Goal: Task Accomplishment & Management: Contribute content

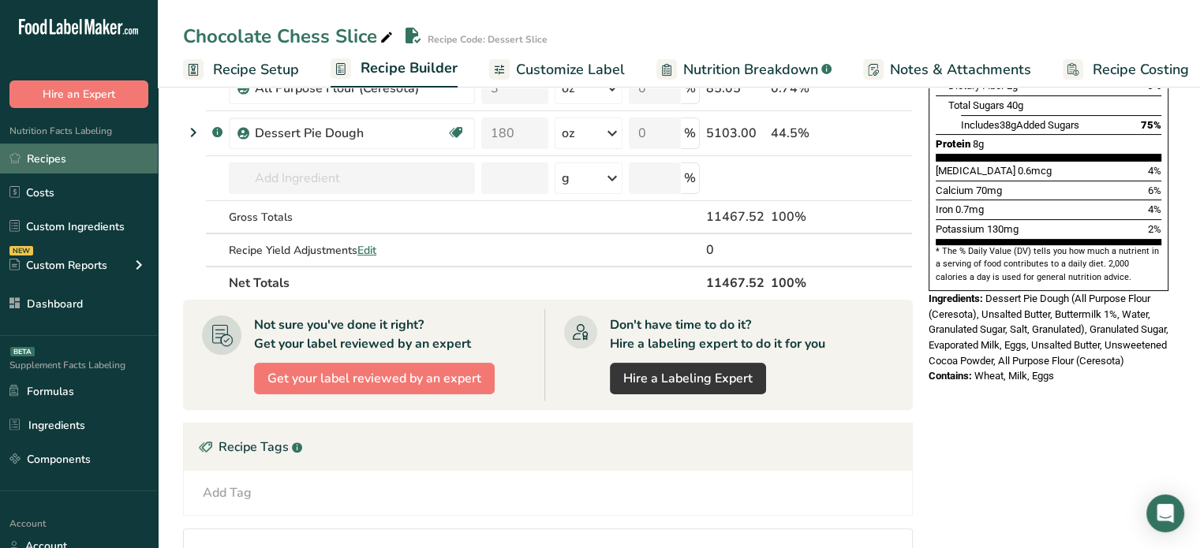
click at [110, 160] on link "Recipes" at bounding box center [79, 159] width 158 height 30
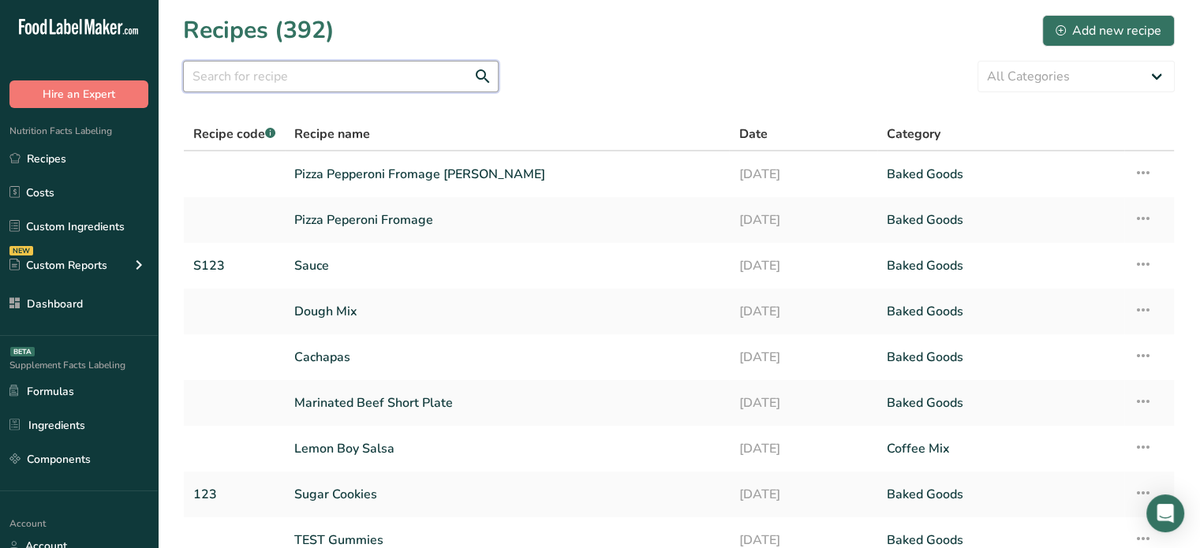
click at [321, 75] on input "text" at bounding box center [341, 77] width 316 height 32
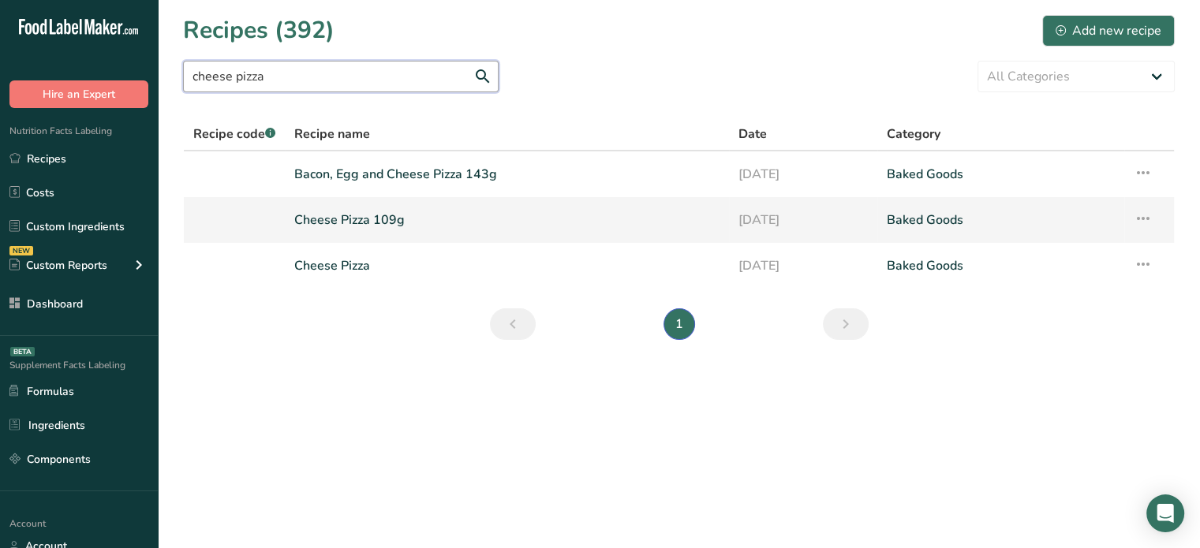
type input "cheese pizza"
click at [353, 219] on link "Cheese Pizza 109g" at bounding box center [506, 220] width 425 height 33
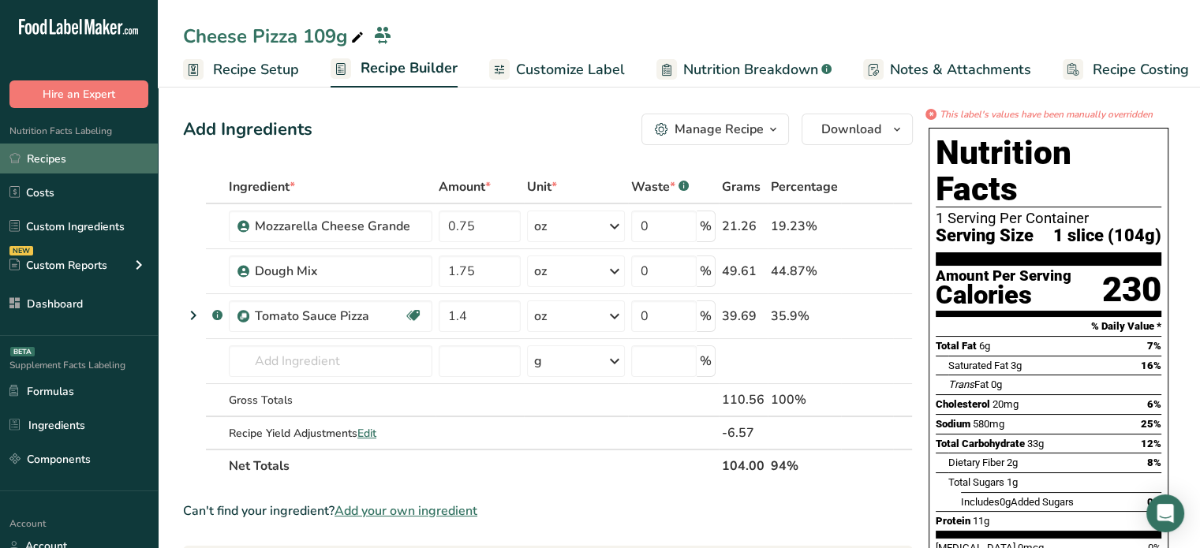
click at [104, 159] on link "Recipes" at bounding box center [79, 159] width 158 height 30
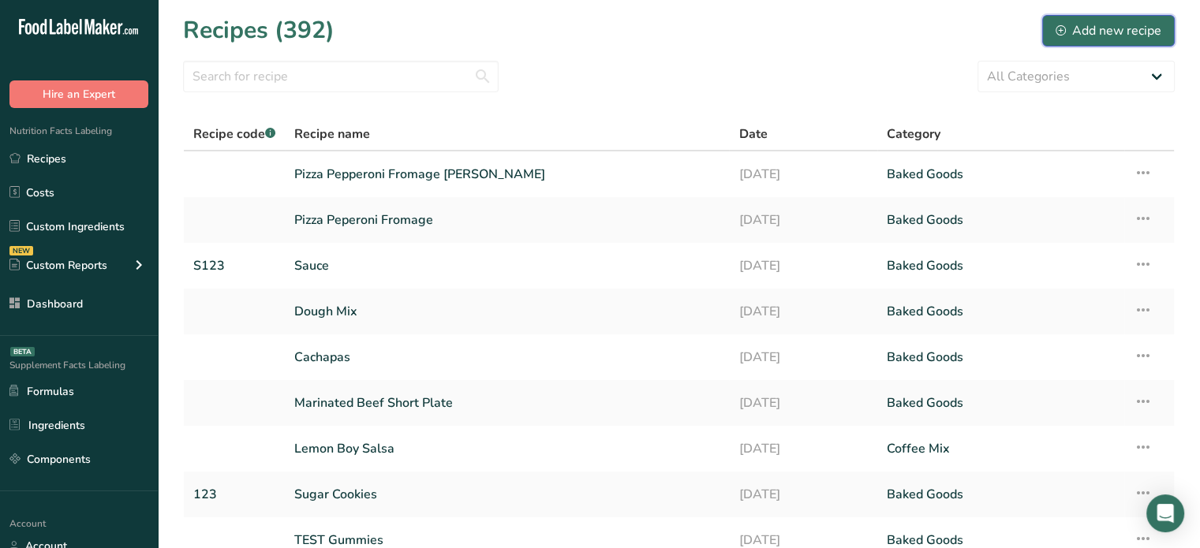
click at [1101, 26] on div "Add new recipe" at bounding box center [1109, 30] width 106 height 19
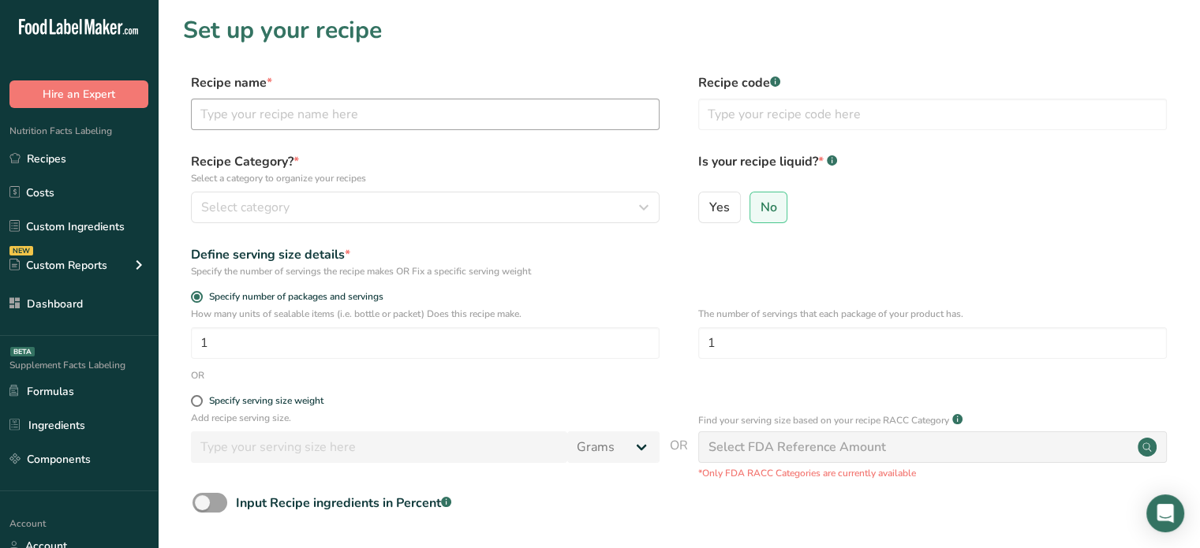
drag, startPoint x: 569, startPoint y: 88, endPoint x: 540, endPoint y: 122, distance: 44.8
click at [540, 122] on div "Recipe name *" at bounding box center [425, 101] width 469 height 57
click at [540, 122] on input "text" at bounding box center [425, 115] width 469 height 32
paste input "Bacon, Egg and Cheese Pizza"
type input "Bacon, Egg and Cheese Pizza"
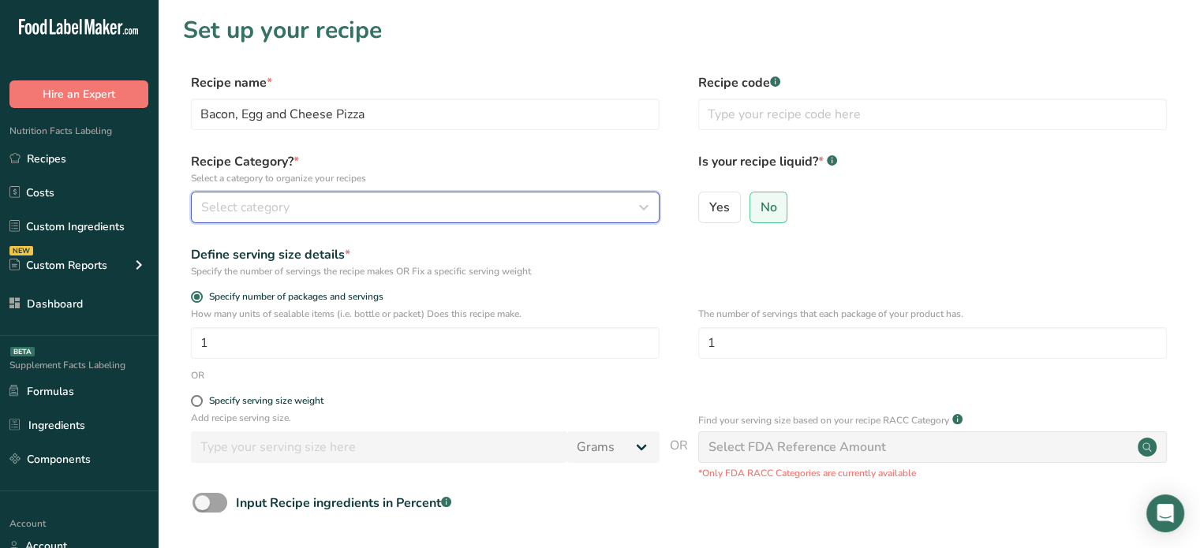
click at [357, 219] on button "Select category" at bounding box center [425, 208] width 469 height 32
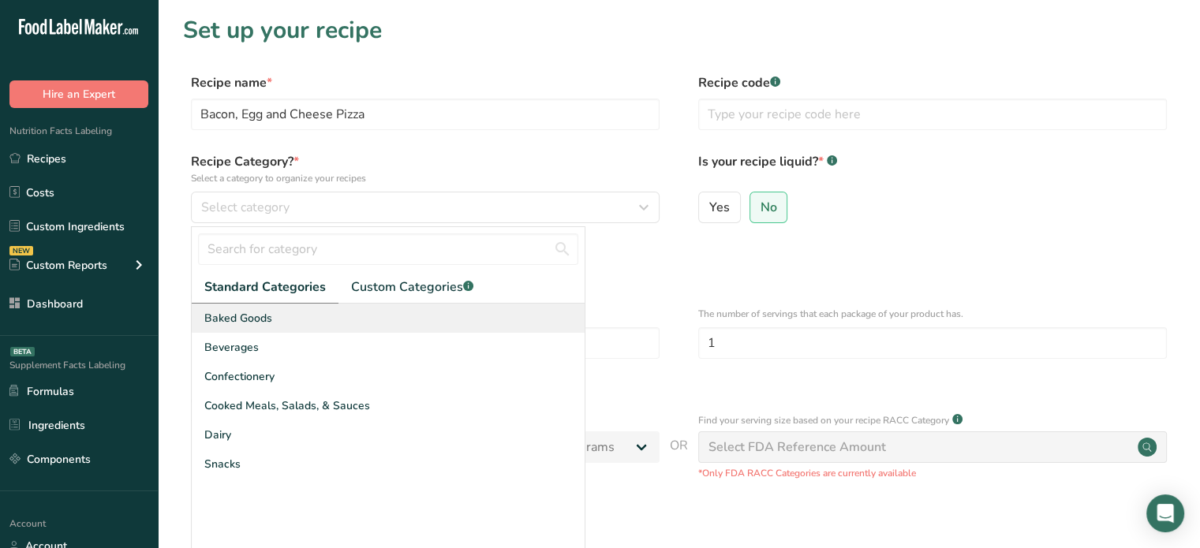
click at [313, 330] on div "Baked Goods" at bounding box center [388, 318] width 393 height 29
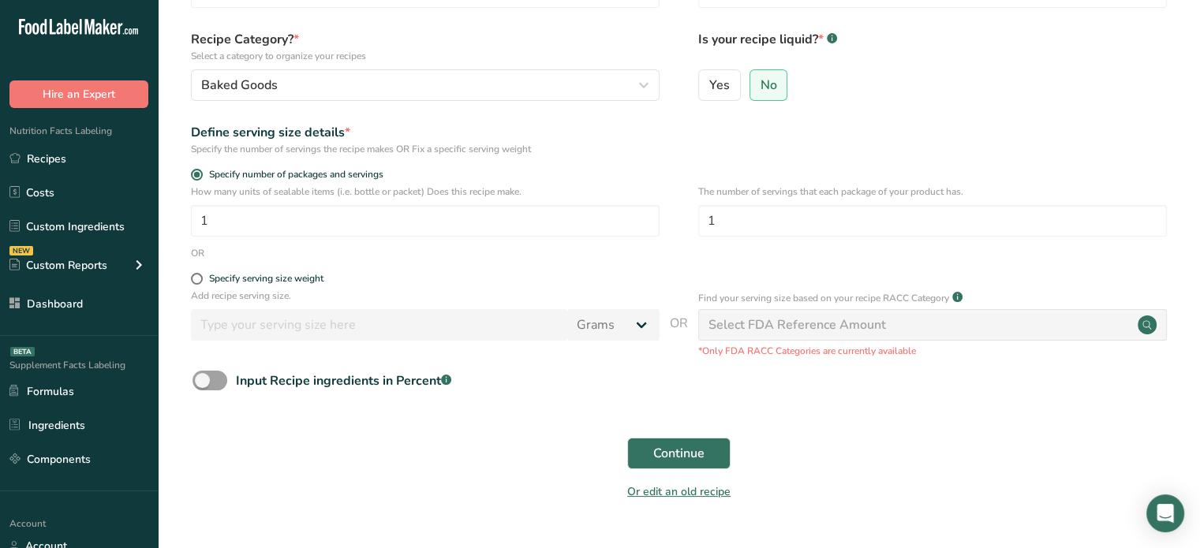
scroll to position [127, 0]
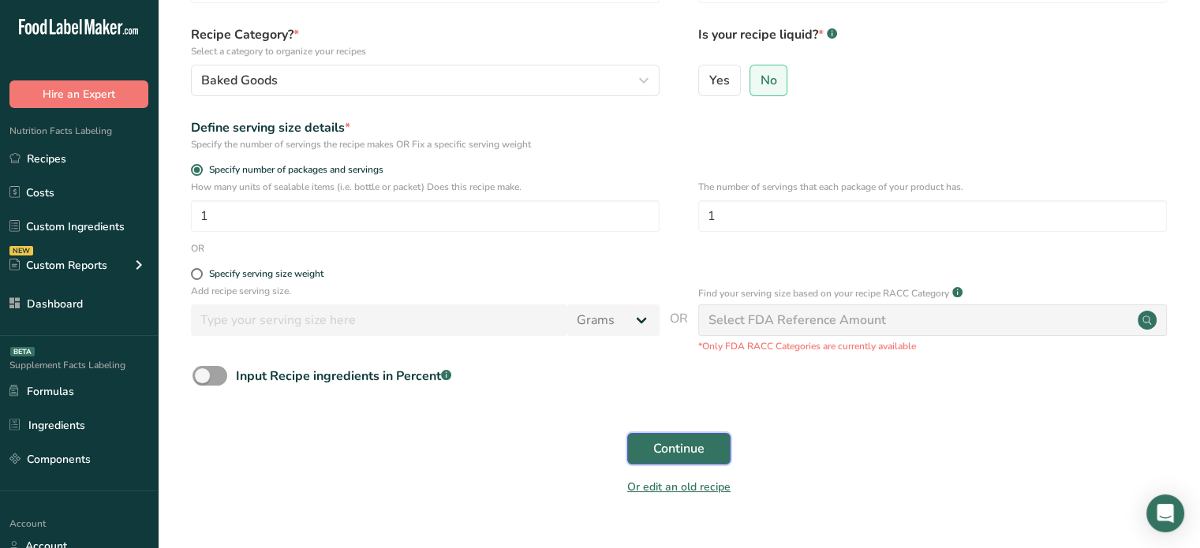
click at [698, 440] on span "Continue" at bounding box center [678, 448] width 51 height 19
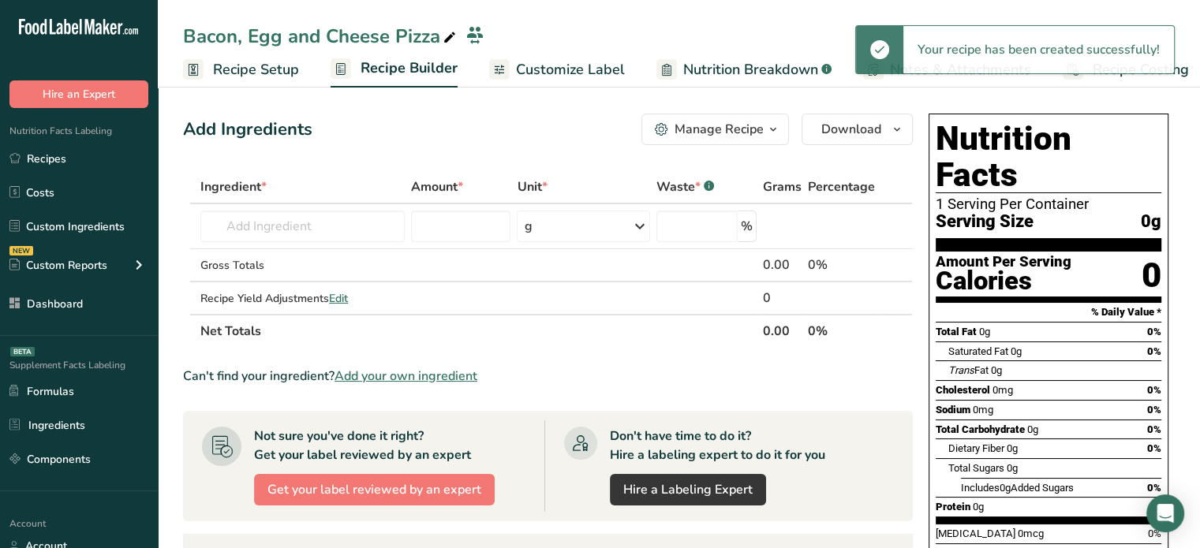
click at [448, 32] on icon at bounding box center [450, 38] width 14 height 22
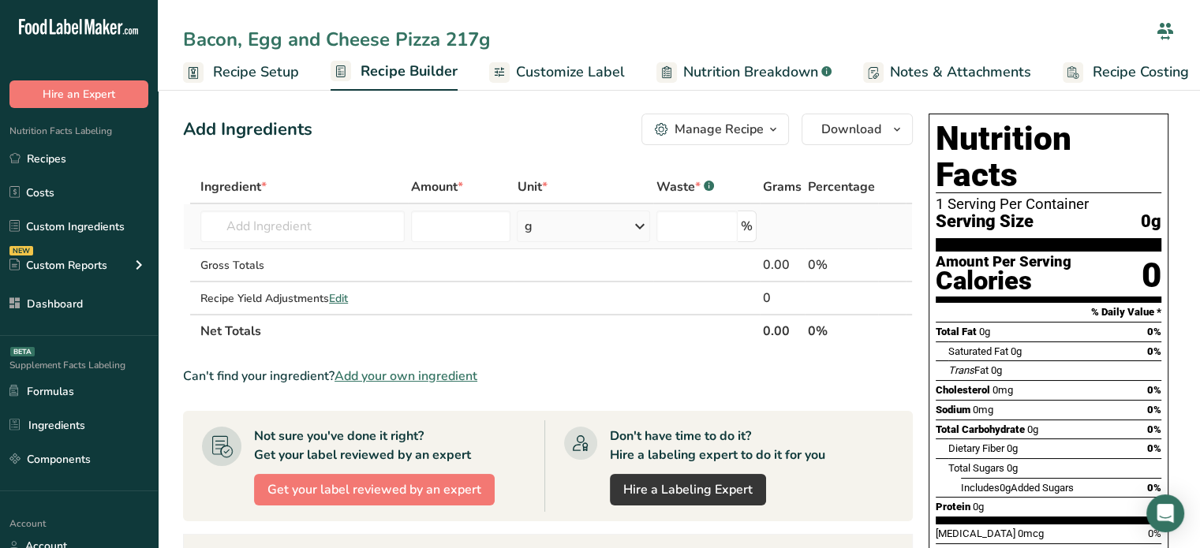
type input "Bacon, Egg and Cheese Pizza 217g"
click at [363, 204] on td "Almond flour 1211 Milk, whole, 3.25% milkfat, without added vitamin A and vitam…" at bounding box center [302, 226] width 211 height 45
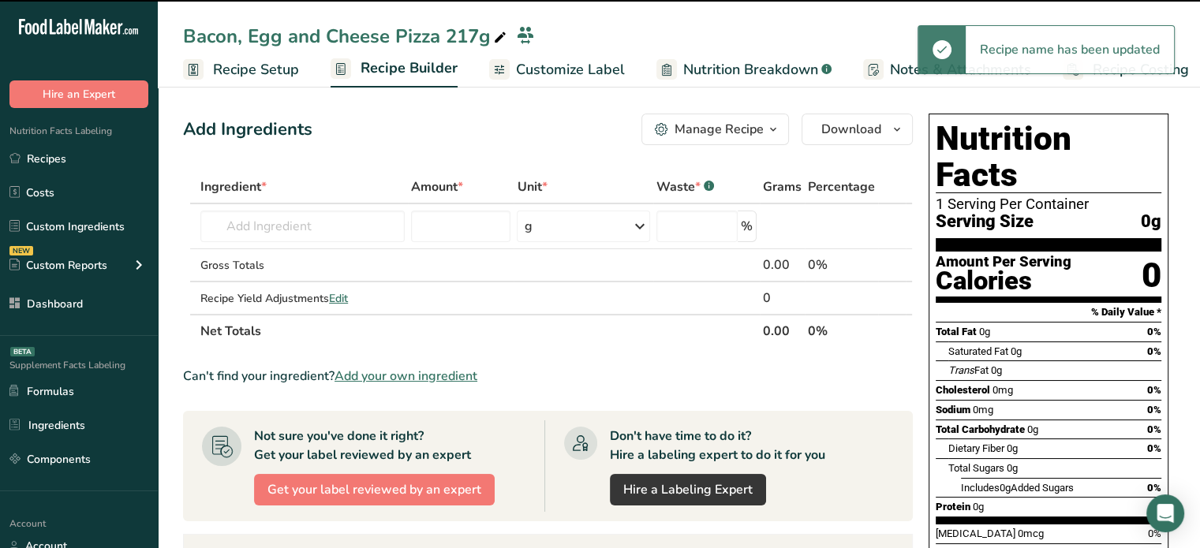
click at [400, 375] on span "Add your own ingredient" at bounding box center [406, 376] width 143 height 19
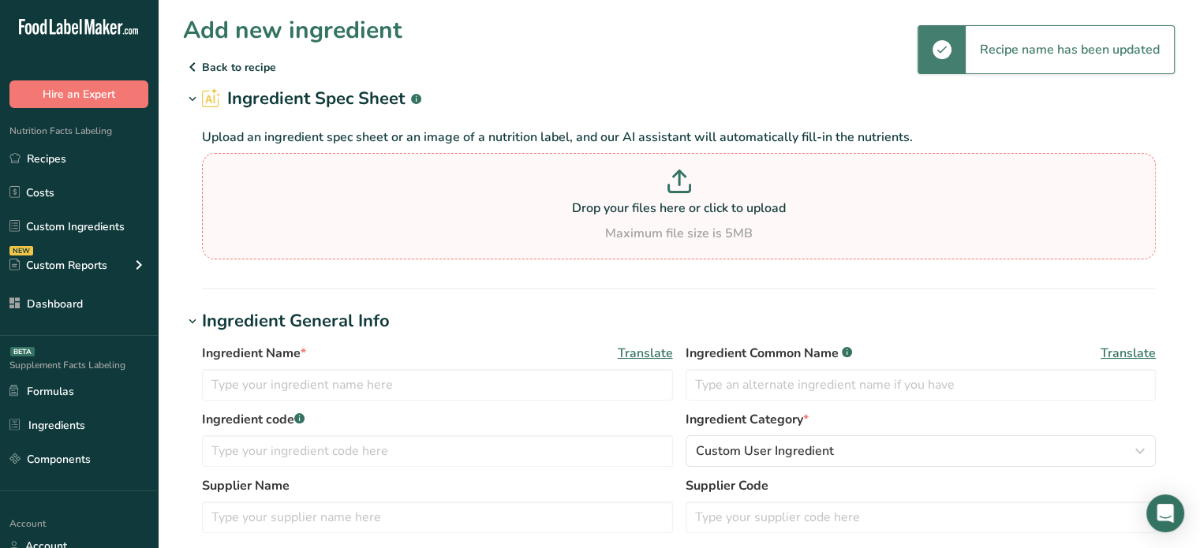
click at [452, 208] on p "Drop your files here or click to upload" at bounding box center [679, 208] width 946 height 19
click at [452, 208] on input "Drop your files here or click to upload Maximum file size is 5MB" at bounding box center [679, 206] width 954 height 107
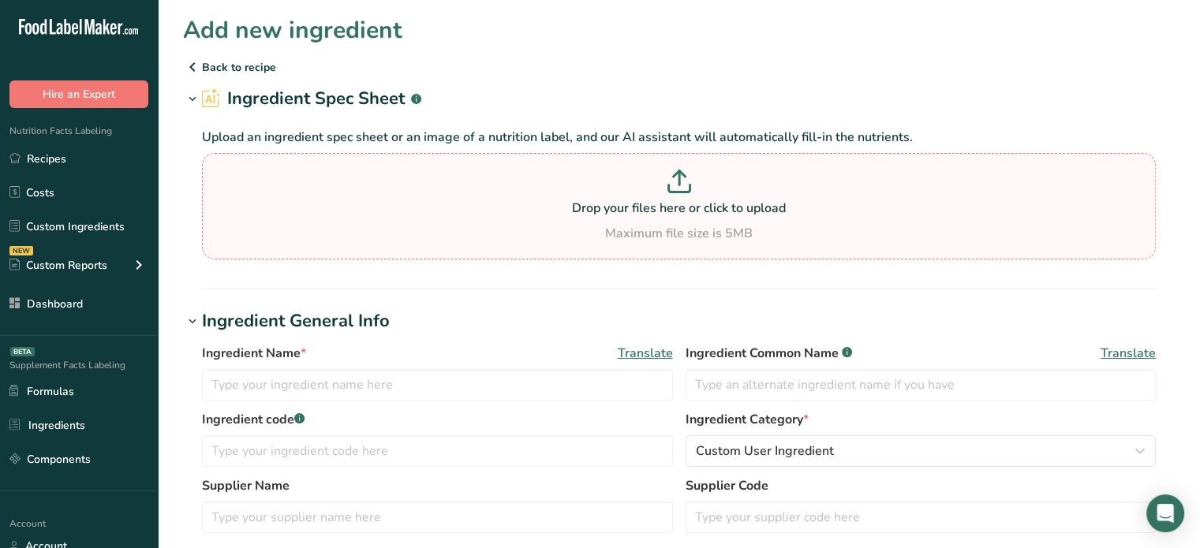
type input "C:\fakepath\Bacon, Egg and Cheese Pizza 118g_8_15_2025, 10_13_06 PM.pdf"
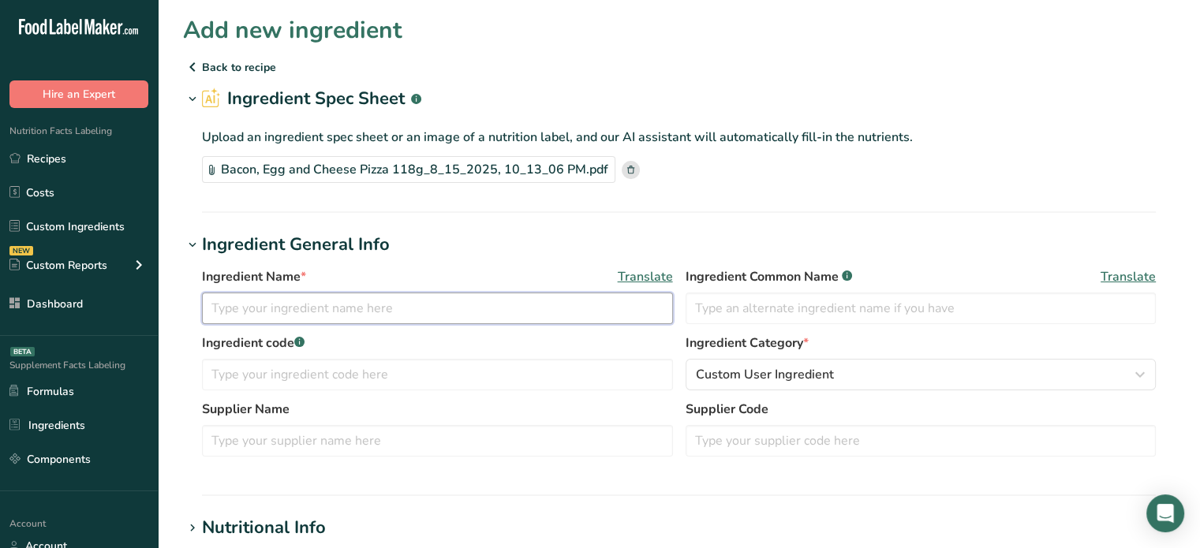
click at [585, 312] on input "text" at bounding box center [437, 309] width 471 height 32
type input "m"
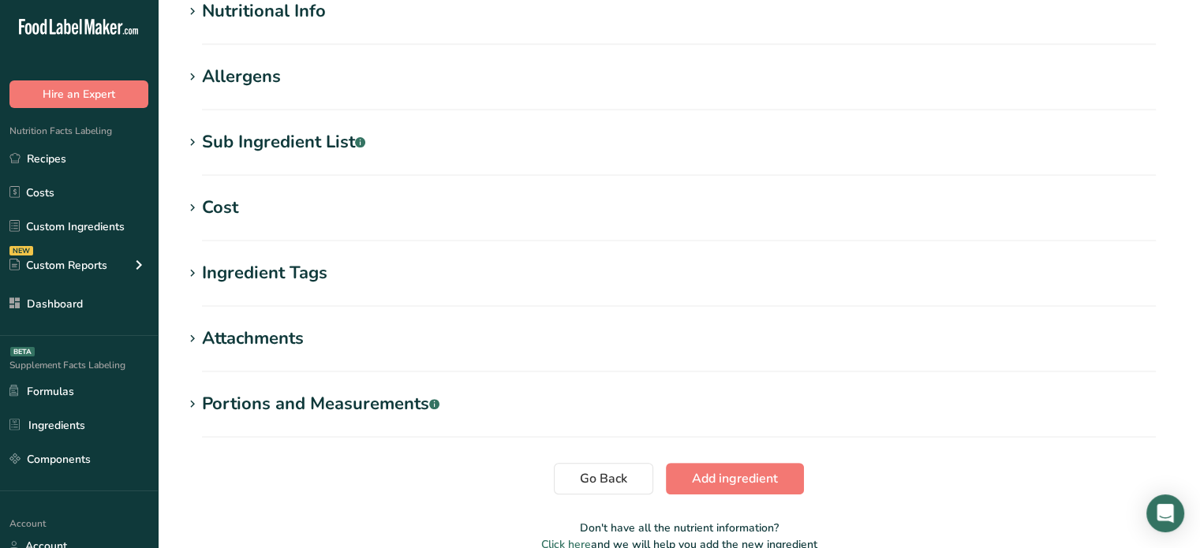
scroll to position [529, 0]
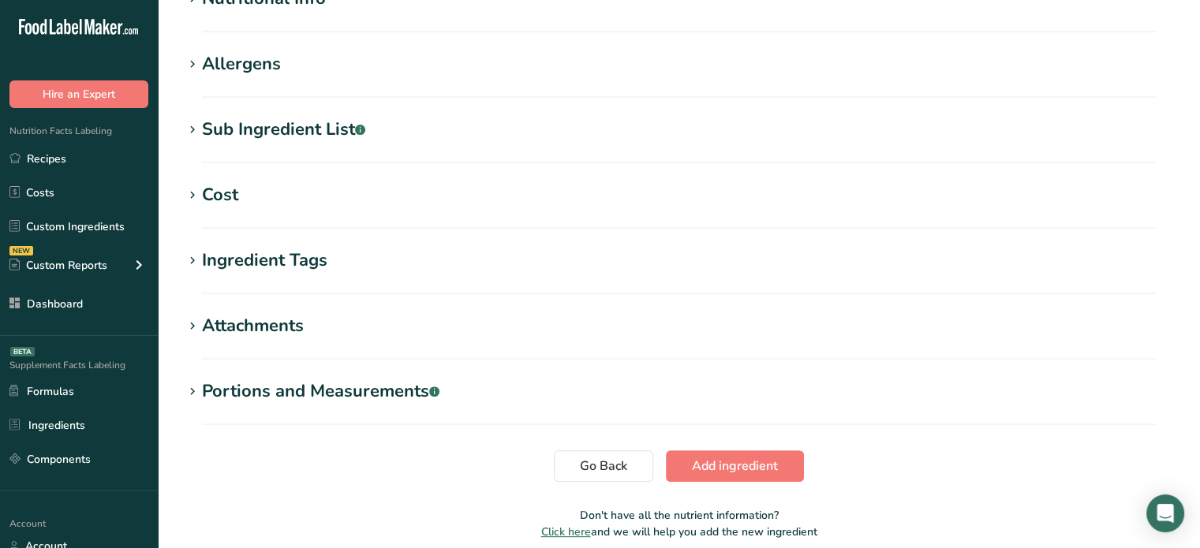
type input "NEWE"
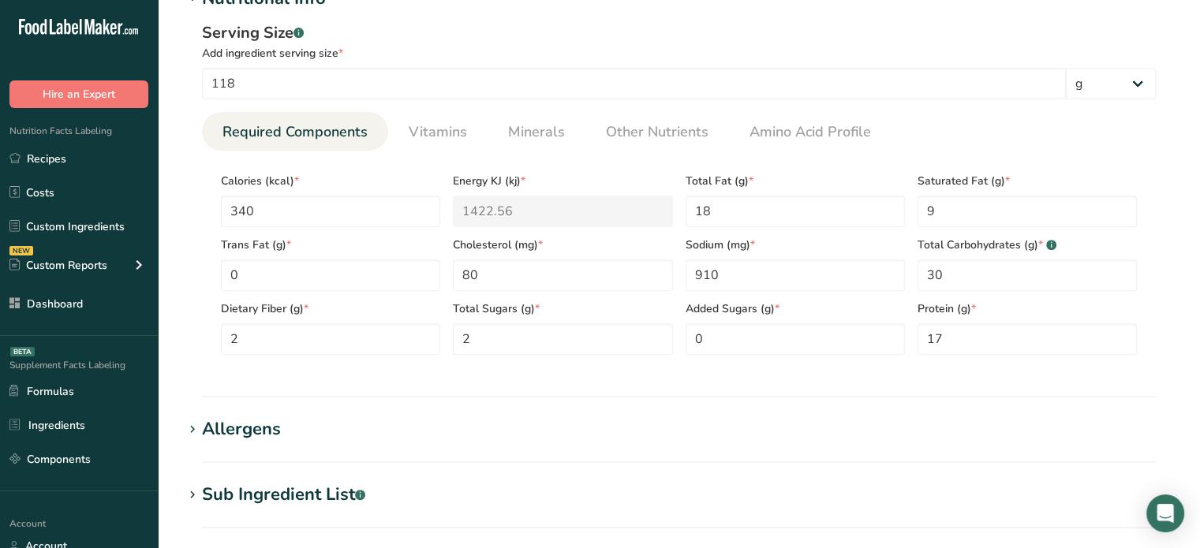
scroll to position [704, 0]
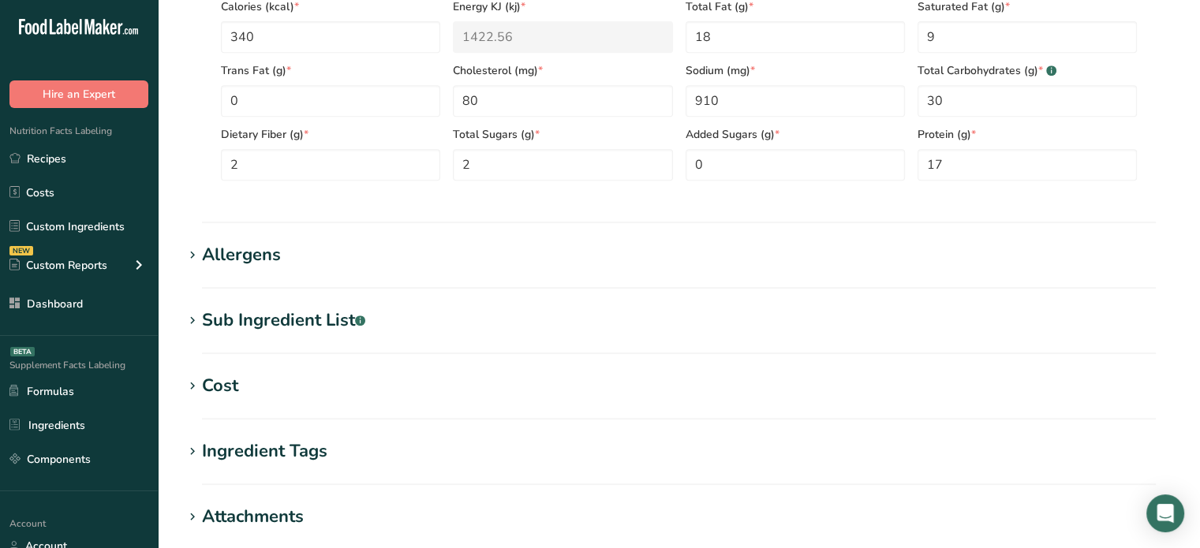
click at [259, 246] on div "Allergens" at bounding box center [241, 255] width 79 height 26
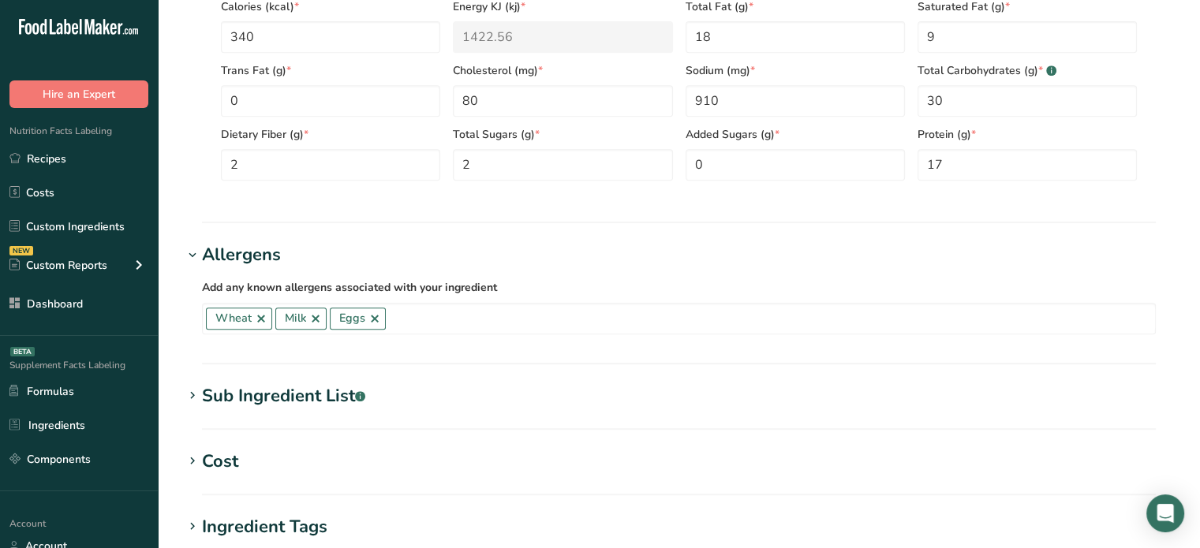
scroll to position [1038, 0]
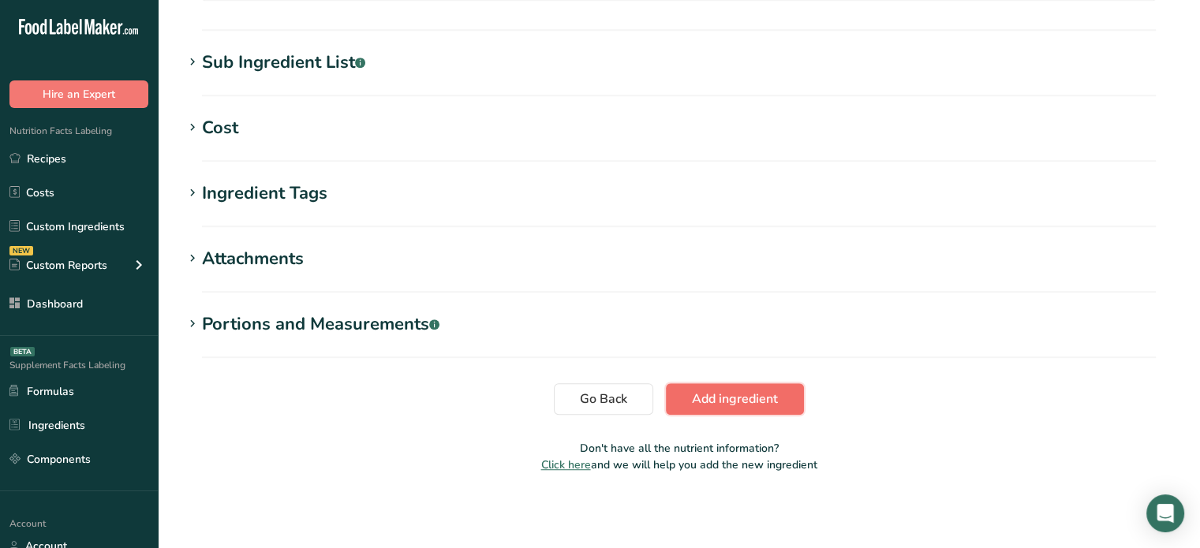
click at [772, 394] on span "Add ingredient" at bounding box center [735, 399] width 86 height 19
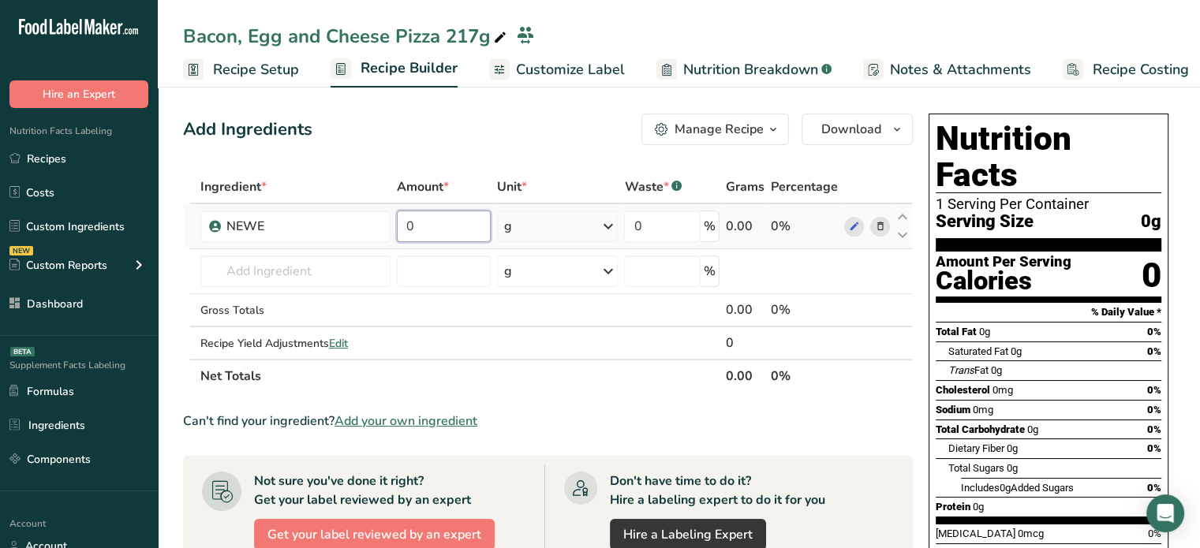
drag, startPoint x: 451, startPoint y: 233, endPoint x: 410, endPoint y: 229, distance: 41.2
click at [410, 229] on input "0" at bounding box center [444, 227] width 94 height 32
type input "217"
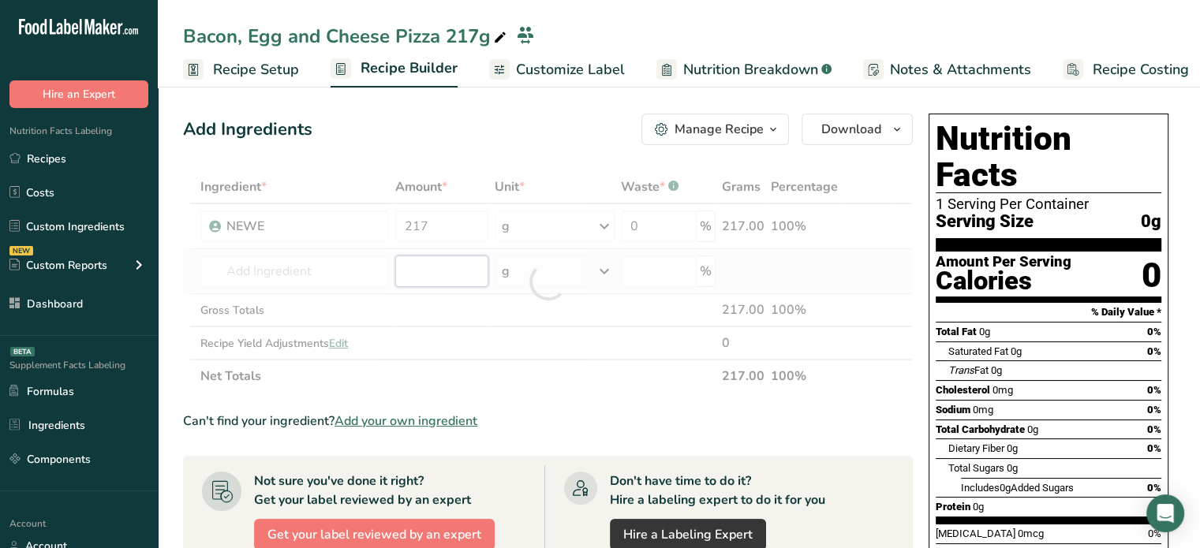
click at [407, 286] on div "Ingredient * Amount * Unit * Waste * .a-a{fill:#347362;}.b-a{fill:#fff;} Grams …" at bounding box center [548, 281] width 730 height 222
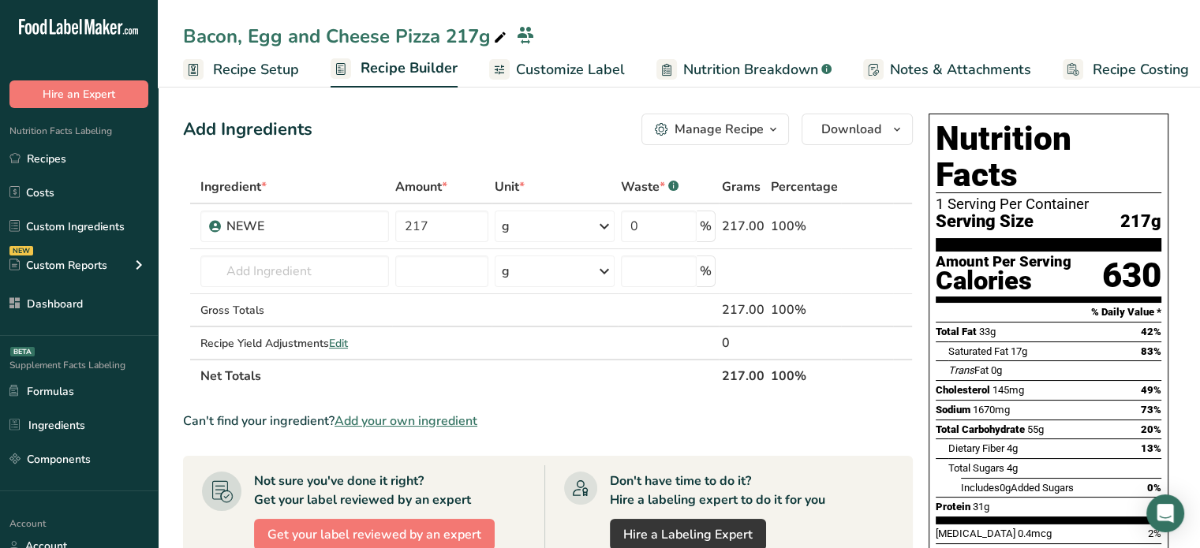
click at [529, 73] on span "Customize Label" at bounding box center [570, 69] width 109 height 21
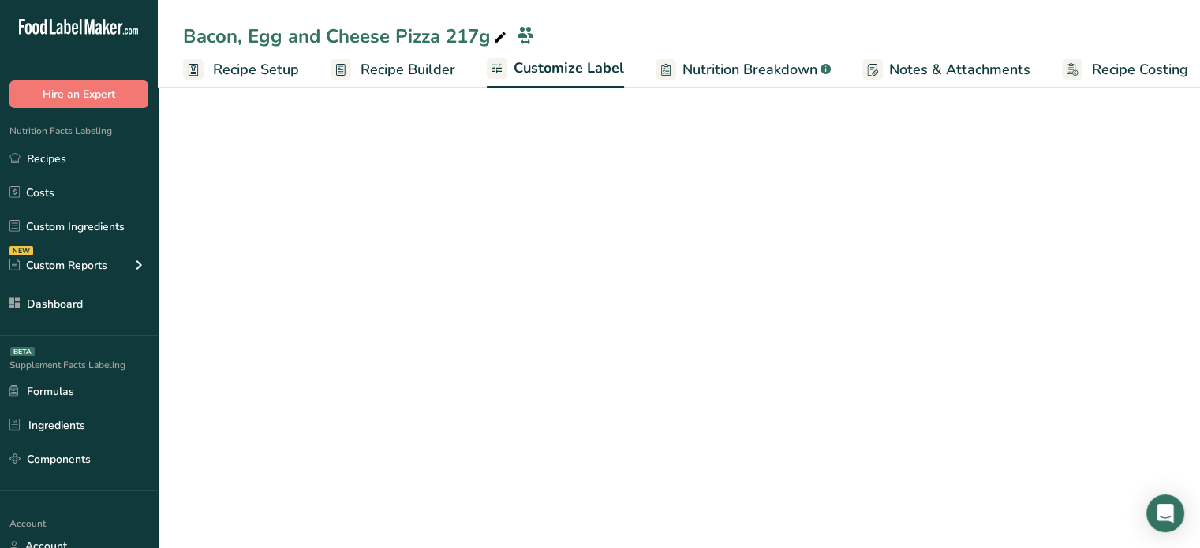
scroll to position [0, 13]
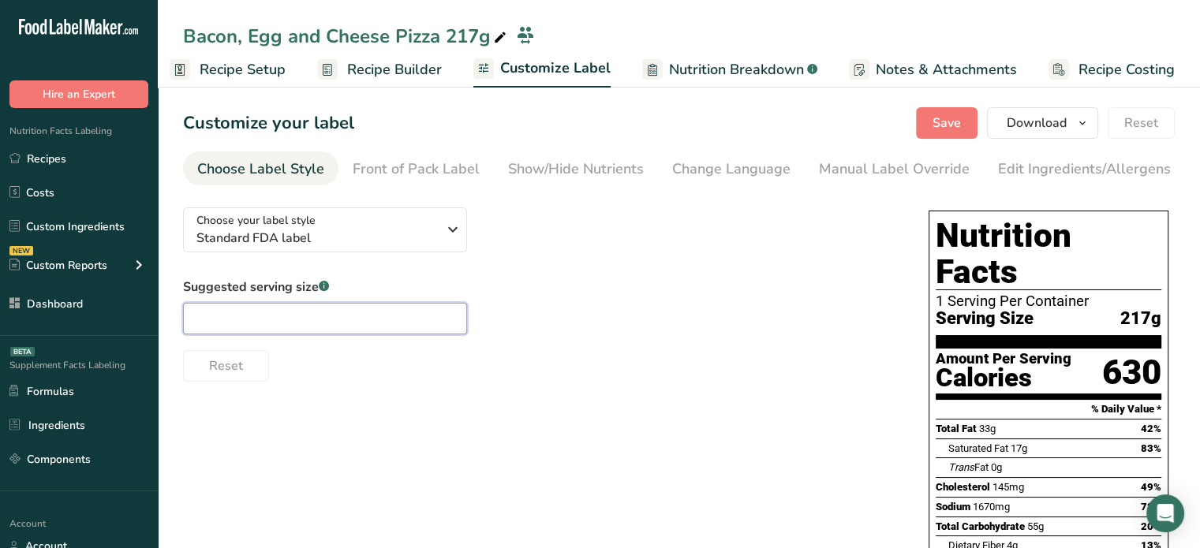
click at [338, 311] on input "text" at bounding box center [325, 319] width 284 height 32
type input "1 slice"
click at [961, 122] on span "Save" at bounding box center [947, 123] width 28 height 19
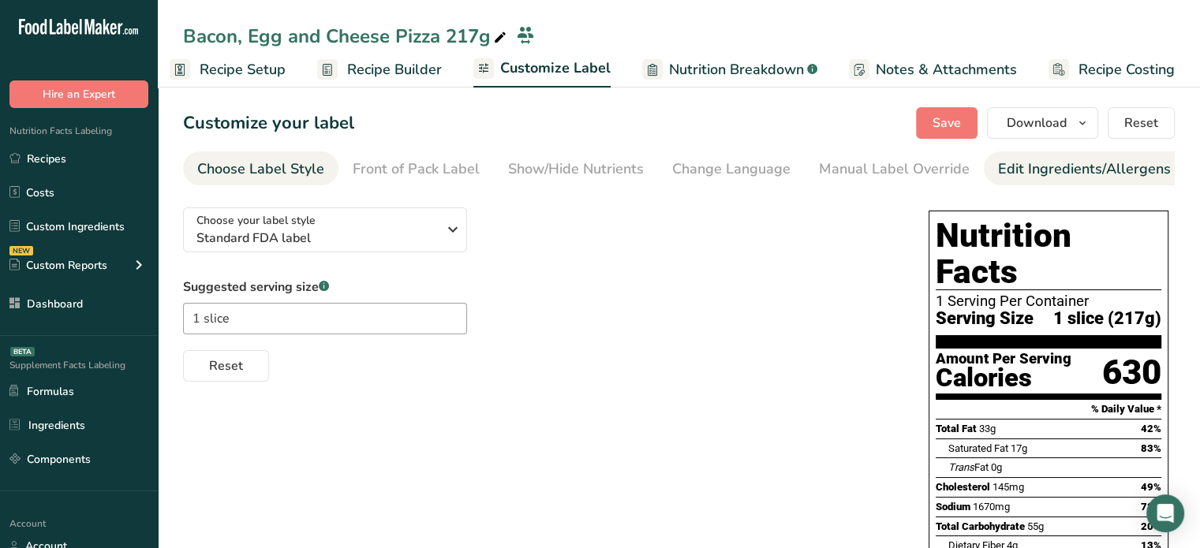
click at [1069, 169] on div "Edit Ingredients/Allergens List" at bounding box center [1098, 169] width 200 height 21
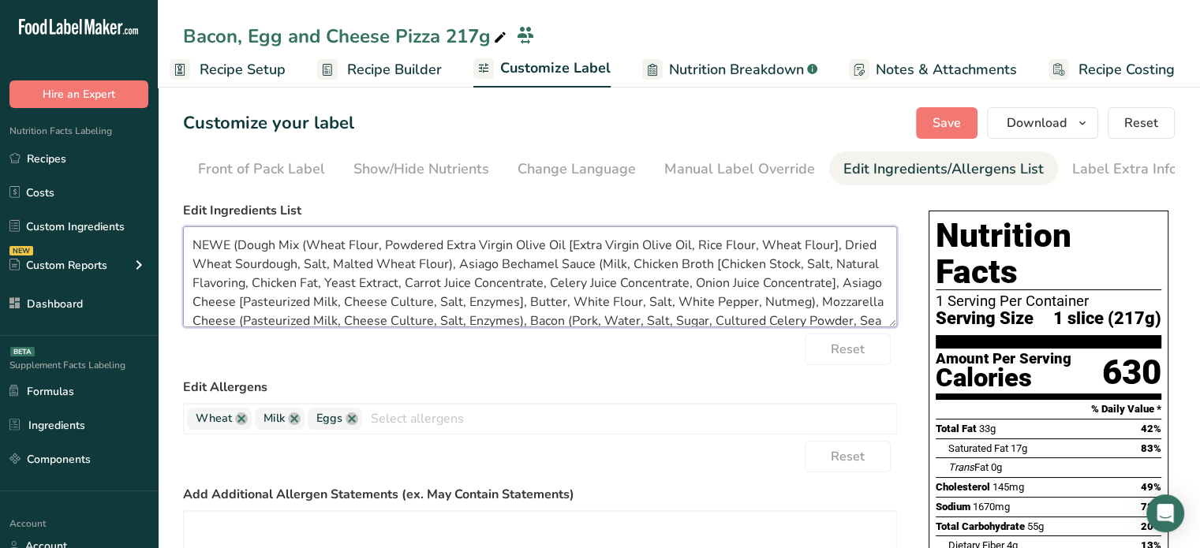
scroll to position [50, 0]
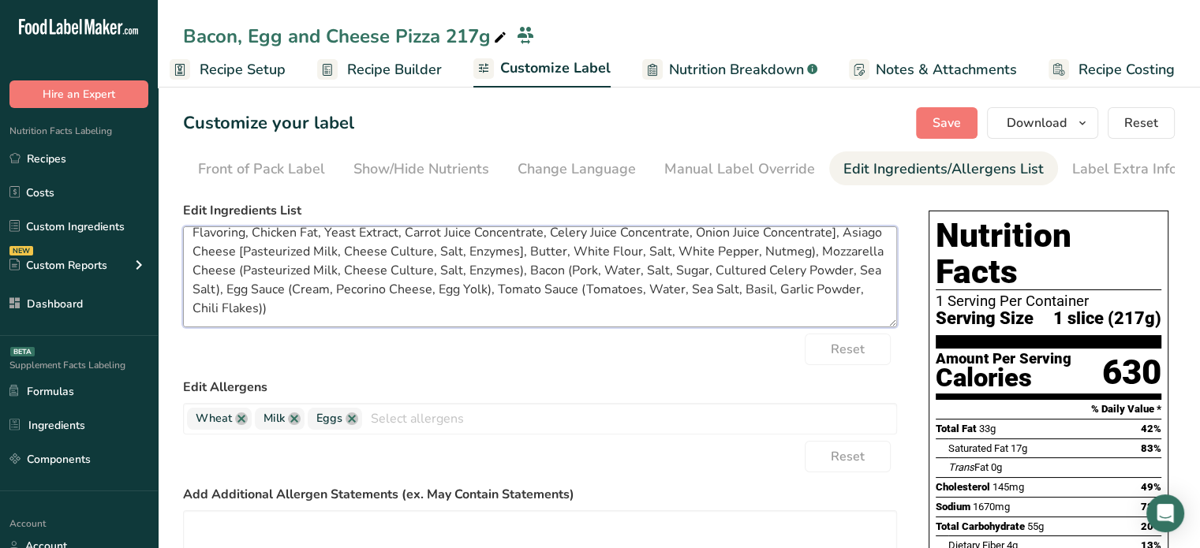
drag, startPoint x: 190, startPoint y: 247, endPoint x: 639, endPoint y: 395, distance: 472.8
click at [639, 395] on form "Edit Ingredients List NEWE (Dough Mix (Wheat Flour, Powdered Extra Virgin Olive…" at bounding box center [540, 453] width 714 height 504
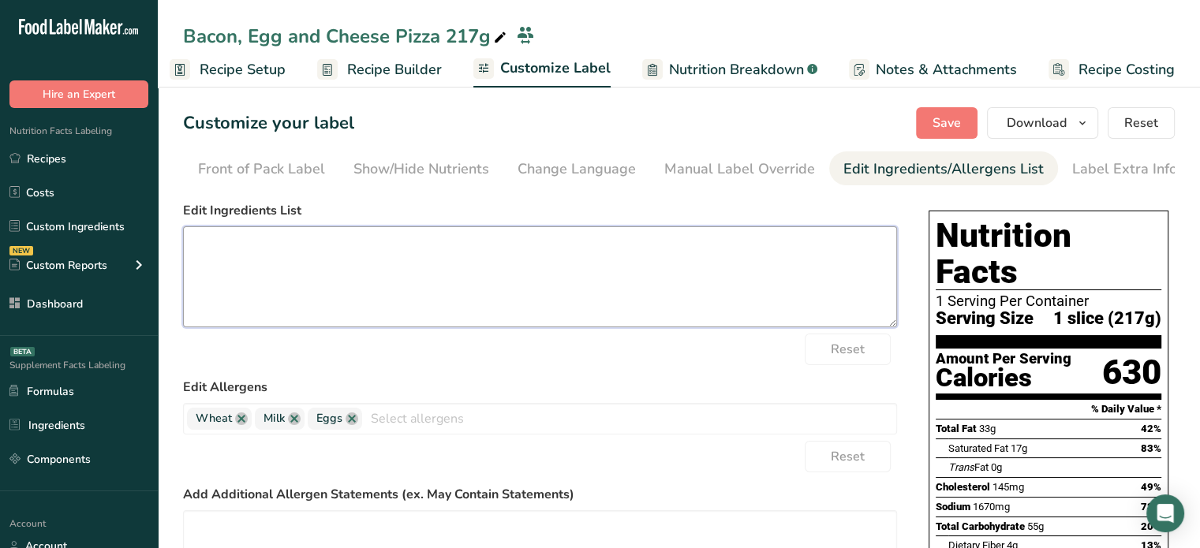
scroll to position [0, 0]
paste textarea "Dough Mix (Wheat Flour, Powdered Extra Virgin Olive Oil [Extra Virgin Olive Oil…"
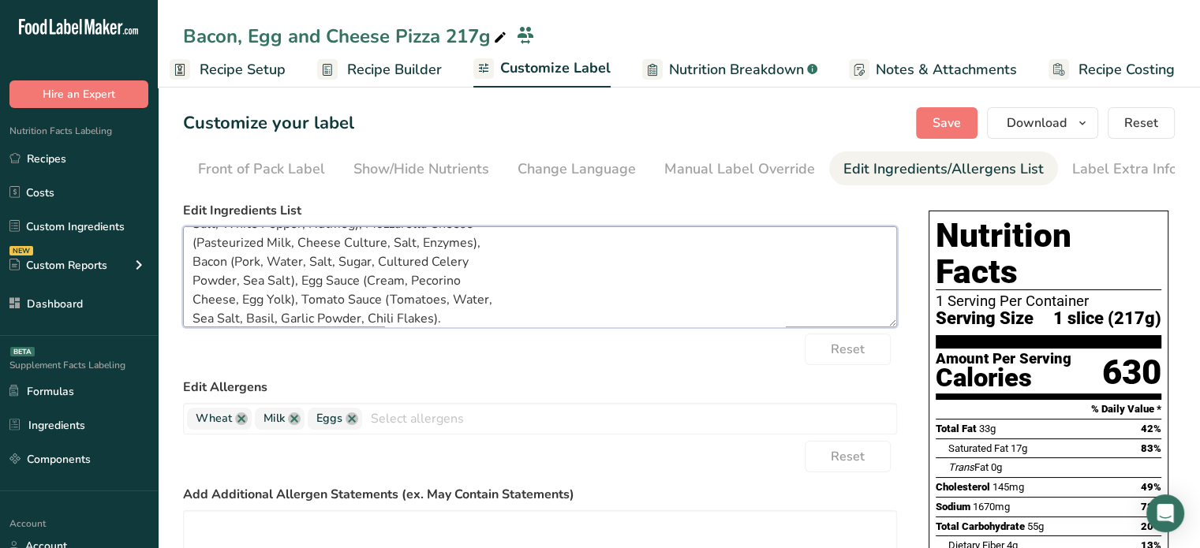
scroll to position [201, 0]
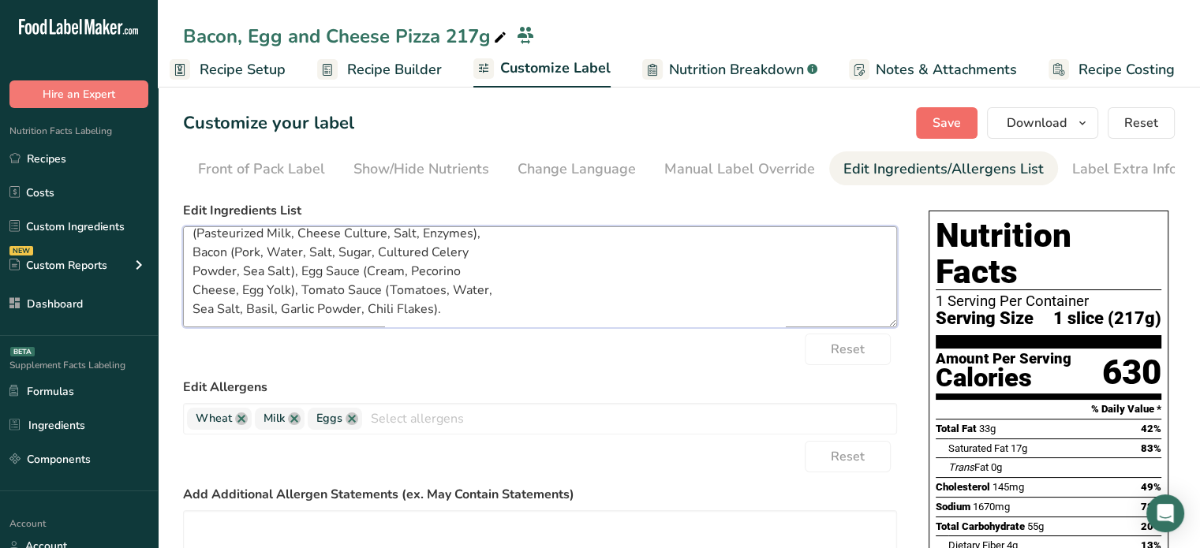
type textarea "Dough Mix (Wheat Flour, Powdered Extra Virgin Olive Oil [Extra Virgin Olive Oil…"
click at [939, 119] on span "Save" at bounding box center [947, 123] width 28 height 19
click at [663, 74] on link "Nutrition Breakdown .a-a{fill:#347362;}.b-a{fill:#fff;}" at bounding box center [729, 70] width 175 height 36
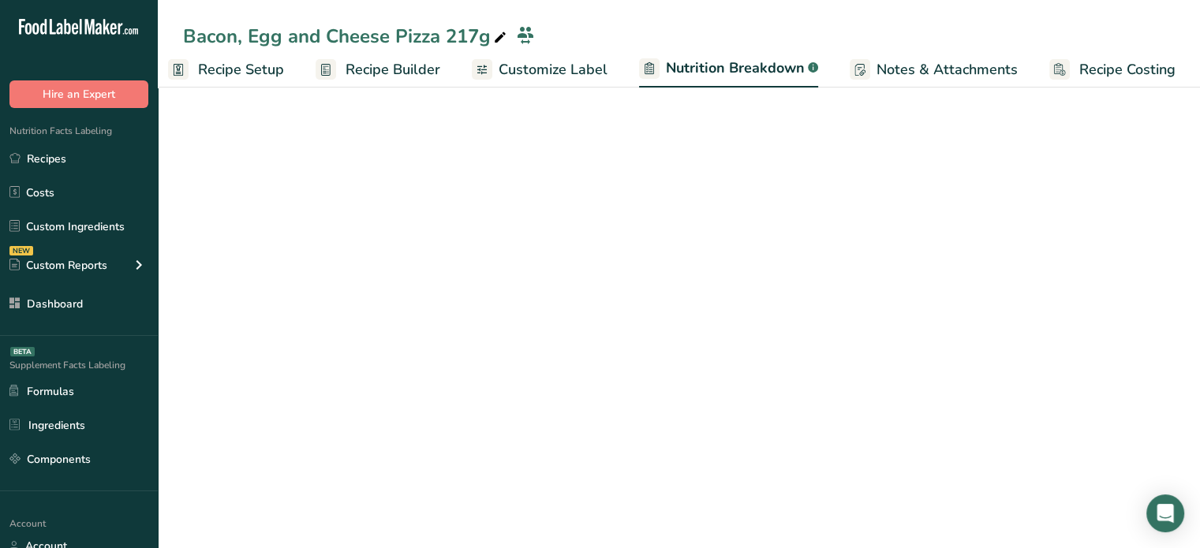
select select "Calories"
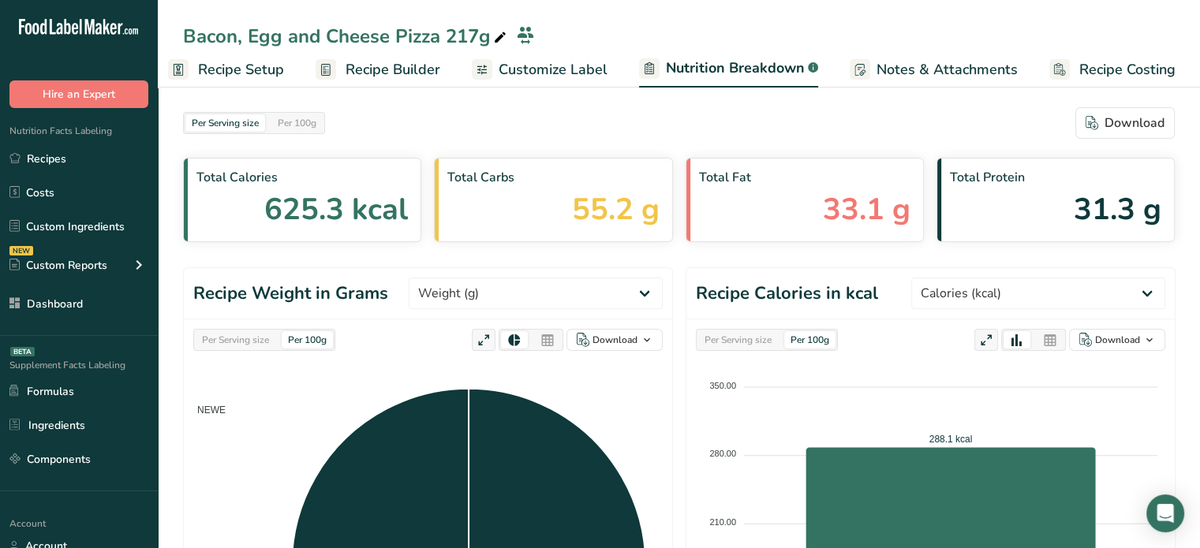
click at [249, 343] on div "Per Serving size" at bounding box center [236, 339] width 80 height 17
click at [546, 334] on icon at bounding box center [547, 341] width 14 height 22
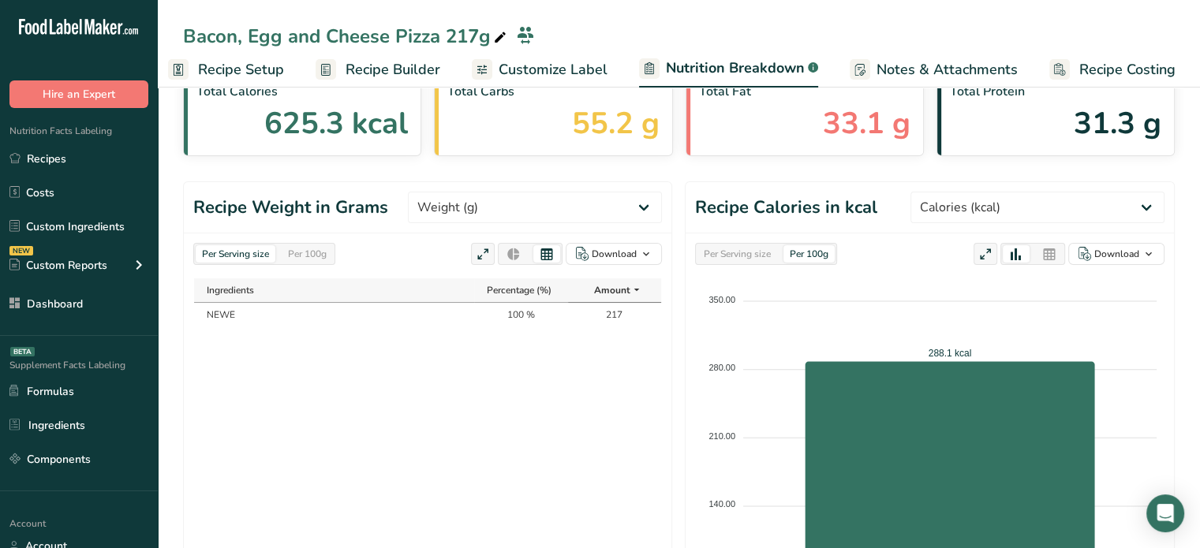
scroll to position [0, 0]
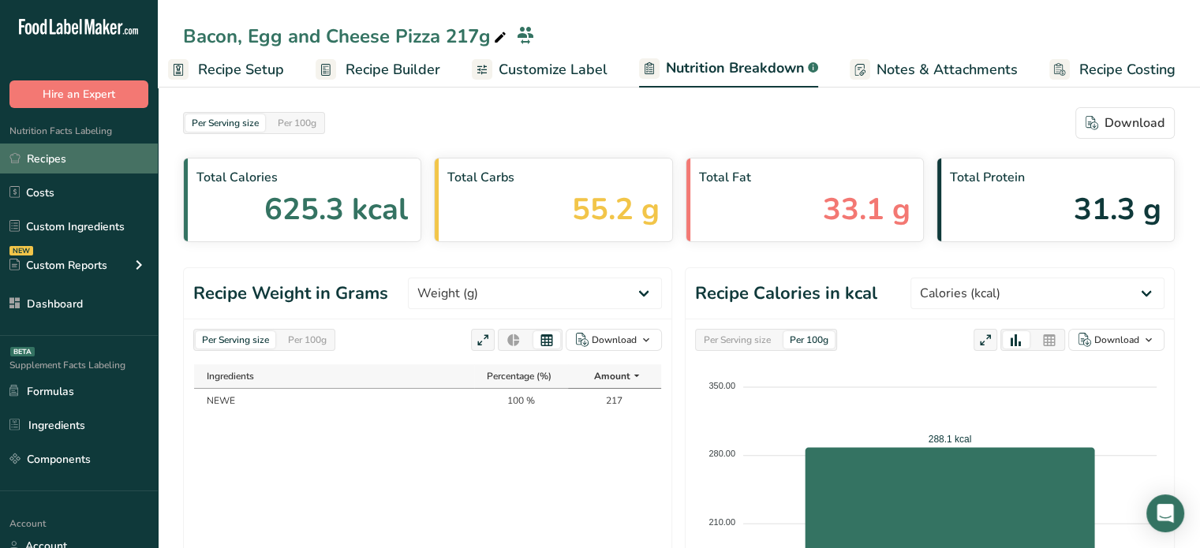
click at [117, 161] on link "Recipes" at bounding box center [79, 159] width 158 height 30
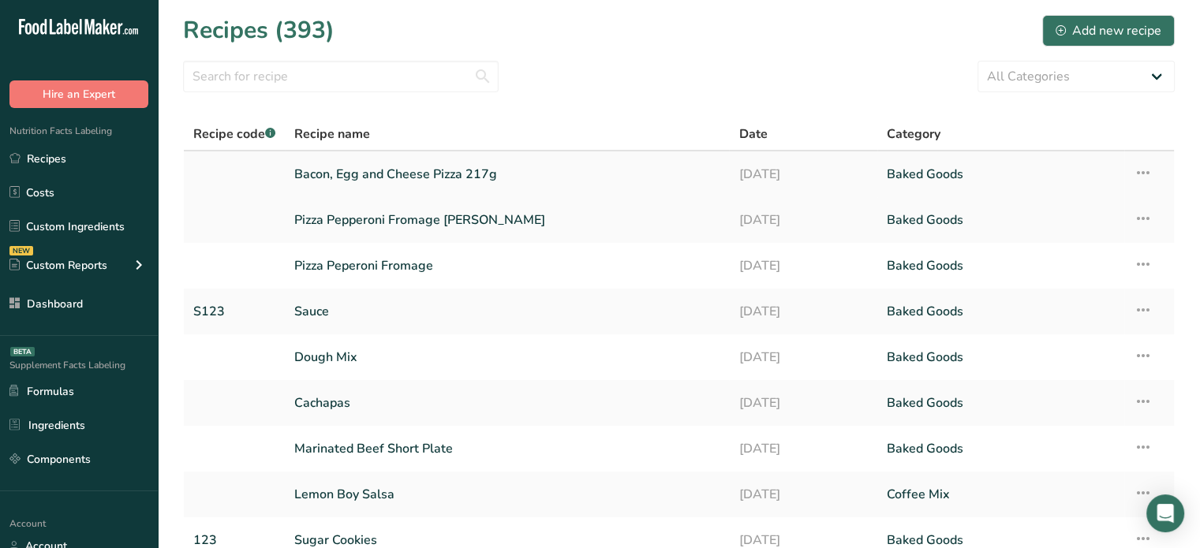
click at [1140, 171] on icon at bounding box center [1143, 173] width 19 height 28
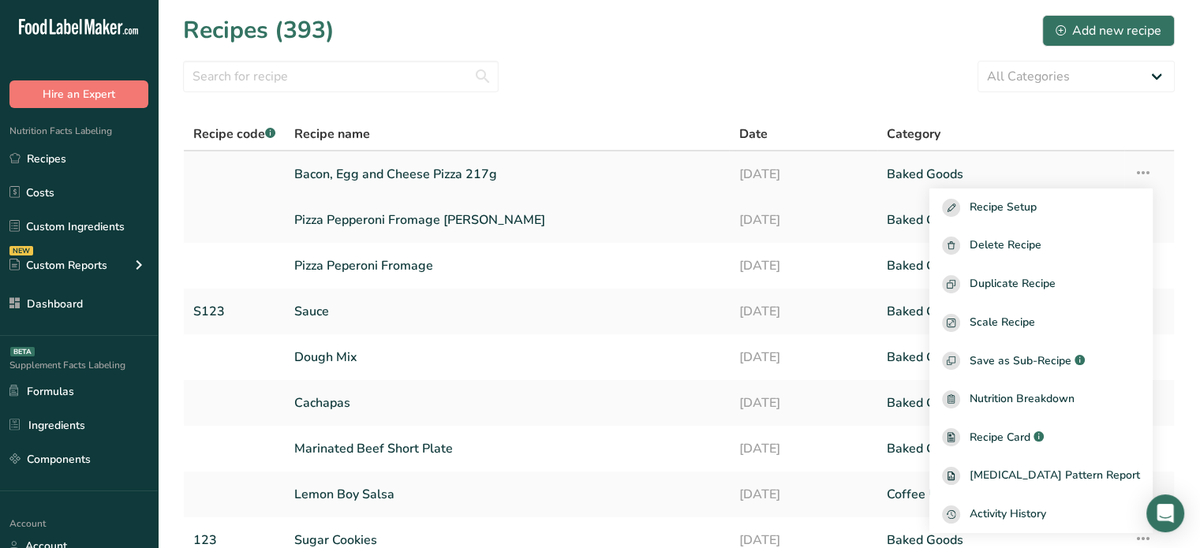
click at [478, 164] on link "Bacon, Egg and Cheese Pizza 217g" at bounding box center [506, 174] width 425 height 33
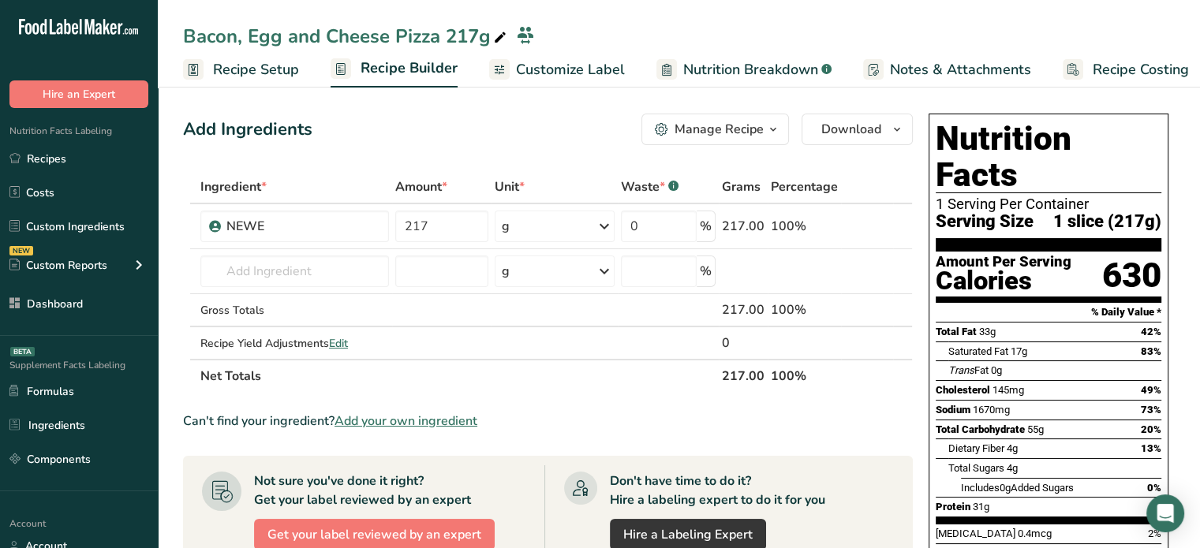
click at [507, 39] on span at bounding box center [500, 37] width 19 height 19
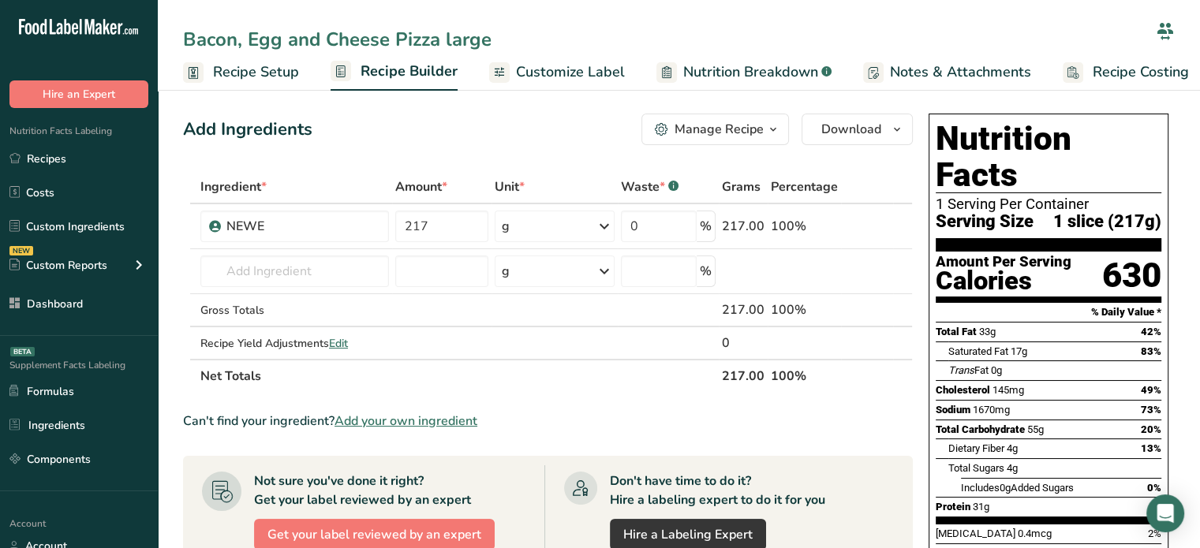
type input "Bacon, Egg and Cheese Pizza large"
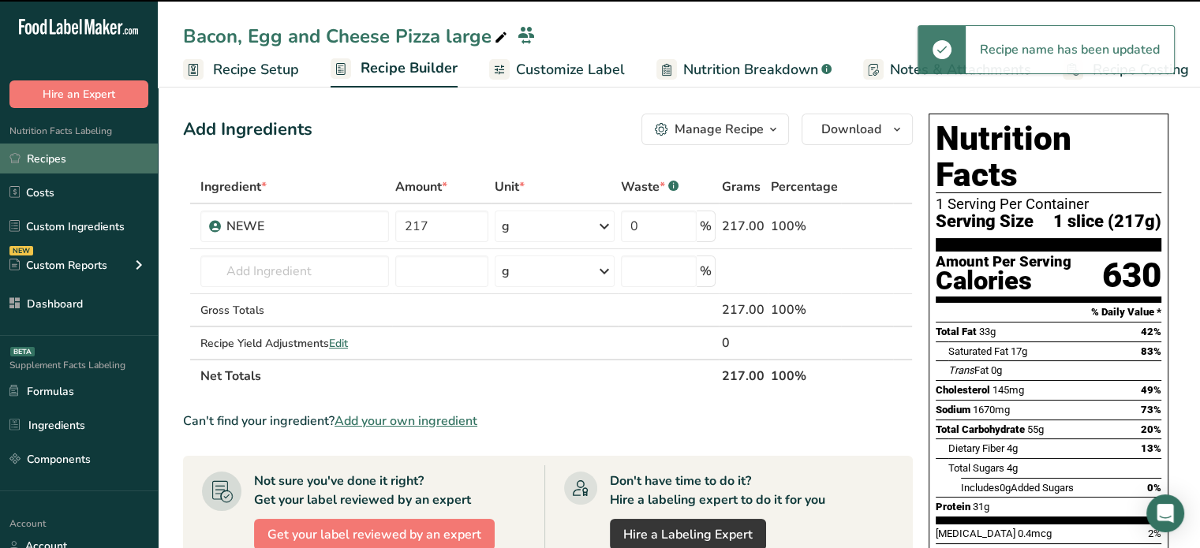
click at [67, 161] on link "Recipes" at bounding box center [79, 159] width 158 height 30
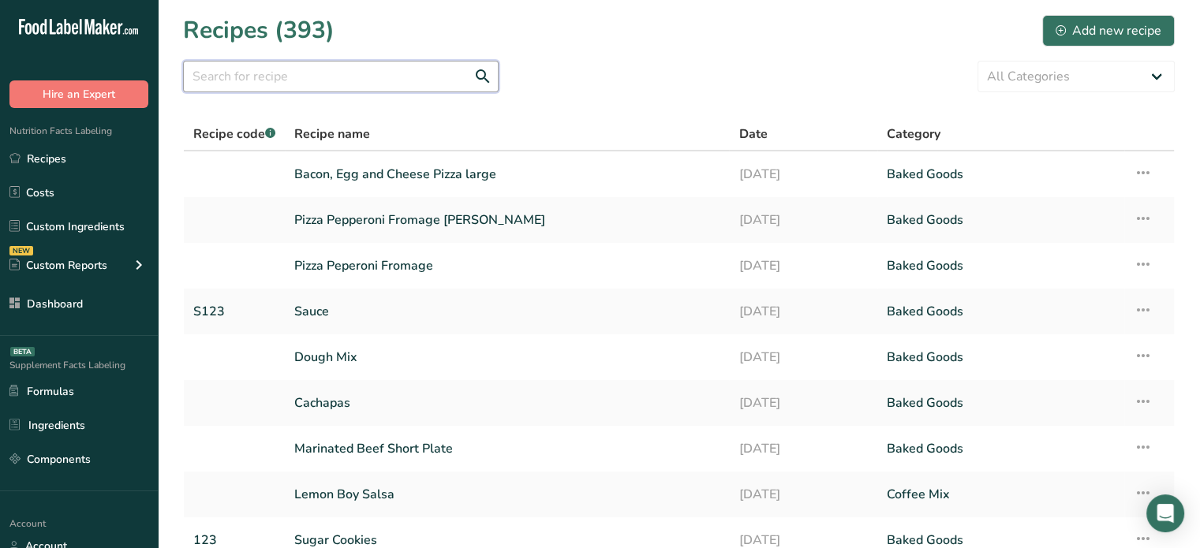
click at [337, 68] on input "text" at bounding box center [341, 77] width 316 height 32
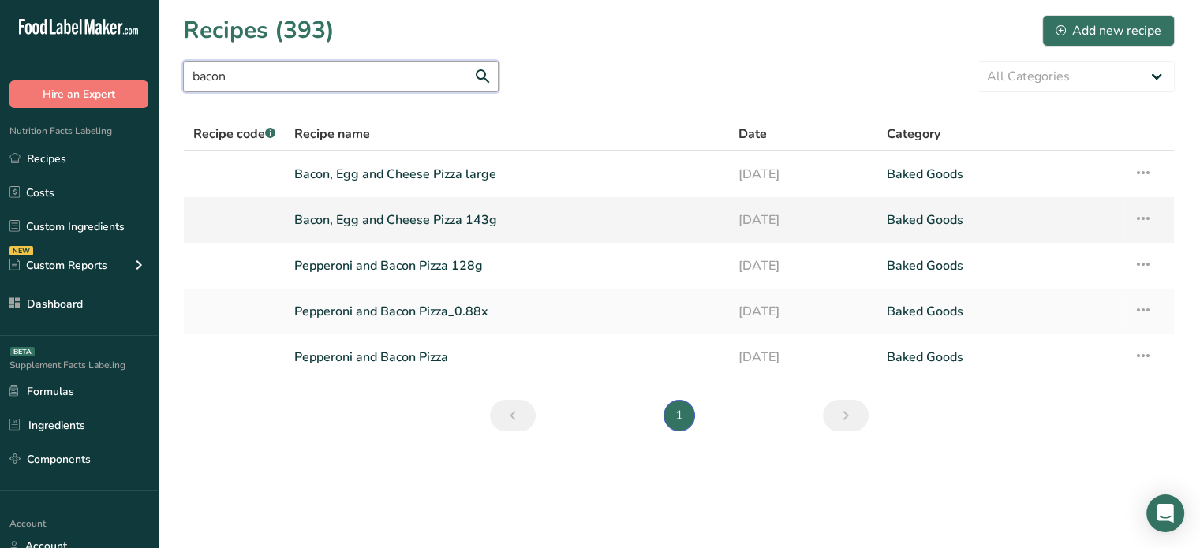
type input "bacon"
click at [360, 214] on link "Bacon, Egg and Cheese Pizza 143g" at bounding box center [506, 220] width 425 height 33
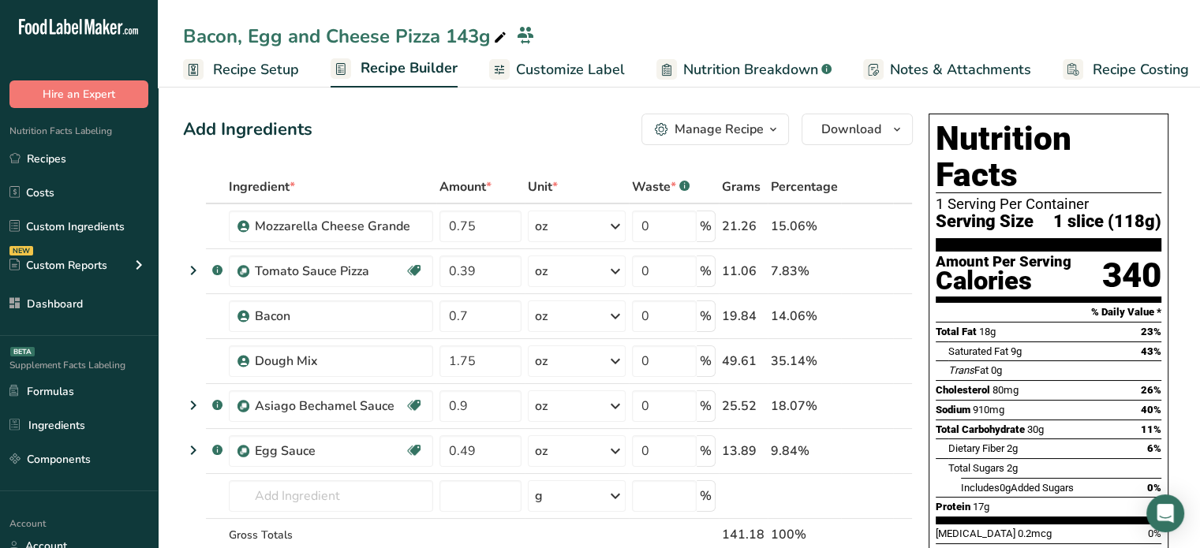
click at [765, 131] on span "button" at bounding box center [773, 129] width 19 height 19
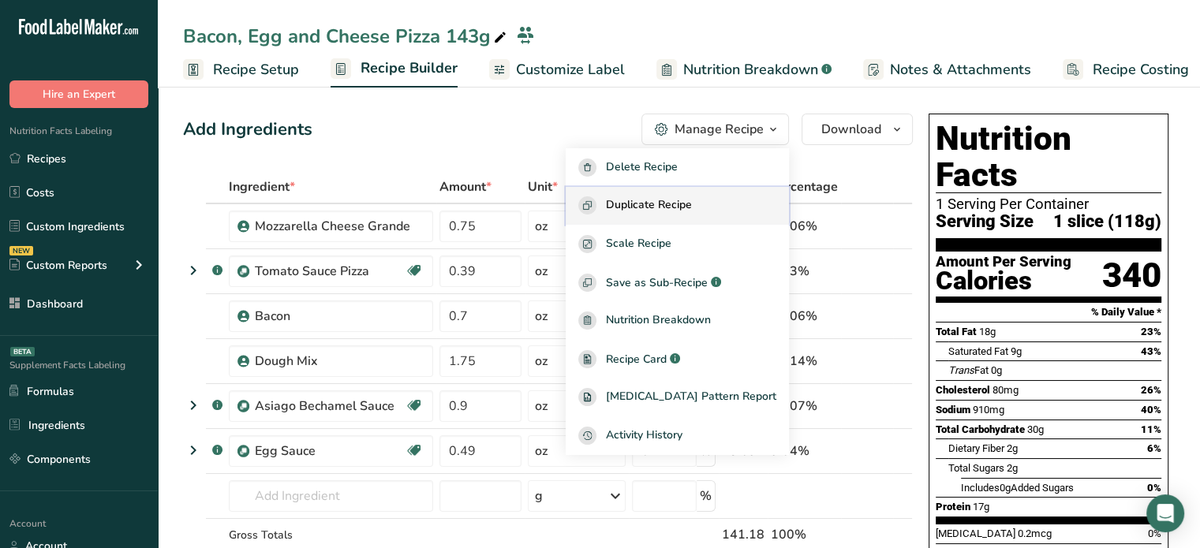
click at [692, 212] on span "Duplicate Recipe" at bounding box center [649, 205] width 86 height 18
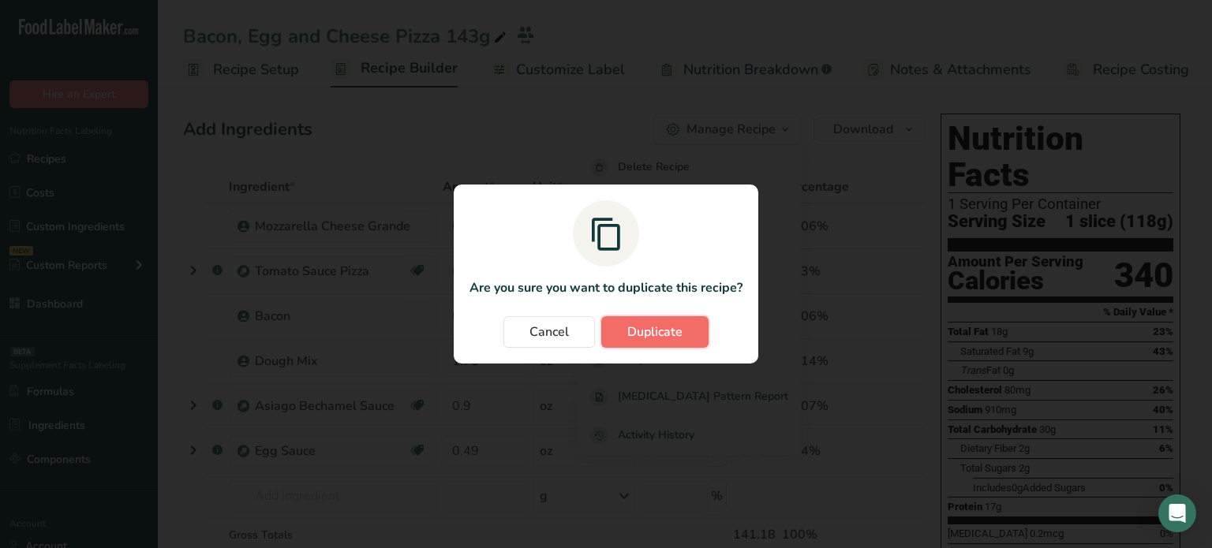
click at [650, 331] on span "Duplicate" at bounding box center [654, 332] width 55 height 19
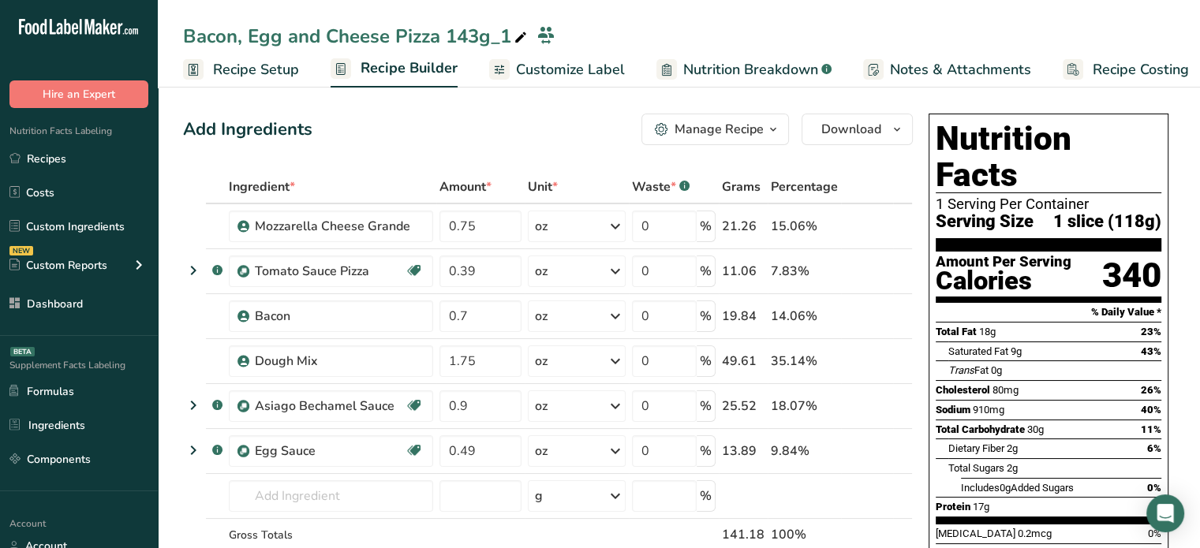
click at [511, 31] on span at bounding box center [520, 37] width 19 height 19
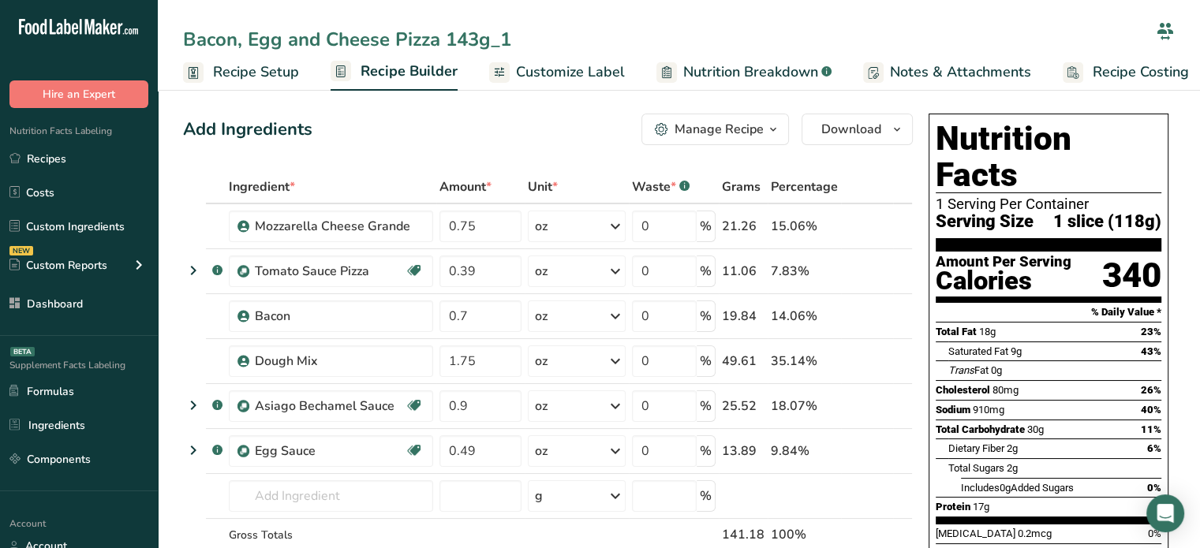
drag, startPoint x: 449, startPoint y: 39, endPoint x: 567, endPoint y: 24, distance: 119.3
click at [567, 25] on input "Bacon, Egg and Cheese Pizza 143g_1" at bounding box center [666, 39] width 967 height 28
type input "Bacon, Egg and Cheese Pizza 217g"
click at [563, 119] on div "Add Ingredients Manage Recipe Delete Recipe Duplicate Recipe Scale Recipe Save …" at bounding box center [548, 130] width 730 height 32
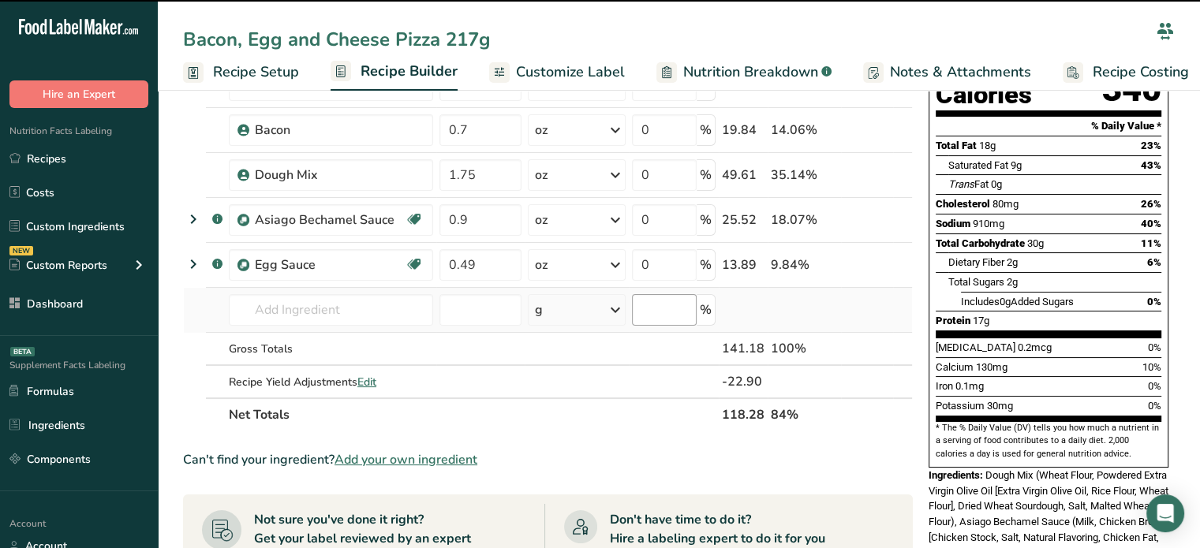
scroll to position [189, 0]
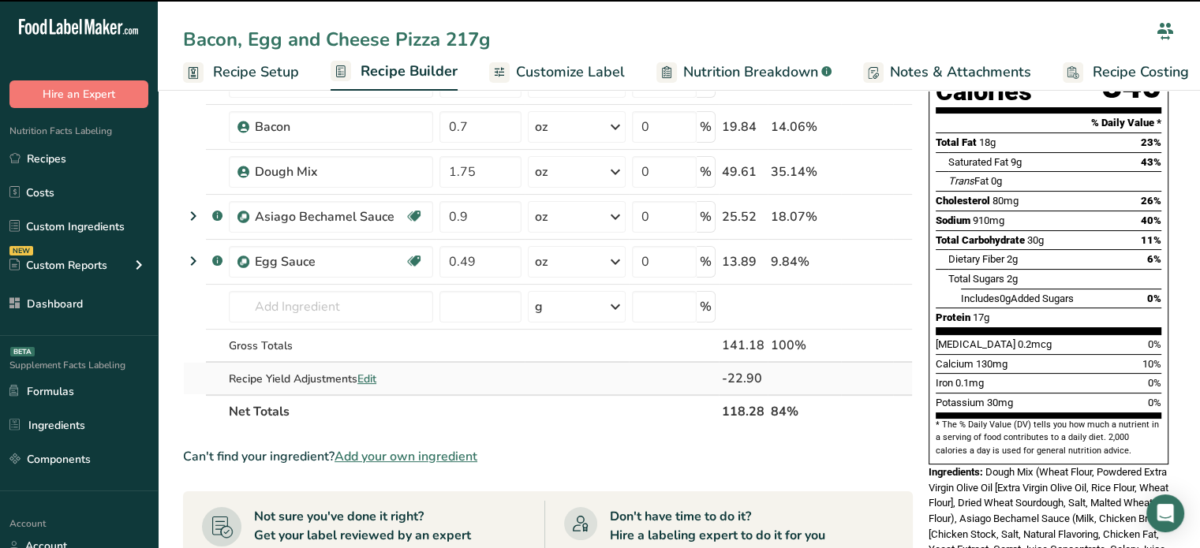
click at [364, 378] on span "Edit" at bounding box center [366, 379] width 19 height 15
select select "0"
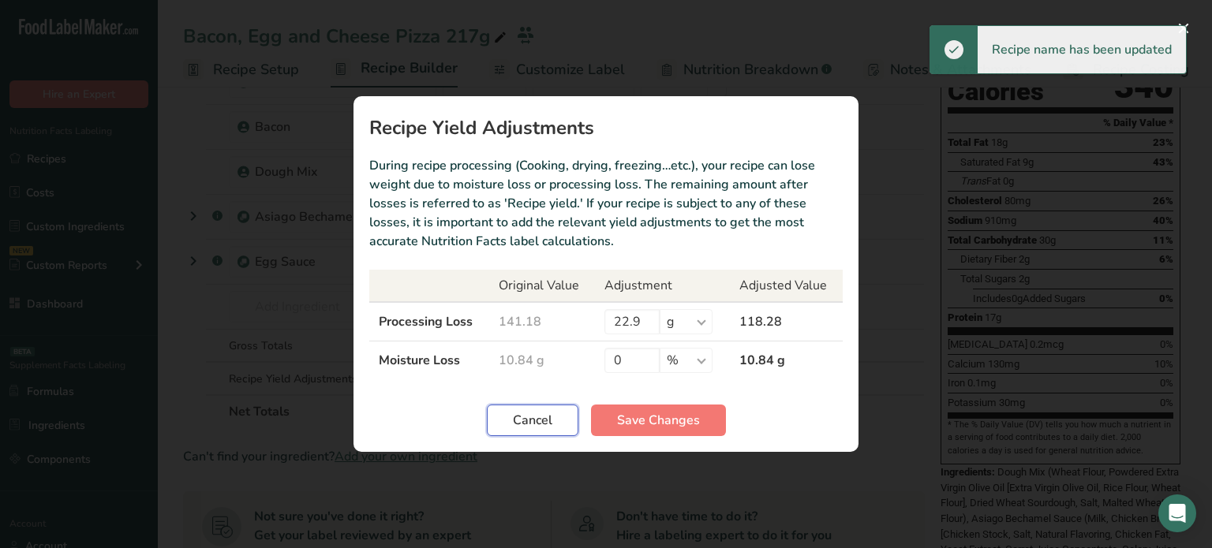
click at [556, 432] on button "Cancel" at bounding box center [533, 421] width 92 height 32
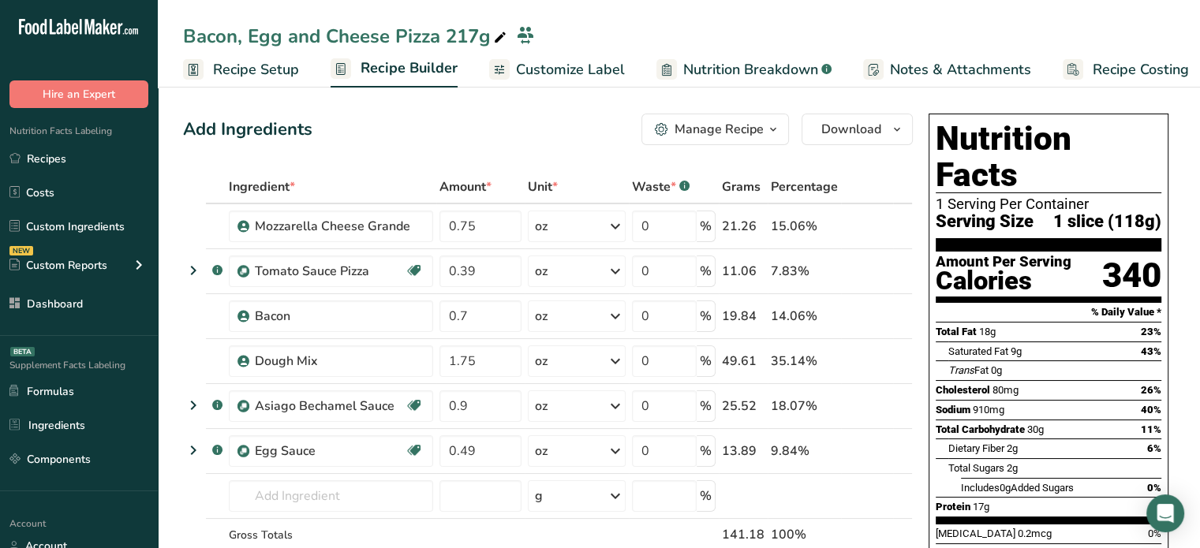
scroll to position [265, 0]
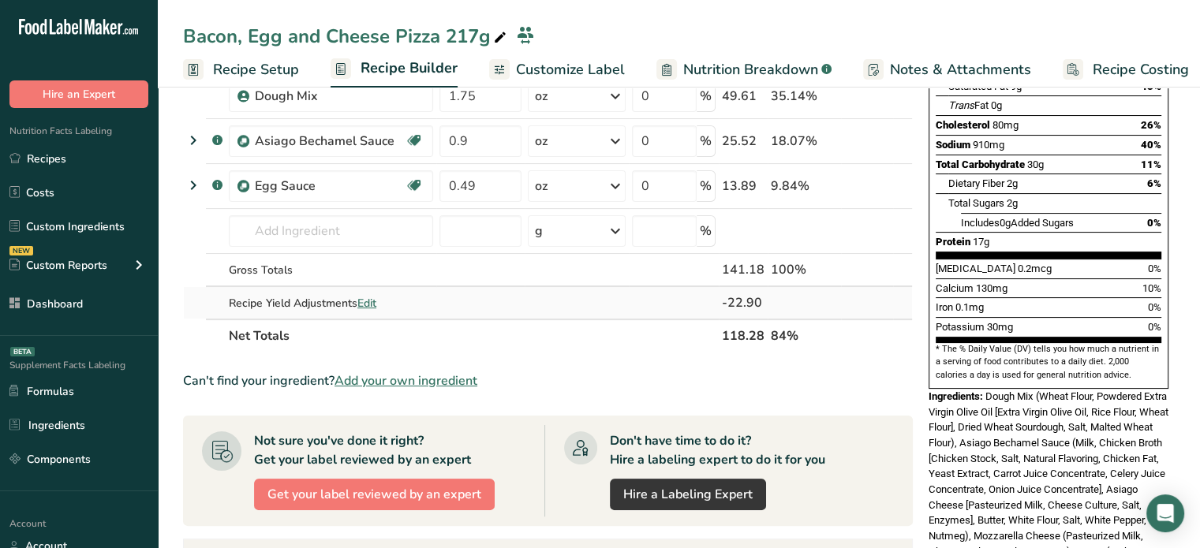
click at [371, 297] on span "Edit" at bounding box center [366, 303] width 19 height 15
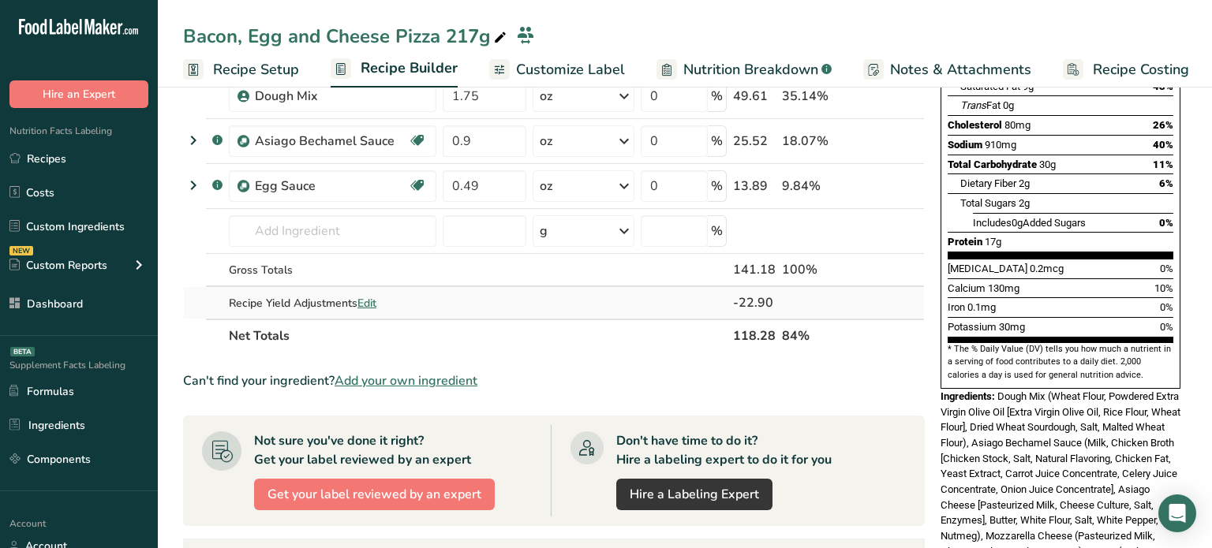
select select "0"
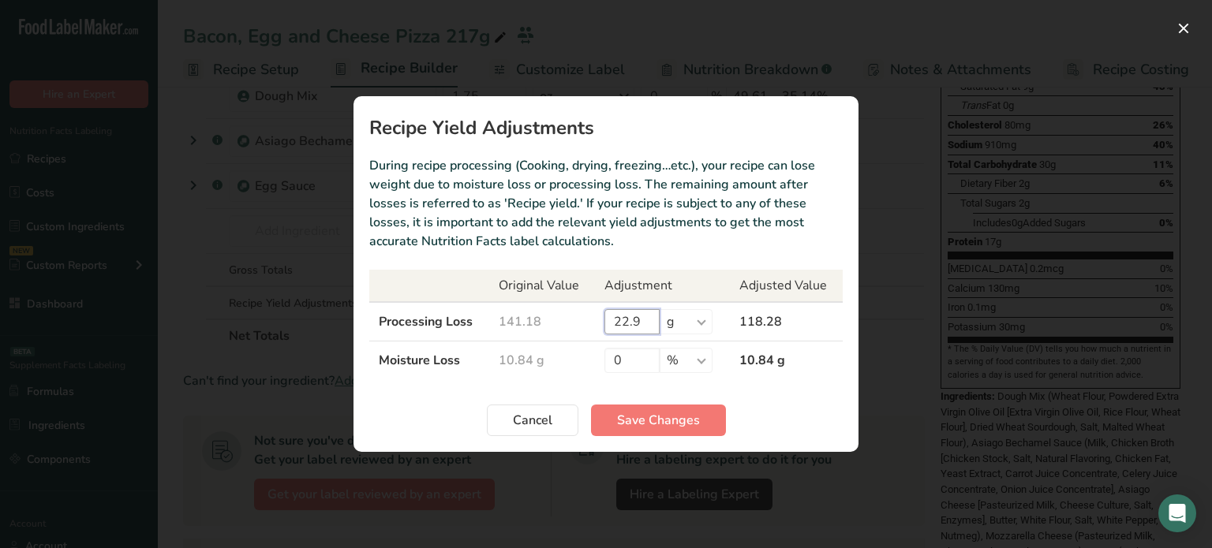
click at [623, 327] on input "22.9" at bounding box center [631, 321] width 55 height 25
type input "0"
click at [662, 431] on button "Save Changes" at bounding box center [658, 421] width 135 height 32
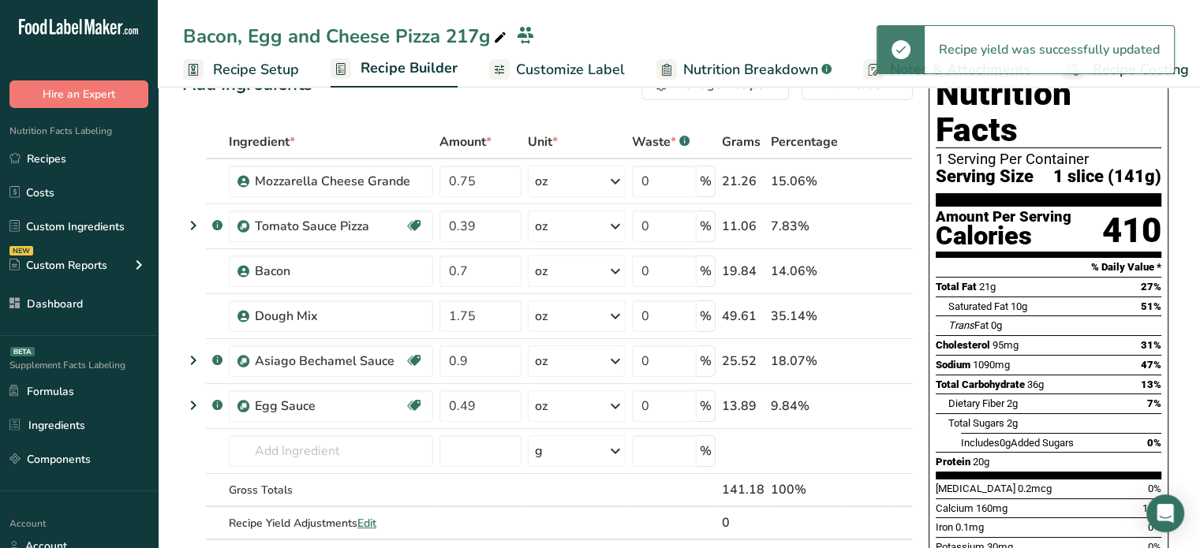
scroll to position [38, 0]
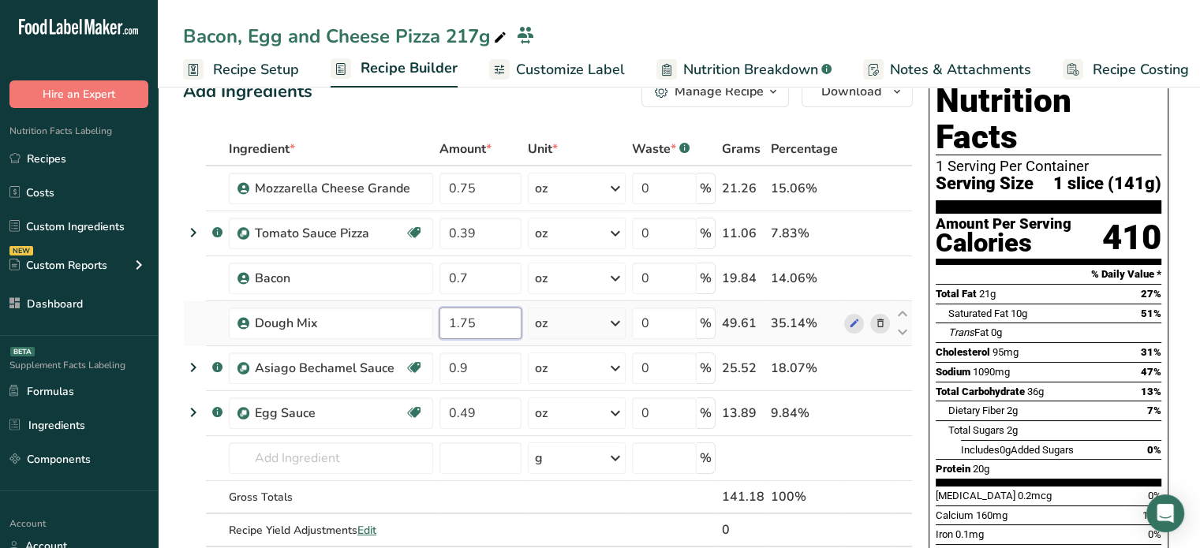
click at [496, 315] on input "1.75" at bounding box center [480, 324] width 82 height 32
type input "1.6"
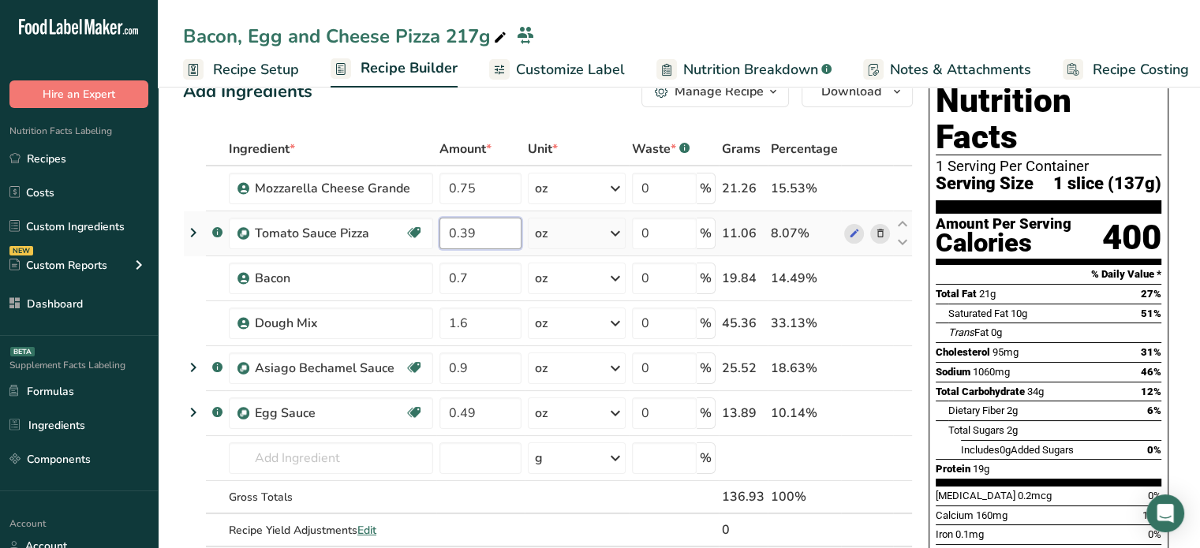
drag, startPoint x: 490, startPoint y: 226, endPoint x: 441, endPoint y: 230, distance: 49.1
click at [441, 230] on input "0.39" at bounding box center [480, 234] width 82 height 32
type input "2"
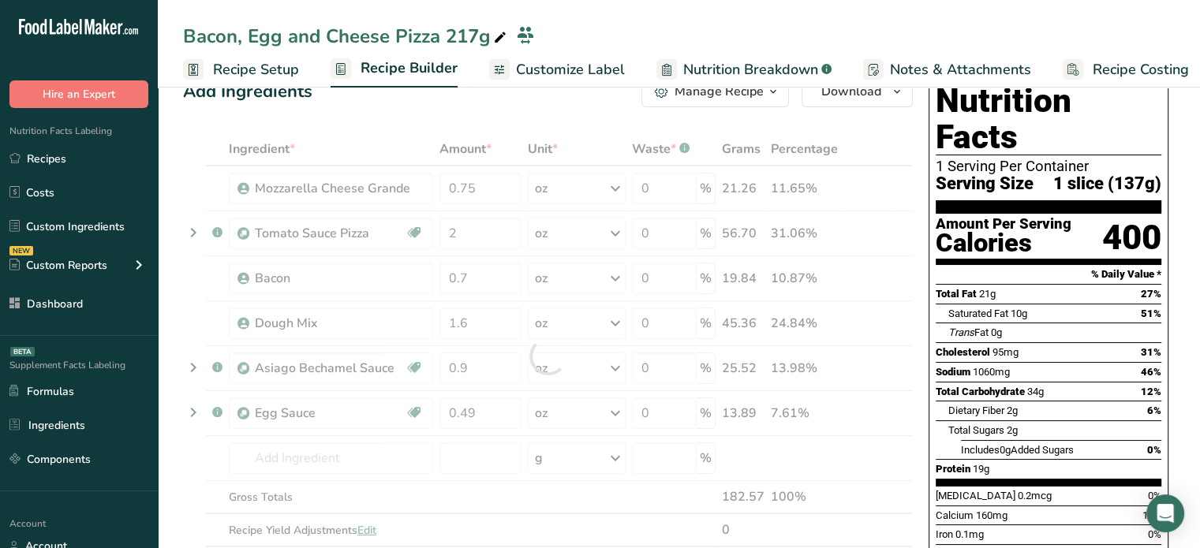
click at [420, 103] on div "Add Ingredients Manage Recipe Delete Recipe Duplicate Recipe Scale Recipe Save …" at bounding box center [548, 92] width 730 height 32
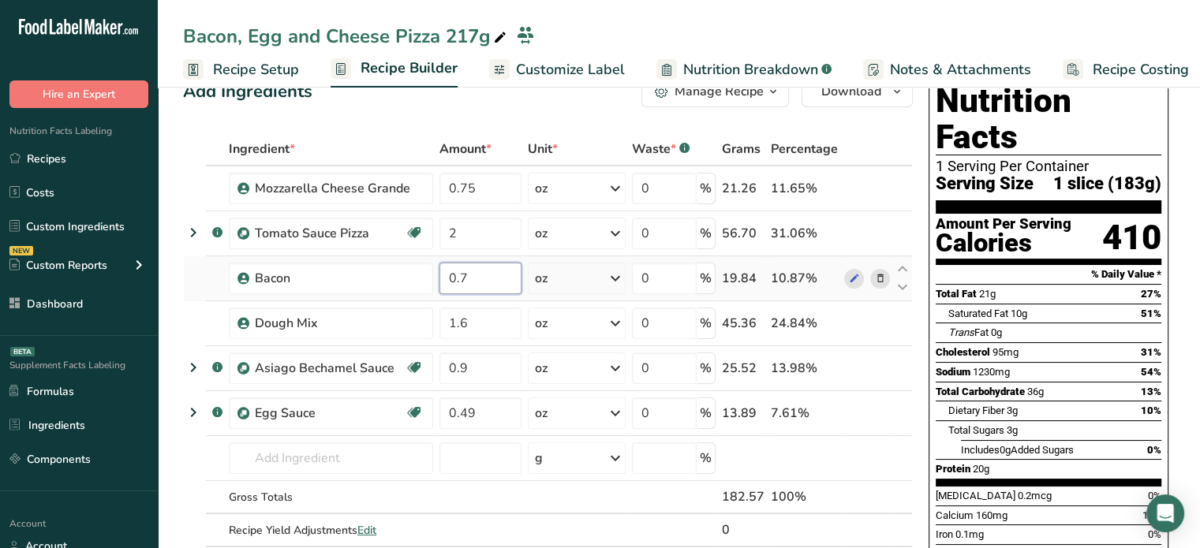
click at [514, 283] on input "0.7" at bounding box center [480, 279] width 82 height 32
type input "0.9"
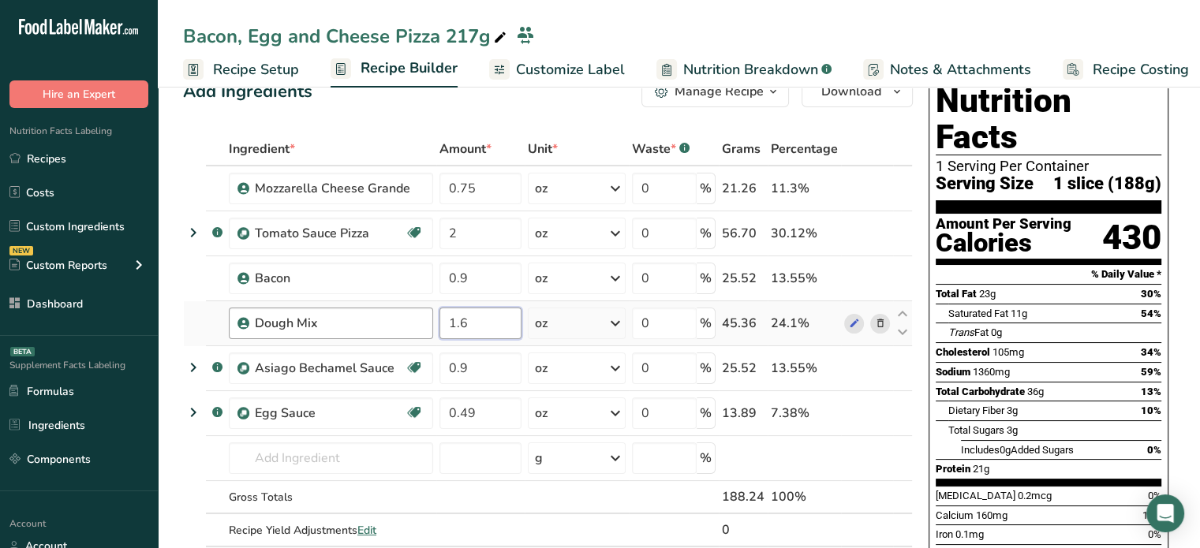
drag, startPoint x: 476, startPoint y: 325, endPoint x: 398, endPoint y: 312, distance: 78.5
click at [398, 312] on tr "Dough Mix 1.6 oz Weight Units g kg mg See more Volume Units l Volume units requ…" at bounding box center [548, 323] width 728 height 45
type input "3.06"
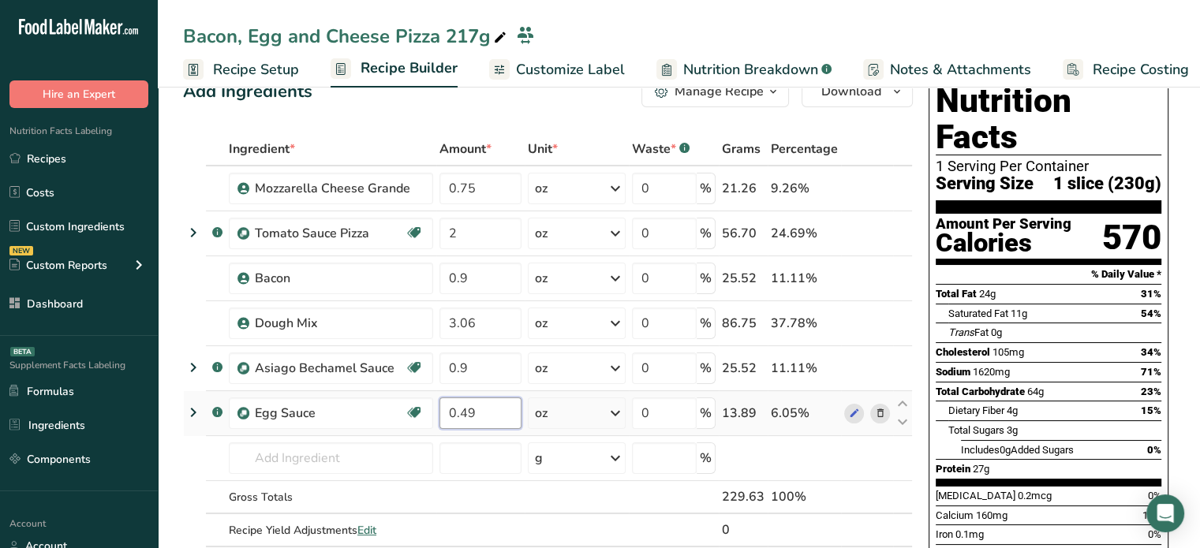
click at [496, 404] on input "0.49" at bounding box center [480, 414] width 82 height 32
type input "0.5"
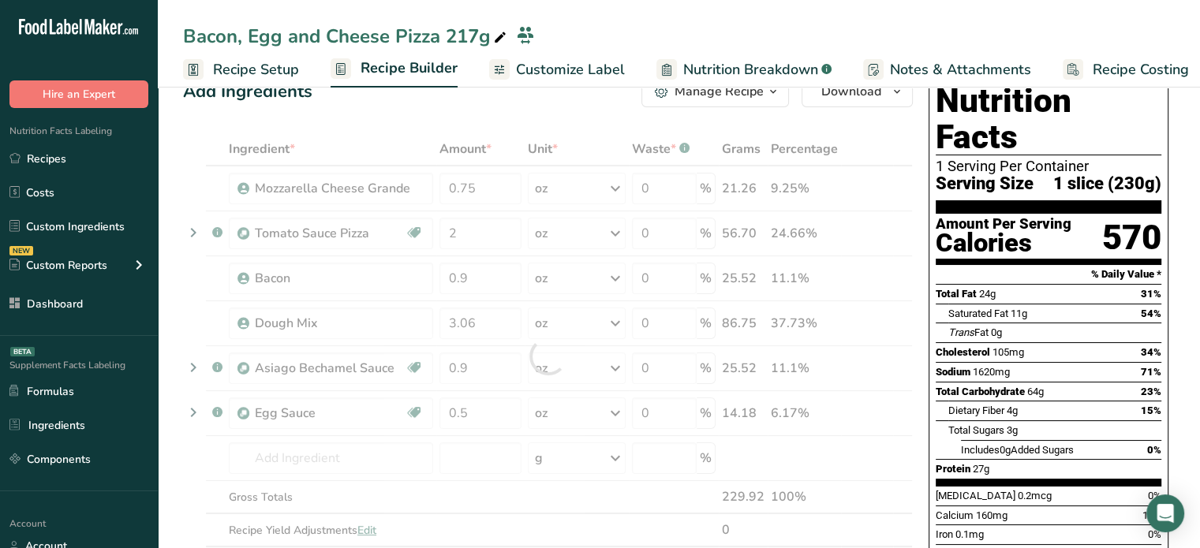
click at [425, 133] on div "Ingredient * Amount * Unit * Waste * .a-a{fill:#347362;}.b-a{fill:#fff;} Grams …" at bounding box center [548, 356] width 730 height 447
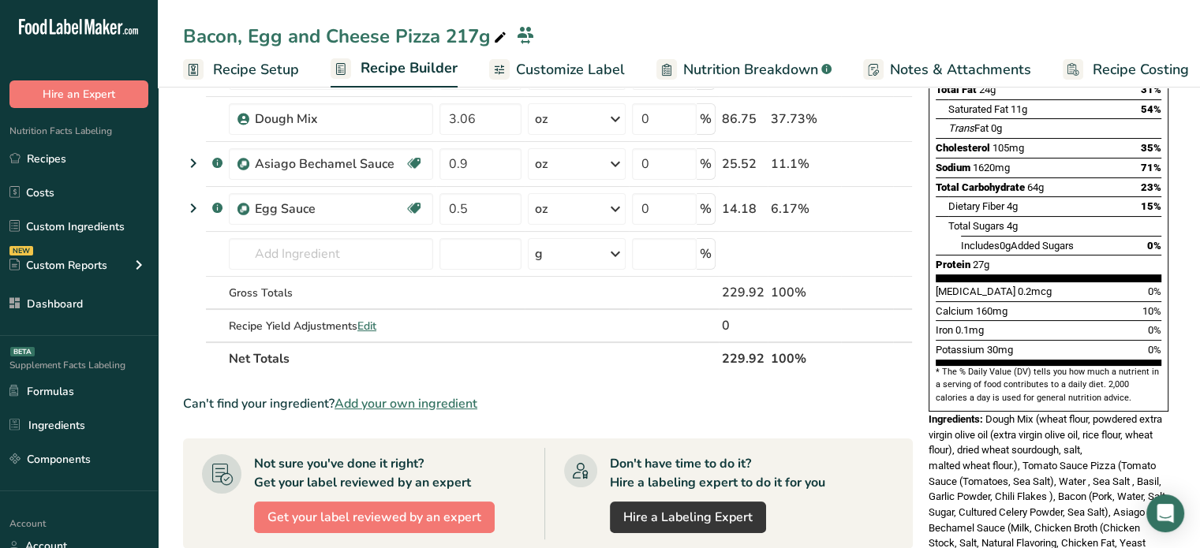
scroll to position [248, 0]
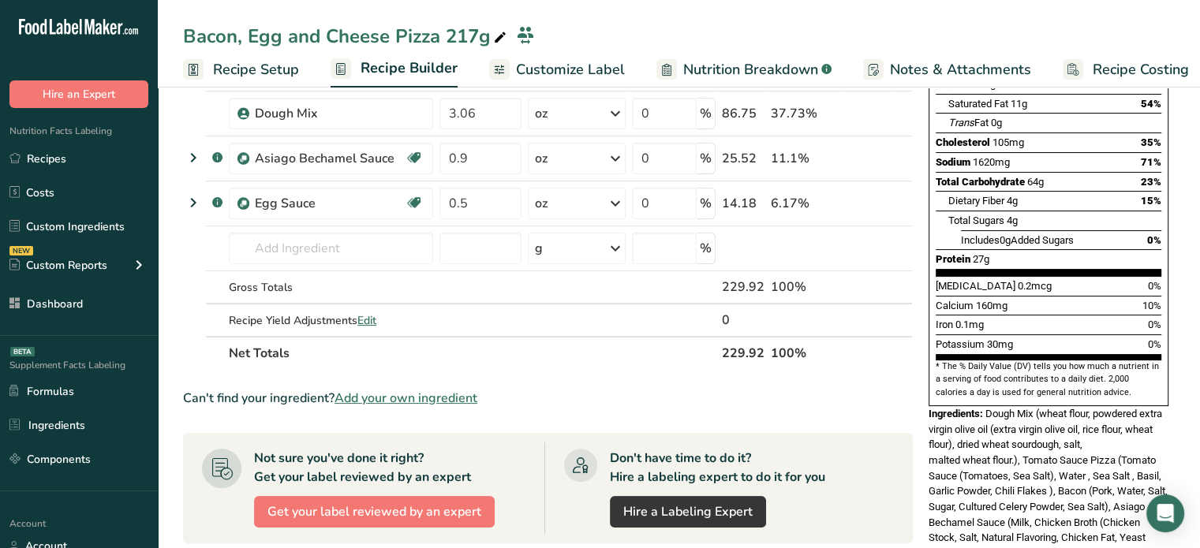
click at [728, 353] on th "229.92" at bounding box center [743, 352] width 49 height 33
copy th "229.92"
click at [365, 318] on span "Edit" at bounding box center [366, 320] width 19 height 15
select select "0"
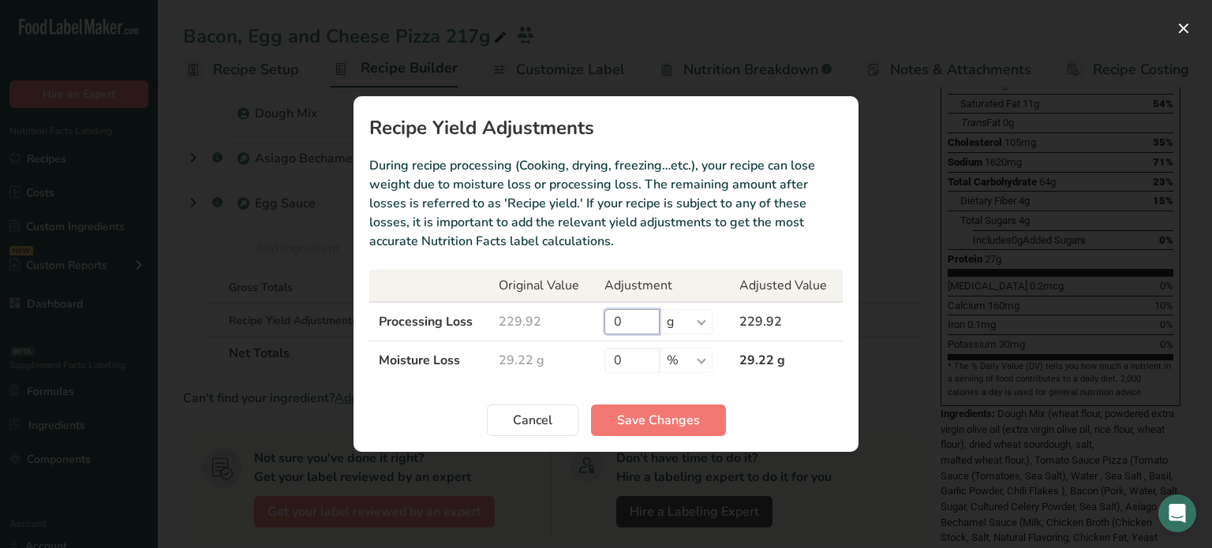
drag, startPoint x: 634, startPoint y: 324, endPoint x: 599, endPoint y: 321, distance: 35.6
click at [599, 321] on td "0 % g kg mg mcg lb oz" at bounding box center [662, 321] width 135 height 39
paste input "12.92"
type input "12.92"
click at [675, 409] on button "Save Changes" at bounding box center [658, 421] width 135 height 32
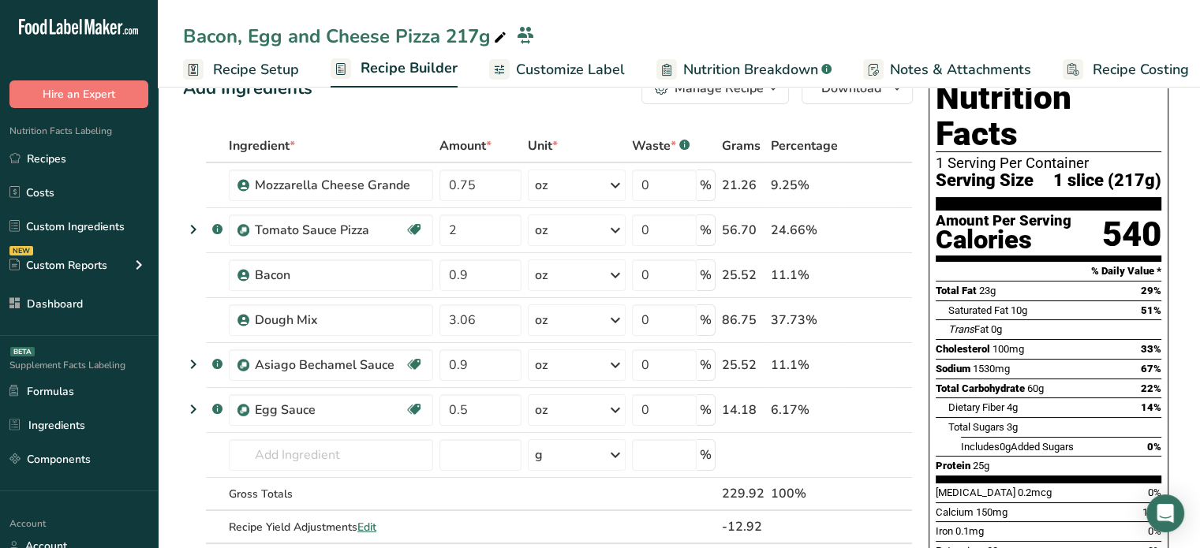
scroll to position [36, 0]
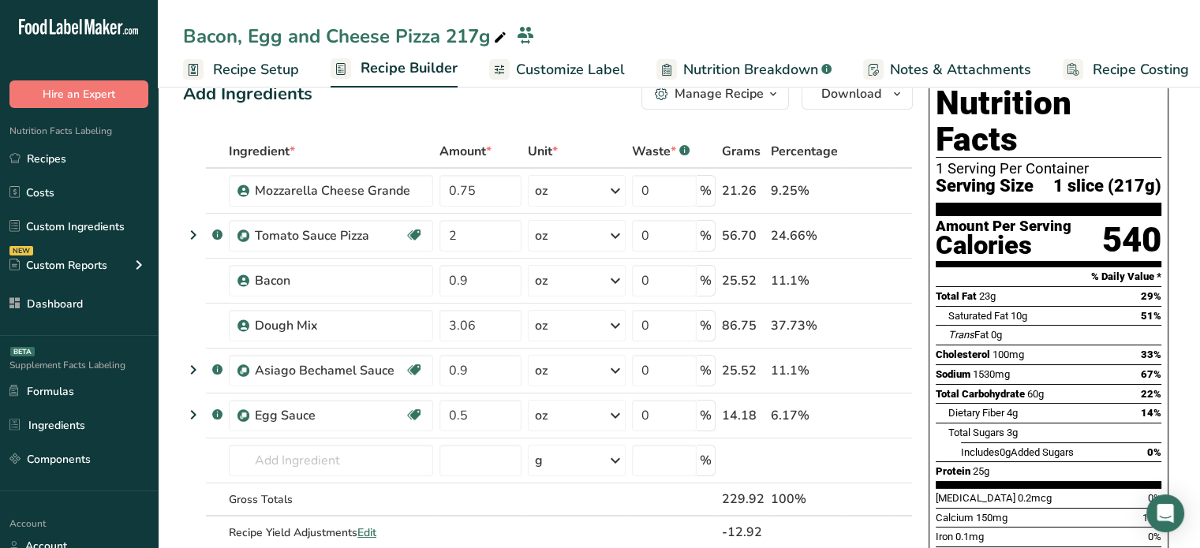
click at [605, 84] on link "Customize Label" at bounding box center [557, 70] width 136 height 36
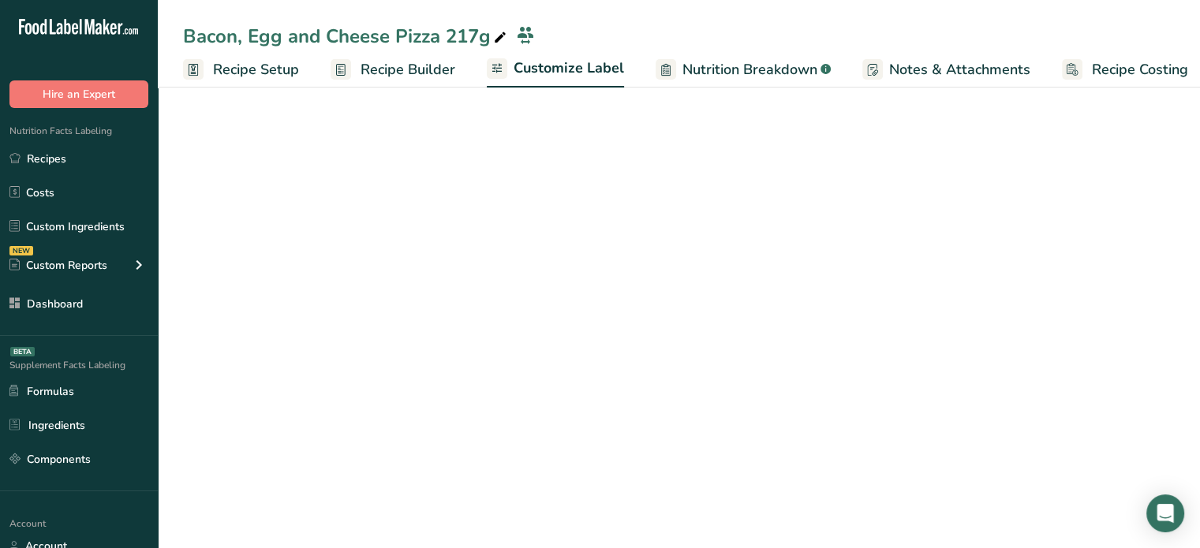
scroll to position [0, 13]
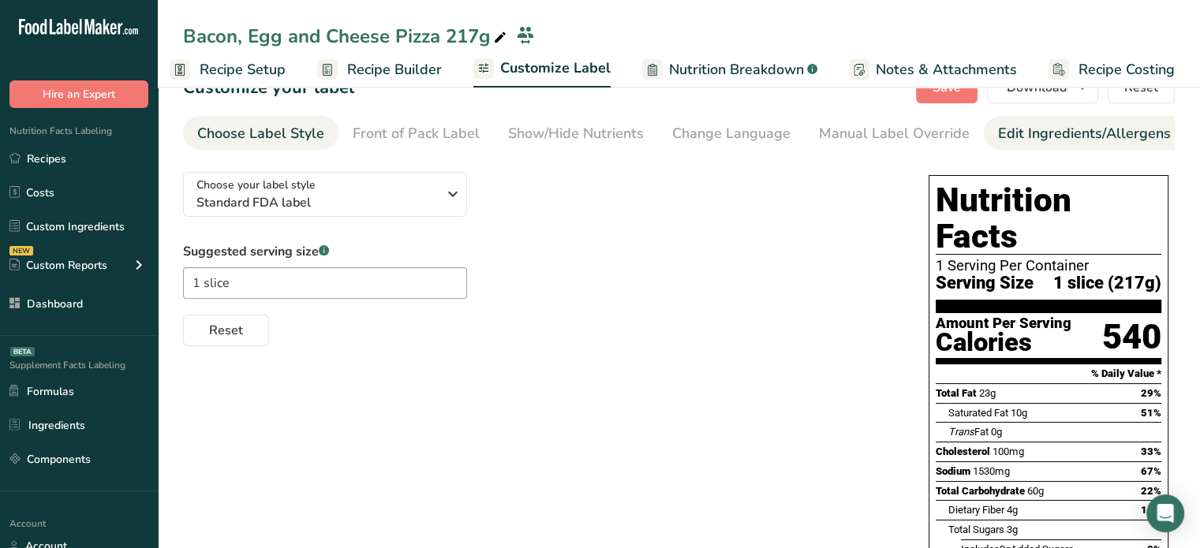
click at [1053, 129] on div "Edit Ingredients/Allergens List" at bounding box center [1098, 133] width 200 height 21
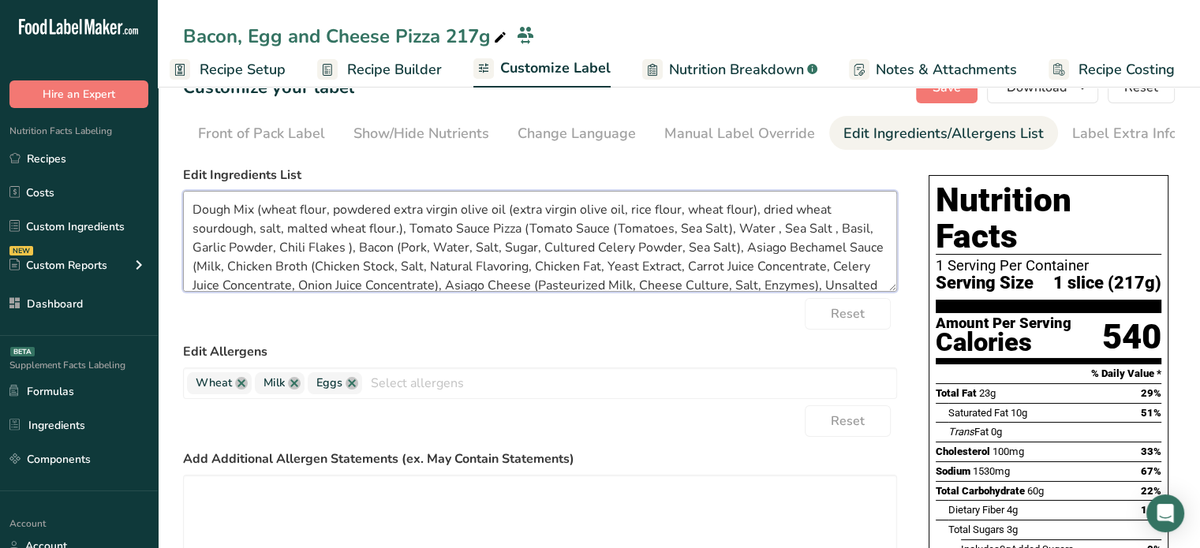
scroll to position [50, 0]
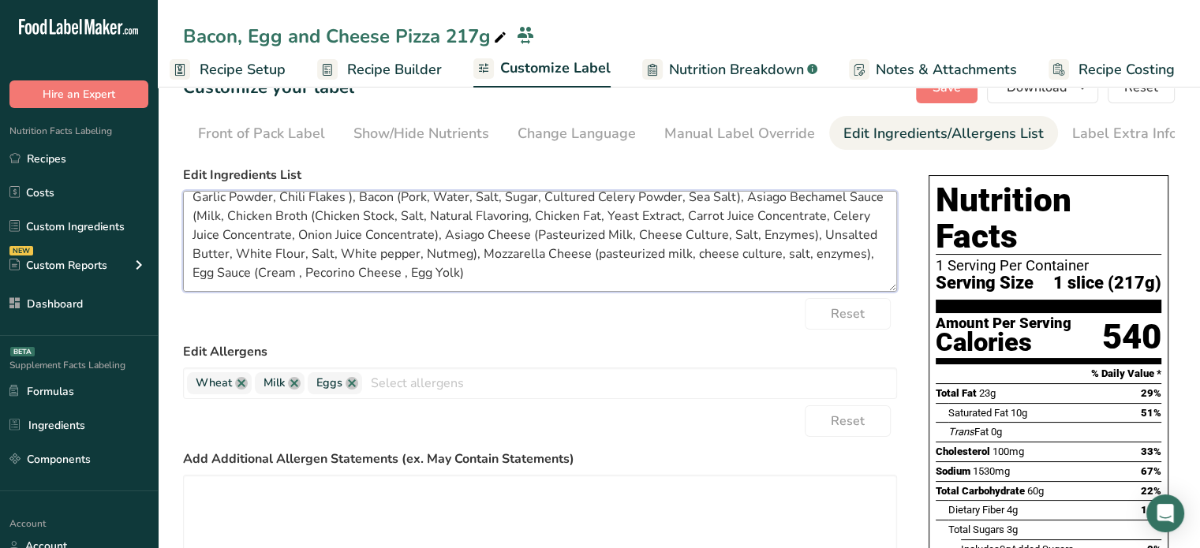
drag, startPoint x: 230, startPoint y: 209, endPoint x: 770, endPoint y: 350, distance: 557.7
click at [770, 350] on form "Edit Ingredients List Dough Mix (wheat flour, powdered extra virgin olive oil (…" at bounding box center [540, 418] width 714 height 504
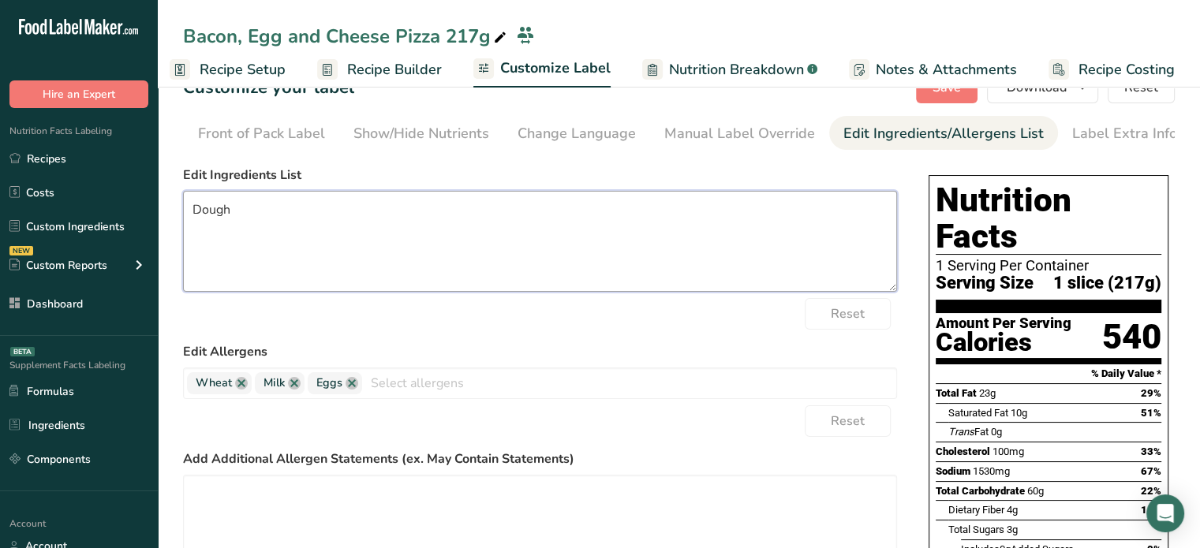
scroll to position [0, 0]
type textarea "D"
paste textarea "Dough Mix (Wheat Flour, Powdered Extra Virgin Olive Oil [Extra Virgin Olive Oil…"
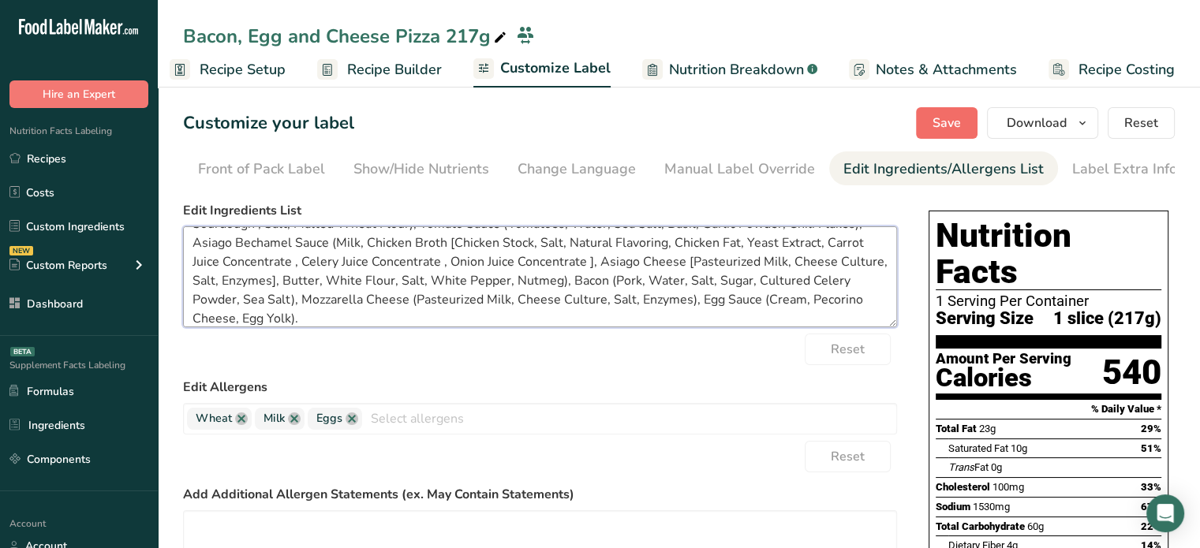
type textarea "Dough Mix (Wheat Flour, Powdered Extra Virgin Olive Oil [Extra Virgin Olive Oil…"
click at [937, 117] on span "Save" at bounding box center [947, 123] width 28 height 19
click at [948, 130] on span "Save" at bounding box center [947, 123] width 28 height 19
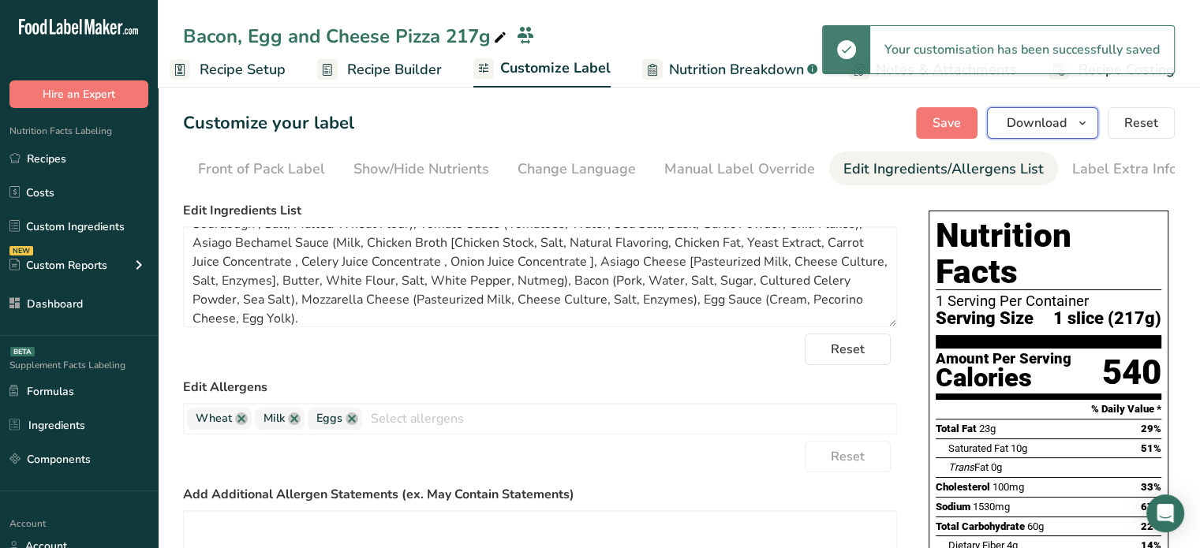
click at [1041, 126] on span "Download" at bounding box center [1037, 123] width 60 height 19
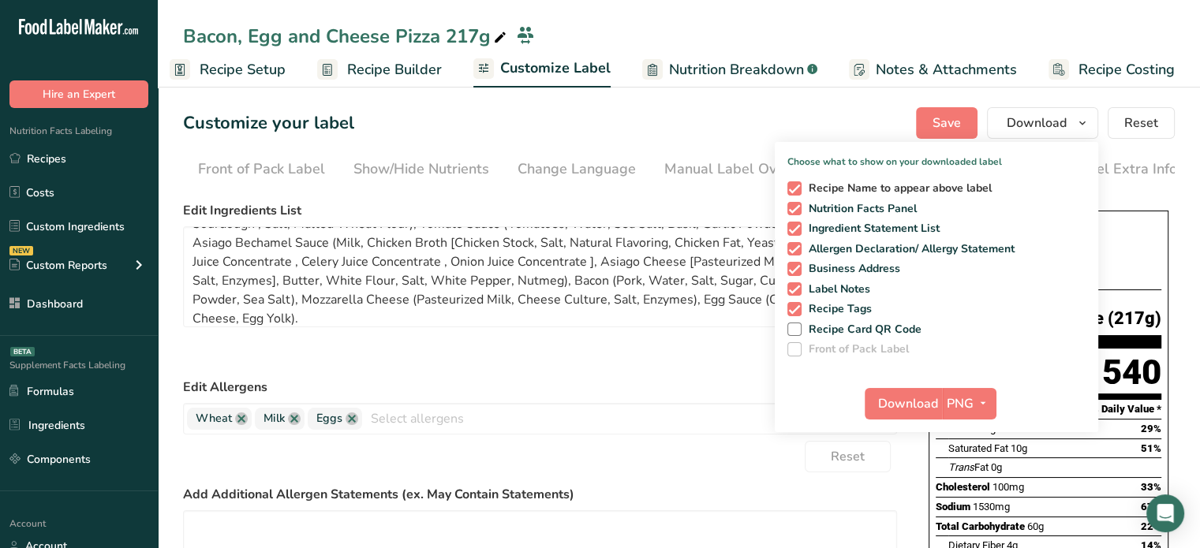
click at [951, 189] on span "Recipe Name to appear above label" at bounding box center [897, 188] width 191 height 14
click at [798, 189] on input "Recipe Name to appear above label" at bounding box center [792, 188] width 10 height 10
checkbox input "false"
click at [860, 311] on span "Recipe Tags" at bounding box center [837, 309] width 71 height 14
click at [798, 311] on input "Recipe Tags" at bounding box center [792, 309] width 10 height 10
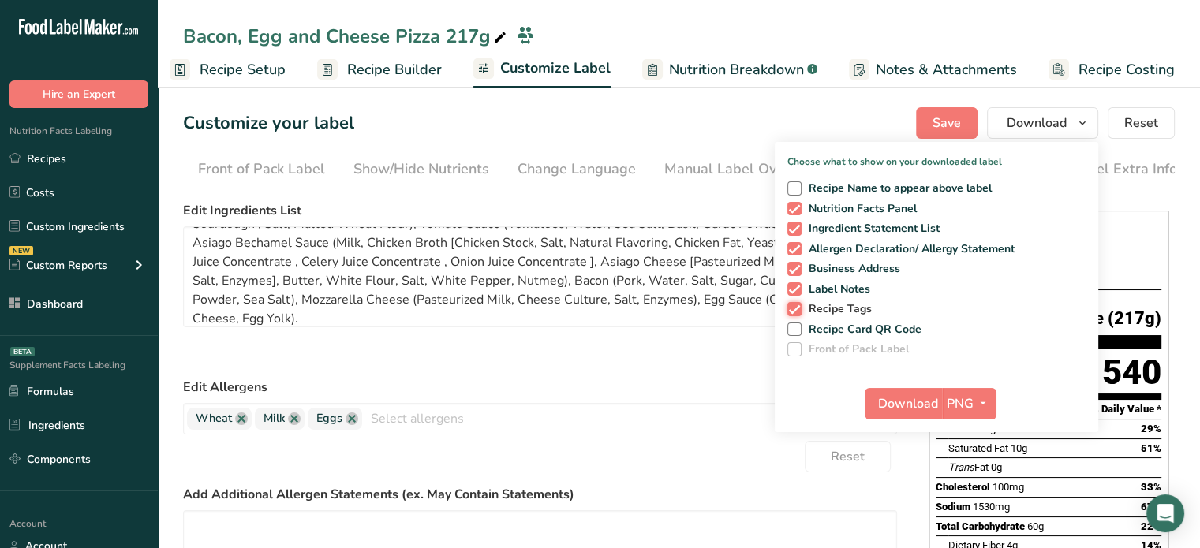
checkbox input "false"
click at [973, 393] on button "PNG" at bounding box center [969, 404] width 54 height 32
click at [980, 514] on link "PDF" at bounding box center [971, 514] width 50 height 26
click at [921, 410] on span "Download" at bounding box center [909, 404] width 60 height 19
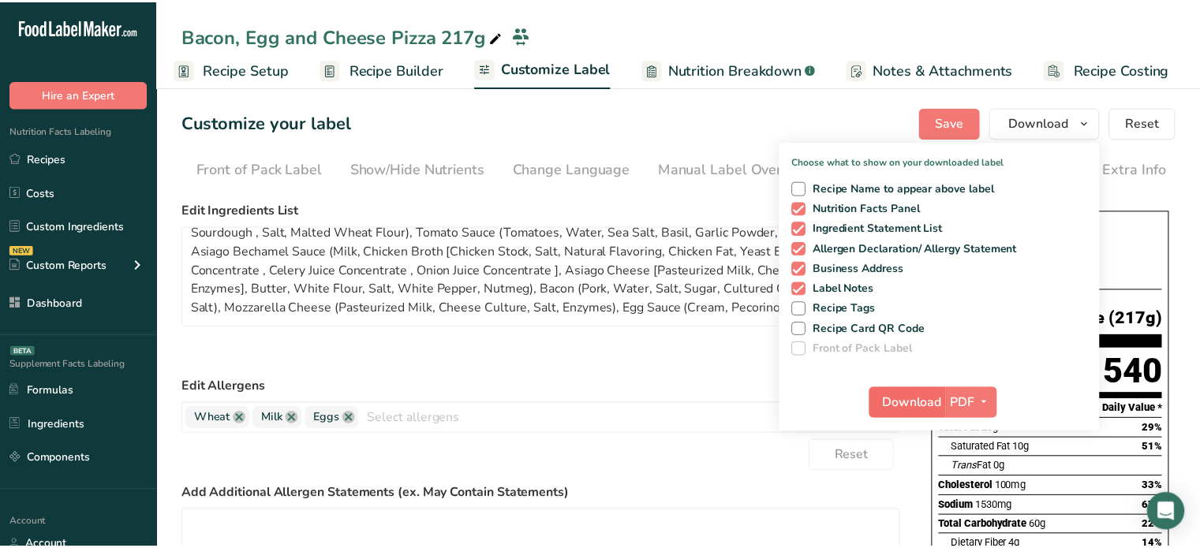
scroll to position [0, 2]
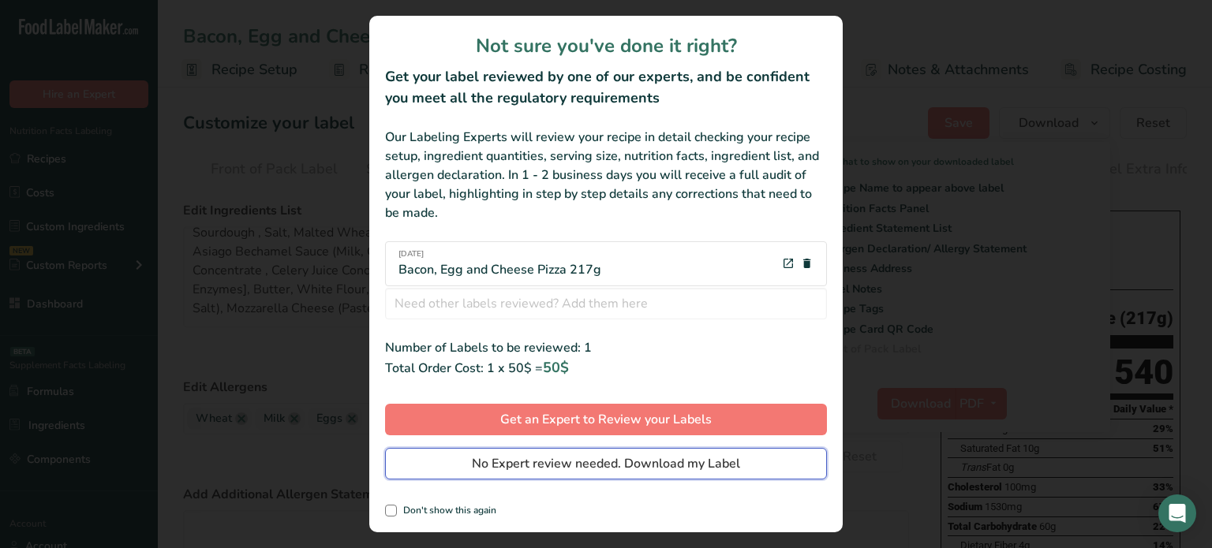
click at [796, 469] on button "No Expert review needed. Download my Label" at bounding box center [606, 464] width 442 height 32
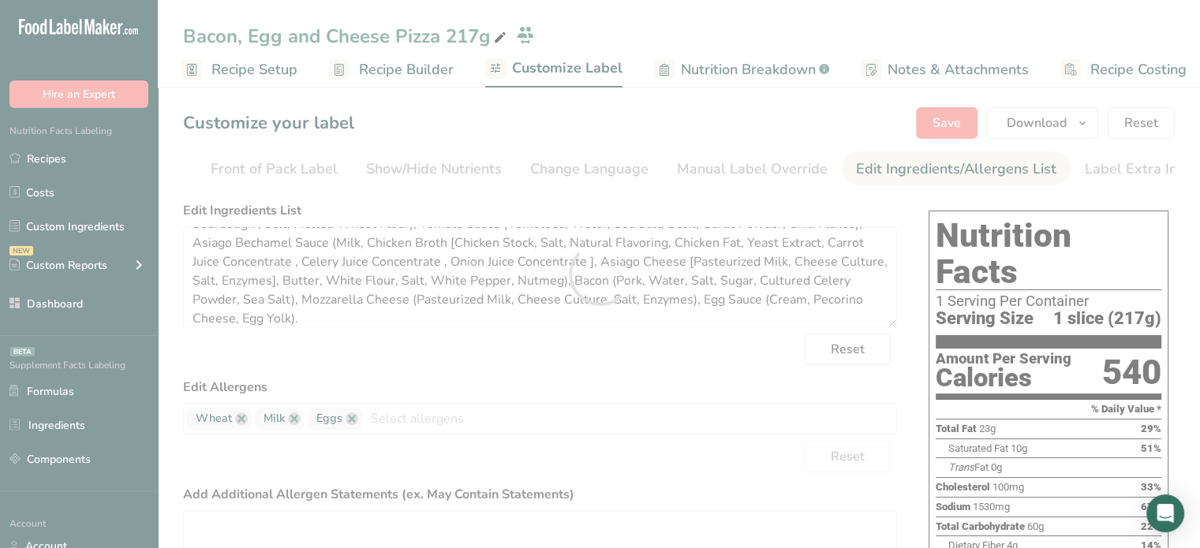
scroll to position [0, 0]
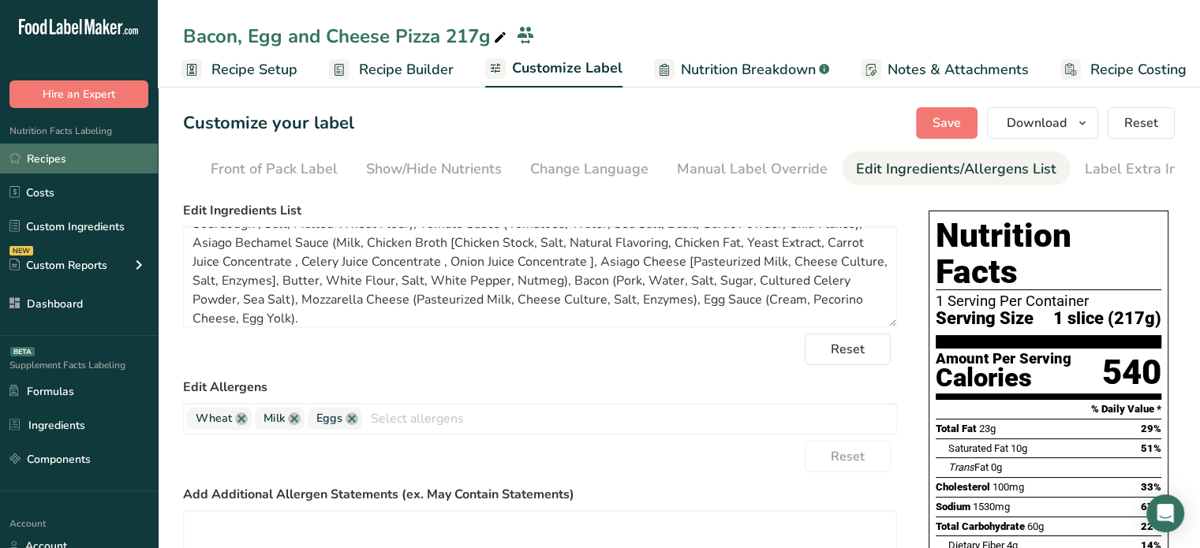
click at [115, 159] on link "Recipes" at bounding box center [79, 159] width 158 height 30
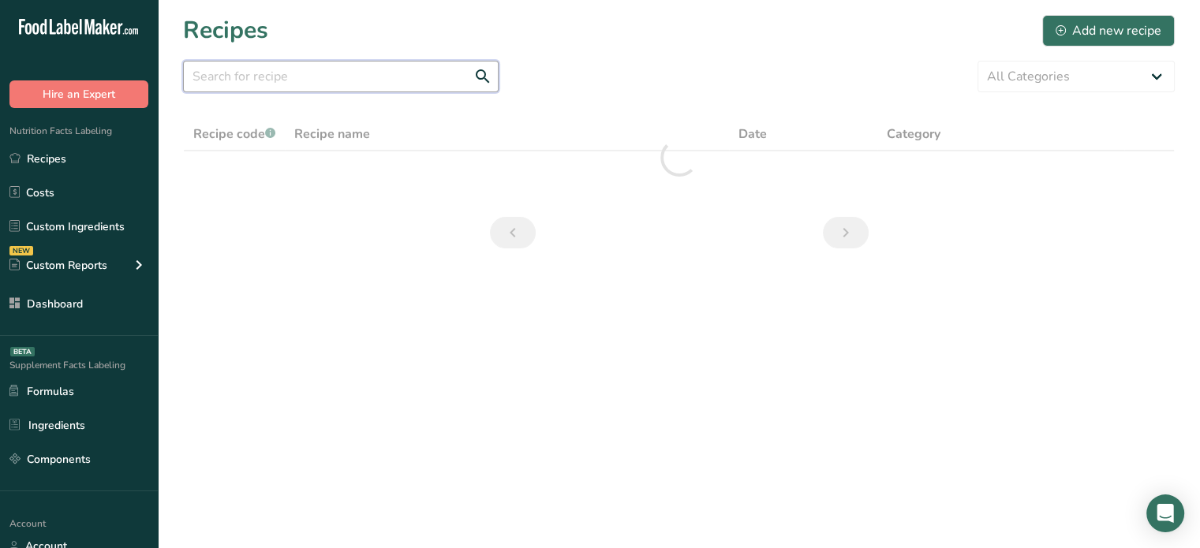
click at [260, 72] on input "text" at bounding box center [341, 77] width 316 height 32
type input "C"
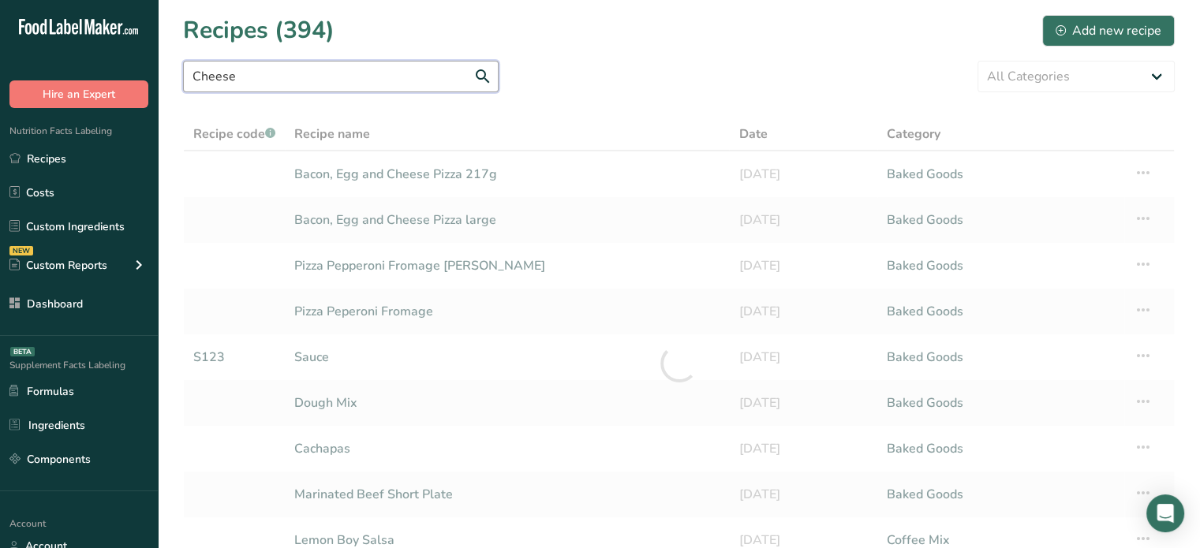
type input "Cheese"
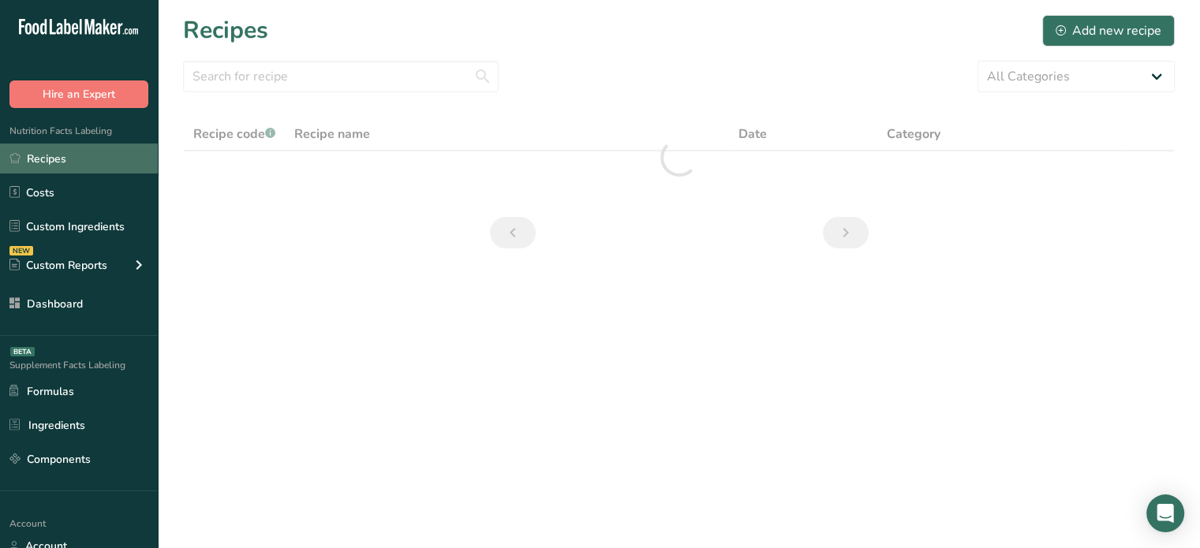
click at [143, 160] on link "Recipes" at bounding box center [79, 159] width 158 height 30
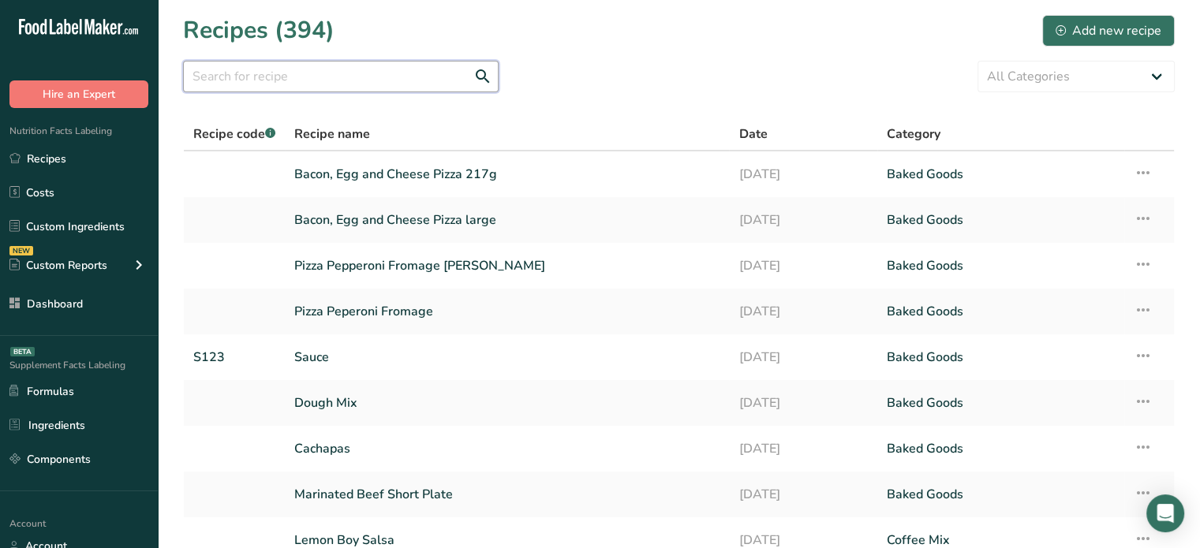
click at [342, 83] on input "text" at bounding box center [341, 77] width 316 height 32
click at [342, 83] on input "c" at bounding box center [341, 77] width 316 height 32
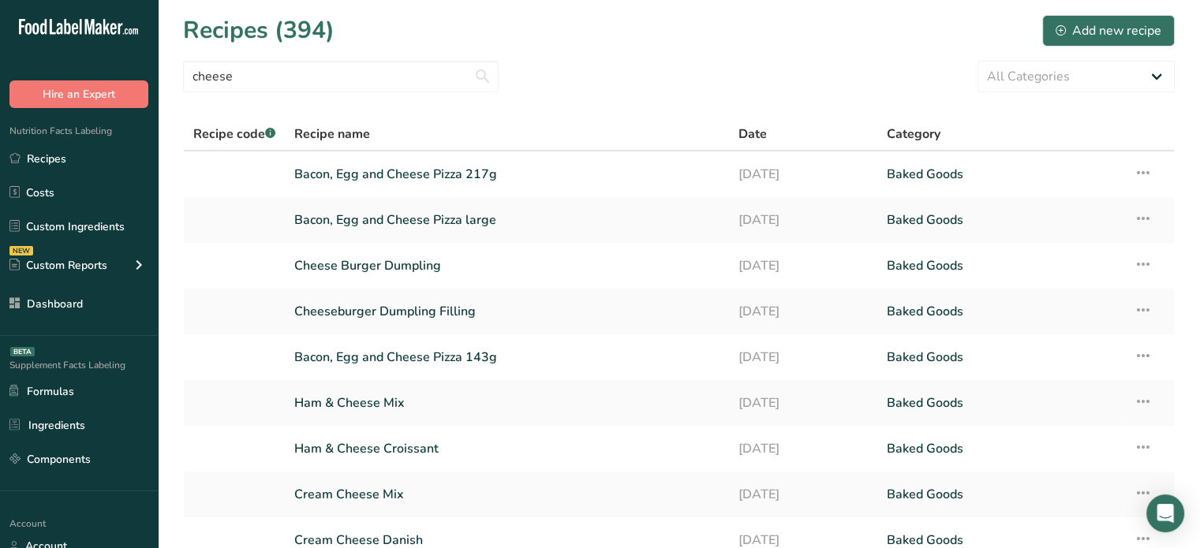
click at [593, 129] on div "Recipe name" at bounding box center [506, 134] width 425 height 19
click at [290, 81] on input "cheese" at bounding box center [341, 77] width 316 height 32
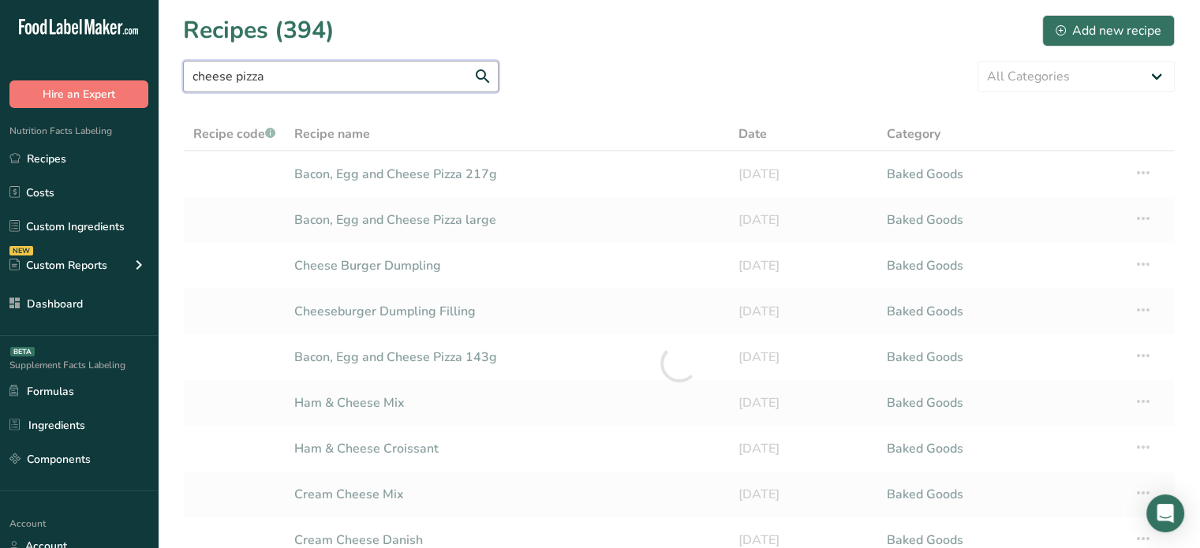
type input "cheese pizza"
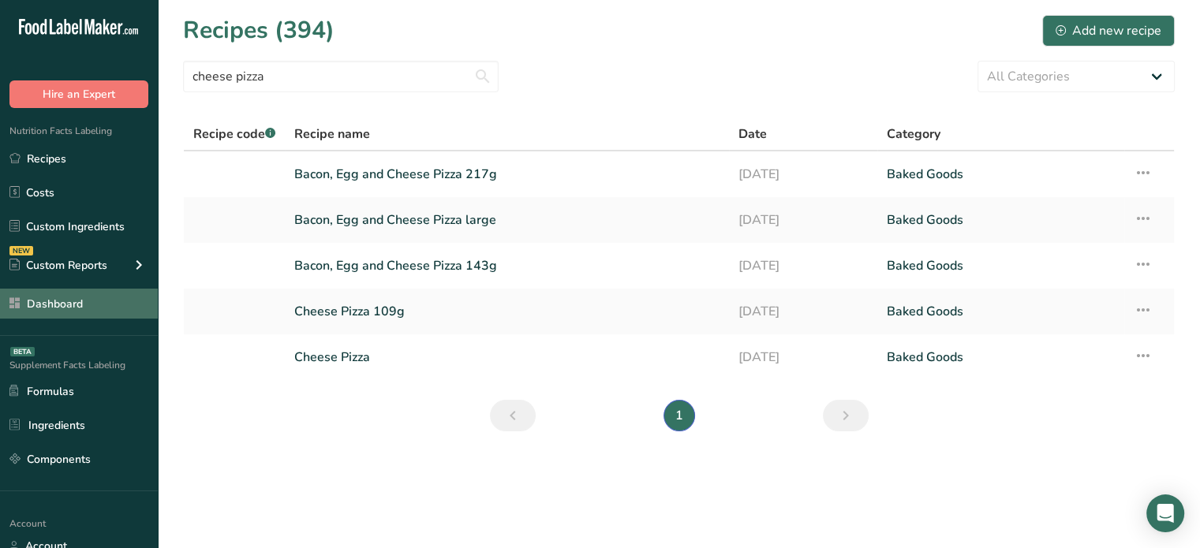
click at [66, 314] on link "Dashboard" at bounding box center [79, 304] width 158 height 30
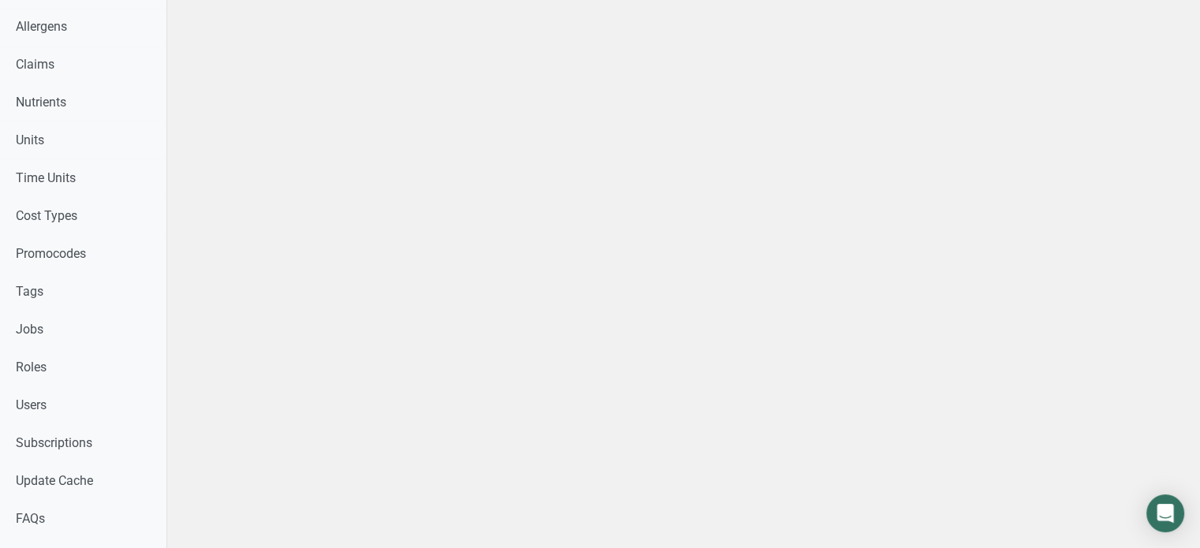
scroll to position [641, 0]
click at [107, 409] on link "Users" at bounding box center [83, 407] width 166 height 38
drag, startPoint x: 1198, startPoint y: 222, endPoint x: 1207, endPoint y: 62, distance: 161.2
click at [1199, 62] on html "Home Label Creation Requests Label Review Requests Pricing Packages Expert Pack…" at bounding box center [600, 82] width 1200 height 1446
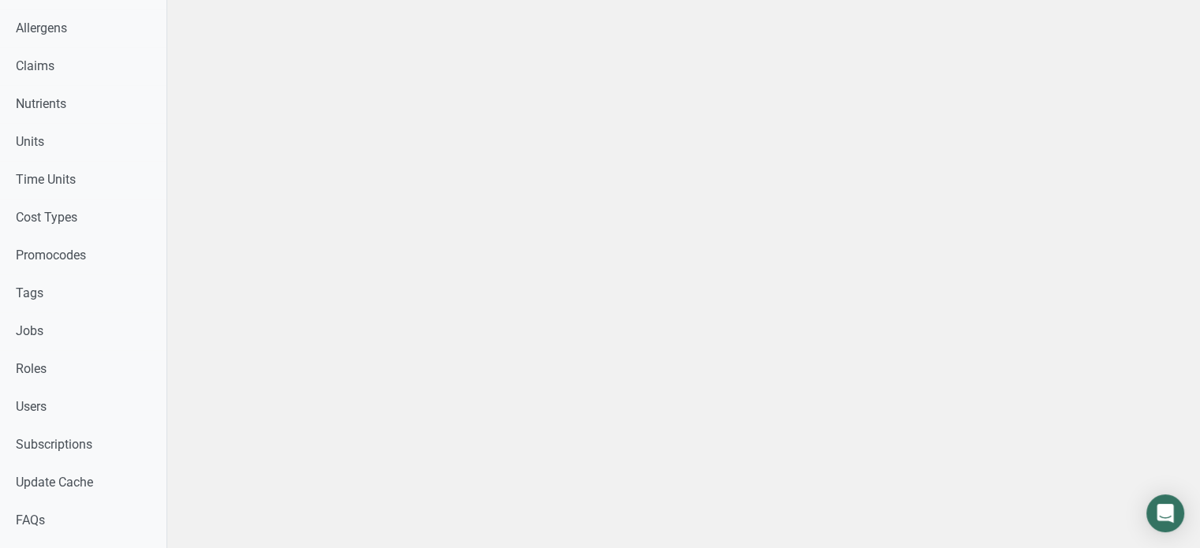
select select
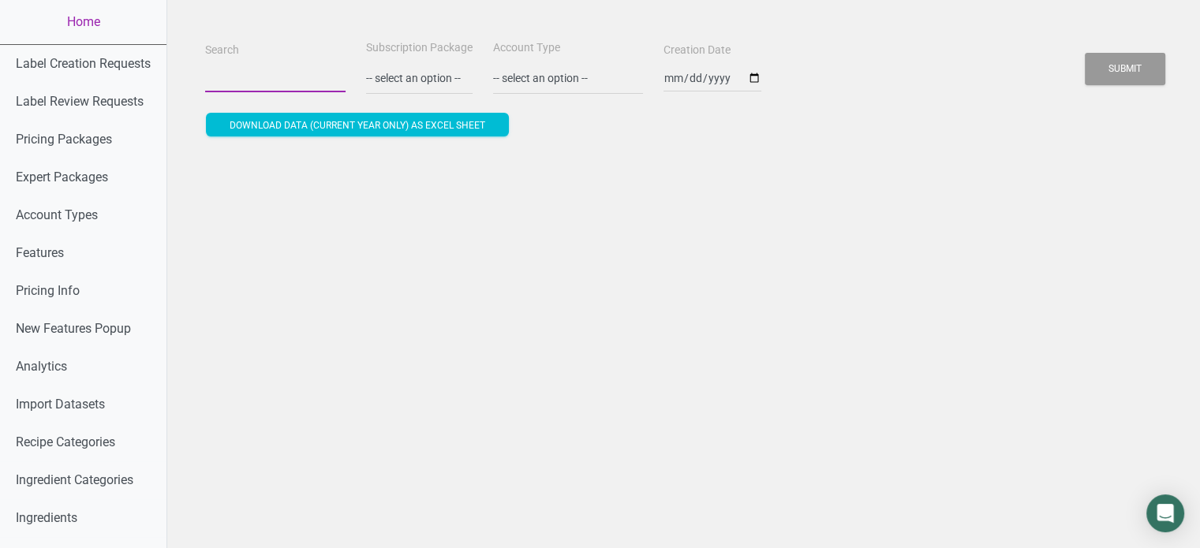
click at [263, 65] on input "Search" at bounding box center [275, 78] width 140 height 28
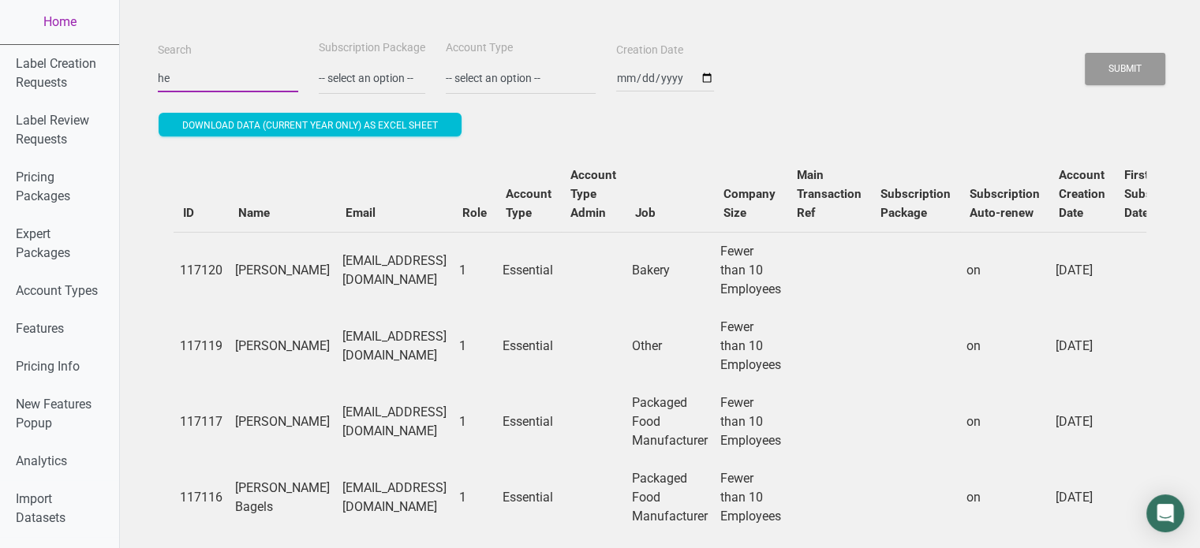
type input "h"
click at [1085, 53] on button "Submit" at bounding box center [1125, 69] width 80 height 32
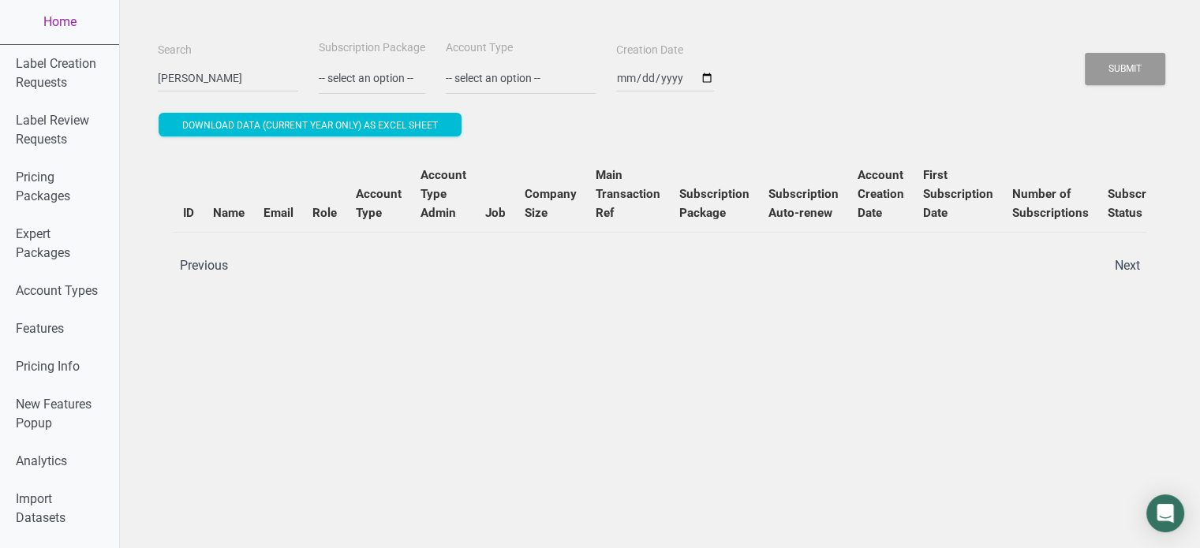
drag, startPoint x: 1174, startPoint y: 76, endPoint x: 1141, endPoint y: 69, distance: 33.7
click at [1141, 69] on button "Submit" at bounding box center [1125, 69] width 80 height 32
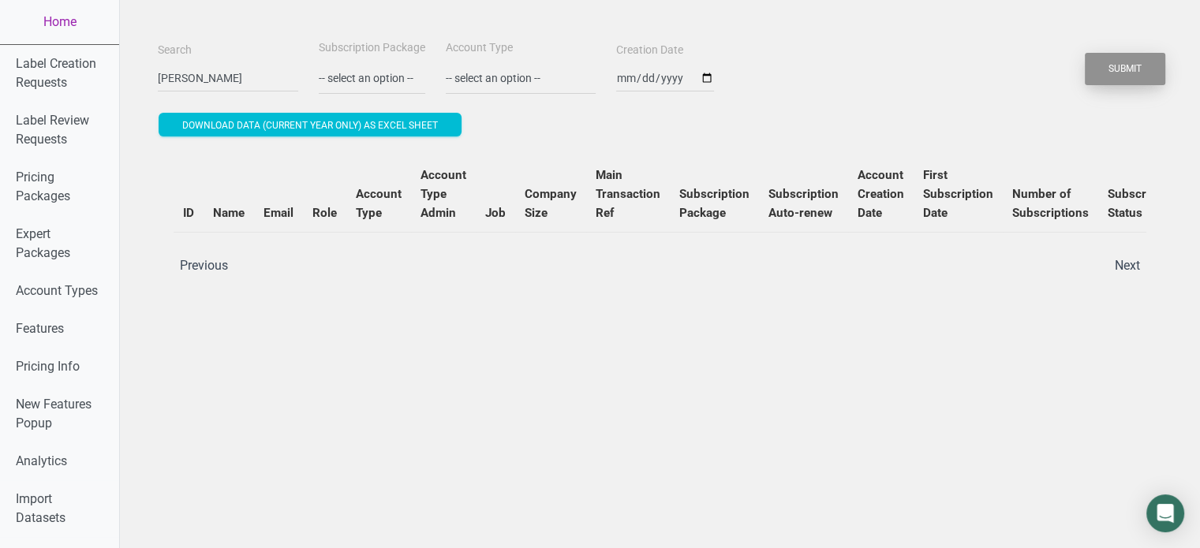
click at [1141, 69] on button "Submit" at bounding box center [1125, 69] width 80 height 32
click at [262, 81] on input "John murphhy" at bounding box center [228, 78] width 140 height 28
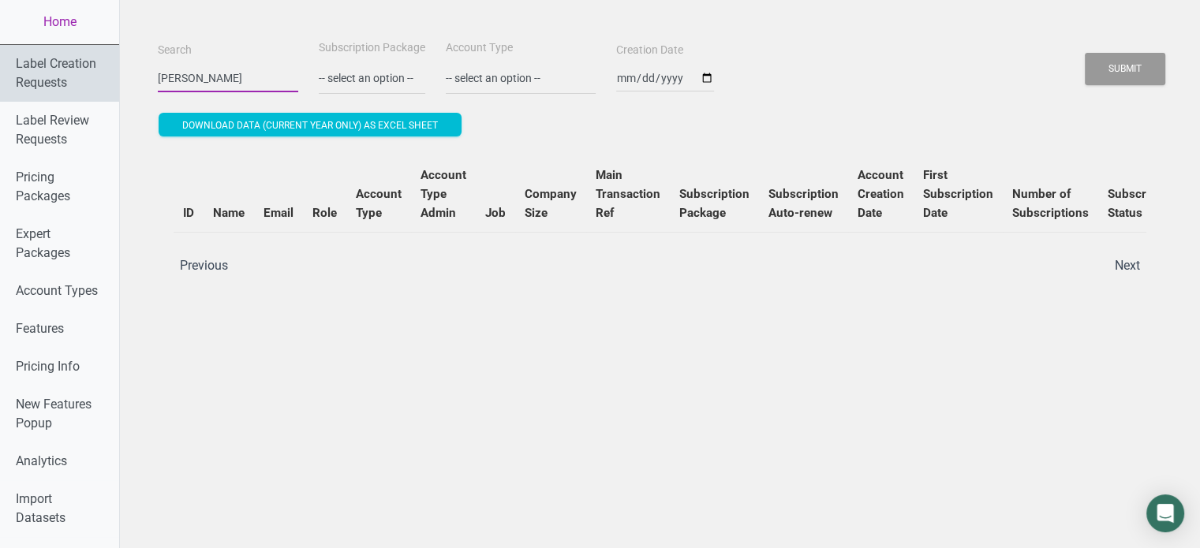
drag, startPoint x: 235, startPoint y: 73, endPoint x: 104, endPoint y: 80, distance: 131.1
paste input "hello@monumentalprep.co.uk"
type input "hello@monumentalprep.co.uk"
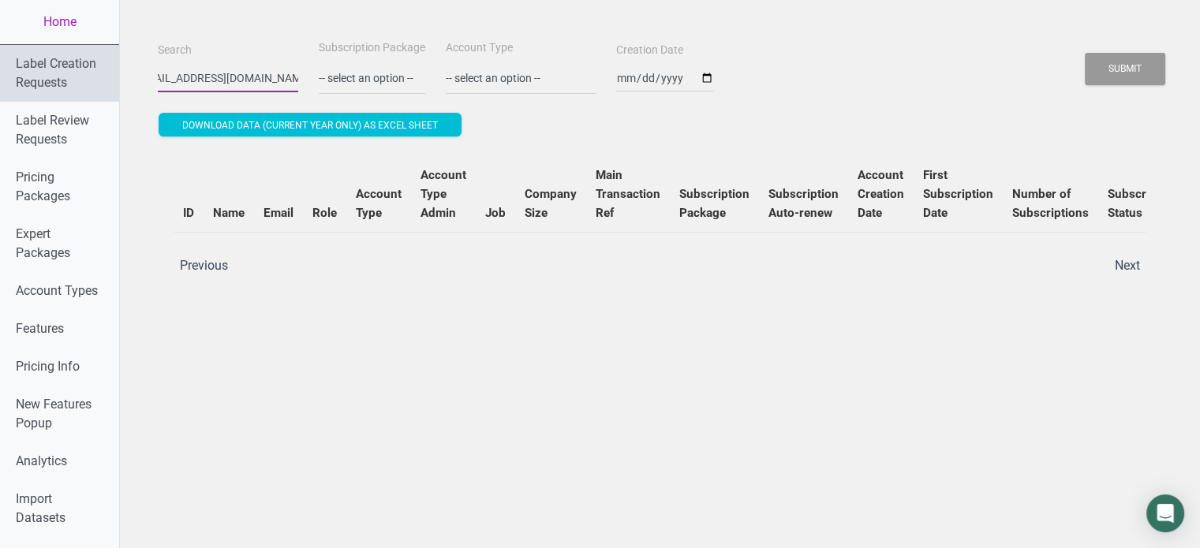
click at [1085, 53] on button "Submit" at bounding box center [1125, 69] width 80 height 32
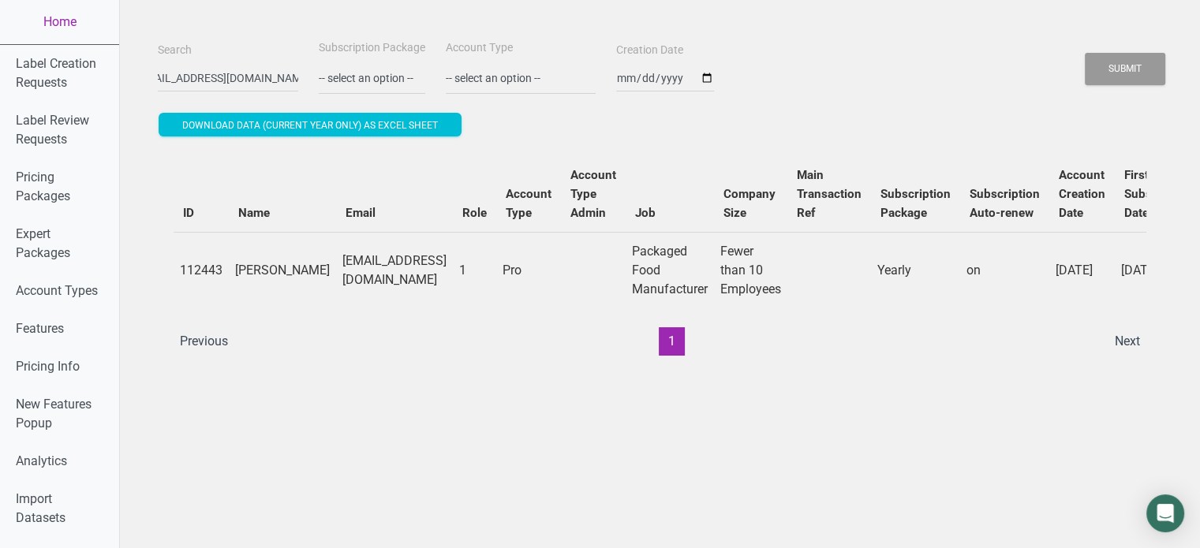
scroll to position [0, 0]
drag, startPoint x: 348, startPoint y: 368, endPoint x: 1004, endPoint y: 338, distance: 656.3
click at [1004, 338] on div "ID Name Email Role Account Type Account Type Admin Job Company Size Main Transa…" at bounding box center [660, 255] width 1004 height 231
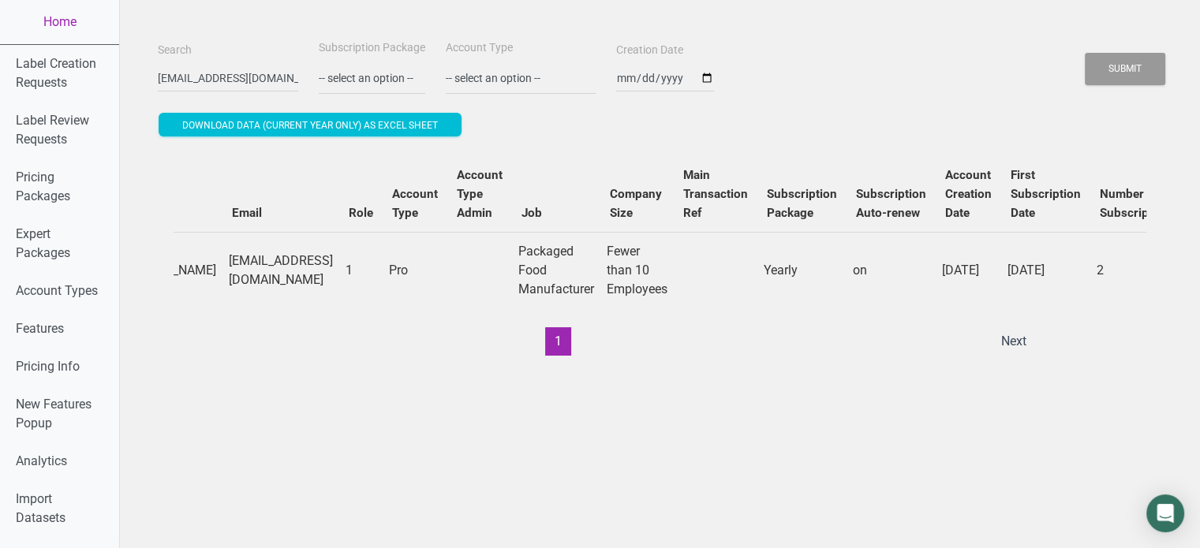
scroll to position [0, 338]
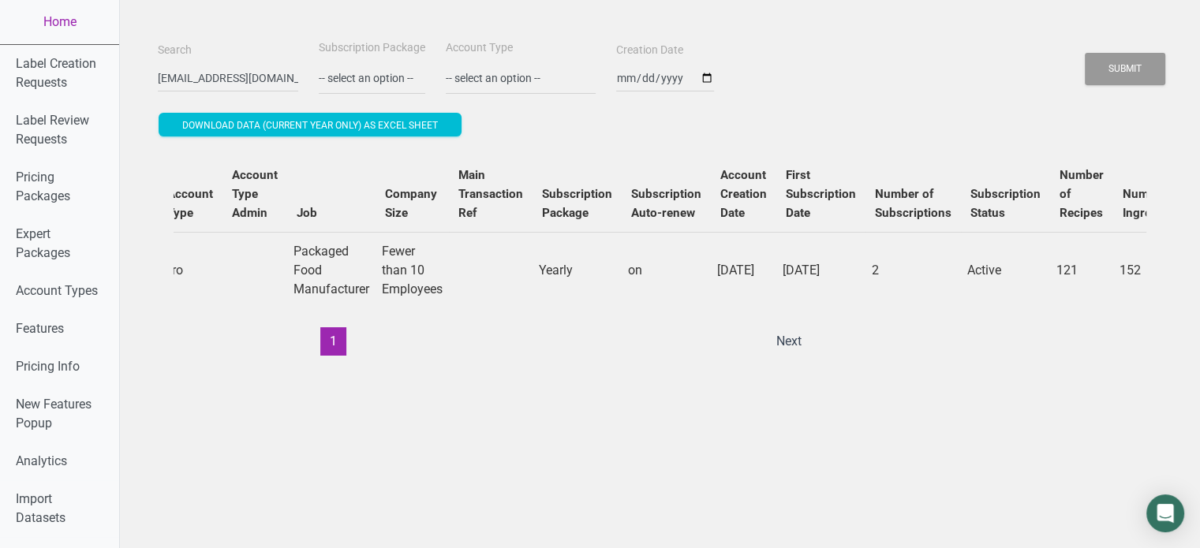
click at [897, 356] on div "ID Name Email Role Account Type Account Type Admin Job Company Size Main Transa…" at bounding box center [660, 256] width 973 height 200
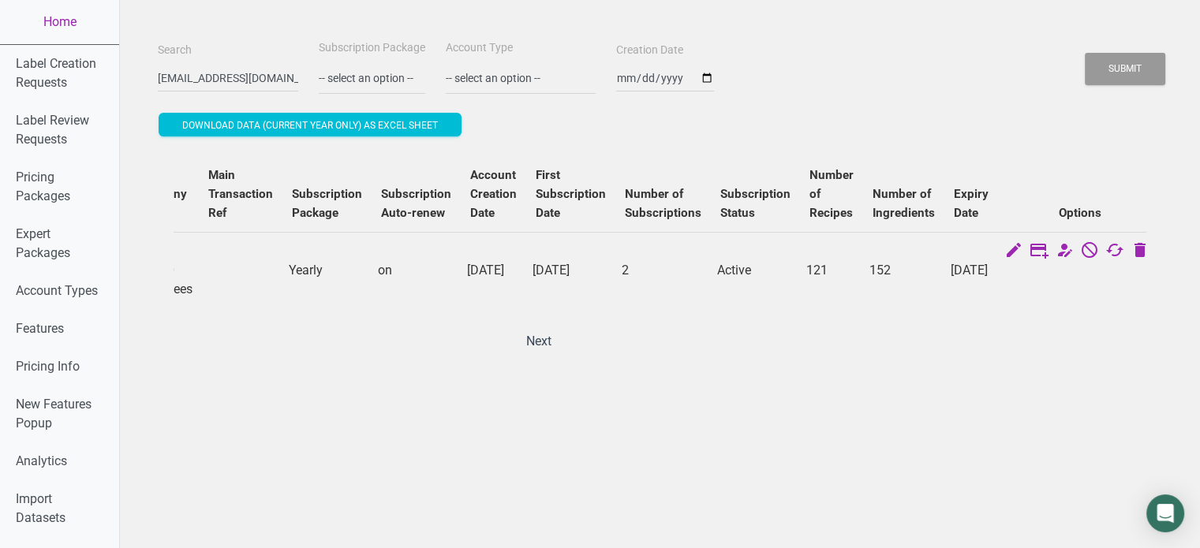
drag, startPoint x: 892, startPoint y: 350, endPoint x: 925, endPoint y: 348, distance: 33.2
click at [925, 348] on div "ID Name Email Role Account Type Account Type Admin Job Company Size Main Transa…" at bounding box center [660, 256] width 973 height 200
click at [84, 23] on link "Home" at bounding box center [59, 22] width 119 height 44
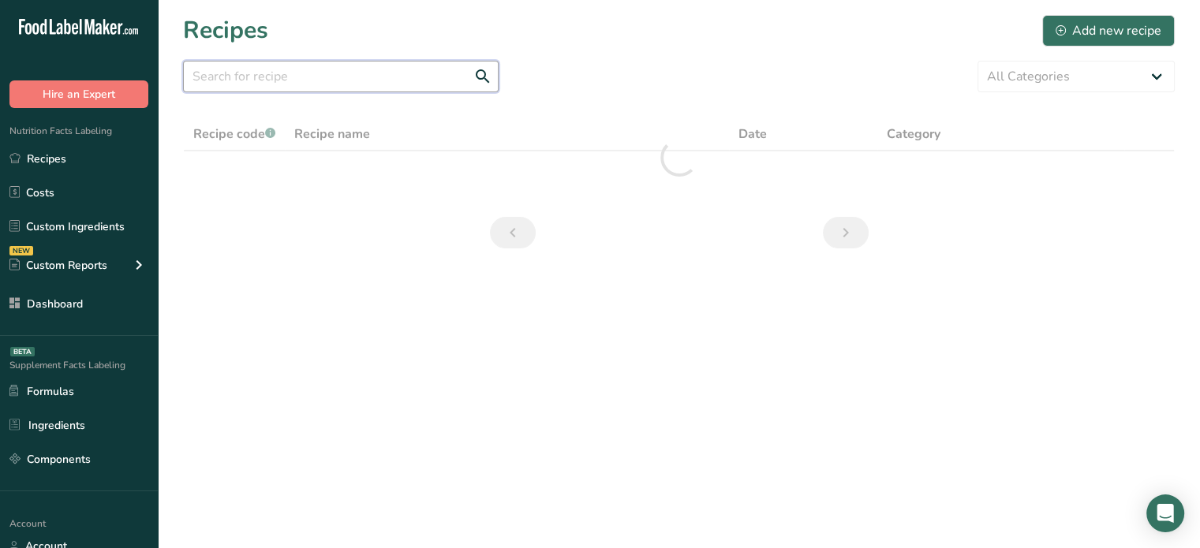
click at [320, 77] on input "text" at bounding box center [341, 77] width 316 height 32
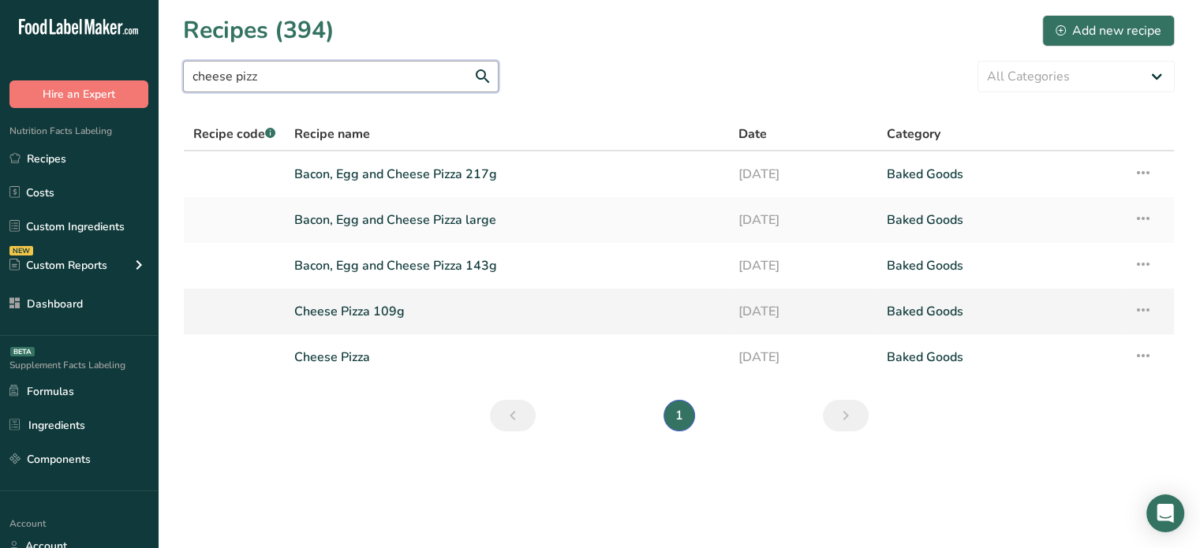
type input "cheese pizz"
click at [423, 321] on link "Cheese Pizza 109g" at bounding box center [506, 311] width 425 height 33
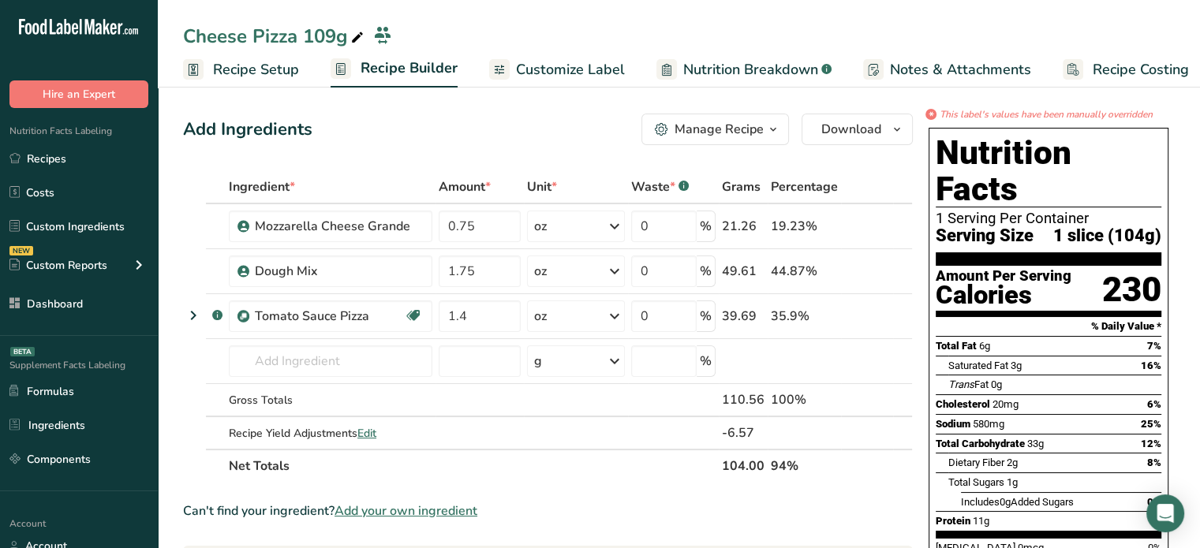
click at [735, 125] on div "Manage Recipe" at bounding box center [719, 129] width 89 height 19
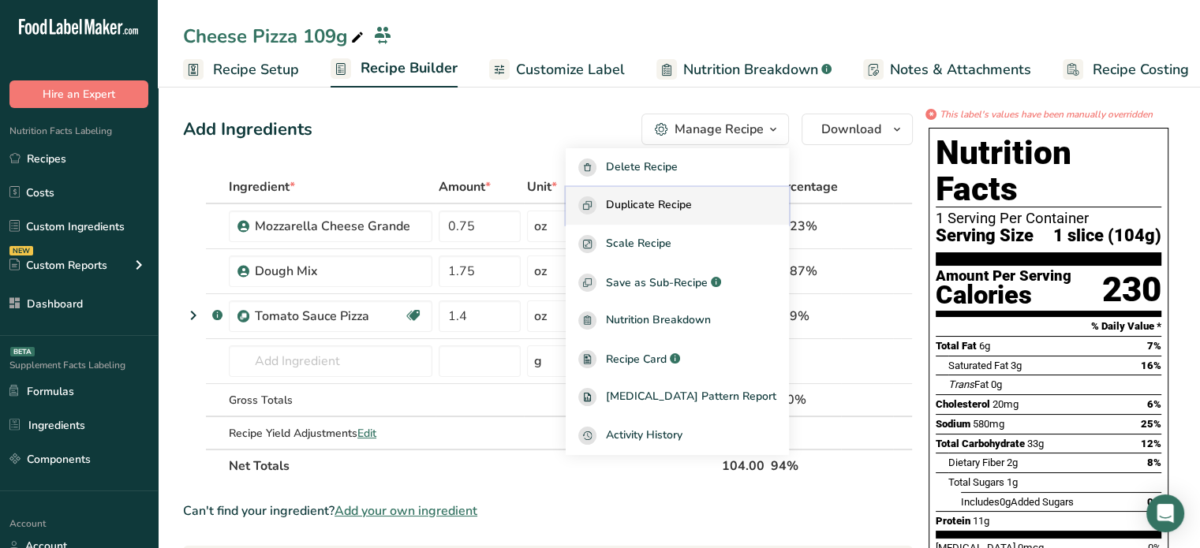
click at [698, 219] on button "Duplicate Recipe" at bounding box center [677, 206] width 223 height 39
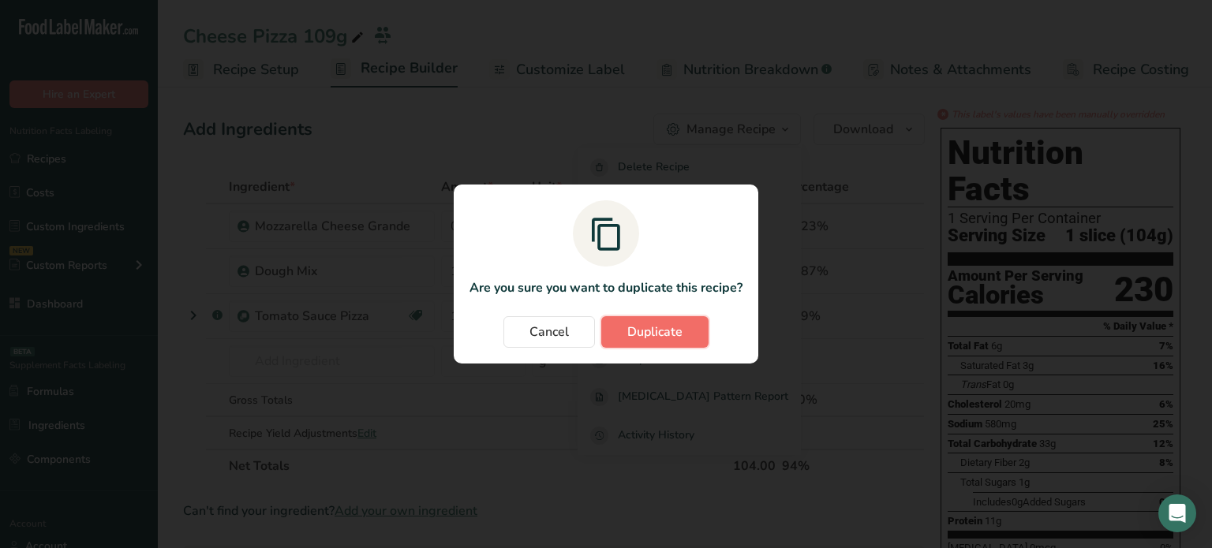
click at [623, 343] on button "Duplicate" at bounding box center [654, 332] width 107 height 32
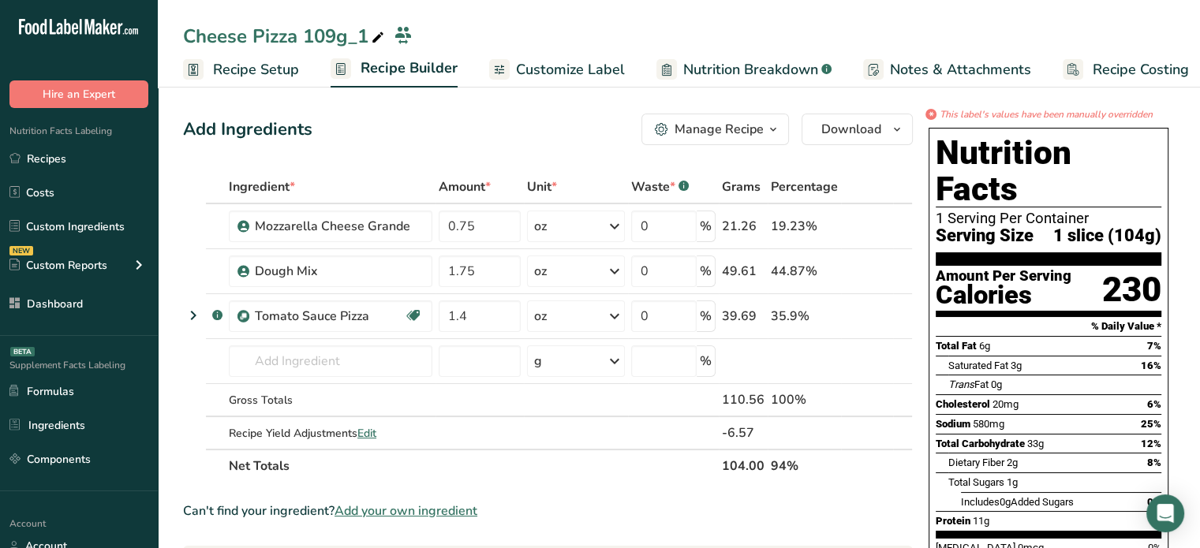
click at [384, 31] on icon at bounding box center [378, 38] width 14 height 22
type input "Cheese Pizza 178g"
click at [651, 462] on th "Net Totals" at bounding box center [472, 465] width 493 height 33
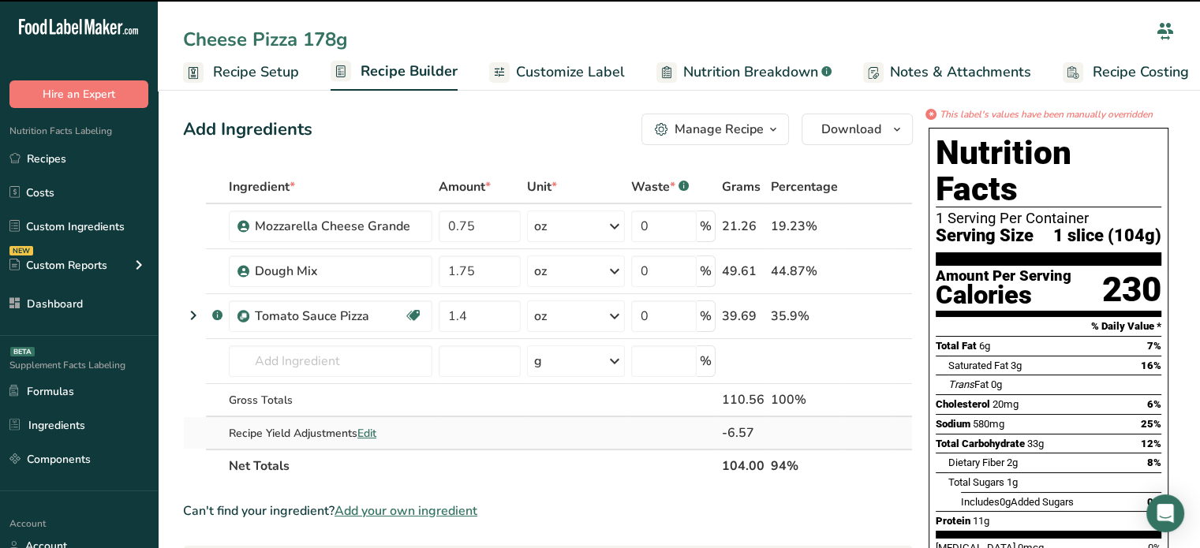
click at [376, 428] on span "Edit" at bounding box center [366, 433] width 19 height 15
select select "0"
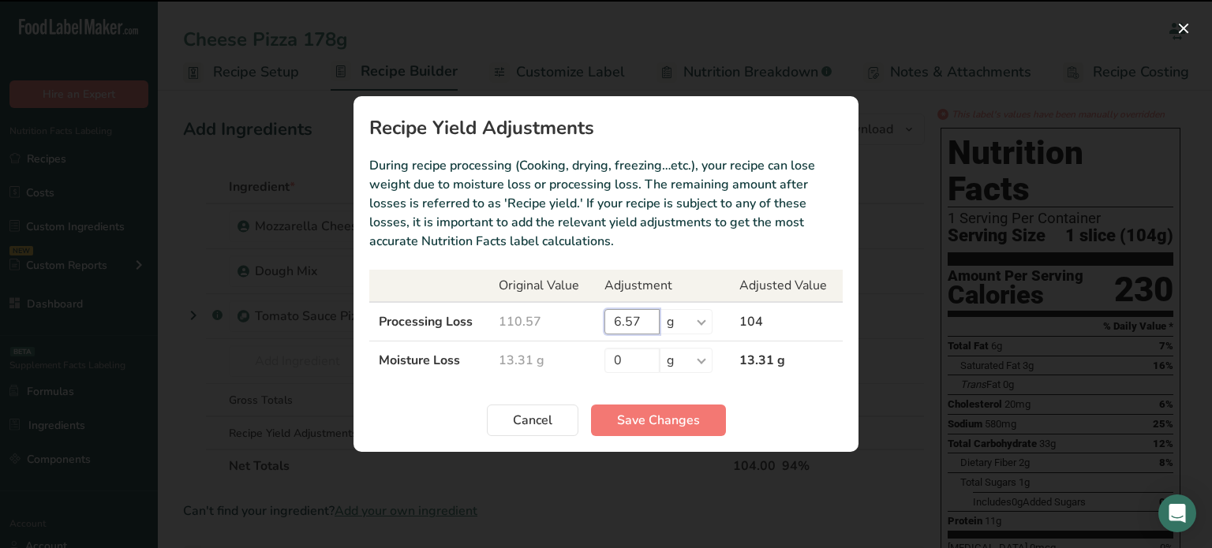
click at [627, 327] on input "6.57" at bounding box center [631, 321] width 55 height 25
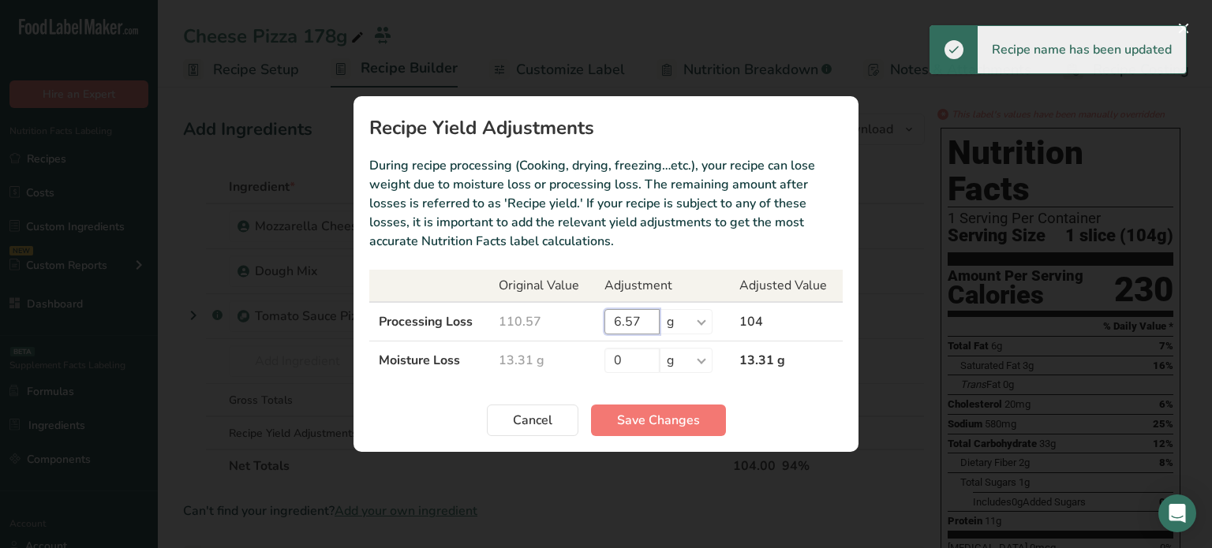
click at [634, 324] on input "6.57" at bounding box center [631, 321] width 55 height 25
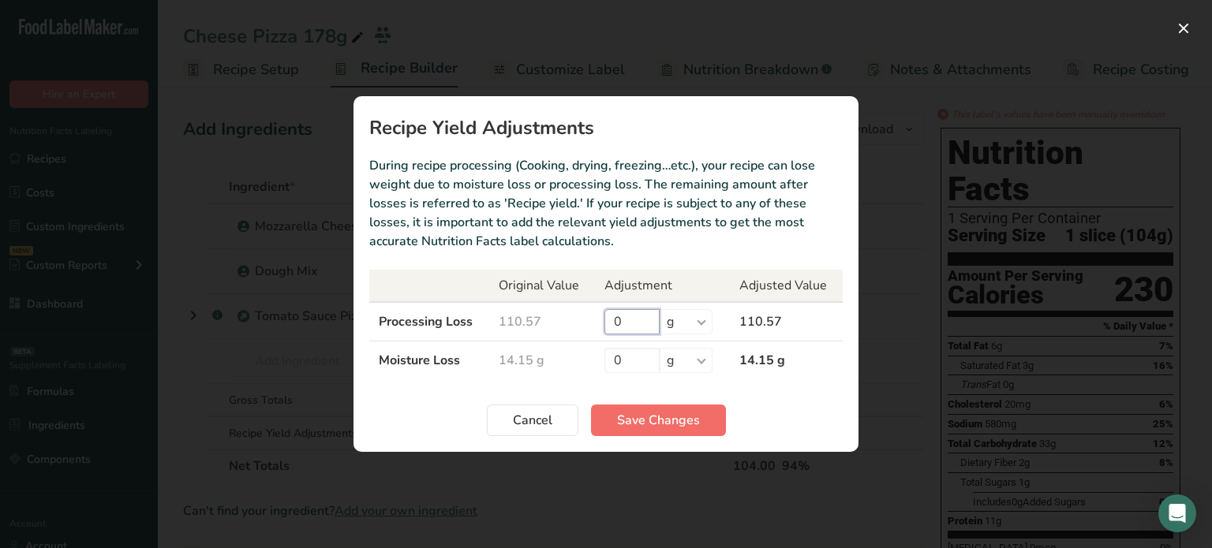
type input "0"
click at [640, 422] on span "Save Changes" at bounding box center [658, 420] width 83 height 19
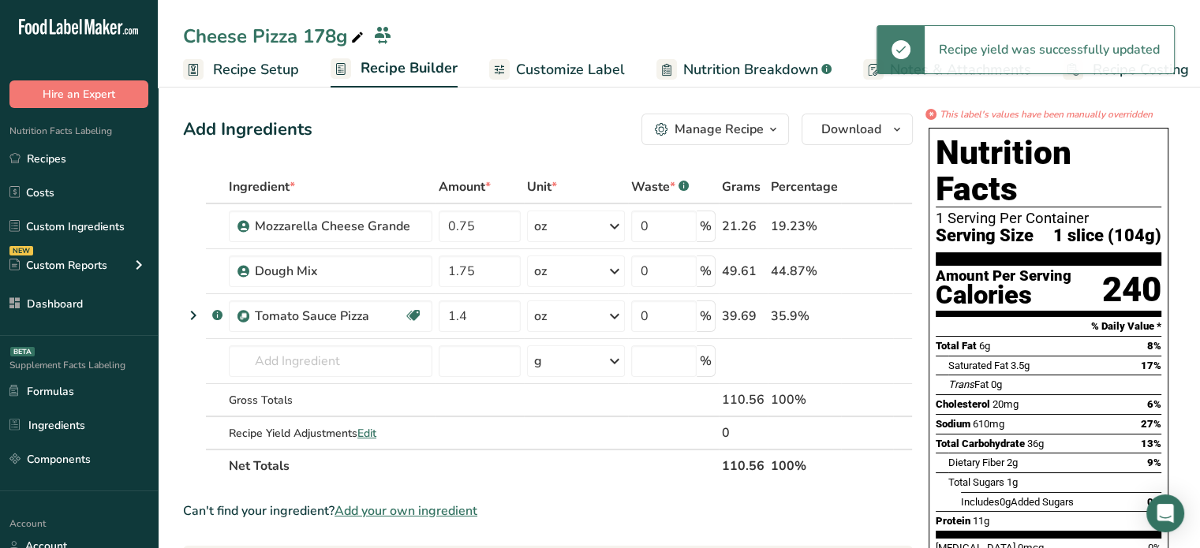
click at [578, 70] on span "Customize Label" at bounding box center [570, 69] width 109 height 21
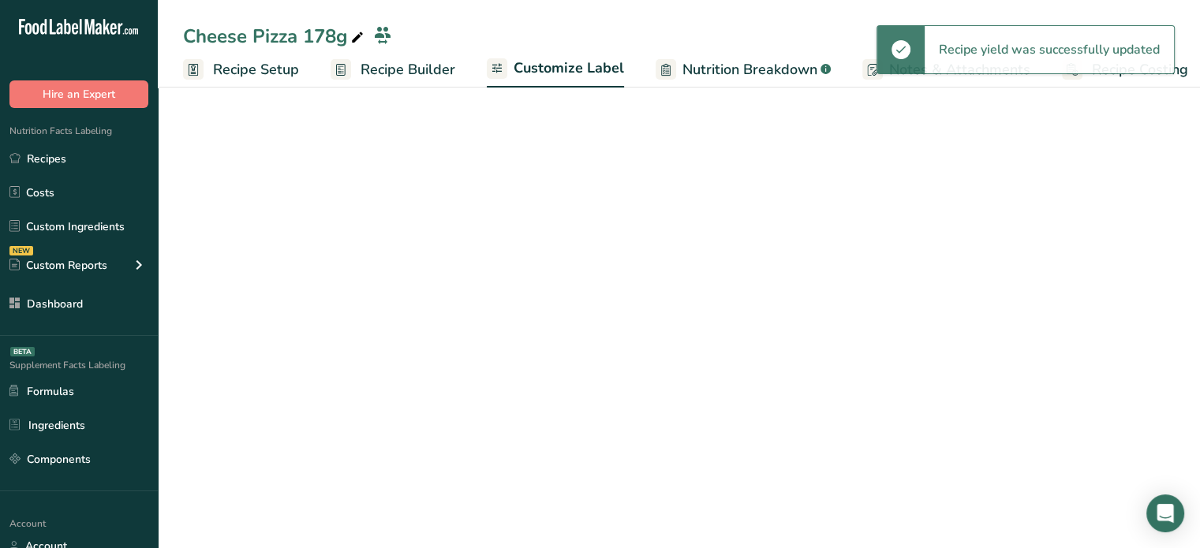
scroll to position [0, 13]
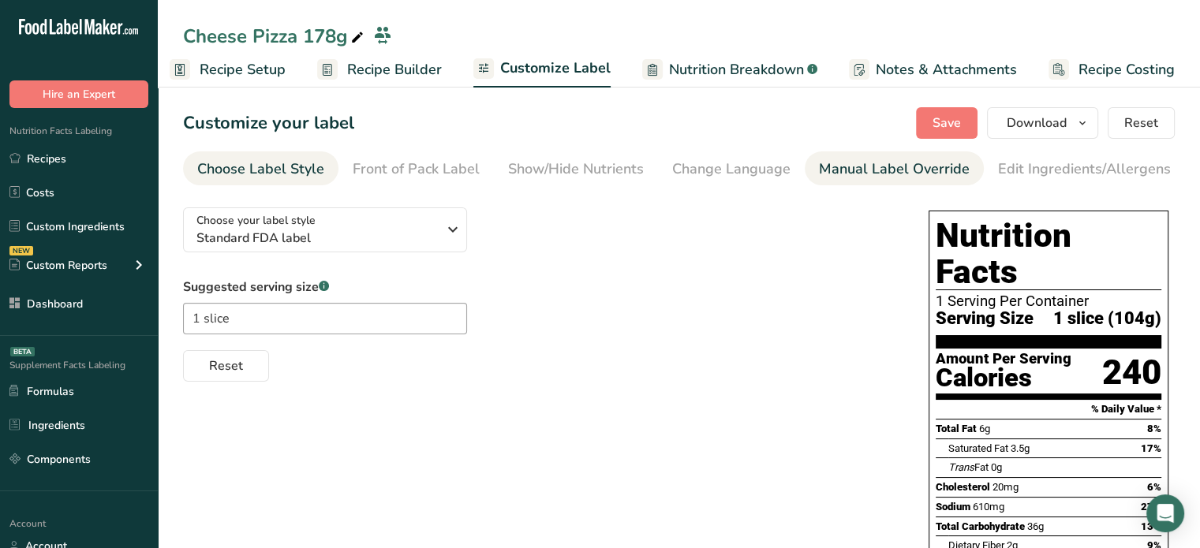
click at [865, 167] on div "Manual Label Override" at bounding box center [894, 169] width 151 height 21
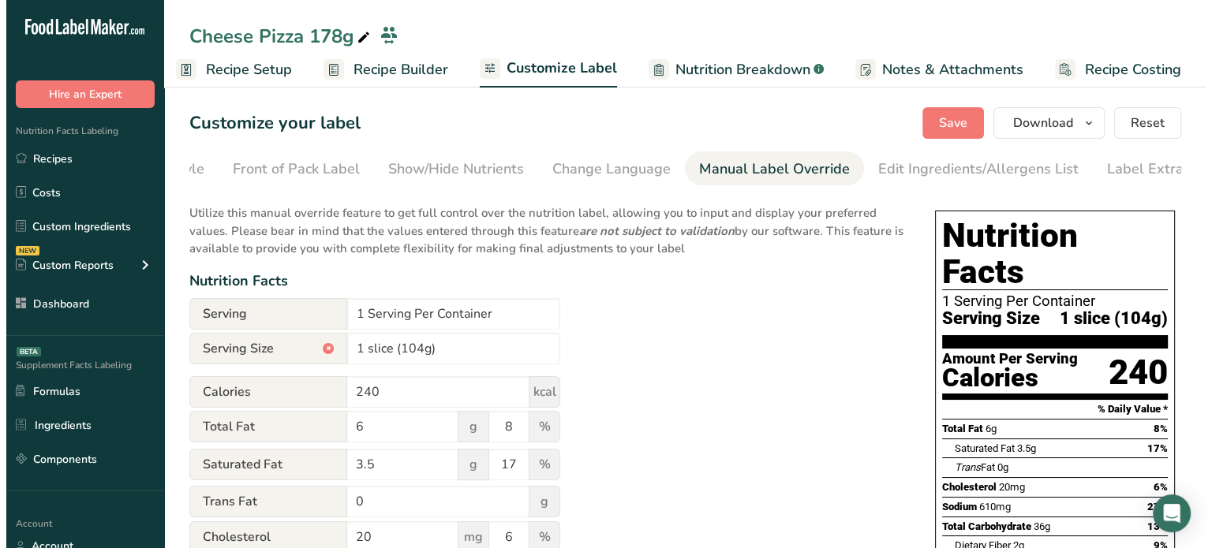
scroll to position [0, 155]
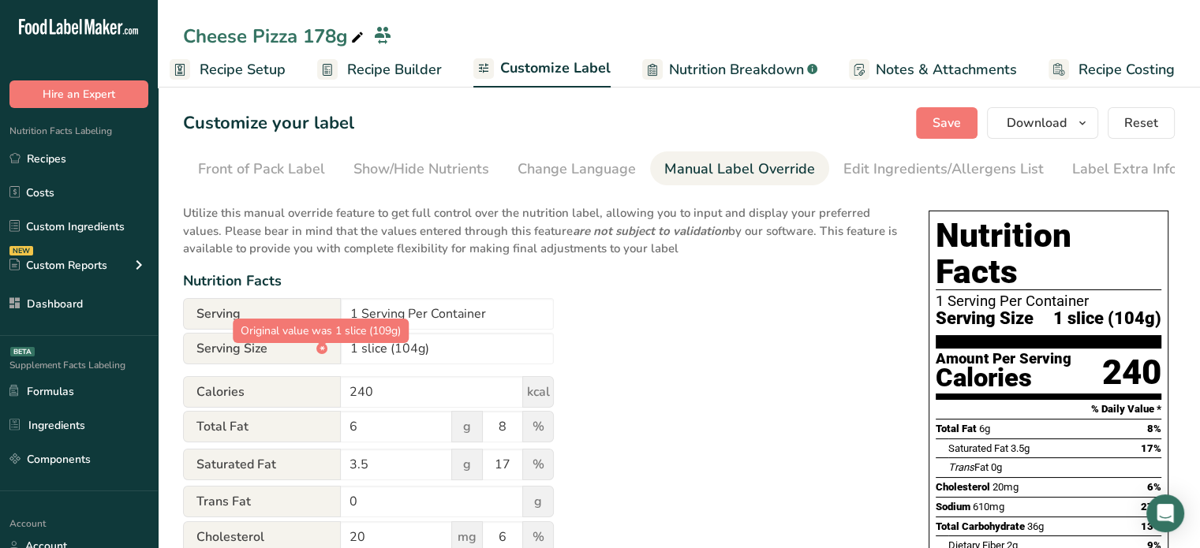
click at [324, 354] on div "*" at bounding box center [321, 348] width 11 height 11
click at [415, 347] on input "1 slice (104g)" at bounding box center [447, 349] width 213 height 32
type input "1 slice (109g)"
click at [965, 112] on button "Save" at bounding box center [947, 123] width 62 height 32
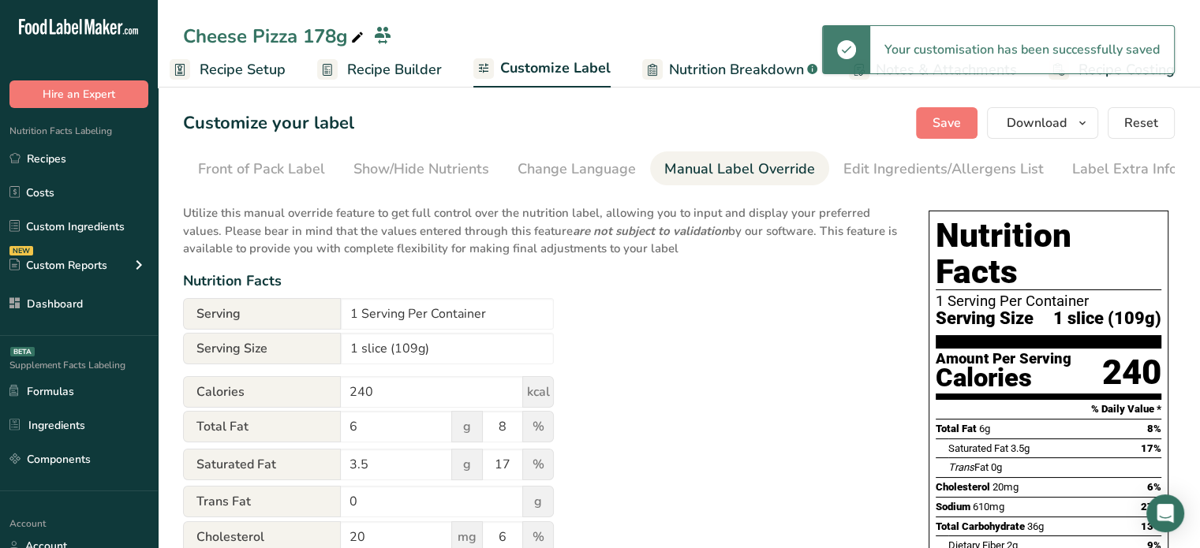
click at [422, 76] on span "Recipe Builder" at bounding box center [394, 69] width 95 height 21
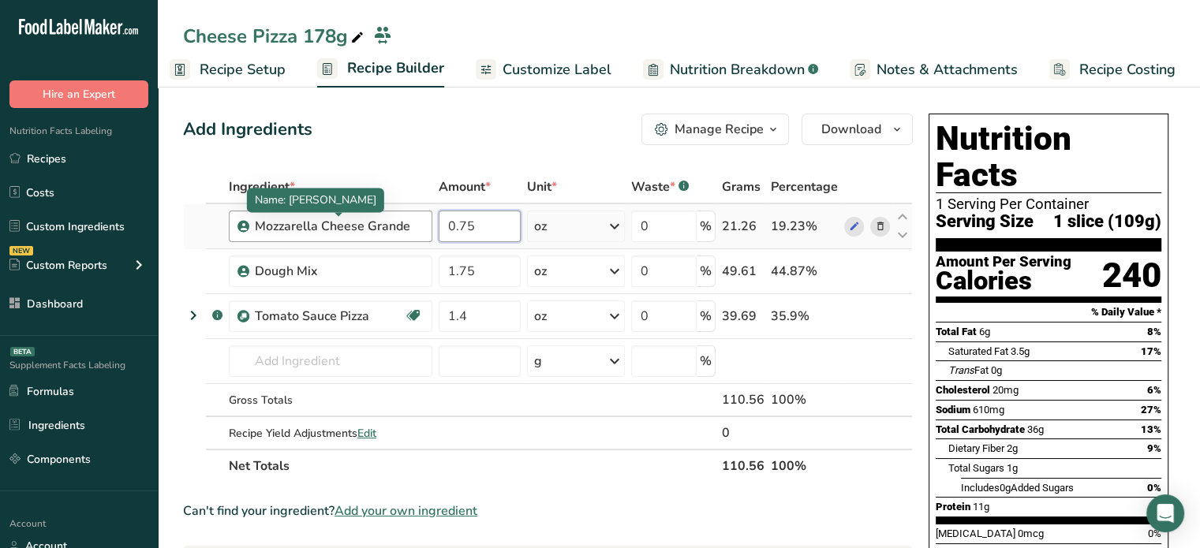
drag, startPoint x: 478, startPoint y: 218, endPoint x: 395, endPoint y: 224, distance: 83.9
click at [395, 224] on tr "Mozzarella Cheese Grande 0.75 oz Weight Units g kg mg See more Volume Units l V…" at bounding box center [548, 226] width 728 height 45
type input "1.6"
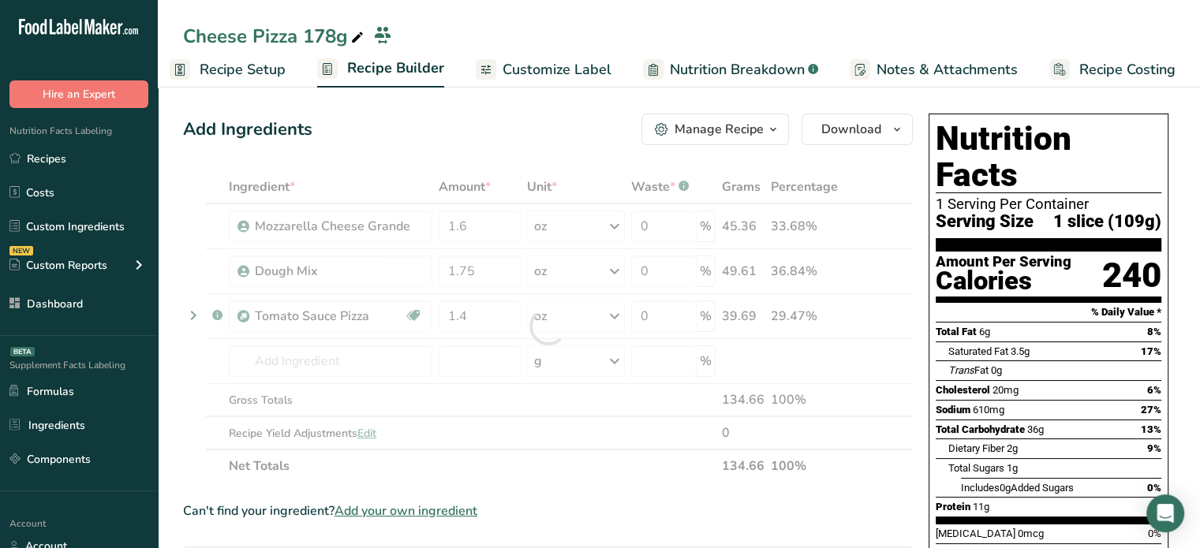
click at [428, 181] on div "Ingredient * Amount * Unit * Waste * .a-a{fill:#347362;}.b-a{fill:#fff;} Grams …" at bounding box center [548, 326] width 730 height 312
click at [428, 181] on div at bounding box center [548, 326] width 730 height 312
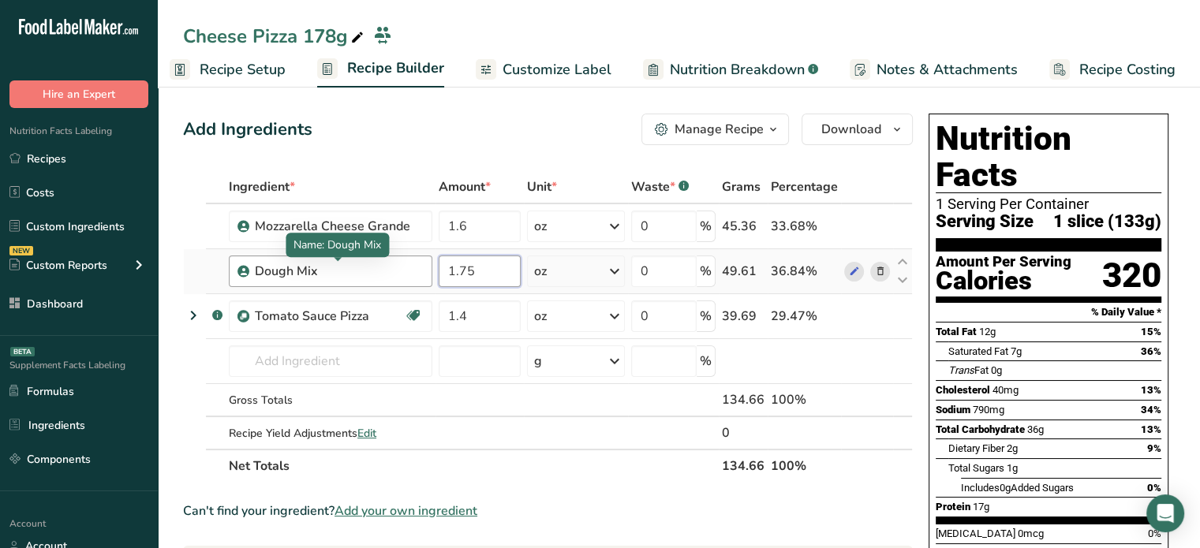
drag, startPoint x: 481, startPoint y: 271, endPoint x: 411, endPoint y: 270, distance: 70.2
click at [411, 270] on tr "Dough Mix 1.75 oz Weight Units g kg mg See more Volume Units l Volume units req…" at bounding box center [548, 271] width 728 height 45
type input "3.06"
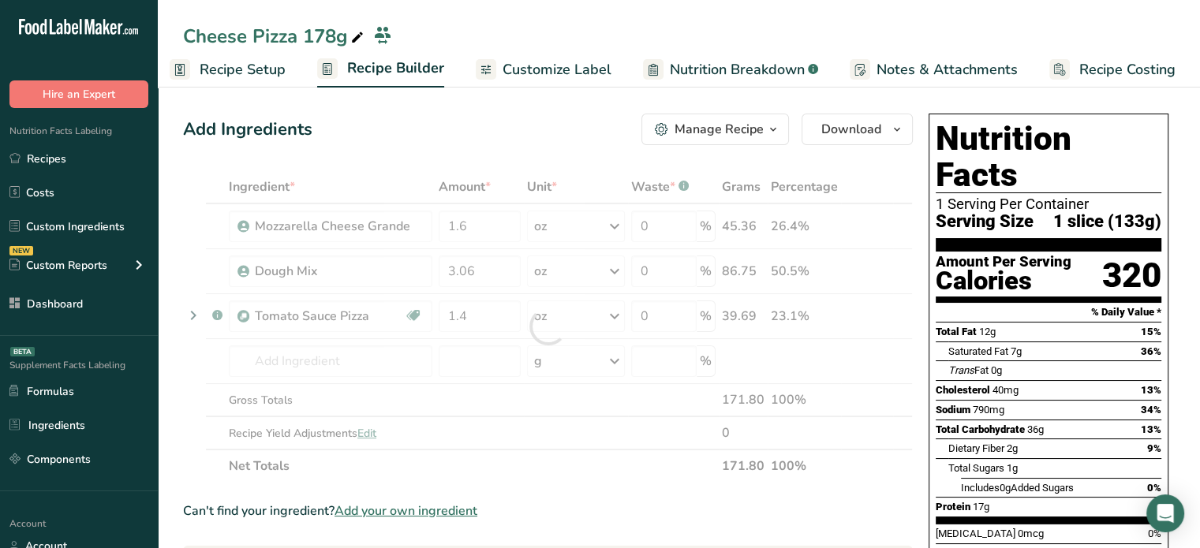
click at [369, 131] on div "Add Ingredients Manage Recipe Delete Recipe Duplicate Recipe Scale Recipe Save …" at bounding box center [548, 130] width 730 height 32
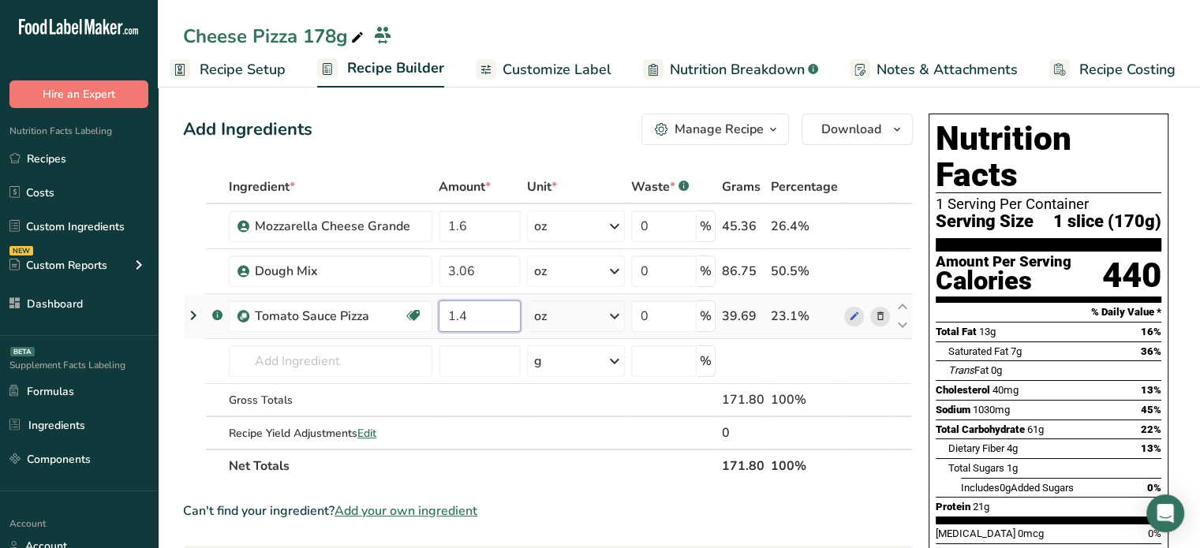
drag, startPoint x: 478, startPoint y: 307, endPoint x: 445, endPoint y: 311, distance: 33.4
click at [445, 311] on input "1.4" at bounding box center [480, 317] width 82 height 32
type input "2"
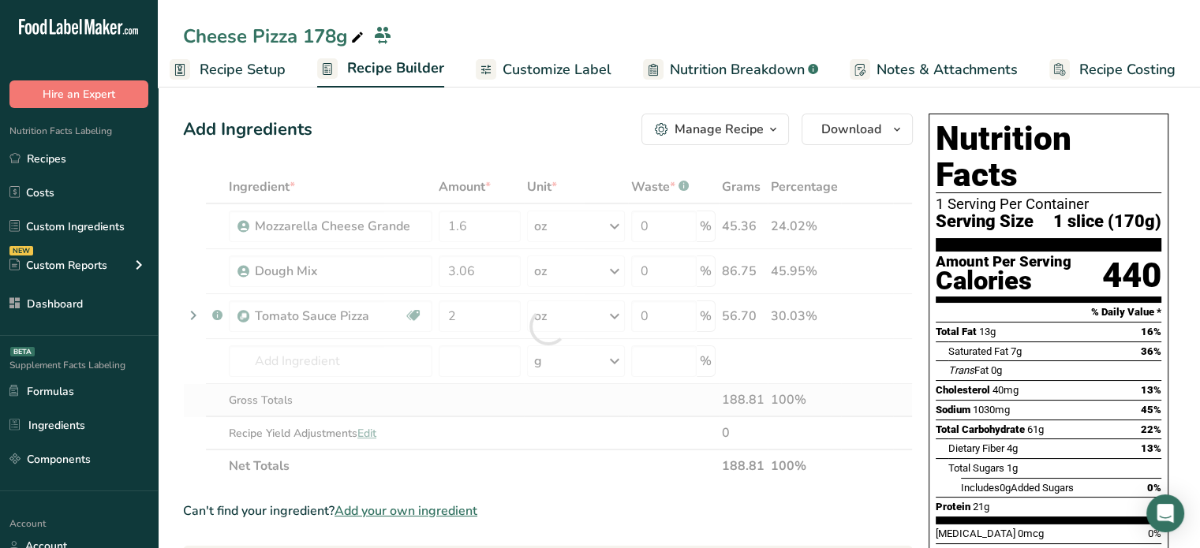
click at [462, 404] on div "Ingredient * Amount * Unit * Waste * .a-a{fill:#347362;}.b-a{fill:#fff;} Grams …" at bounding box center [548, 326] width 730 height 312
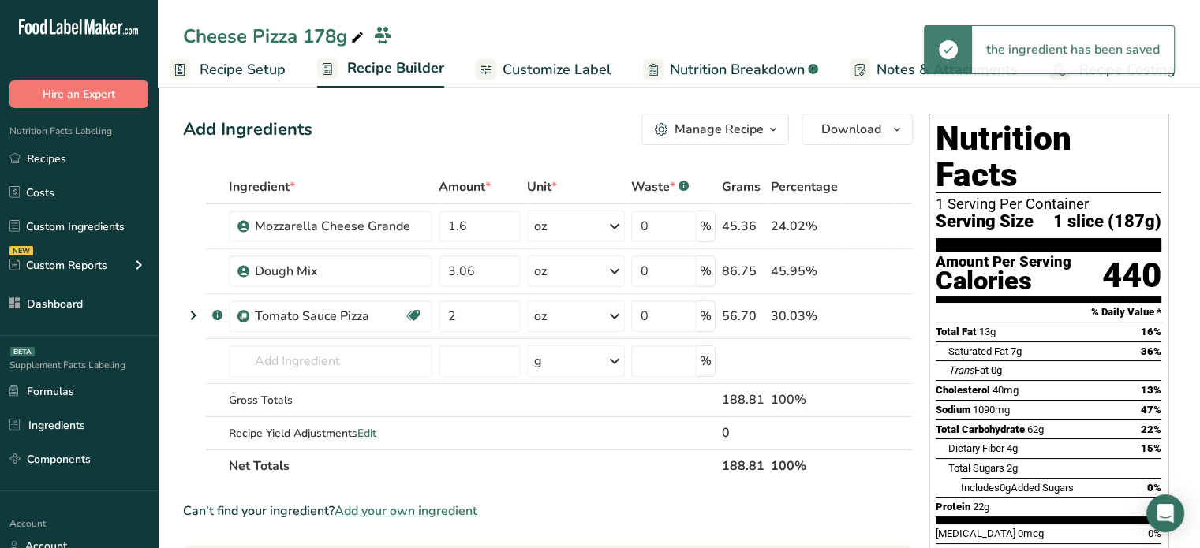
click at [722, 459] on th "188.81" at bounding box center [743, 465] width 49 height 33
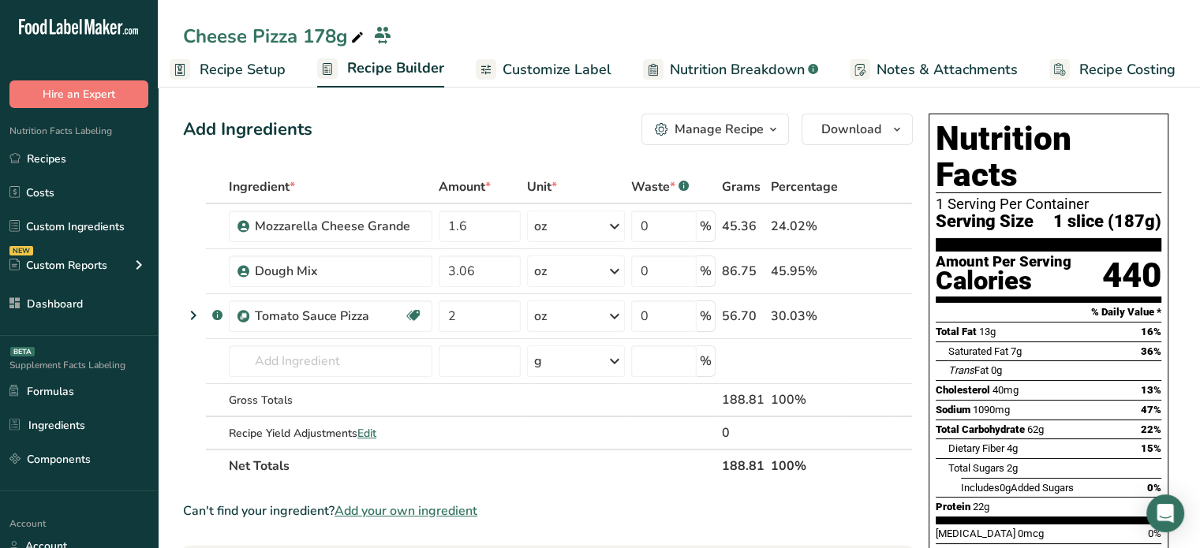
copy th "188.81"
click at [369, 431] on span "Edit" at bounding box center [366, 433] width 19 height 15
select select "0"
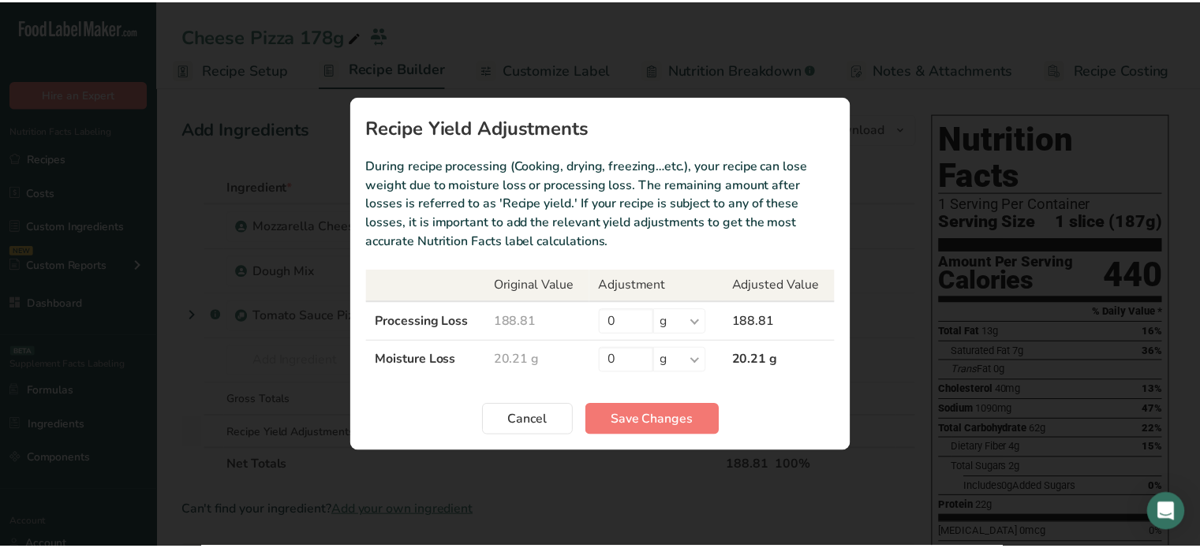
scroll to position [0, 2]
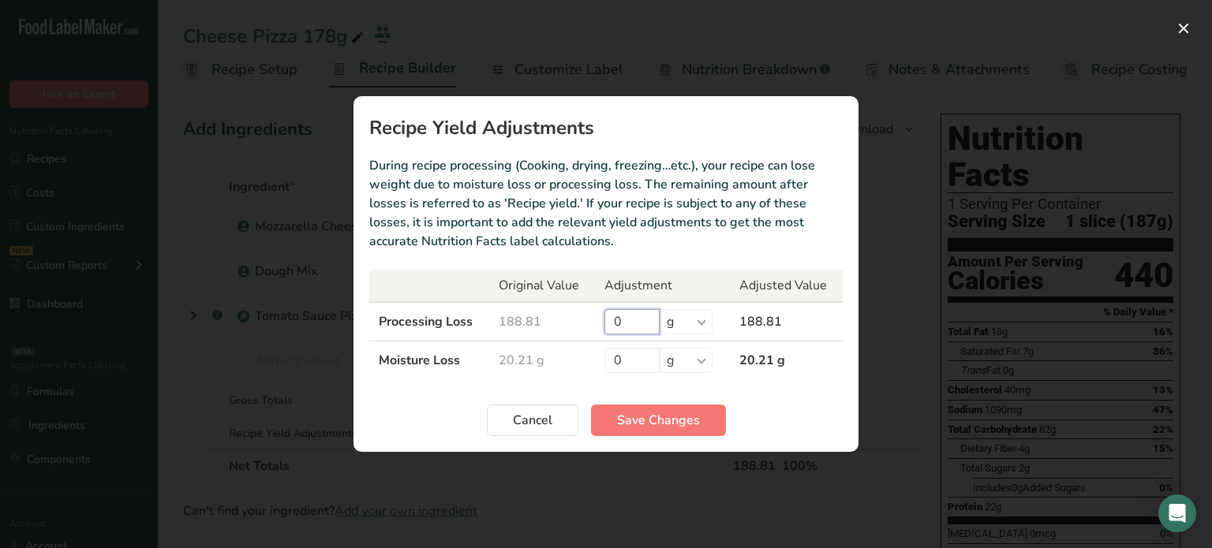
drag, startPoint x: 649, startPoint y: 312, endPoint x: 604, endPoint y: 305, distance: 45.4
click at [604, 305] on td "0 % g kg mg mcg lb oz" at bounding box center [662, 321] width 135 height 39
type input "10.81"
click at [659, 432] on button "Save Changes" at bounding box center [658, 421] width 135 height 32
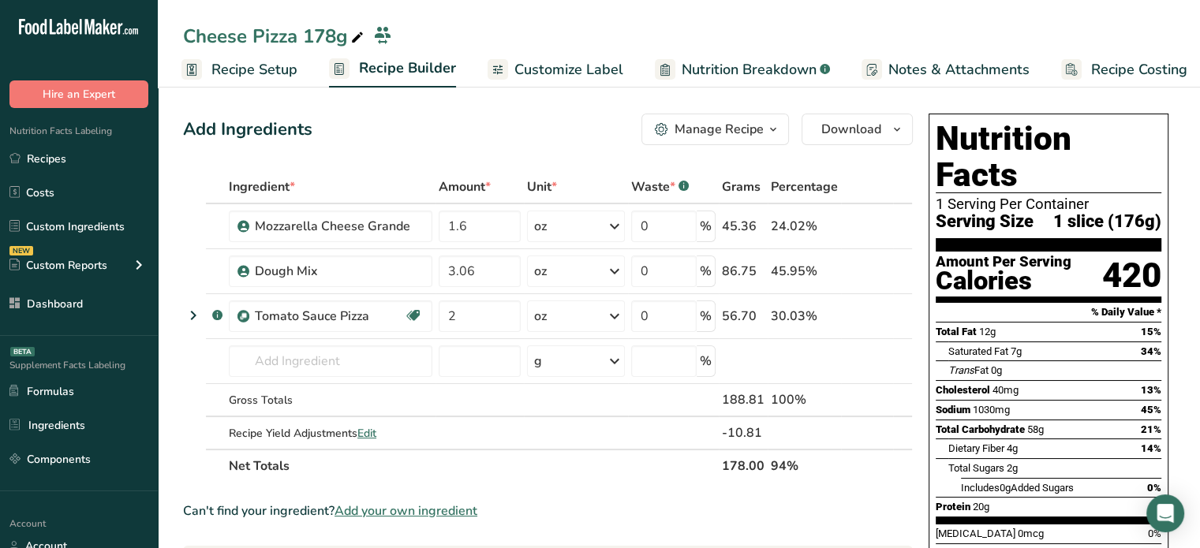
click at [547, 61] on span "Customize Label" at bounding box center [568, 69] width 109 height 21
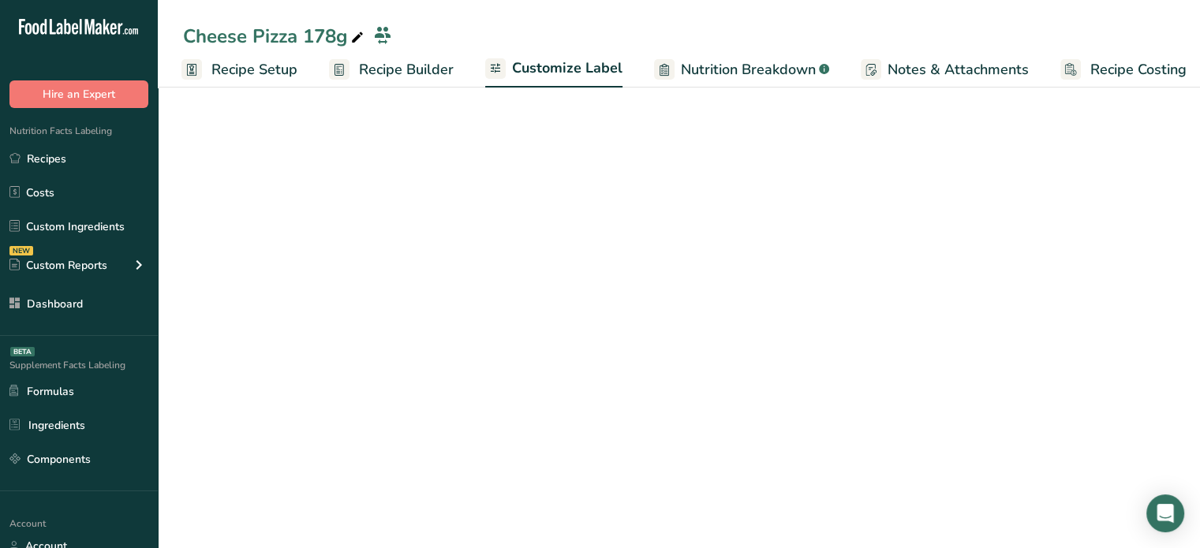
scroll to position [0, 13]
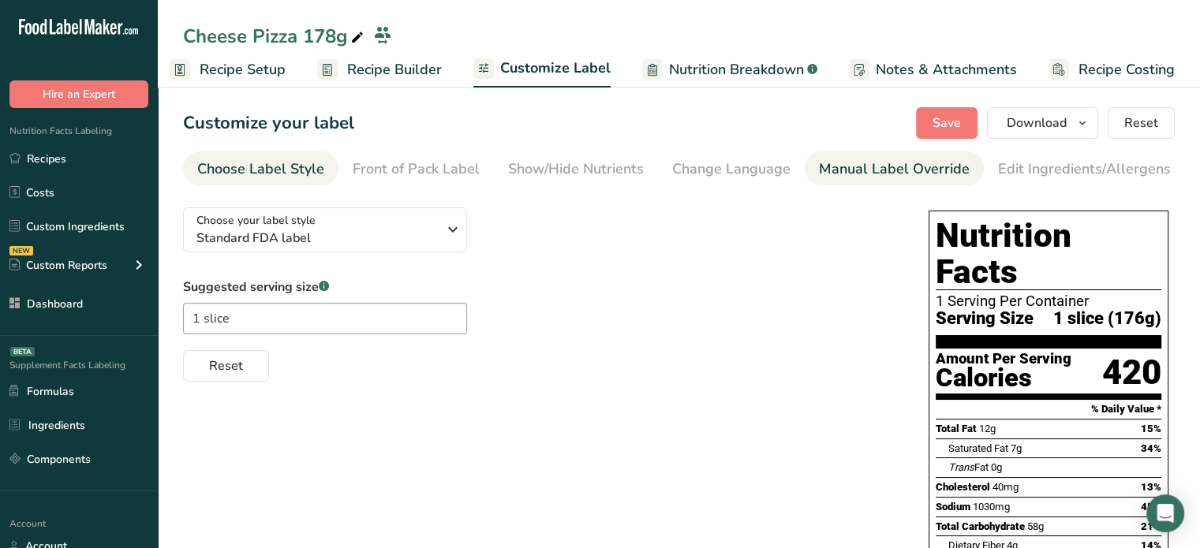
click at [843, 164] on div "Manual Label Override" at bounding box center [894, 169] width 151 height 21
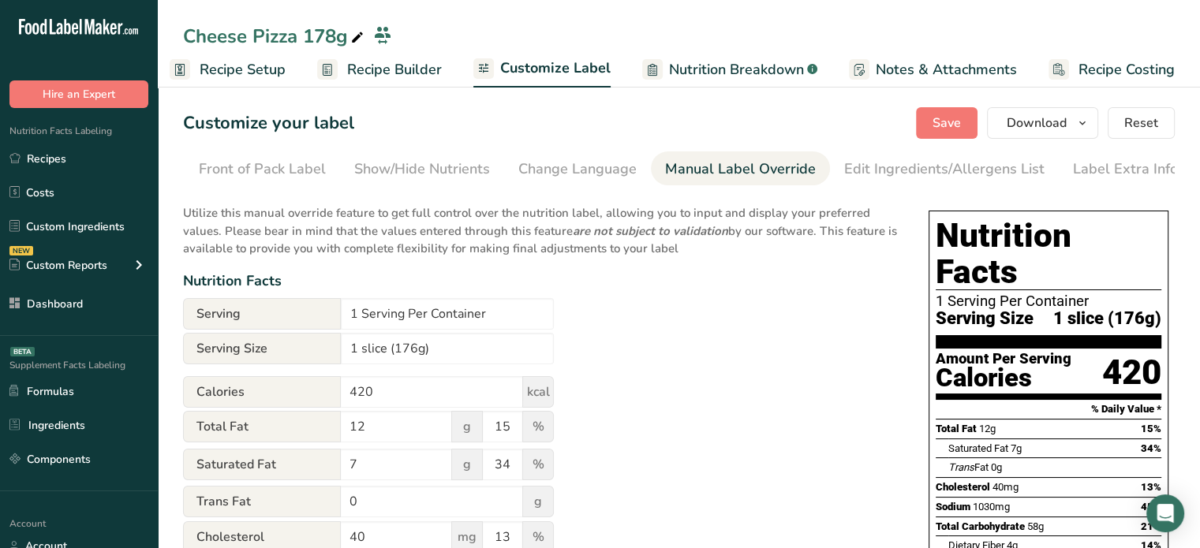
scroll to position [0, 155]
click at [417, 347] on input "1 slice (176g)" at bounding box center [447, 349] width 213 height 32
type input "1 slice (178g)"
click at [944, 122] on span "Save" at bounding box center [947, 123] width 28 height 19
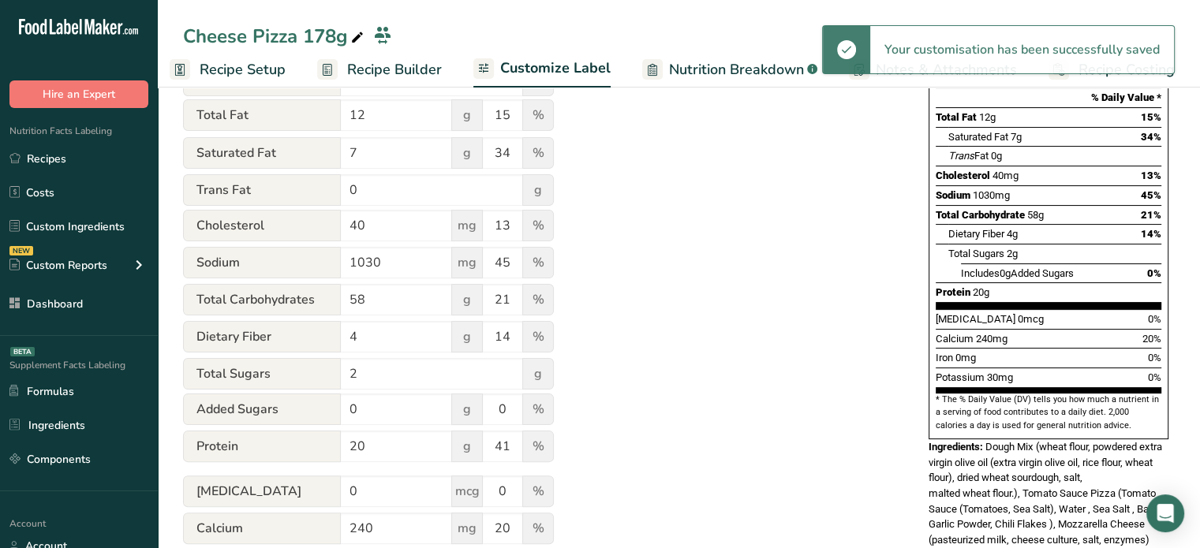
scroll to position [448, 0]
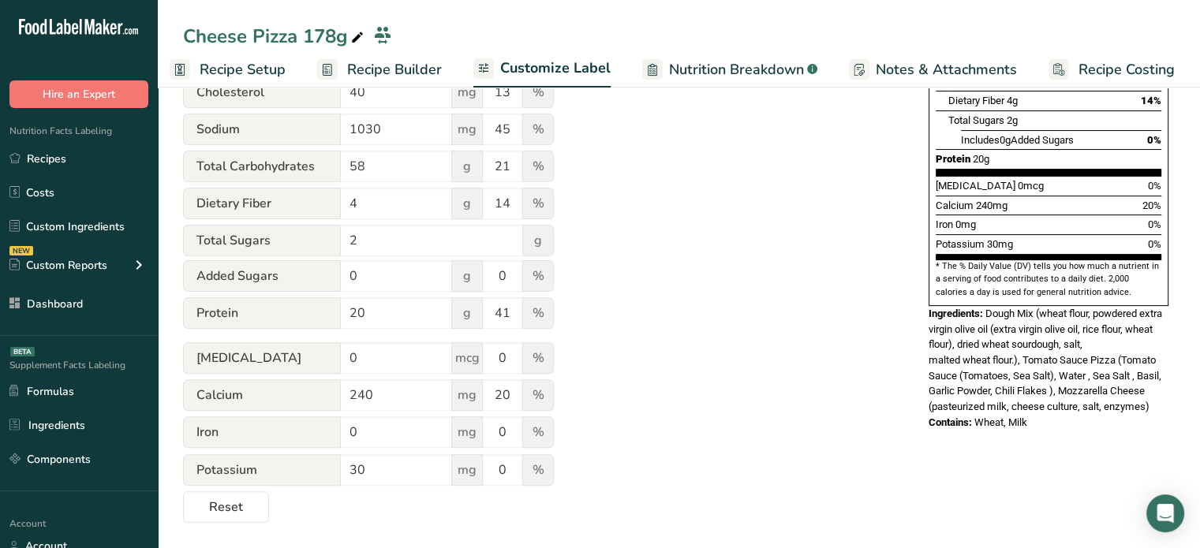
click at [391, 76] on span "Recipe Builder" at bounding box center [394, 69] width 95 height 21
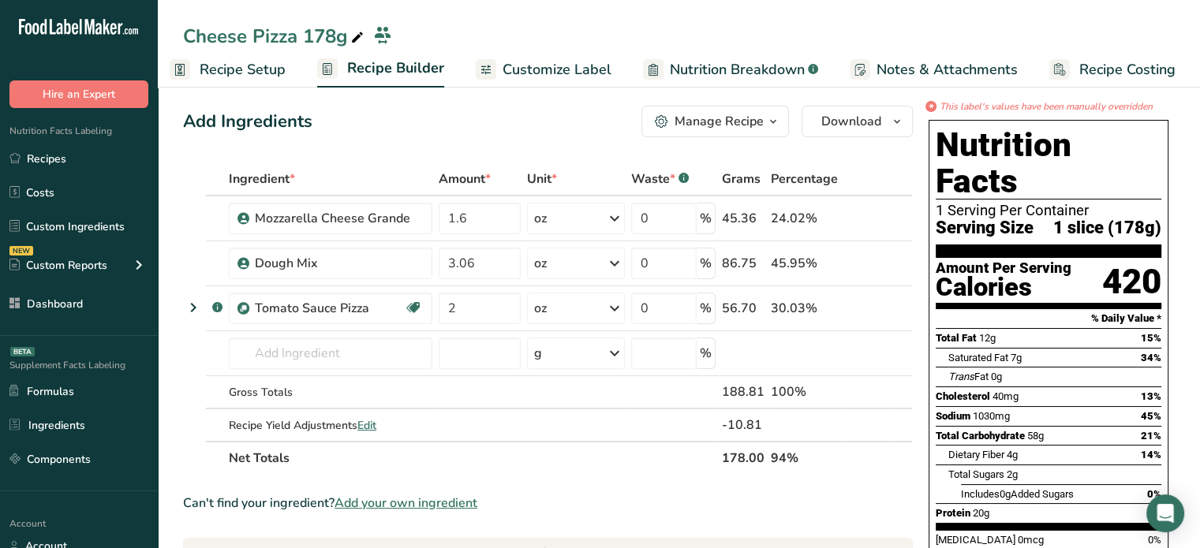
scroll to position [6, 0]
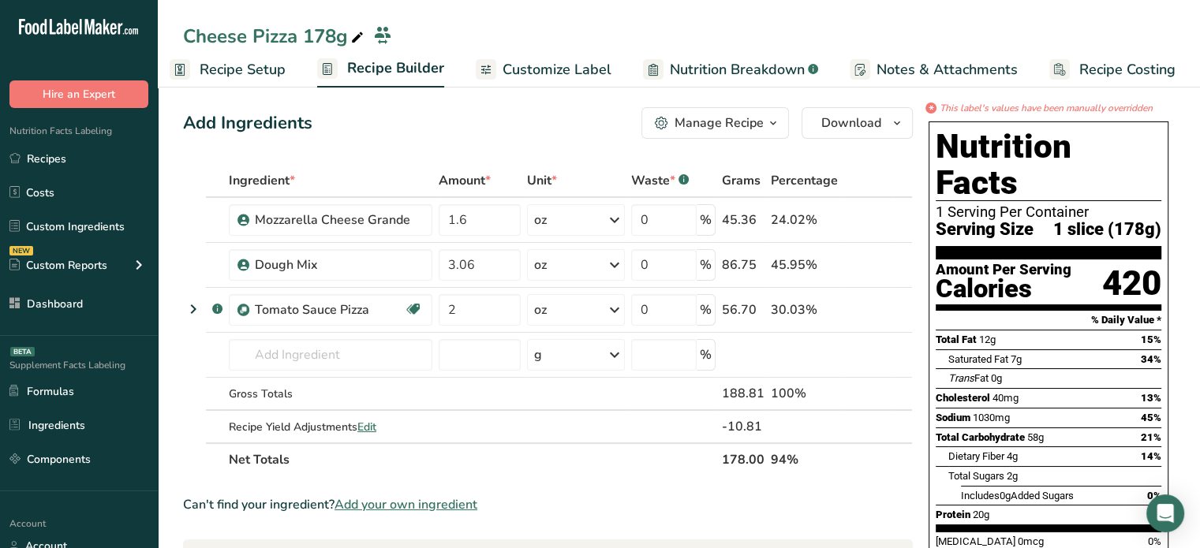
click at [546, 75] on span "Customize Label" at bounding box center [557, 69] width 109 height 21
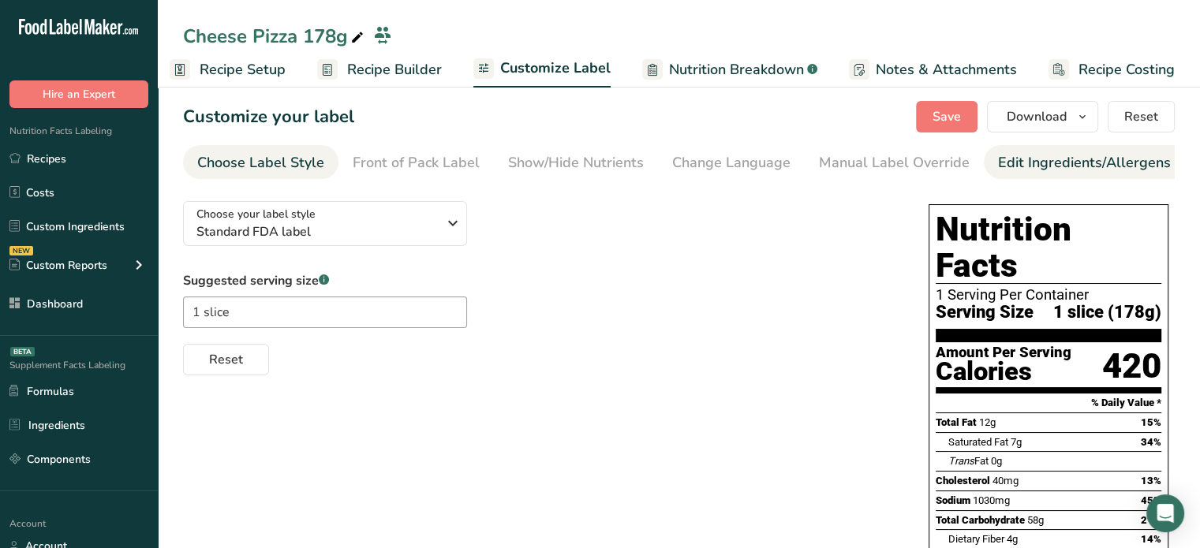
click at [1026, 171] on div "Edit Ingredients/Allergens List" at bounding box center [1098, 162] width 200 height 21
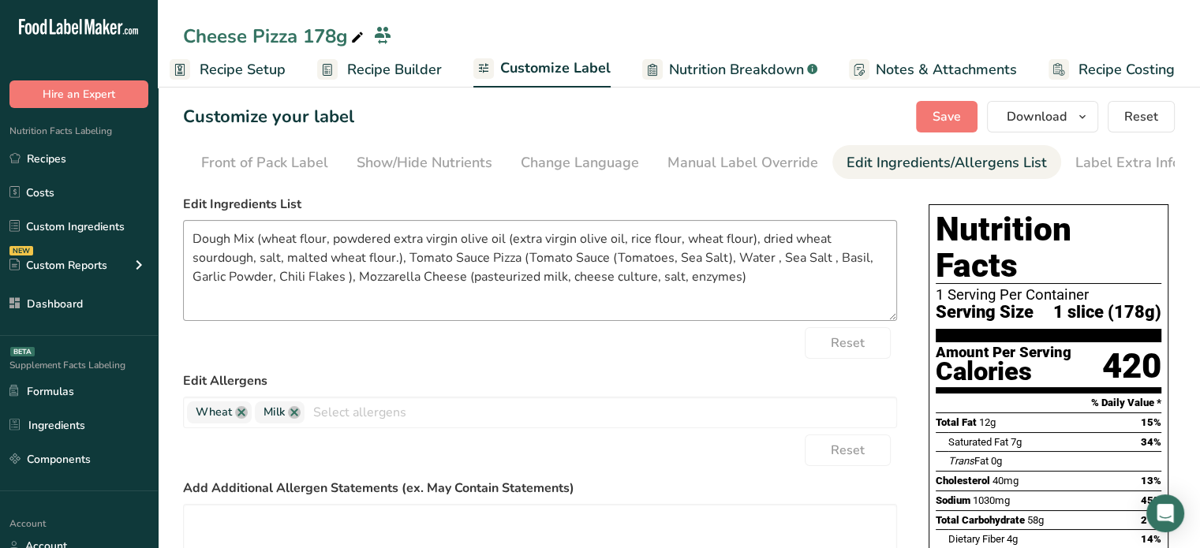
scroll to position [0, 155]
drag, startPoint x: 787, startPoint y: 295, endPoint x: 0, endPoint y: 208, distance: 791.5
click at [0, 208] on div ".a-20{fill:#fff;} Hire an Expert Nutrition Facts Labeling Recipes Costs Custom …" at bounding box center [600, 452] width 1200 height 916
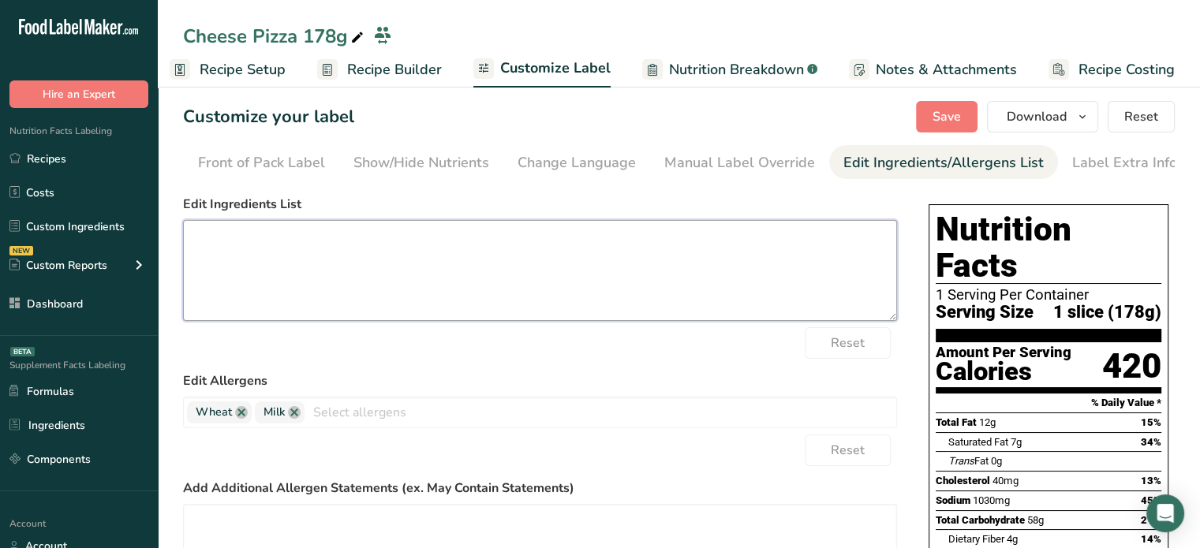
paste textarea "Dough Mix (Wheat Flour, Powdered Extra Virgin Olive Oil [Extra Virgin Olive Oil…"
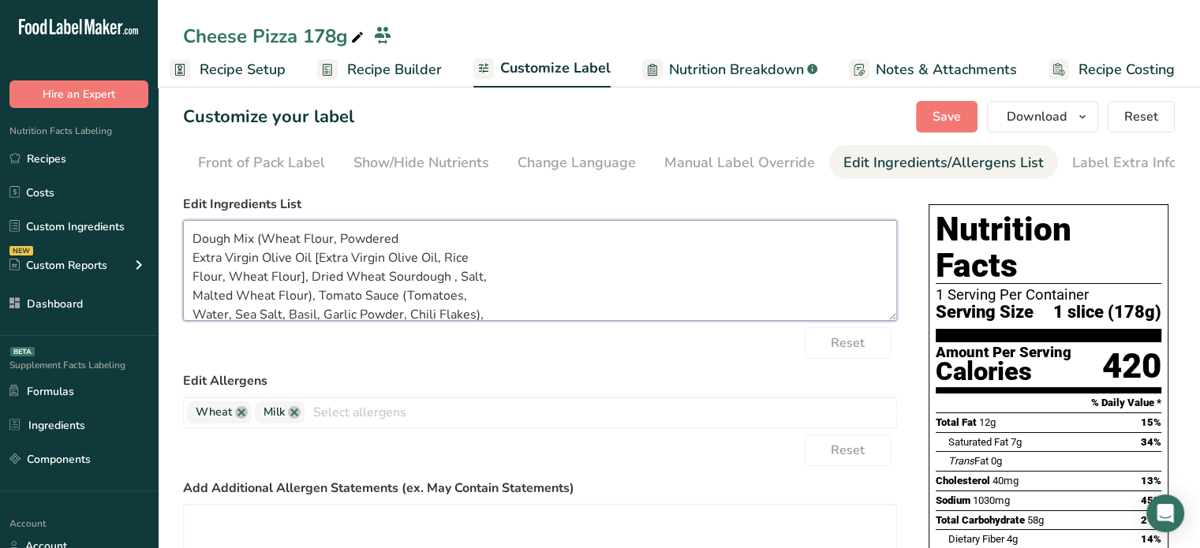
scroll to position [40, 0]
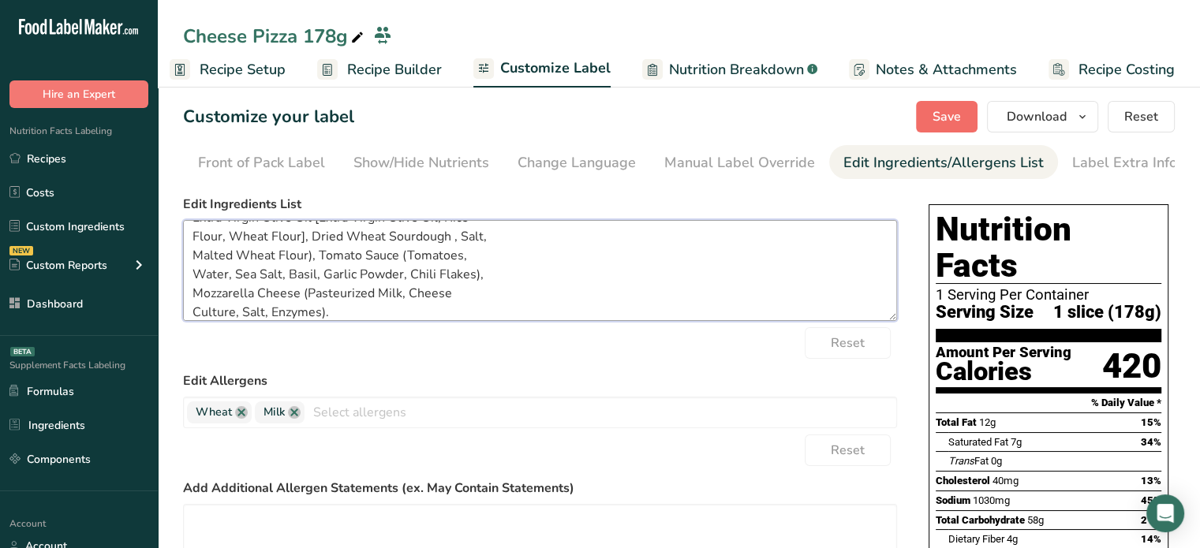
type textarea "Dough Mix (Wheat Flour, Powdered Extra Virgin Olive Oil [Extra Virgin Olive Oil…"
click at [954, 110] on span "Save" at bounding box center [947, 116] width 28 height 19
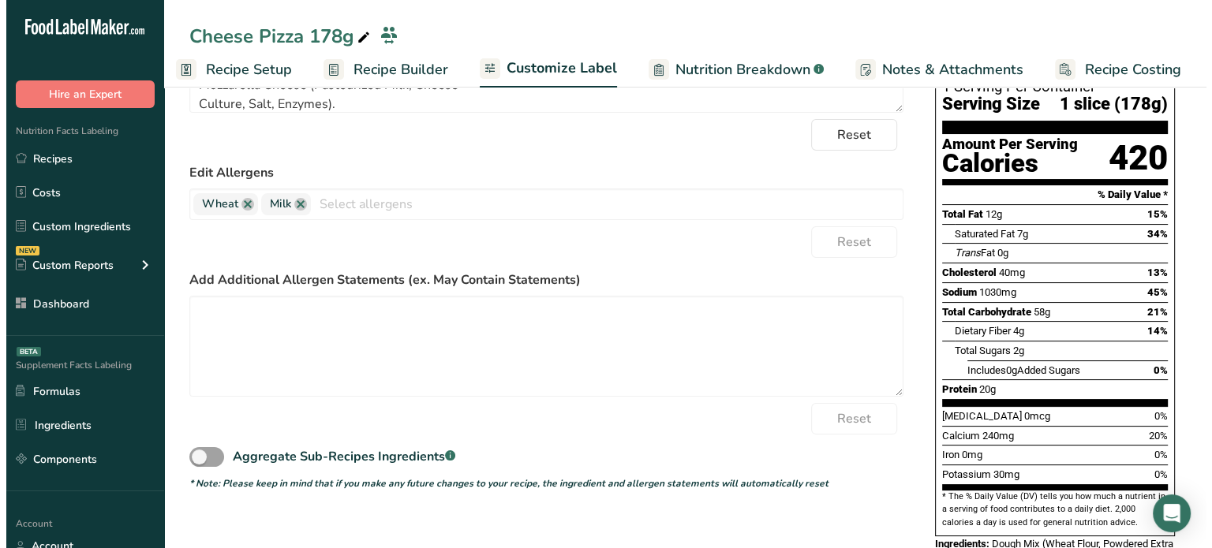
scroll to position [0, 0]
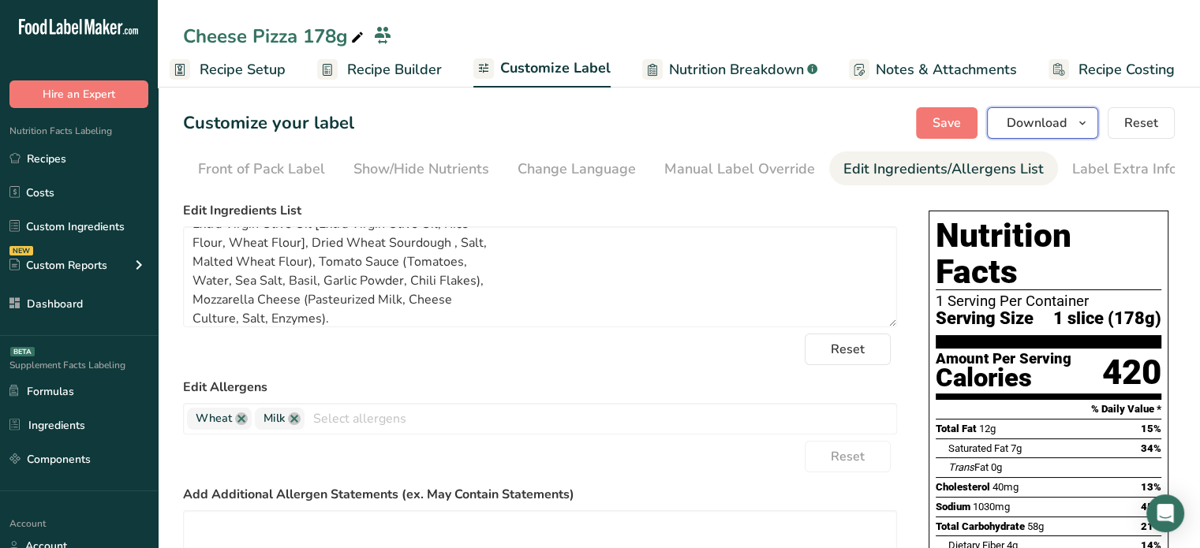
click at [1056, 115] on span "Download" at bounding box center [1037, 123] width 60 height 19
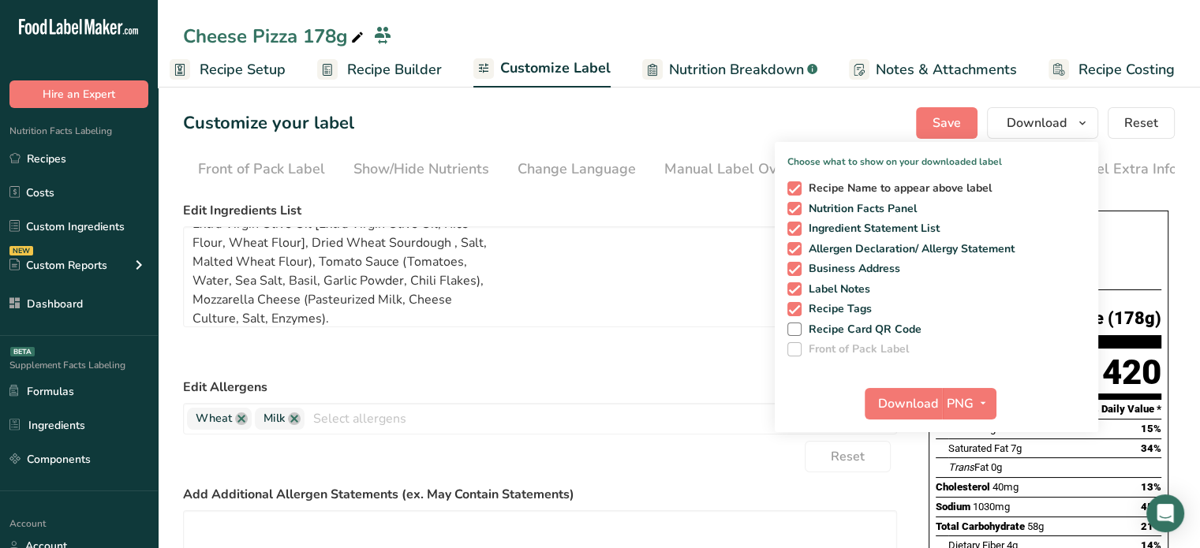
click at [849, 182] on span "Recipe Name to appear above label" at bounding box center [897, 188] width 191 height 14
click at [798, 183] on input "Recipe Name to appear above label" at bounding box center [792, 188] width 10 height 10
checkbox input "false"
click at [847, 308] on span "Recipe Tags" at bounding box center [837, 309] width 71 height 14
click at [798, 308] on input "Recipe Tags" at bounding box center [792, 309] width 10 height 10
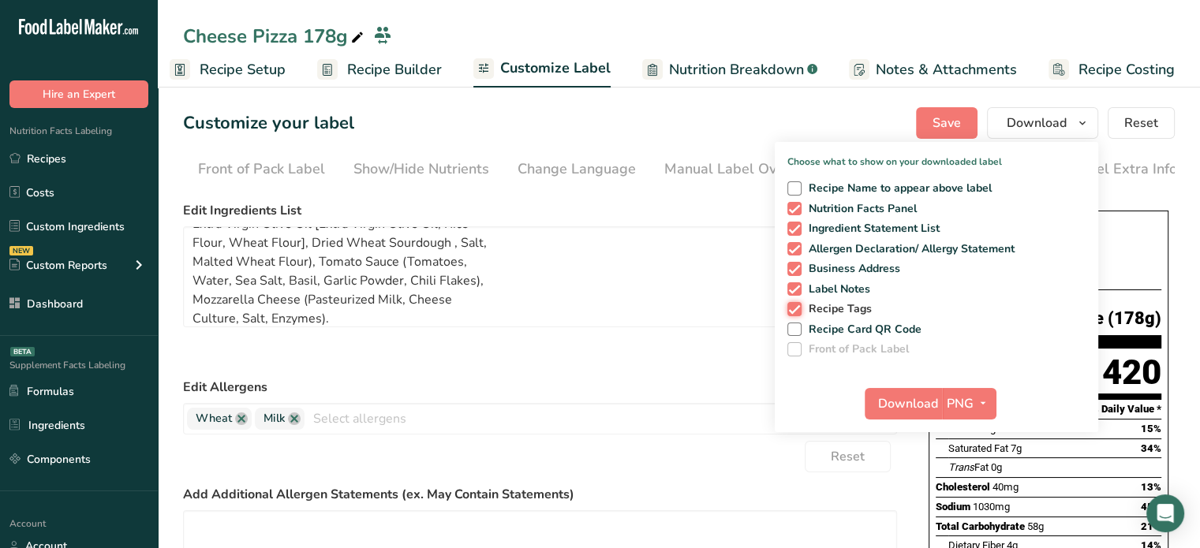
checkbox input "false"
click at [989, 395] on icon "button" at bounding box center [983, 404] width 13 height 20
click at [983, 511] on link "PDF" at bounding box center [971, 514] width 50 height 26
click at [914, 389] on button "Download" at bounding box center [904, 404] width 77 height 32
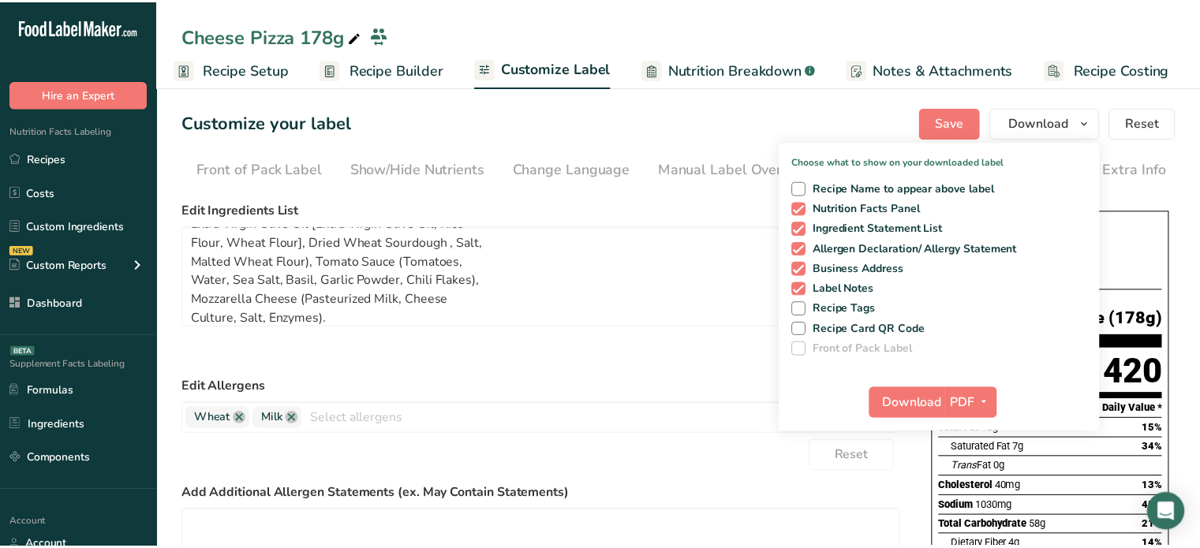
scroll to position [0, 2]
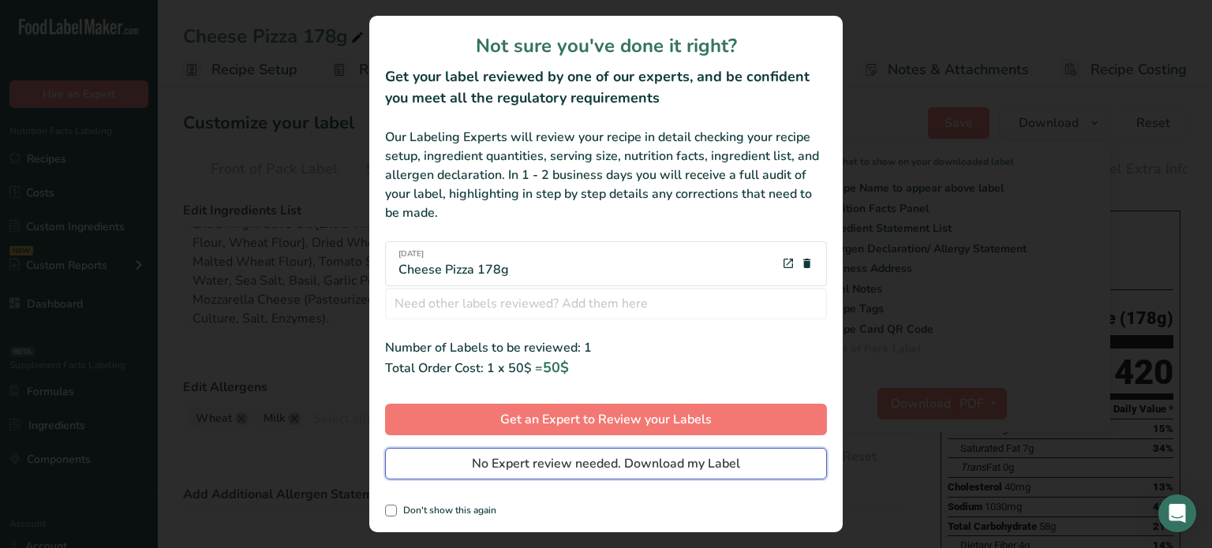
click at [709, 470] on span "No Expert review needed. Download my Label" at bounding box center [606, 463] width 268 height 19
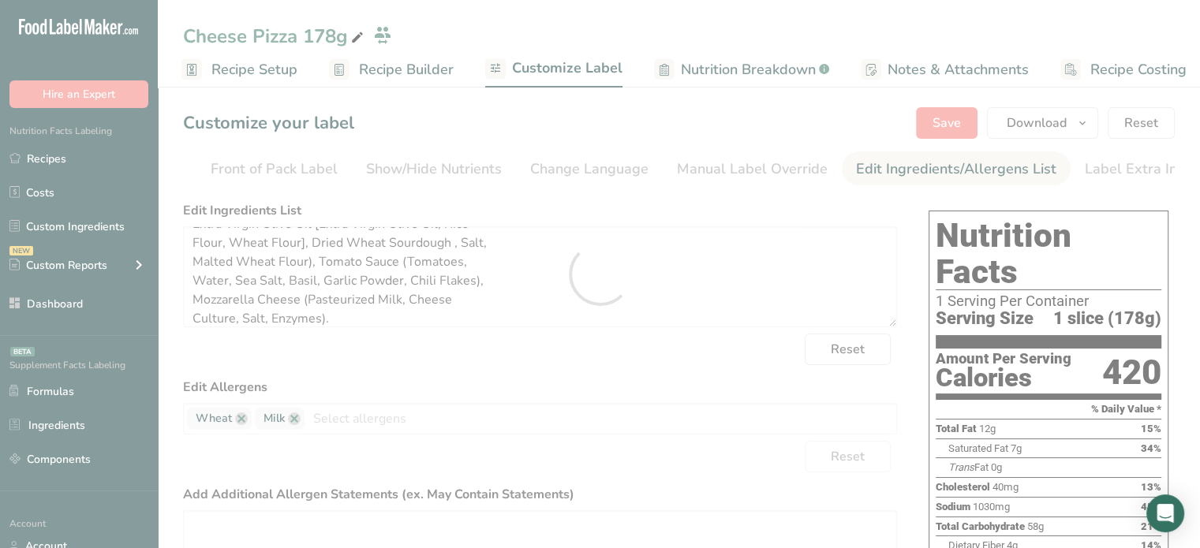
scroll to position [0, 0]
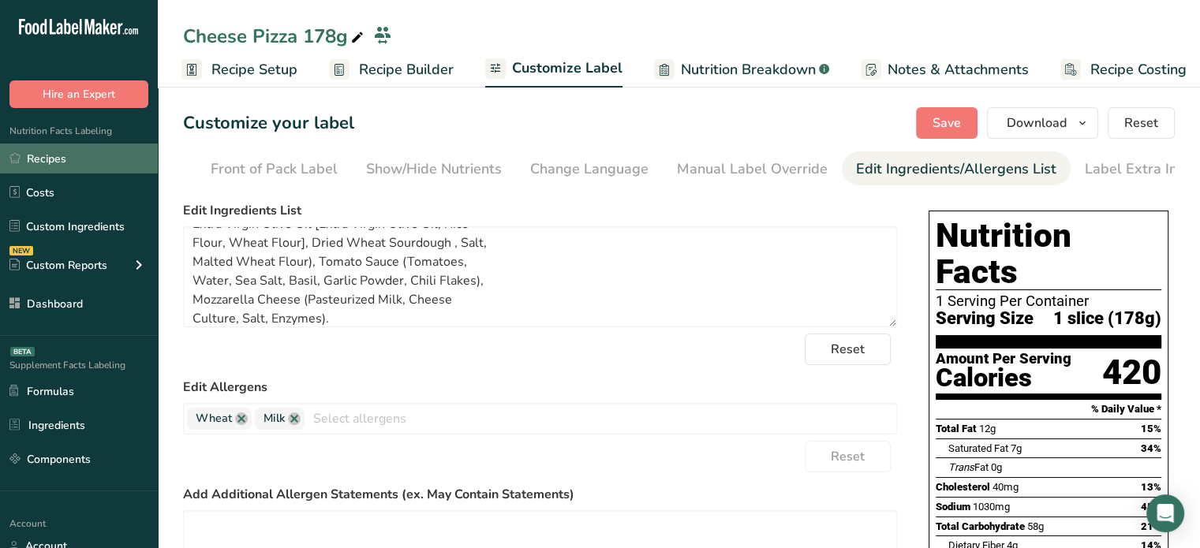
click at [82, 157] on link "Recipes" at bounding box center [79, 159] width 158 height 30
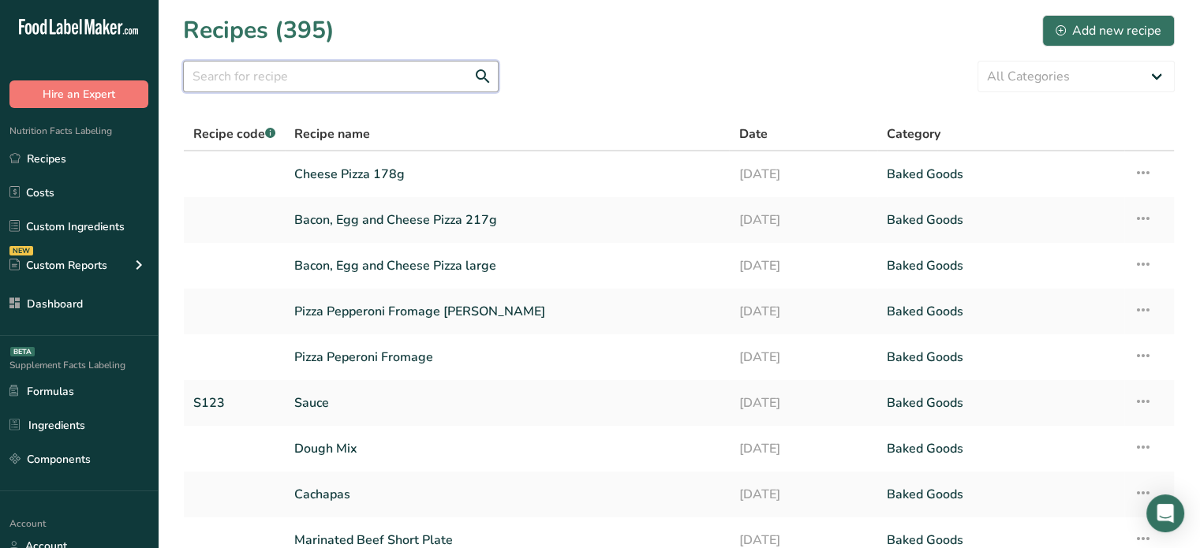
click at [294, 87] on input "text" at bounding box center [341, 77] width 316 height 32
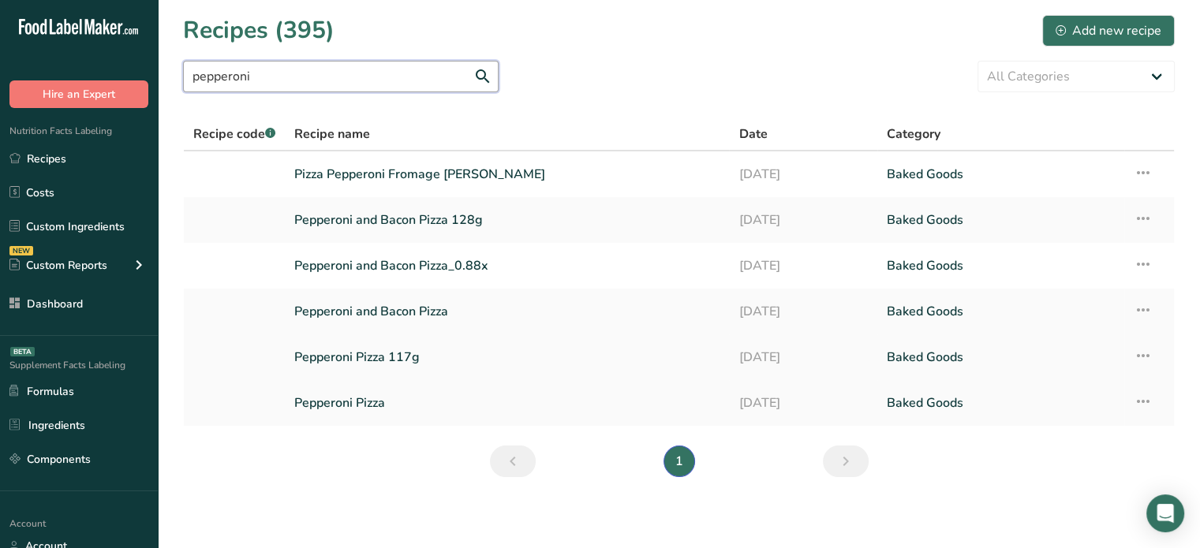
type input "pepperoni"
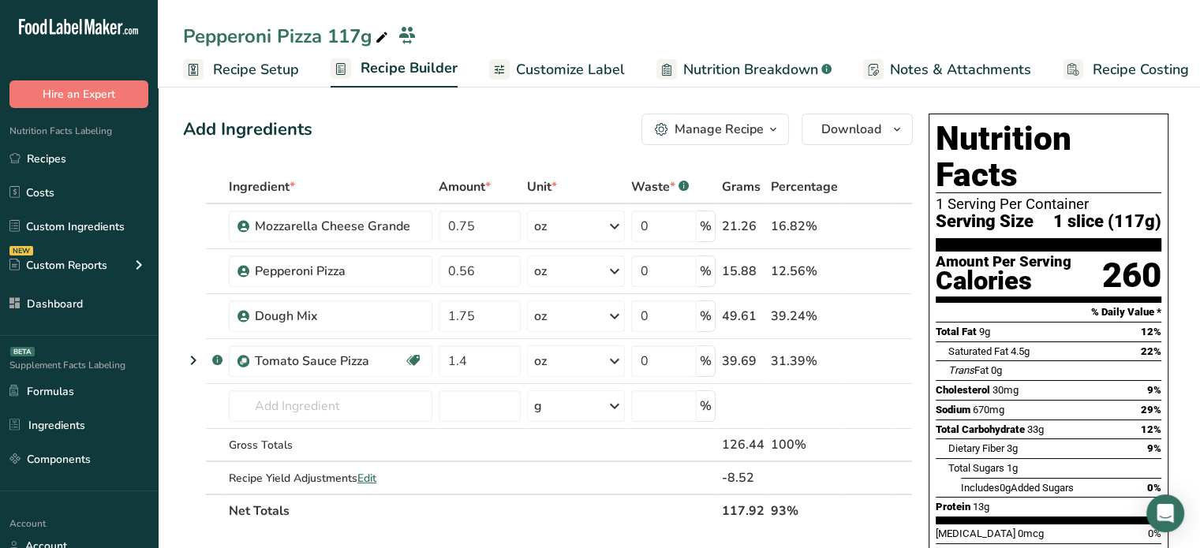
click at [751, 125] on div "Manage Recipe" at bounding box center [719, 129] width 89 height 19
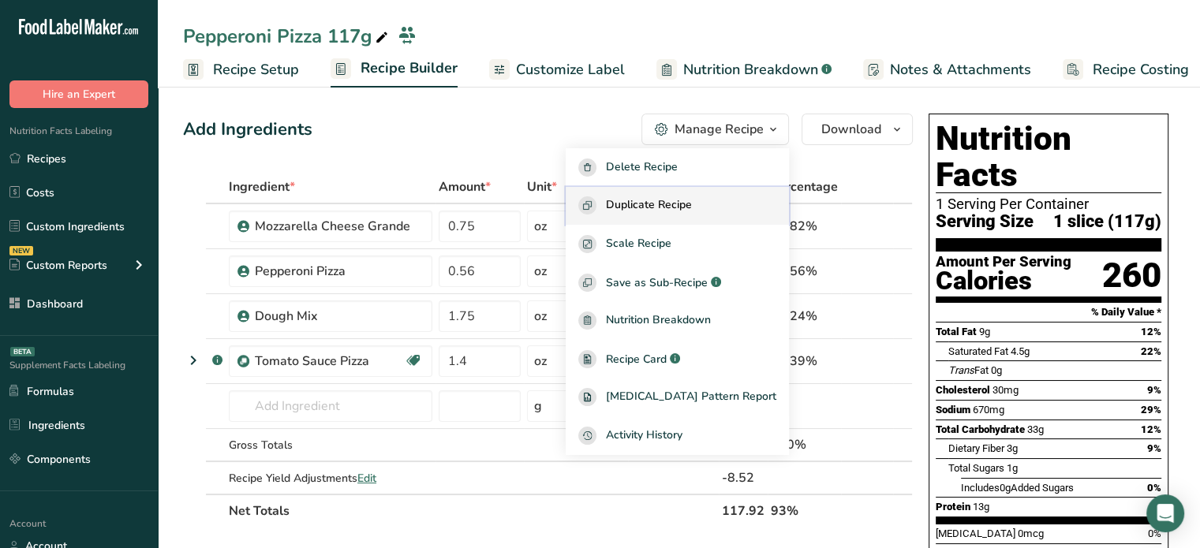
click at [692, 212] on span "Duplicate Recipe" at bounding box center [649, 205] width 86 height 18
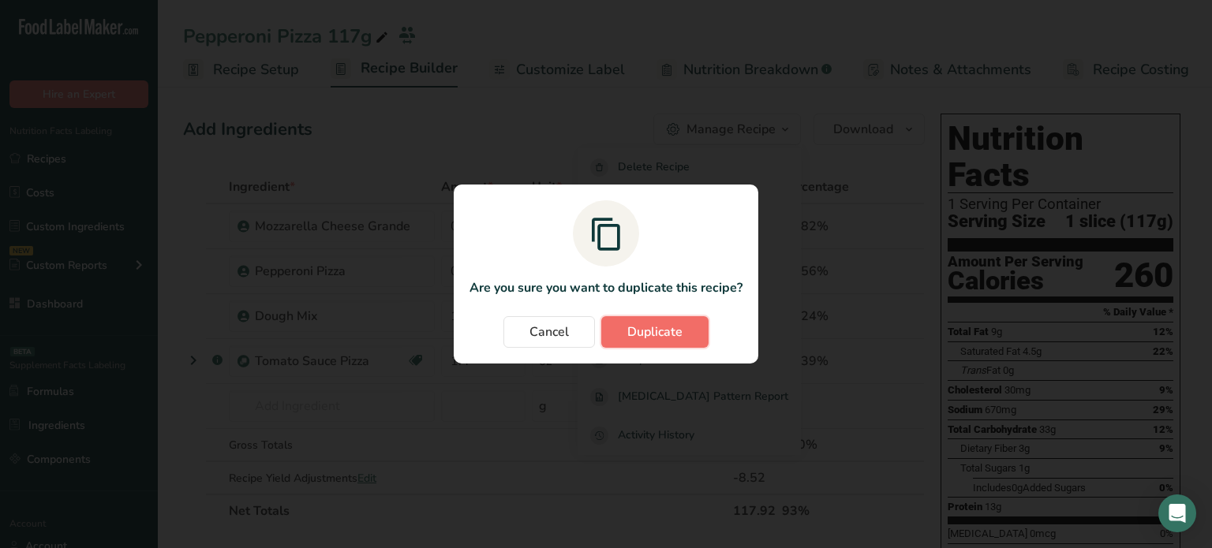
click at [641, 324] on span "Duplicate" at bounding box center [654, 332] width 55 height 19
click at [641, 324] on div "Cancel Duplicate" at bounding box center [605, 332] width 273 height 32
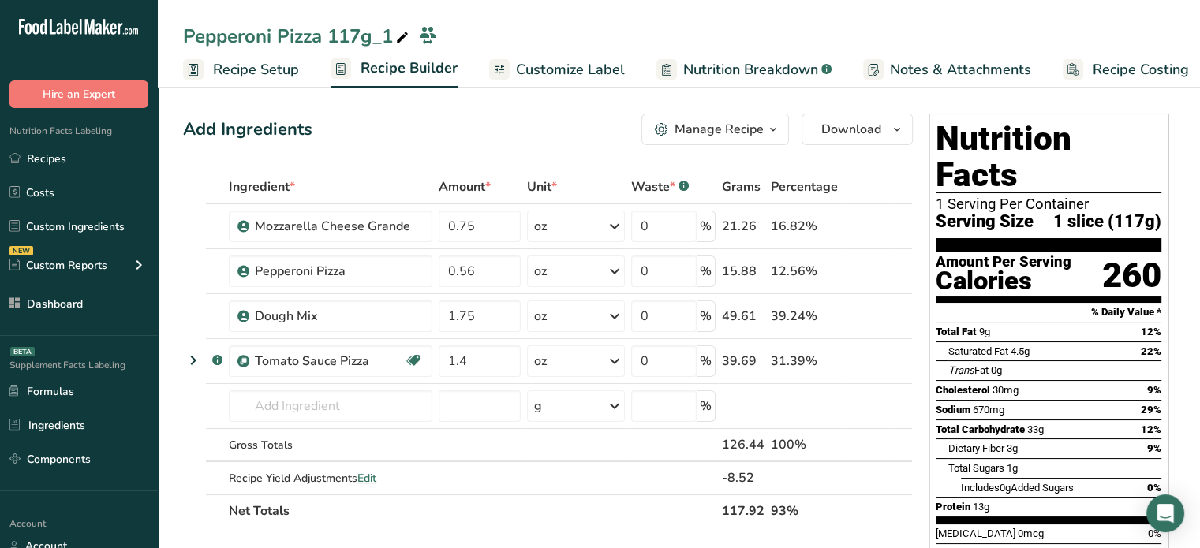
click at [402, 38] on icon at bounding box center [402, 38] width 14 height 22
type input "Pepperoni Pizza 195g"
click at [417, 141] on div "Add Ingredients Manage Recipe Delete Recipe Duplicate Recipe Scale Recipe Save …" at bounding box center [548, 130] width 730 height 32
drag, startPoint x: 481, startPoint y: 223, endPoint x: 454, endPoint y: 219, distance: 27.2
click at [454, 219] on input "0.75" at bounding box center [480, 227] width 82 height 32
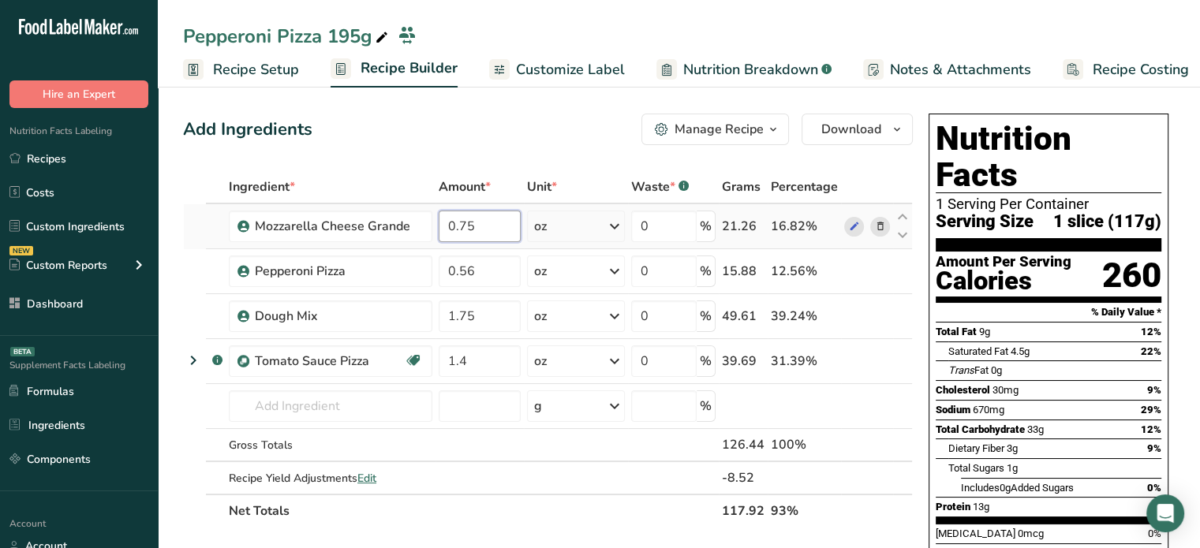
type input "0"
type input "1.6"
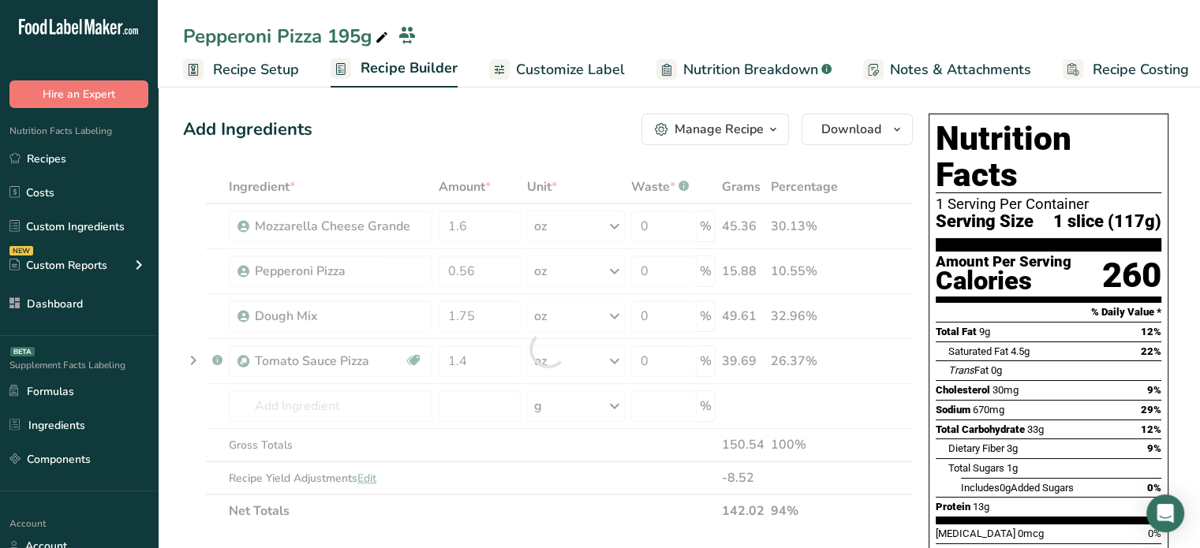
click at [350, 125] on div "Add Ingredients Manage Recipe Delete Recipe Duplicate Recipe Scale Recipe Save …" at bounding box center [548, 130] width 730 height 32
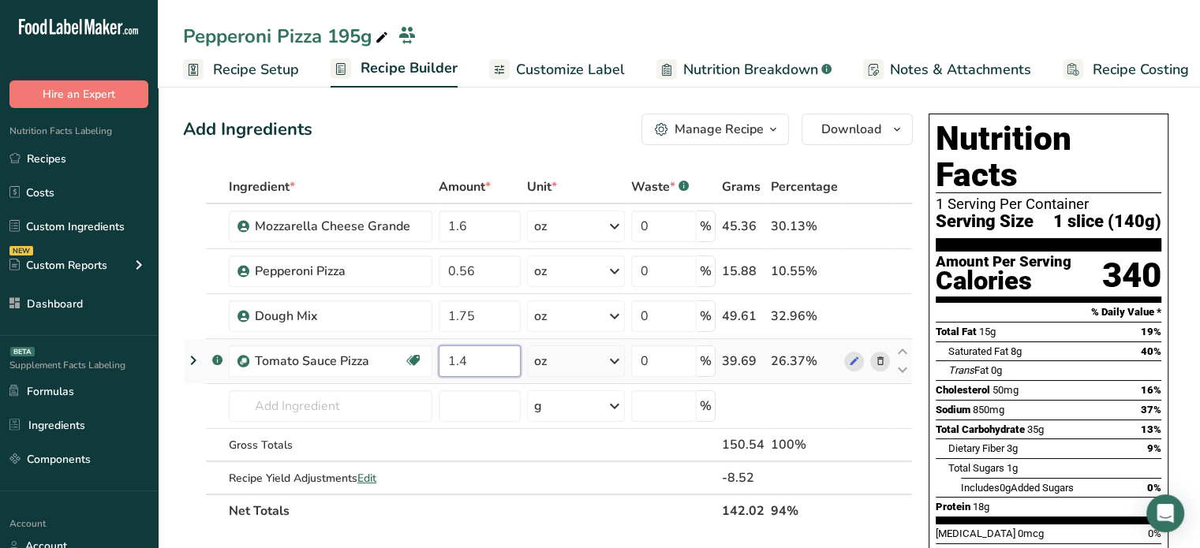
drag, startPoint x: 503, startPoint y: 364, endPoint x: 439, endPoint y: 357, distance: 63.5
click at [439, 357] on input "1.4" at bounding box center [480, 362] width 82 height 32
type input "2"
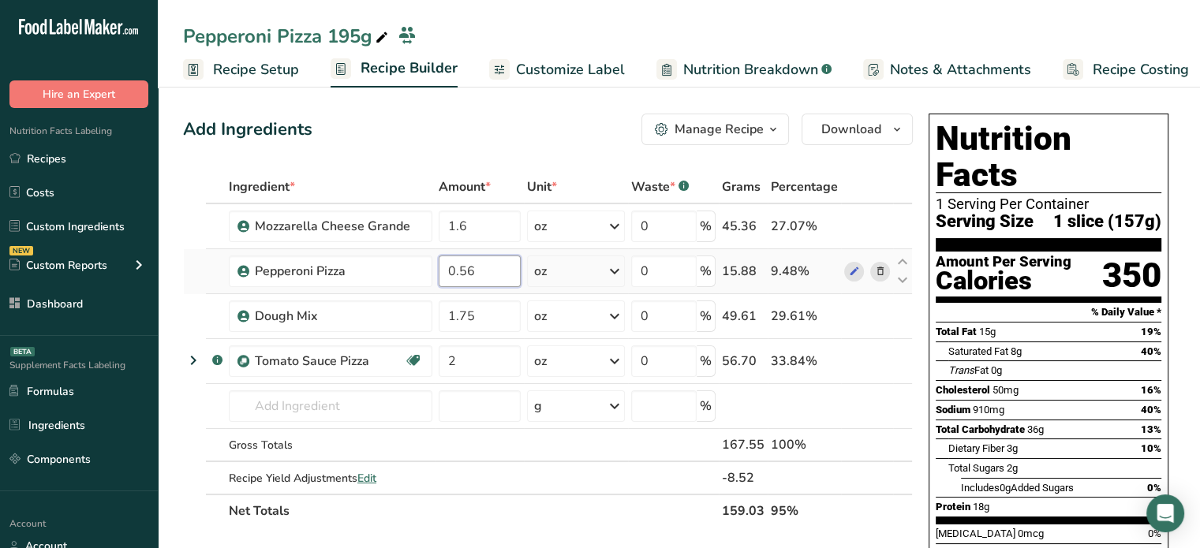
click at [478, 269] on input "0.56" at bounding box center [480, 272] width 82 height 32
type input "0.6"
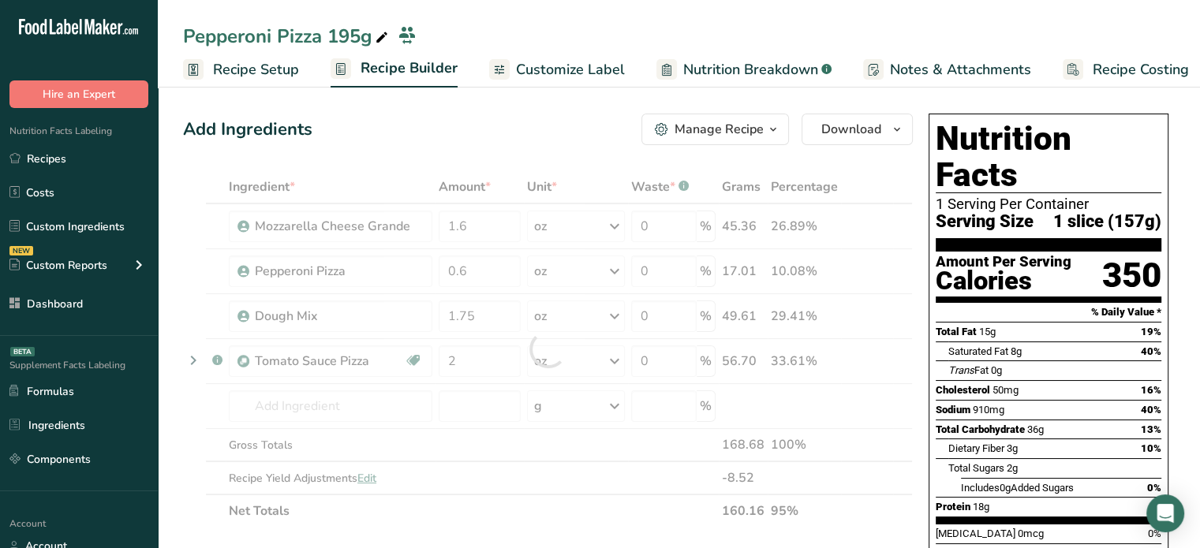
click at [338, 144] on div "Add Ingredients Manage Recipe Delete Recipe Duplicate Recipe Scale Recipe Save …" at bounding box center [548, 130] width 730 height 32
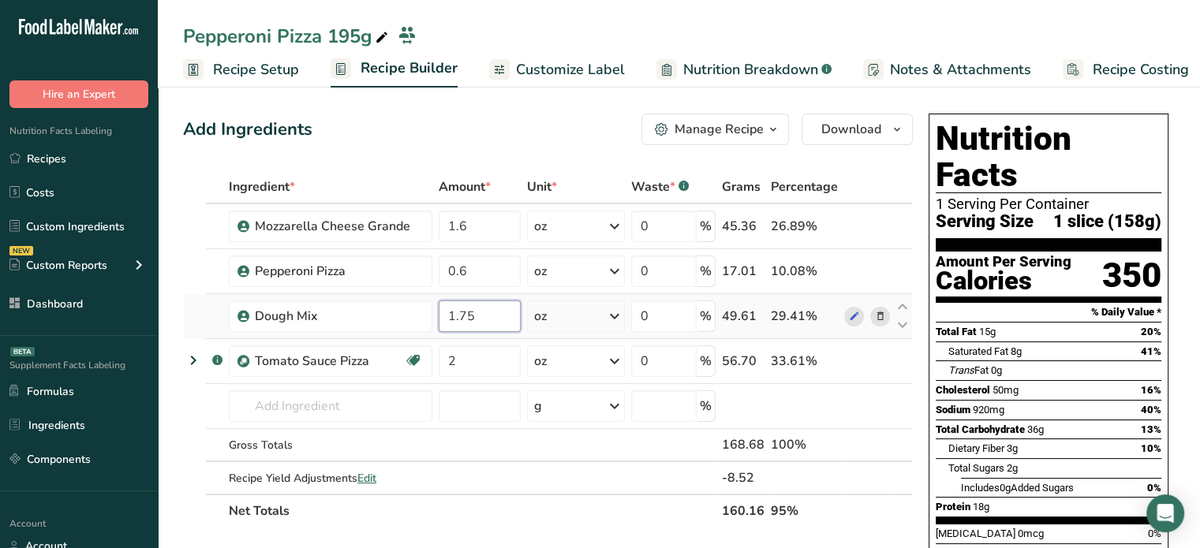
drag, startPoint x: 495, startPoint y: 317, endPoint x: 447, endPoint y: 316, distance: 47.3
click at [447, 316] on input "1.75" at bounding box center [480, 317] width 82 height 32
type input "3.06"
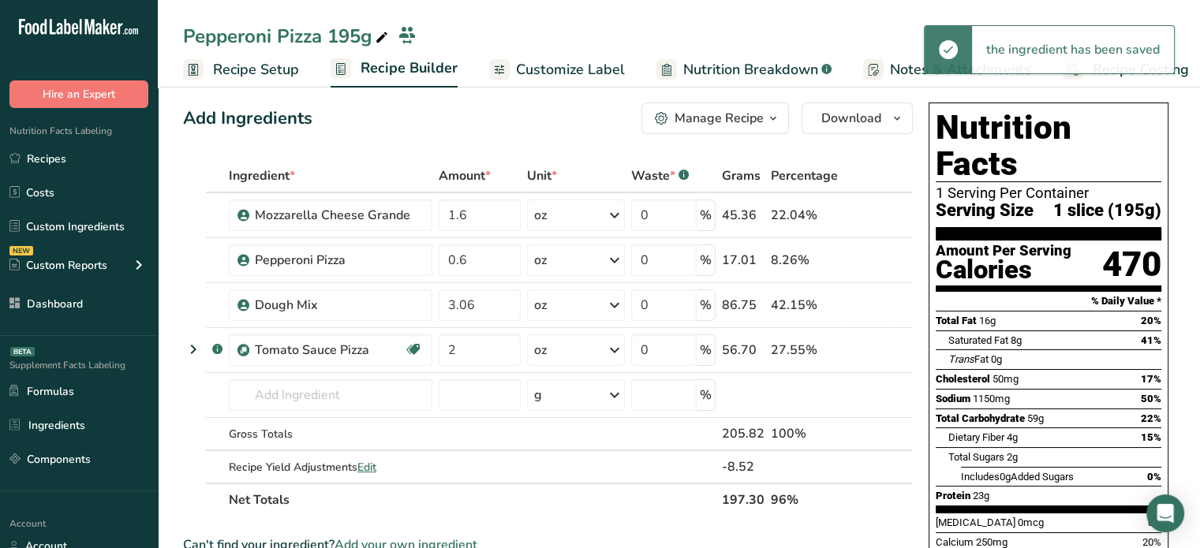
scroll to position [13, 0]
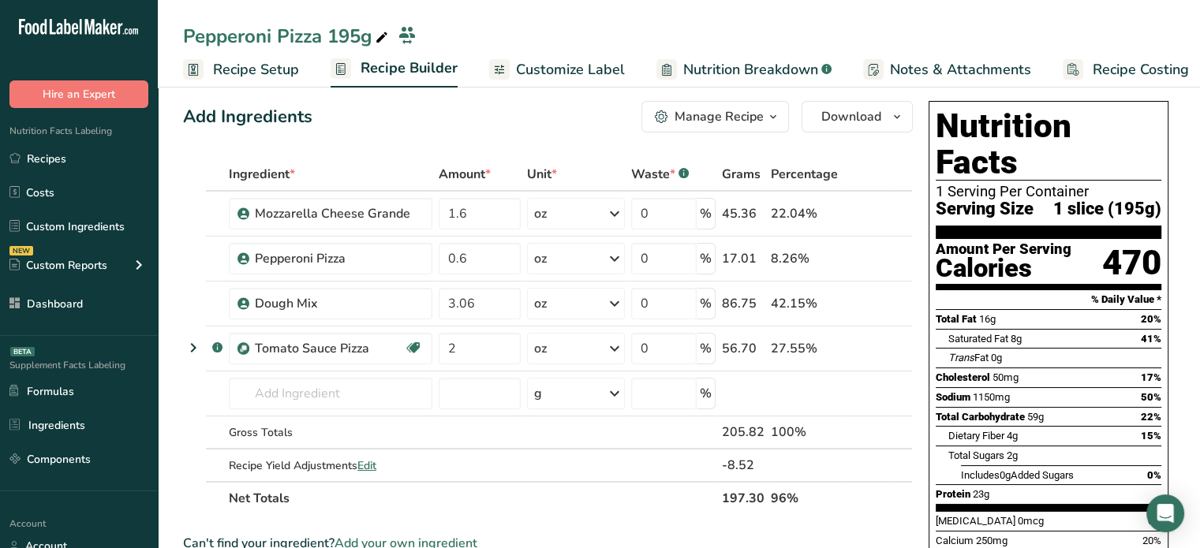
click at [571, 490] on th "Net Totals" at bounding box center [472, 497] width 493 height 33
click at [370, 462] on span "Edit" at bounding box center [366, 465] width 19 height 15
select select "0"
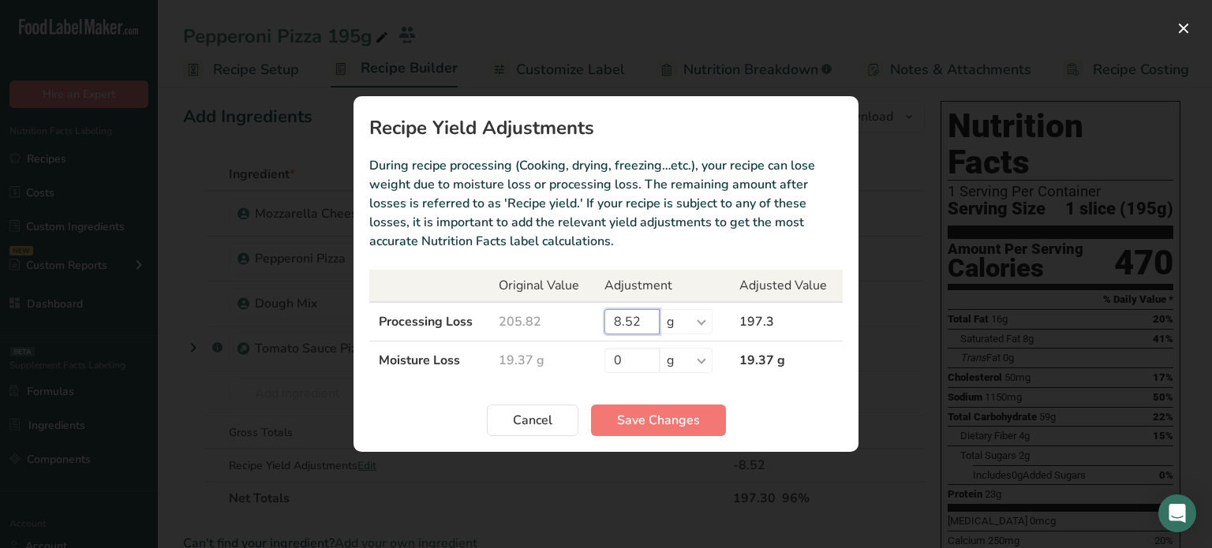
click at [632, 331] on input "8.52" at bounding box center [631, 321] width 55 height 25
type input "0"
click at [669, 422] on span "Save Changes" at bounding box center [658, 420] width 83 height 19
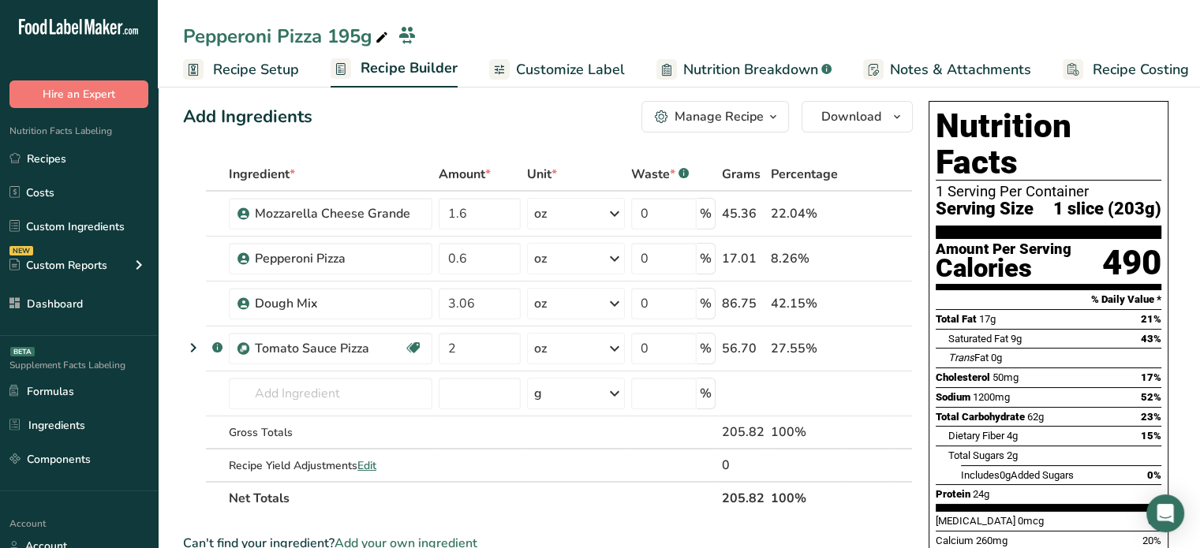
click at [529, 83] on link "Customize Label" at bounding box center [557, 70] width 136 height 36
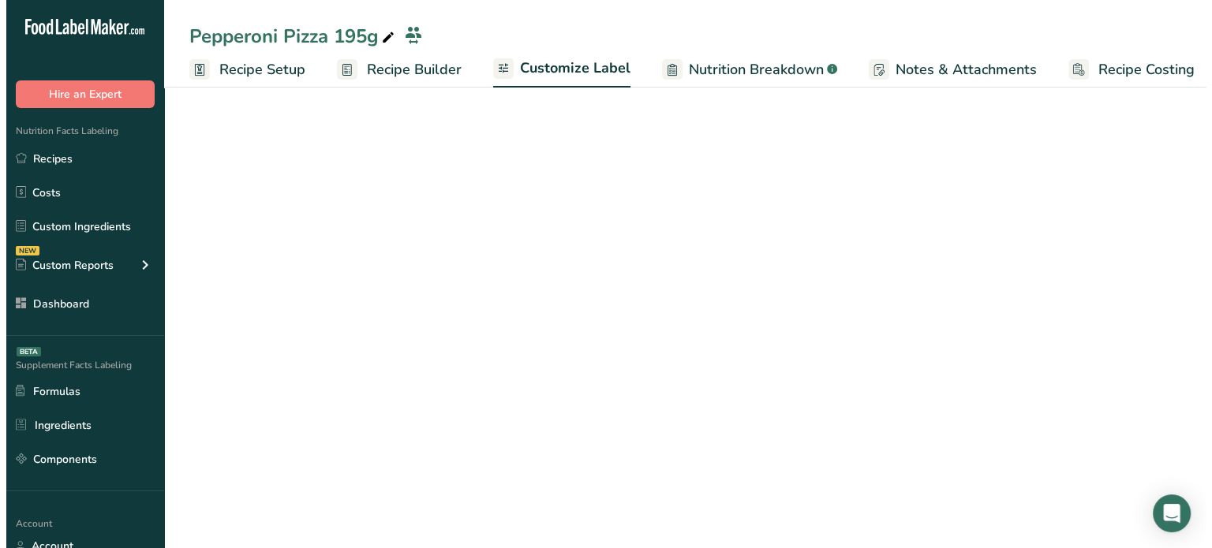
scroll to position [0, 13]
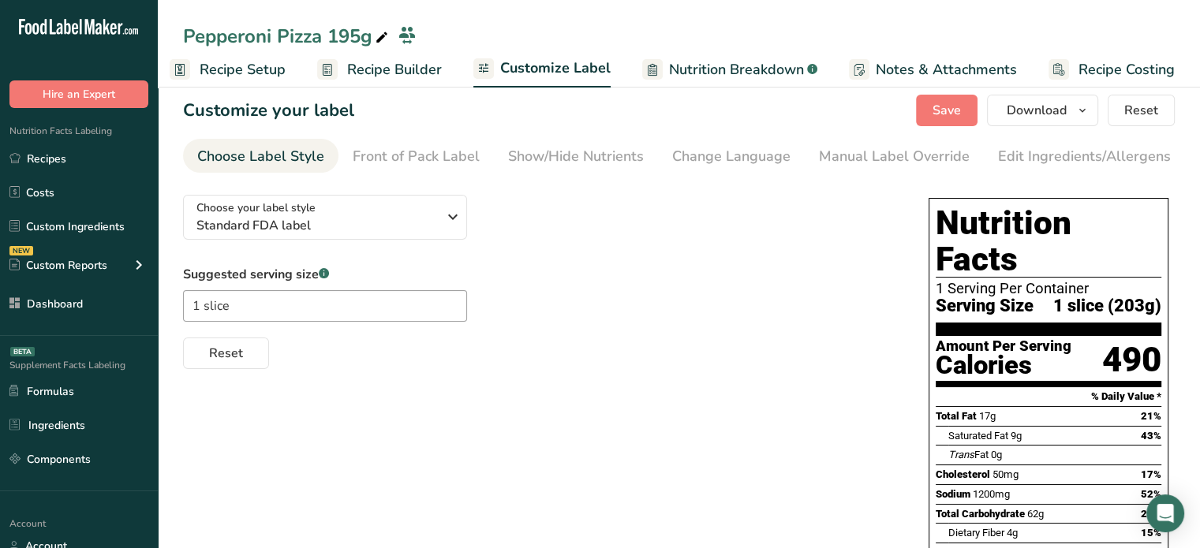
click at [398, 78] on span "Recipe Builder" at bounding box center [394, 69] width 95 height 21
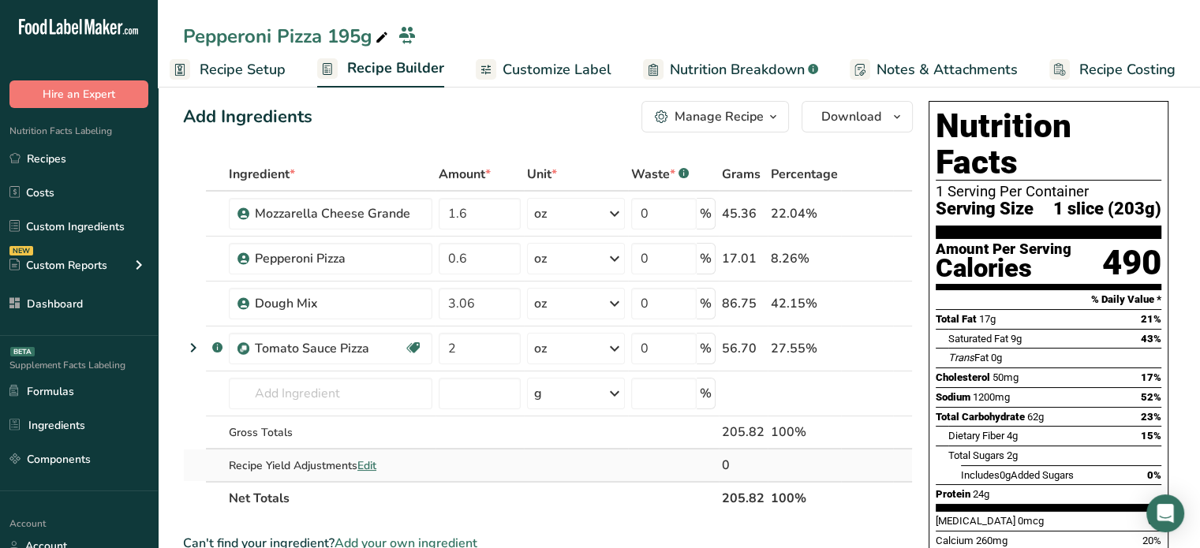
click at [360, 464] on span "Edit" at bounding box center [366, 465] width 19 height 15
select select "0"
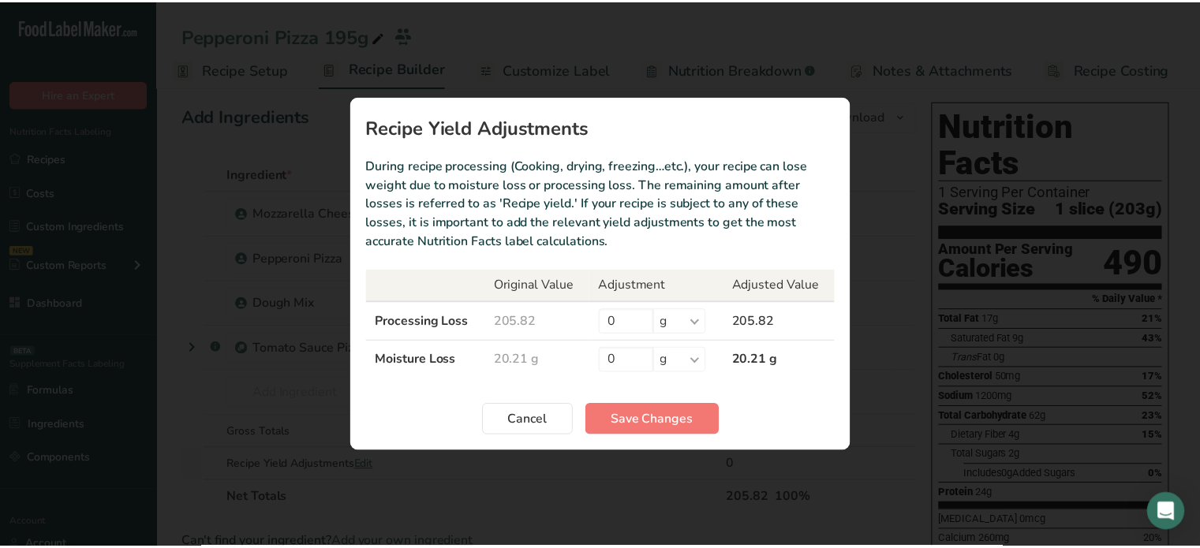
scroll to position [0, 2]
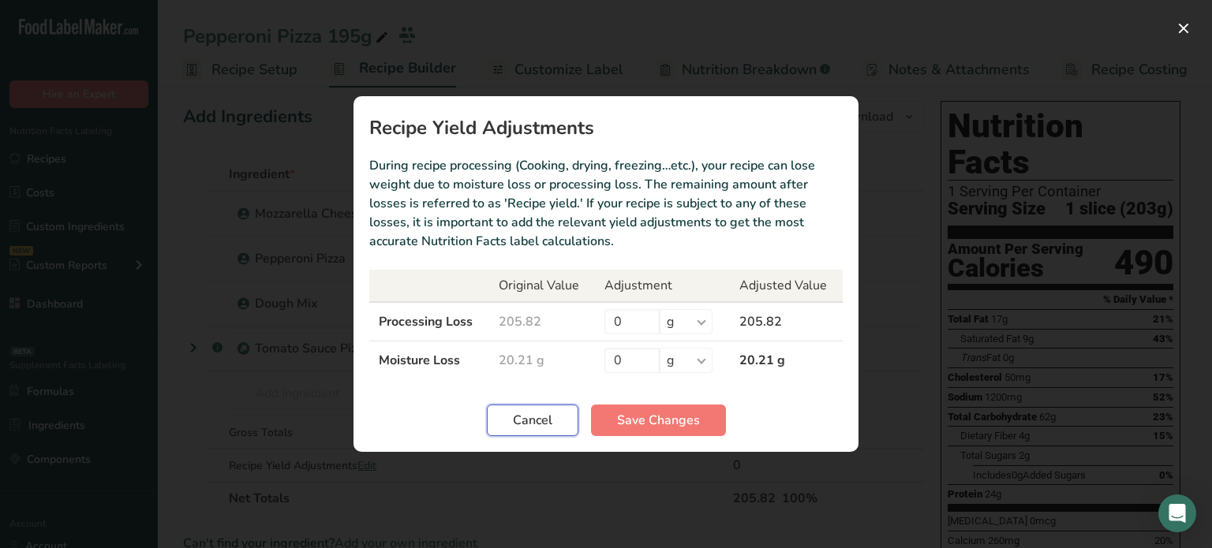
click at [567, 419] on button "Cancel" at bounding box center [533, 421] width 92 height 32
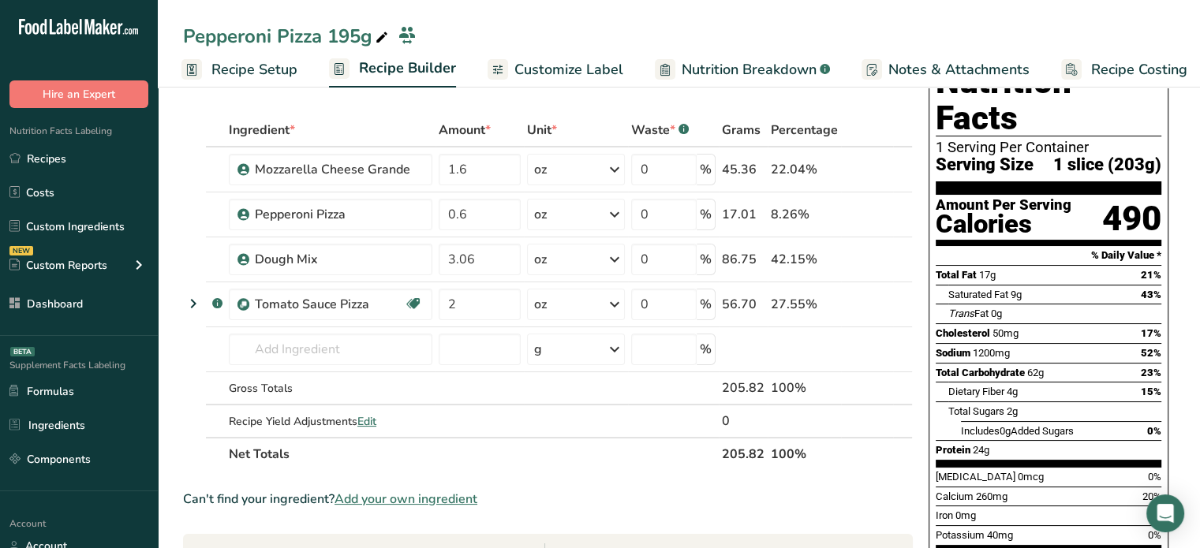
scroll to position [0, 0]
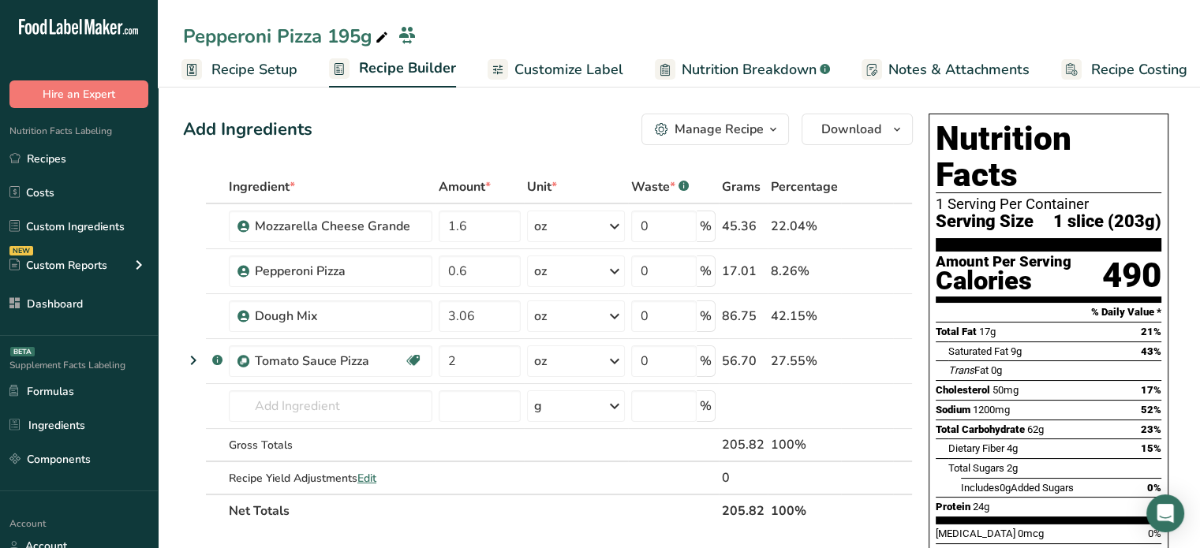
click at [608, 69] on span "Customize Label" at bounding box center [568, 69] width 109 height 21
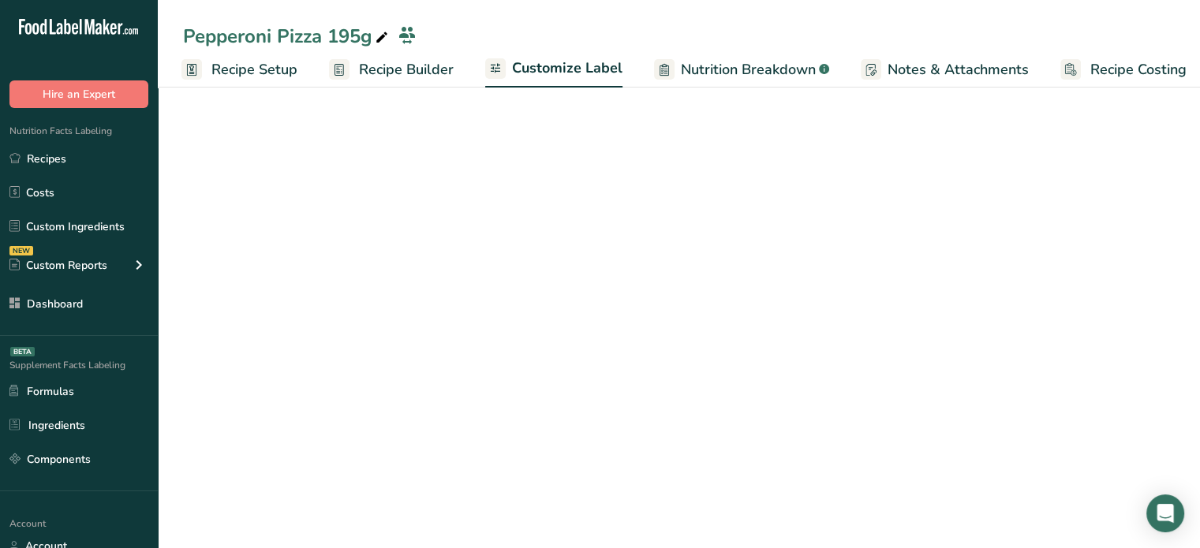
scroll to position [0, 13]
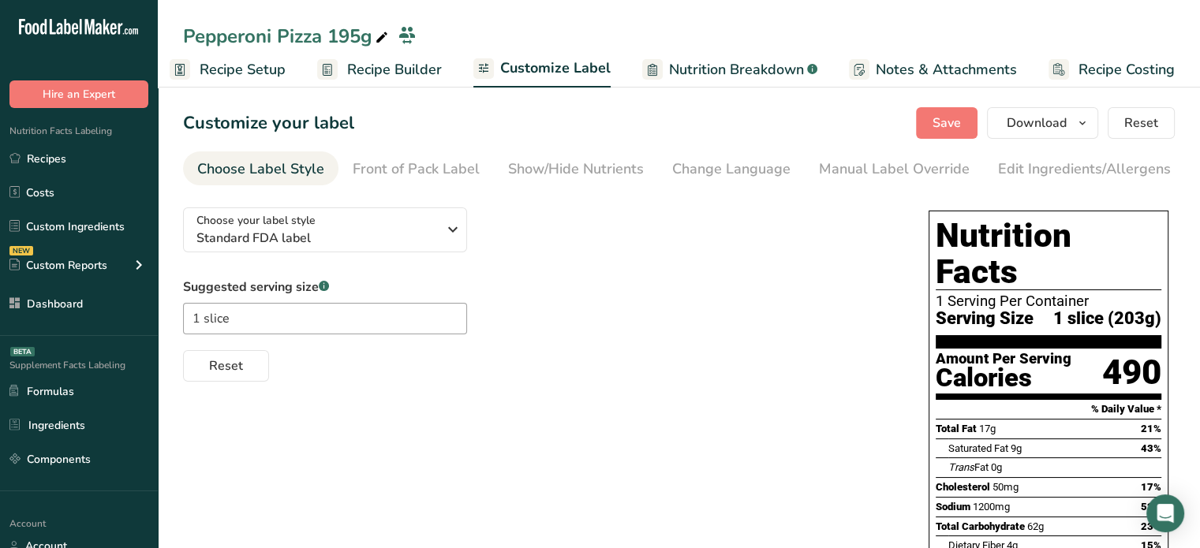
click at [688, 72] on span "Nutrition Breakdown" at bounding box center [736, 69] width 135 height 21
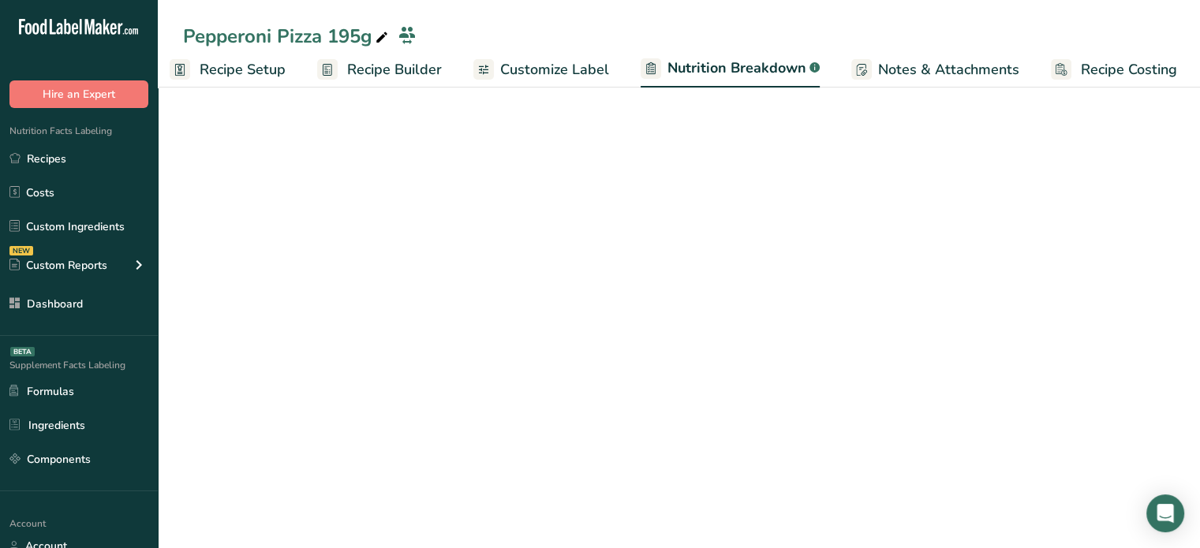
scroll to position [0, 15]
select select "Calories"
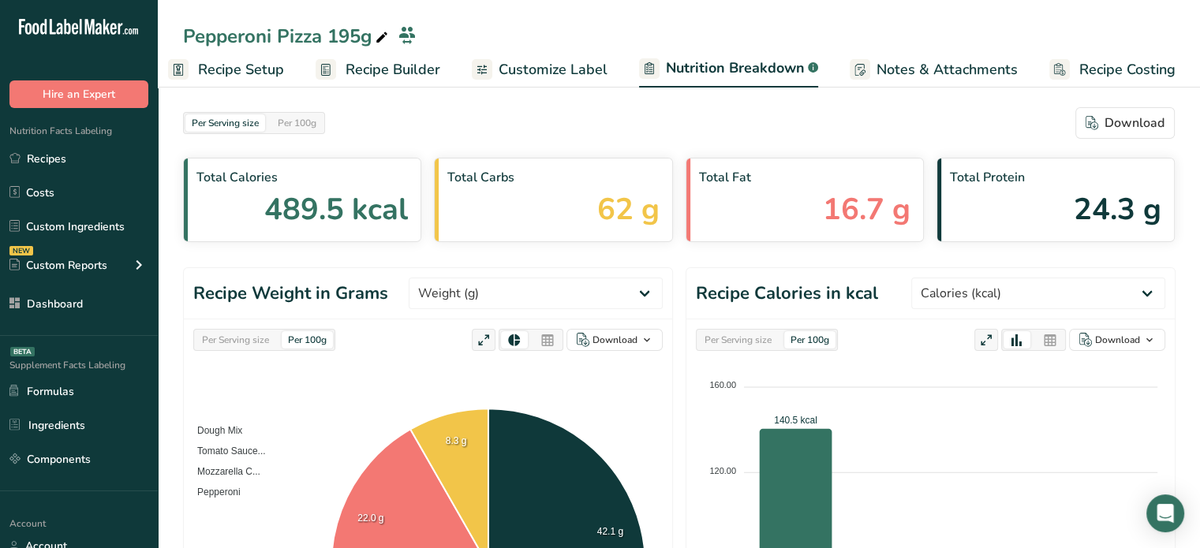
click at [251, 346] on div "Per Serving size" at bounding box center [236, 339] width 80 height 17
click at [555, 334] on icon at bounding box center [547, 341] width 14 height 22
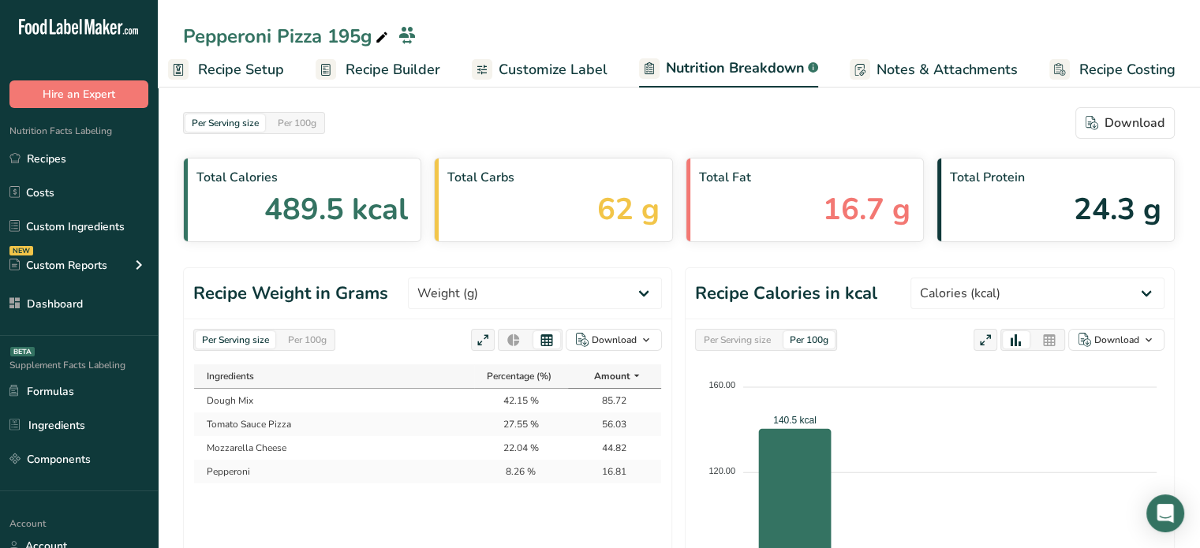
drag, startPoint x: 631, startPoint y: 469, endPoint x: 599, endPoint y: 405, distance: 72.3
click at [599, 405] on tbody "Dough Mix 42.15 % 85.72 Tomato Sauce Pizza 27.55 % 56.03 Mozzarella Cheese 22.0…" at bounding box center [427, 436] width 467 height 95
copy tbody "85.72 Tomato Sauce Pizza 27.55 % 56.03 Mozzarella Cheese 22.04 % 44.82 Pepperon…"
click at [489, 409] on td "42.15 %" at bounding box center [520, 401] width 93 height 24
drag, startPoint x: 492, startPoint y: 403, endPoint x: 604, endPoint y: 469, distance: 129.5
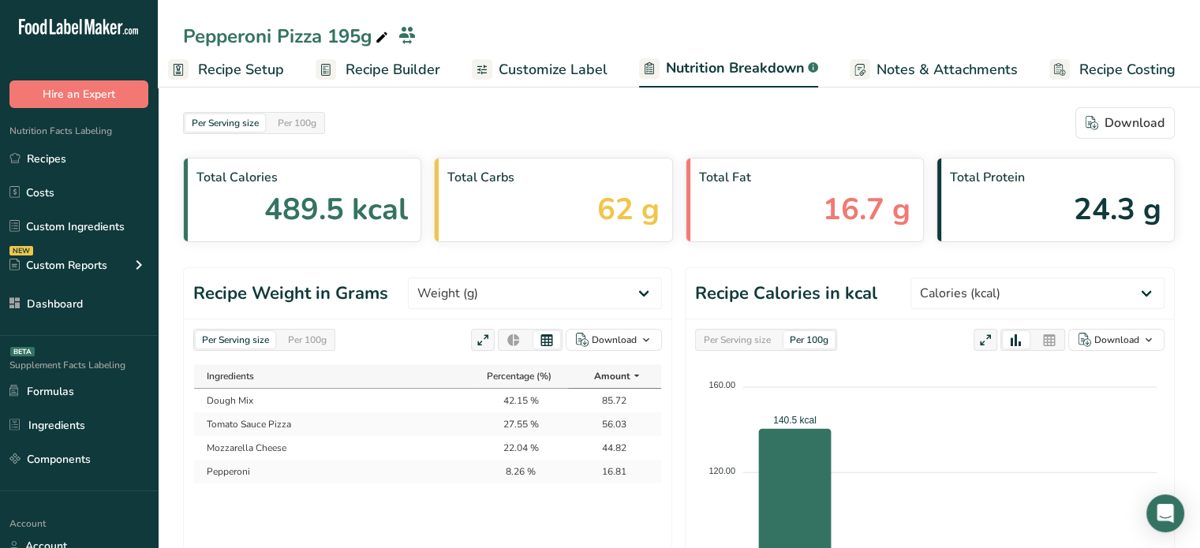
click at [604, 469] on tbody "Dough Mix 42.15 % 85.72 Tomato Sauce Pizza 27.55 % 56.03 Mozzarella Cheese 22.0…" at bounding box center [427, 436] width 467 height 95
click at [604, 469] on td "16.81" at bounding box center [614, 472] width 93 height 24
click at [410, 64] on span "Recipe Builder" at bounding box center [393, 69] width 95 height 21
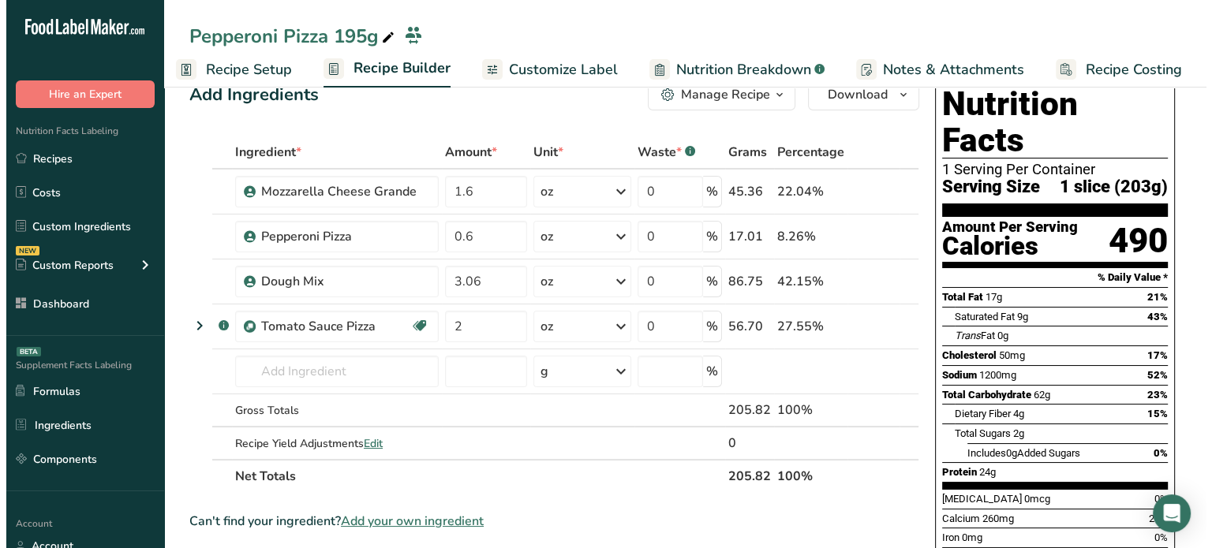
scroll to position [41, 0]
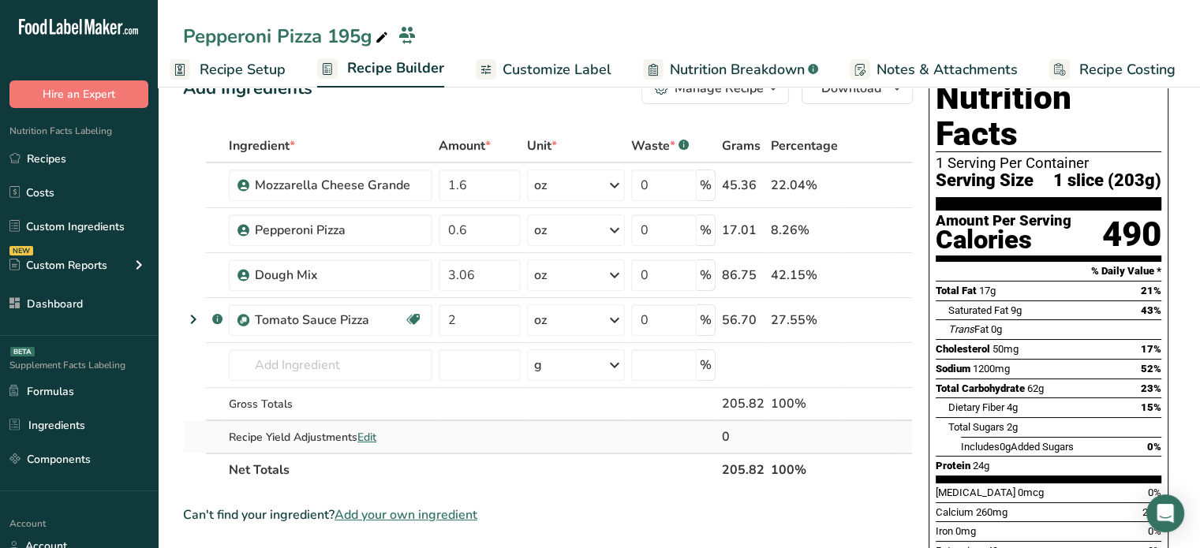
click at [363, 436] on span "Edit" at bounding box center [366, 437] width 19 height 15
select select "0"
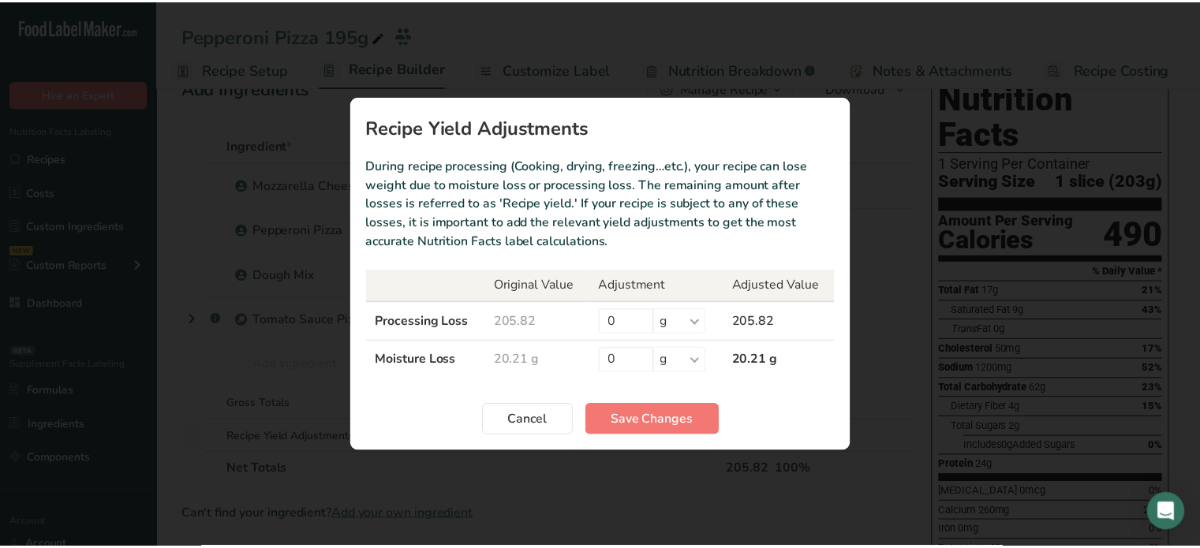
scroll to position [0, 2]
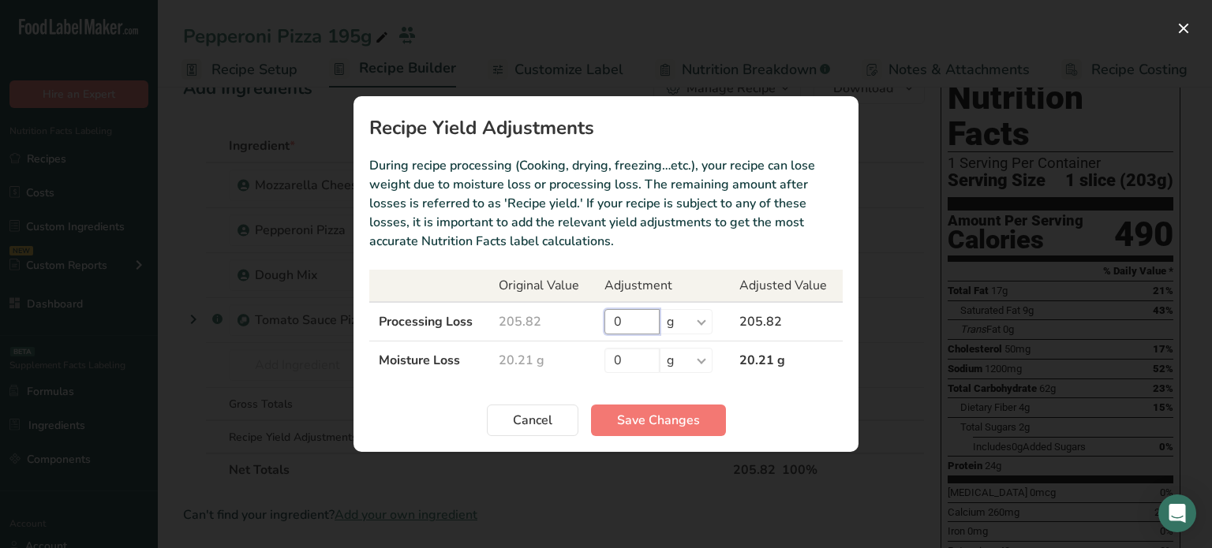
drag, startPoint x: 638, startPoint y: 316, endPoint x: 584, endPoint y: 320, distance: 53.7
click at [584, 320] on tr "Processing Loss 205.82 0 % g kg mg mcg lb oz 205.82" at bounding box center [605, 321] width 473 height 39
type input "8"
click at [645, 428] on span "Save Changes" at bounding box center [658, 420] width 83 height 19
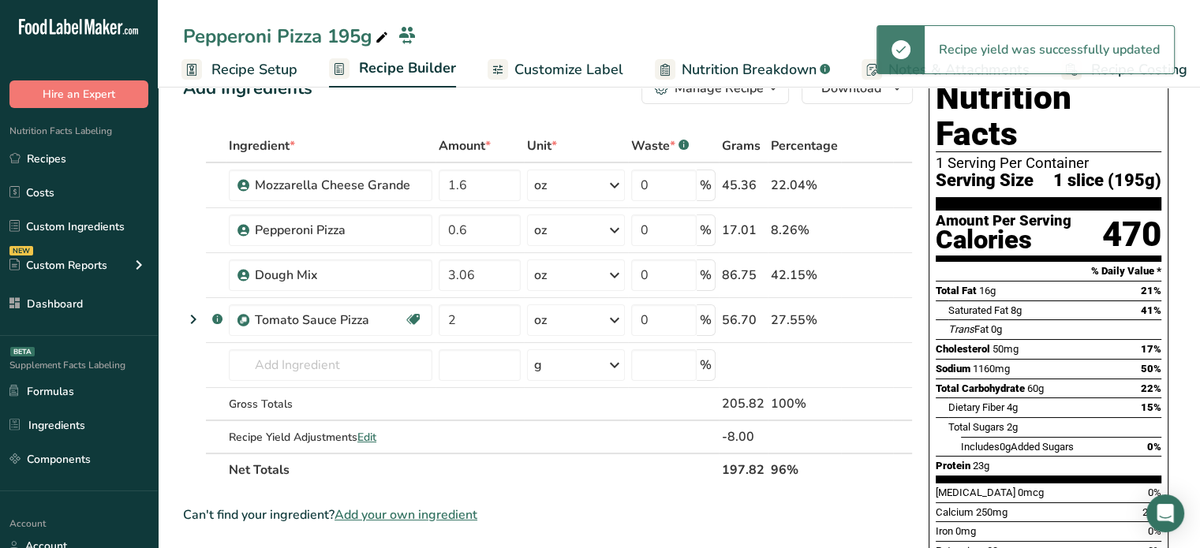
scroll to position [0, 0]
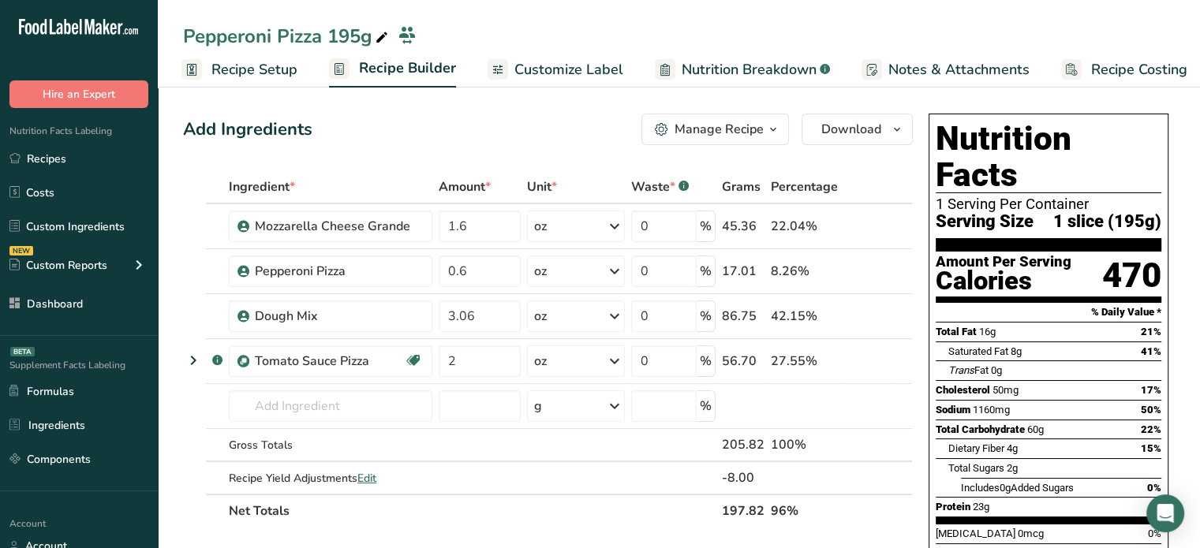
click at [537, 69] on span "Customize Label" at bounding box center [568, 69] width 109 height 21
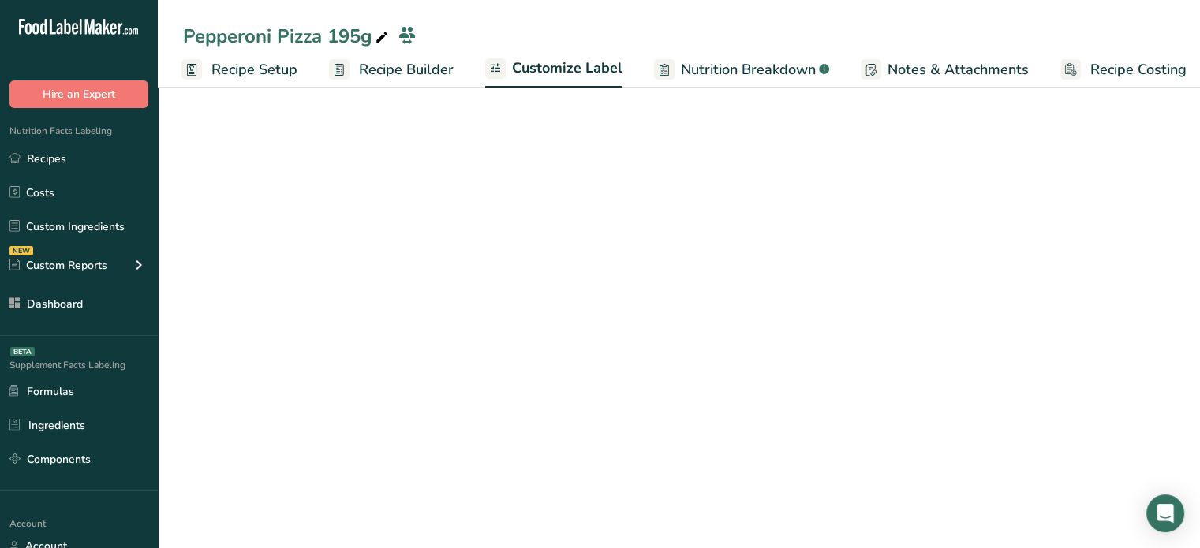
scroll to position [0, 13]
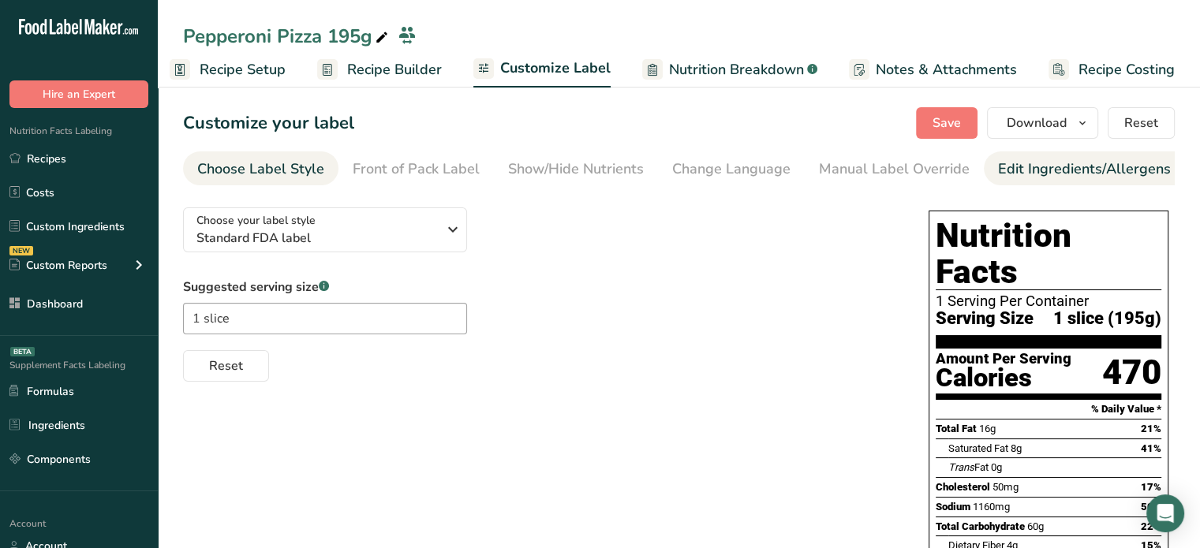
click at [1092, 159] on div "Edit Ingredients/Allergens List" at bounding box center [1098, 169] width 200 height 21
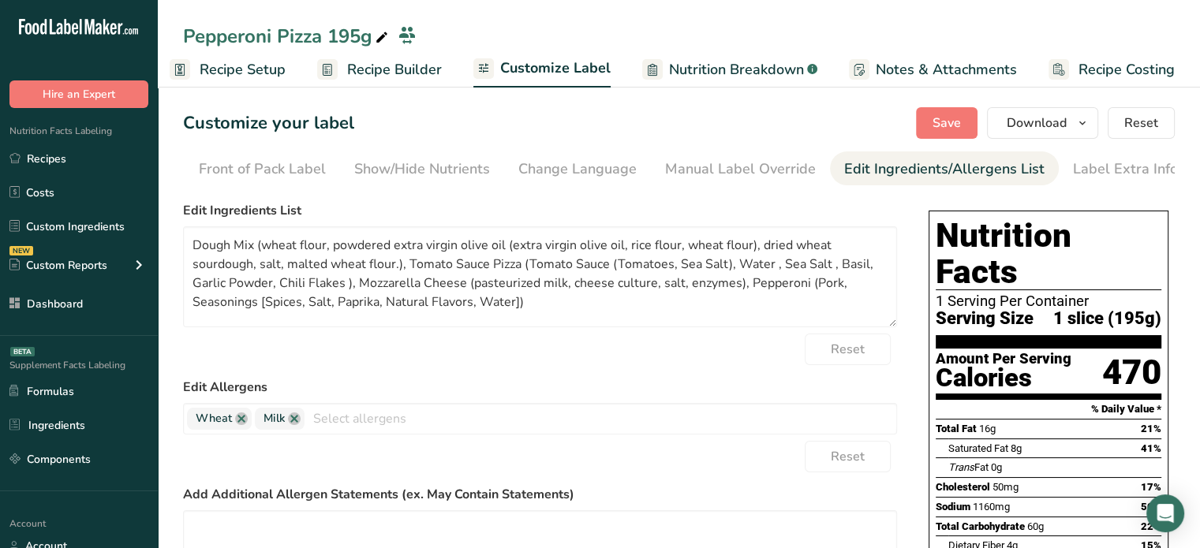
scroll to position [0, 155]
drag, startPoint x: 531, startPoint y: 318, endPoint x: 163, endPoint y: 200, distance: 386.0
click at [163, 200] on section "Customize your label Save Download Choose what to show on your downloaded label…" at bounding box center [679, 515] width 1042 height 866
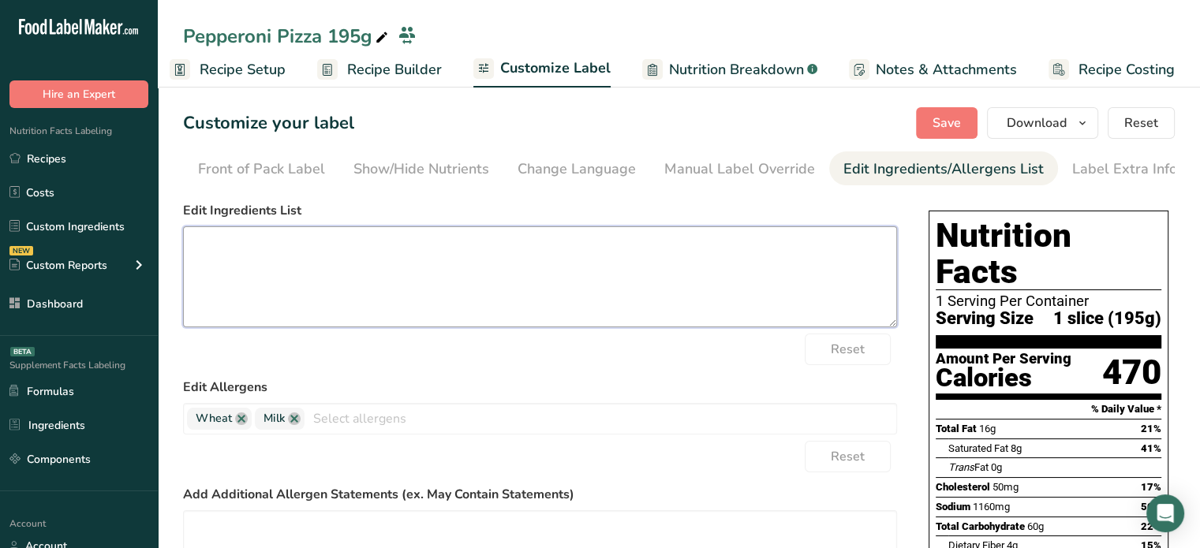
paste textarea "Dough Mix (Wheat Flour, Powdered Extra Virgin Olive Oil [Extra Virgin Olive Oil…"
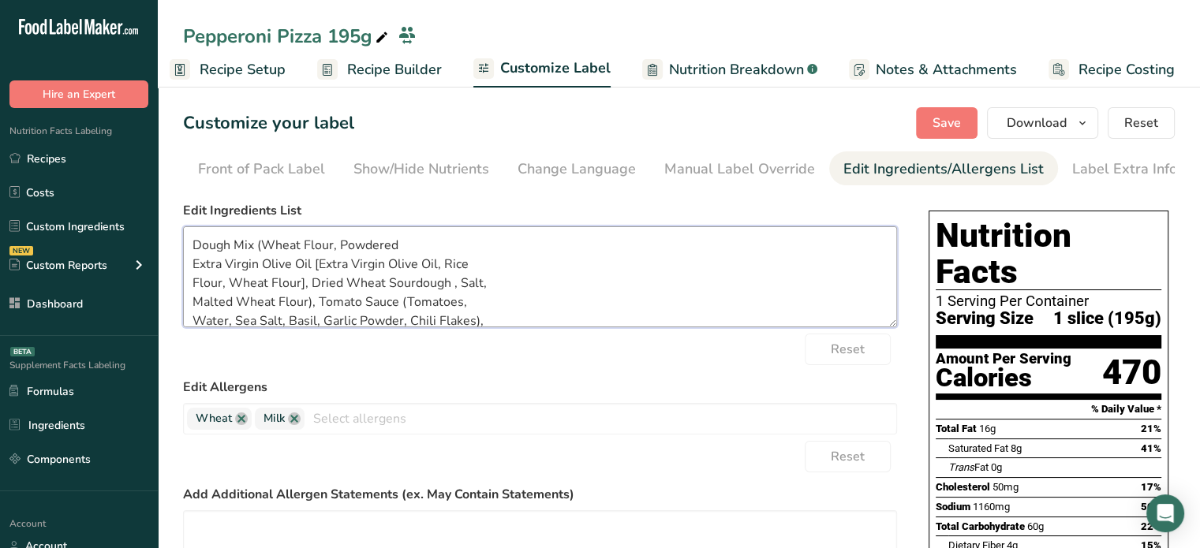
scroll to position [78, 0]
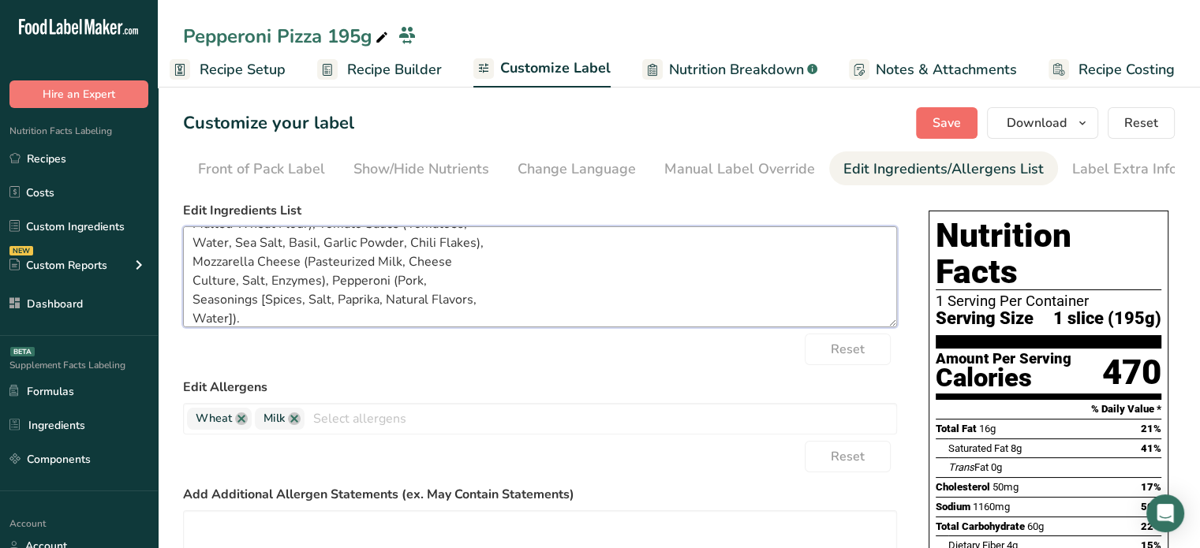
type textarea "Dough Mix (Wheat Flour, Powdered Extra Virgin Olive Oil [Extra Virgin Olive Oil…"
click at [925, 132] on button "Save" at bounding box center [947, 123] width 62 height 32
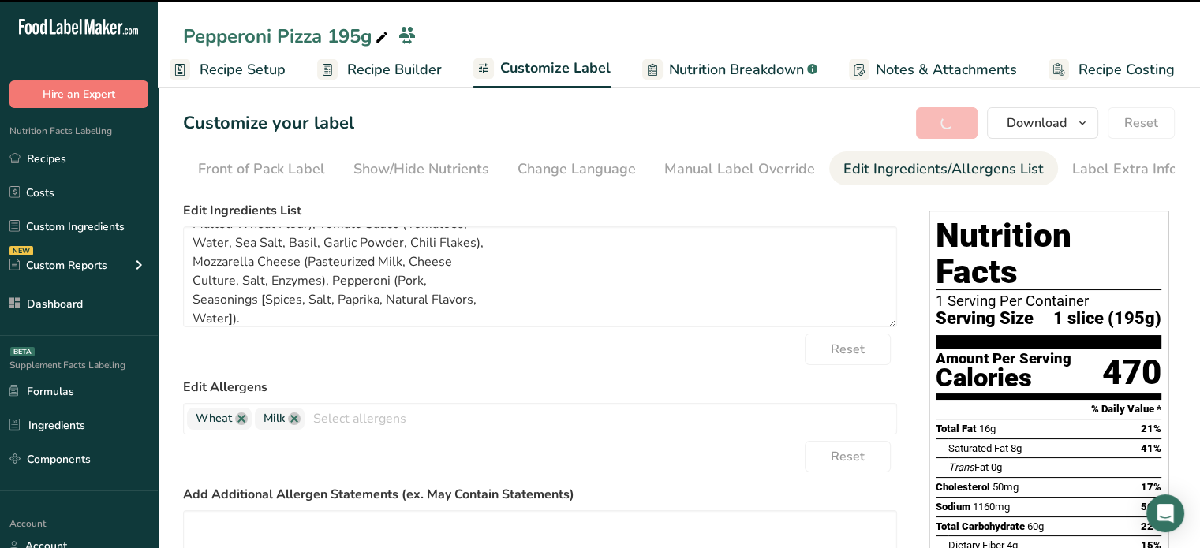
drag, startPoint x: 925, startPoint y: 132, endPoint x: 1211, endPoint y: 195, distance: 293.3
click at [1199, 195] on html ".a-20{fill:#fff;} Hire an Expert Nutrition Facts Labeling Recipes Costs Custom …" at bounding box center [600, 474] width 1200 height 948
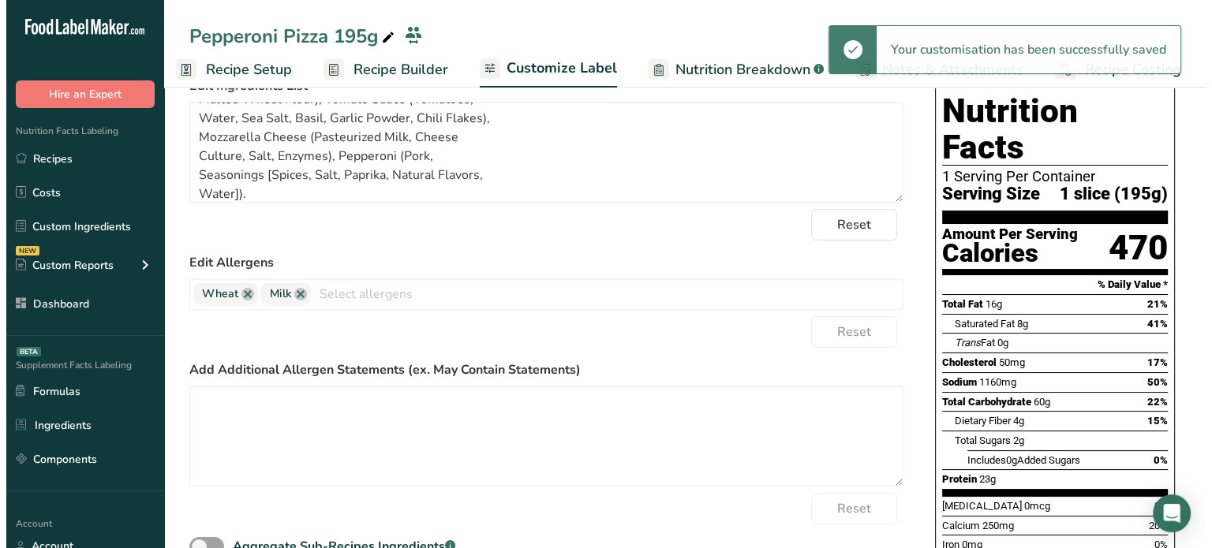
scroll to position [0, 0]
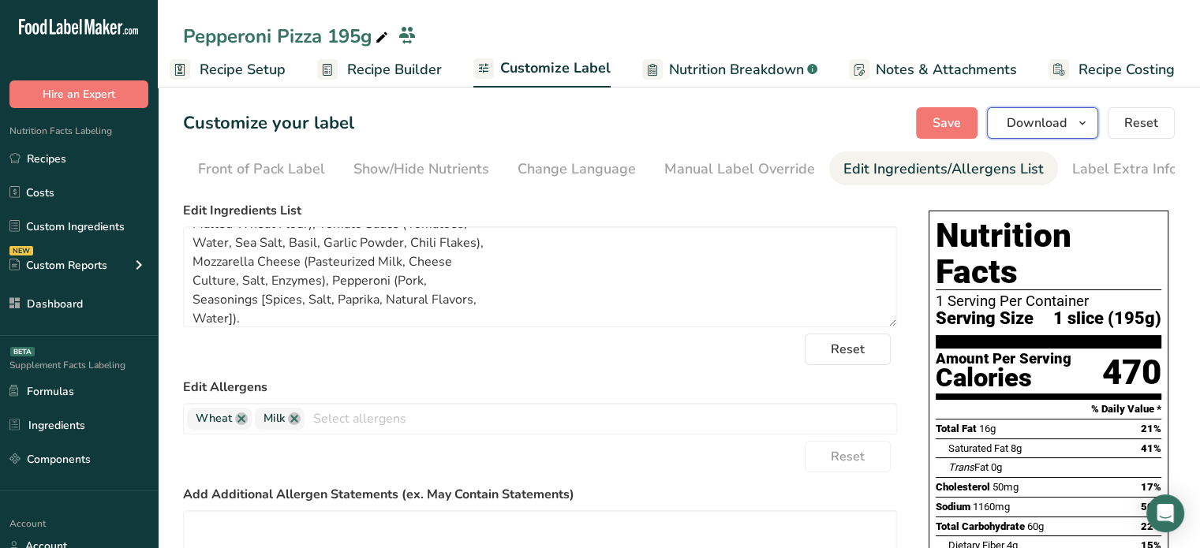
click at [1060, 122] on span "Download" at bounding box center [1037, 123] width 60 height 19
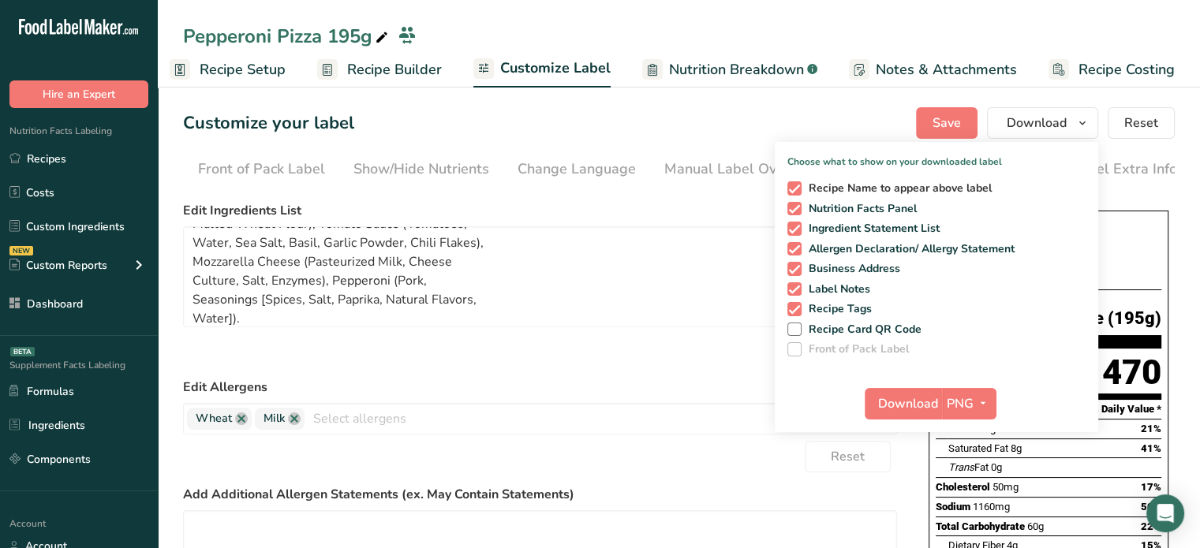
click at [852, 185] on span "Recipe Name to appear above label" at bounding box center [897, 188] width 191 height 14
click at [798, 185] on input "Recipe Name to appear above label" at bounding box center [792, 188] width 10 height 10
checkbox input "false"
click at [970, 403] on span "PNG" at bounding box center [960, 404] width 27 height 19
click at [973, 518] on link "PDF" at bounding box center [971, 514] width 50 height 26
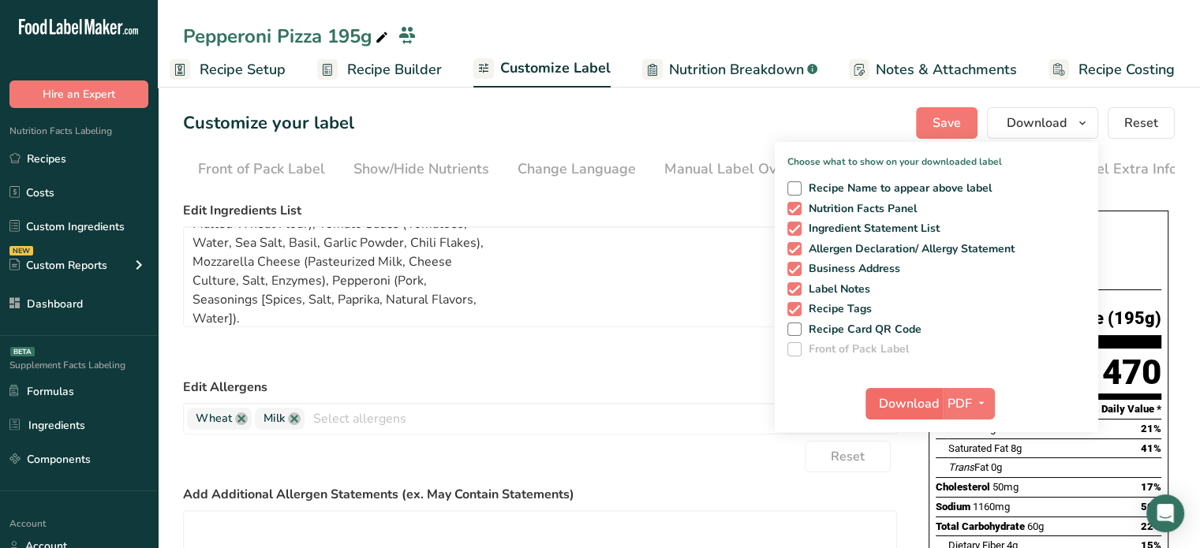
drag, startPoint x: 901, startPoint y: 384, endPoint x: 906, endPoint y: 400, distance: 16.5
click at [906, 400] on div "Download PDF PNG BMP SVG PDF TXT" at bounding box center [936, 407] width 323 height 50
click at [906, 400] on span "Download" at bounding box center [909, 404] width 60 height 19
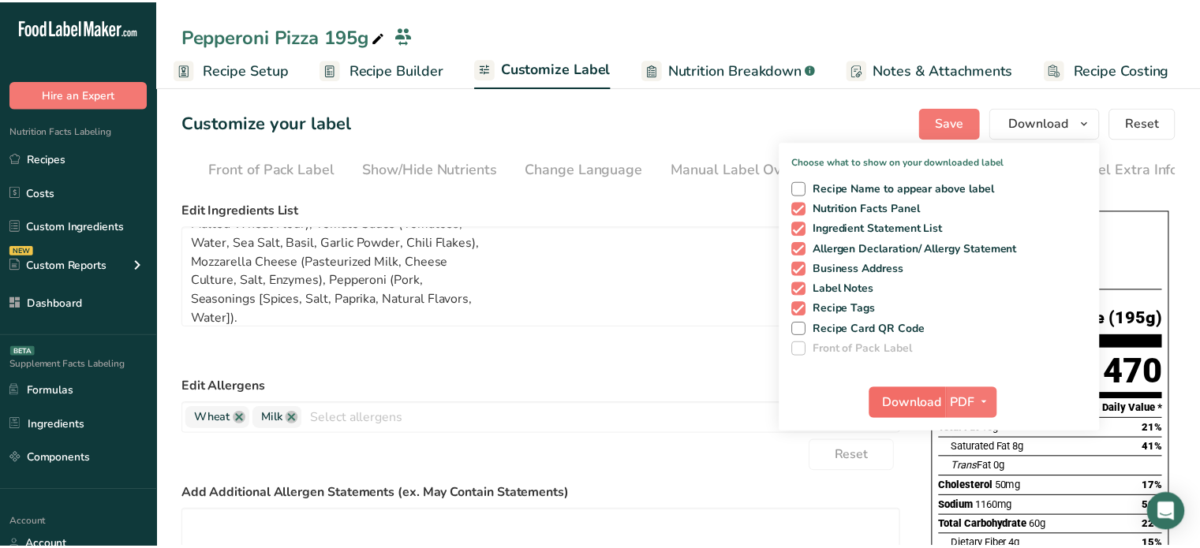
scroll to position [0, 2]
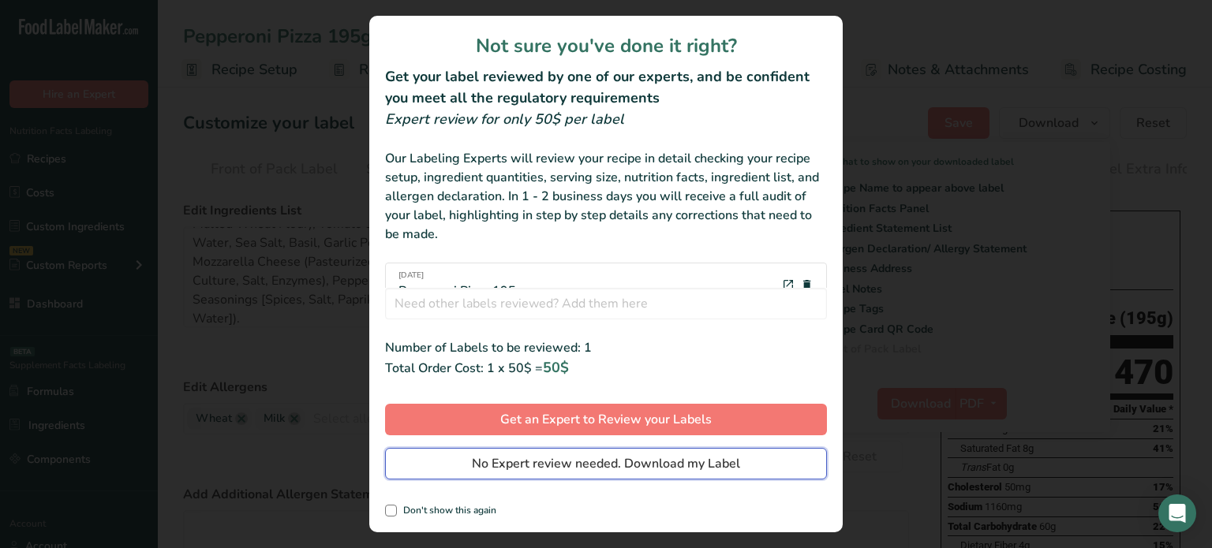
click at [657, 458] on span "No Expert review needed. Download my Label" at bounding box center [606, 463] width 268 height 19
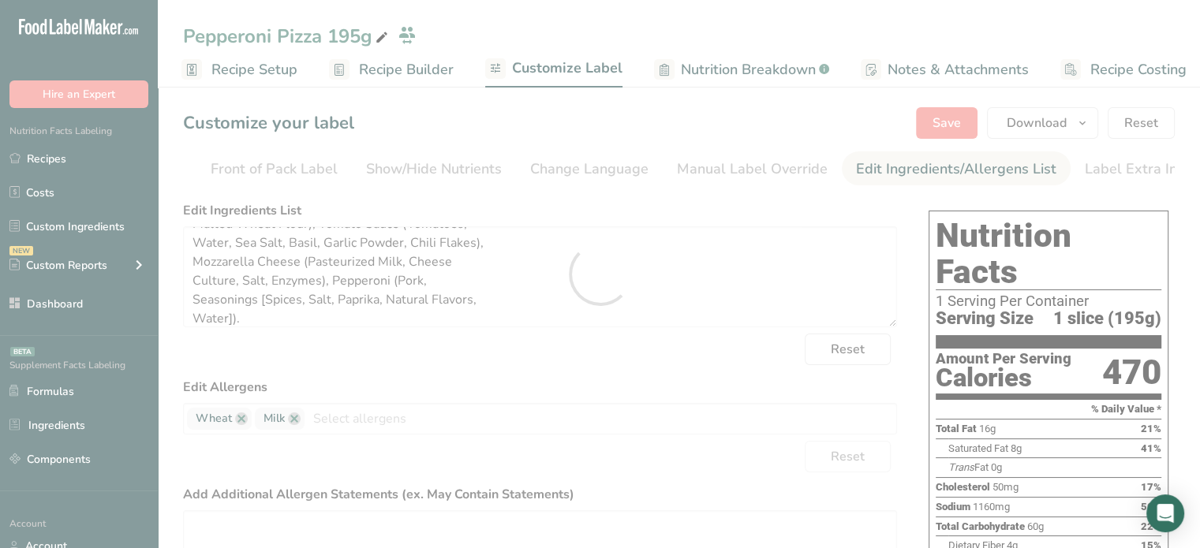
scroll to position [0, 0]
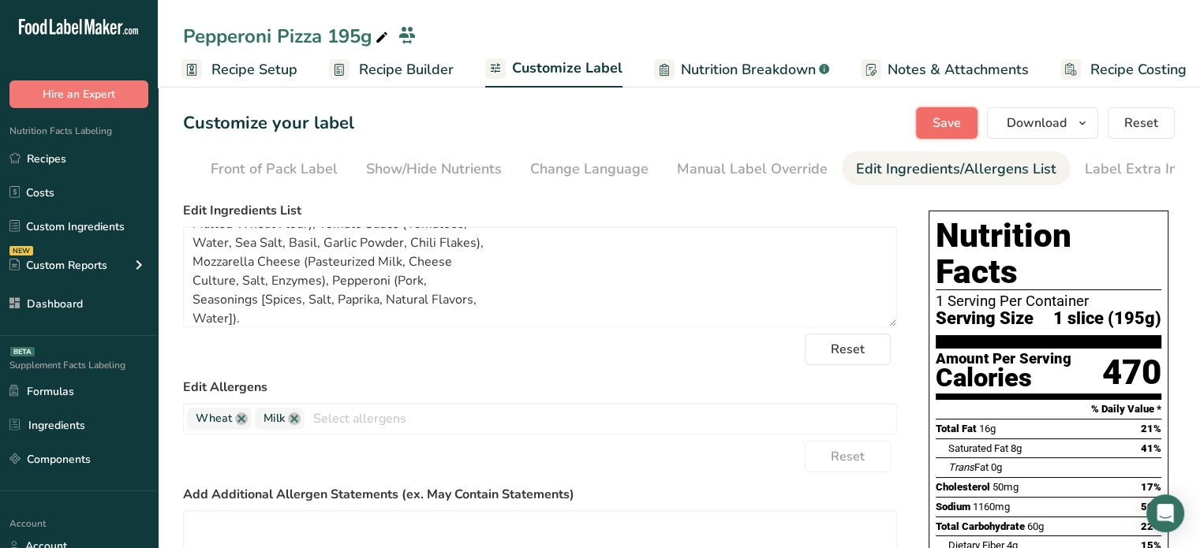
click at [955, 125] on span "Save" at bounding box center [947, 123] width 28 height 19
click at [1057, 129] on span "Download" at bounding box center [1037, 123] width 60 height 19
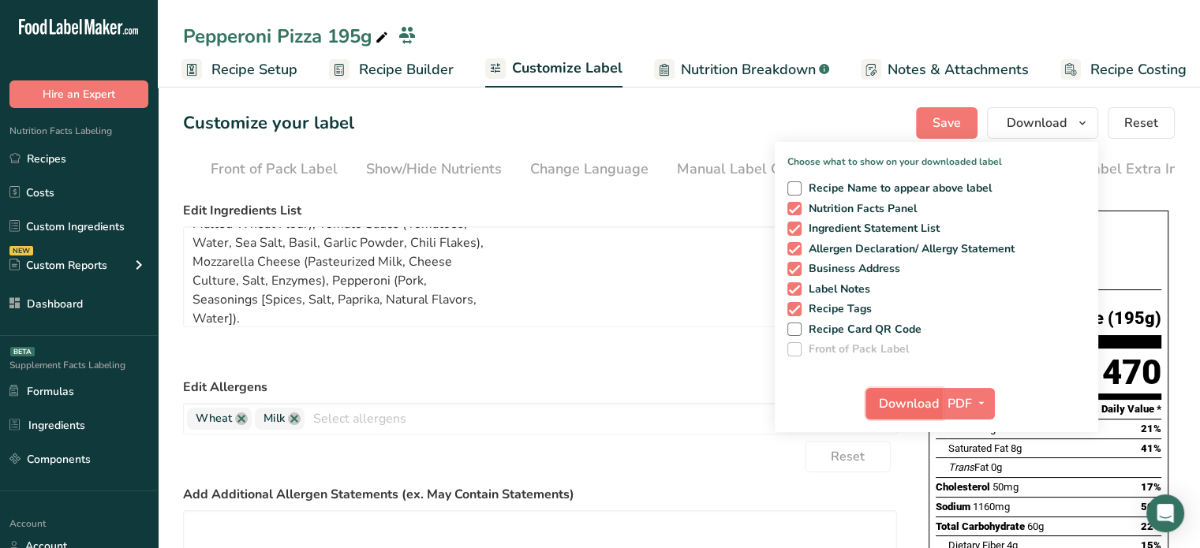
click at [899, 405] on span "Download" at bounding box center [909, 404] width 60 height 19
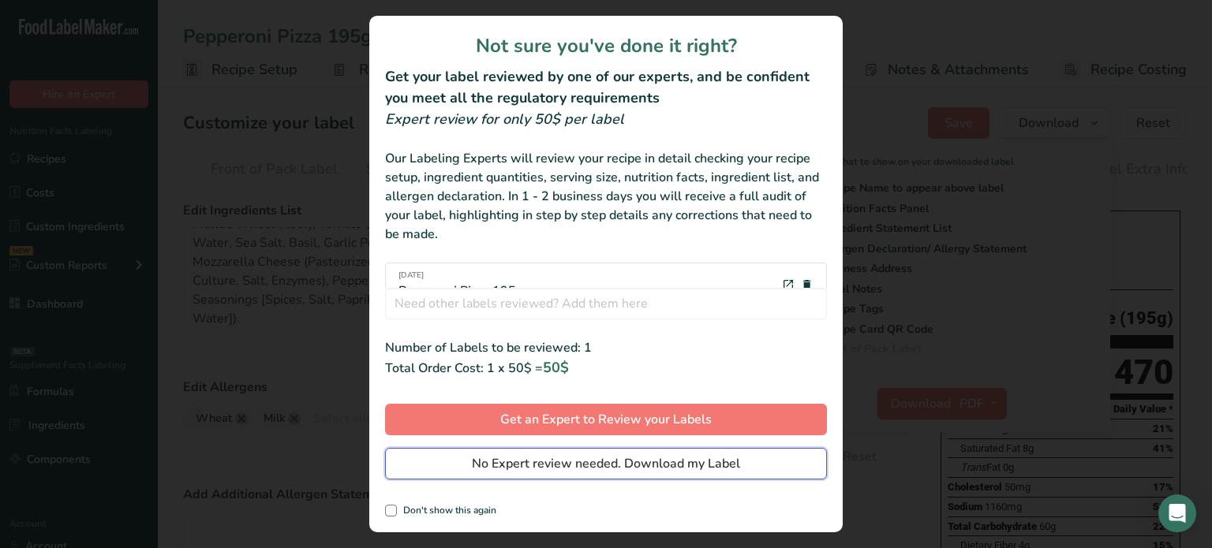
click at [679, 472] on span "No Expert review needed. Download my Label" at bounding box center [606, 463] width 268 height 19
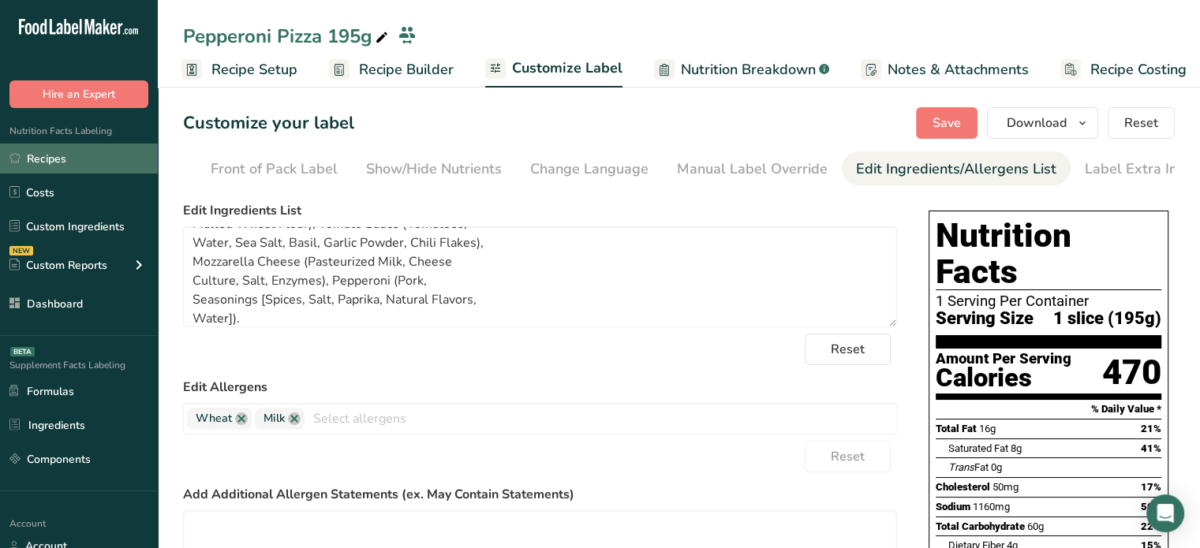
click at [74, 153] on link "Recipes" at bounding box center [79, 159] width 158 height 30
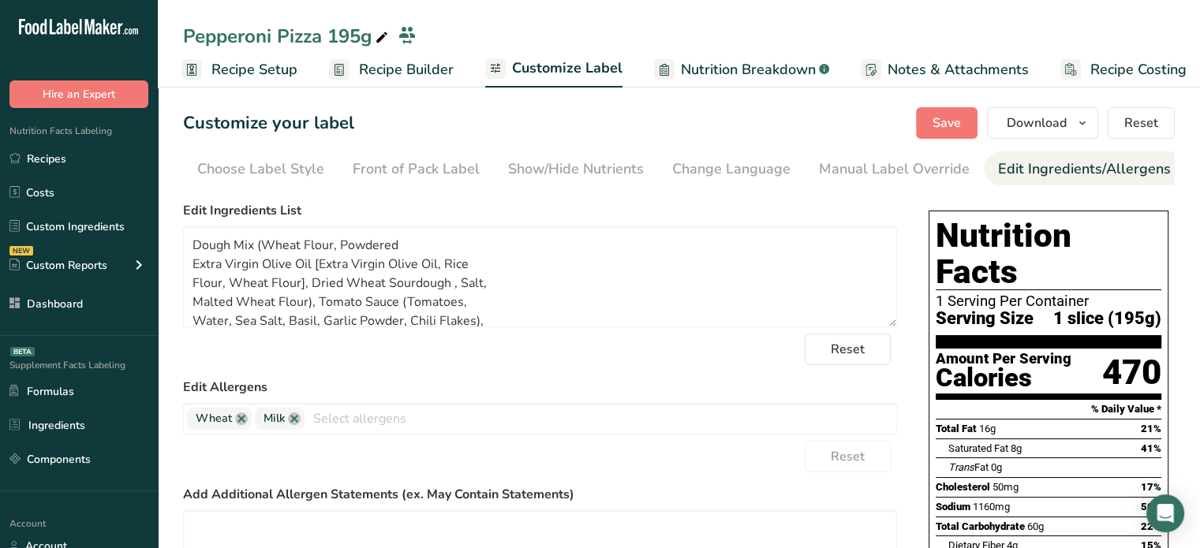
scroll to position [78, 0]
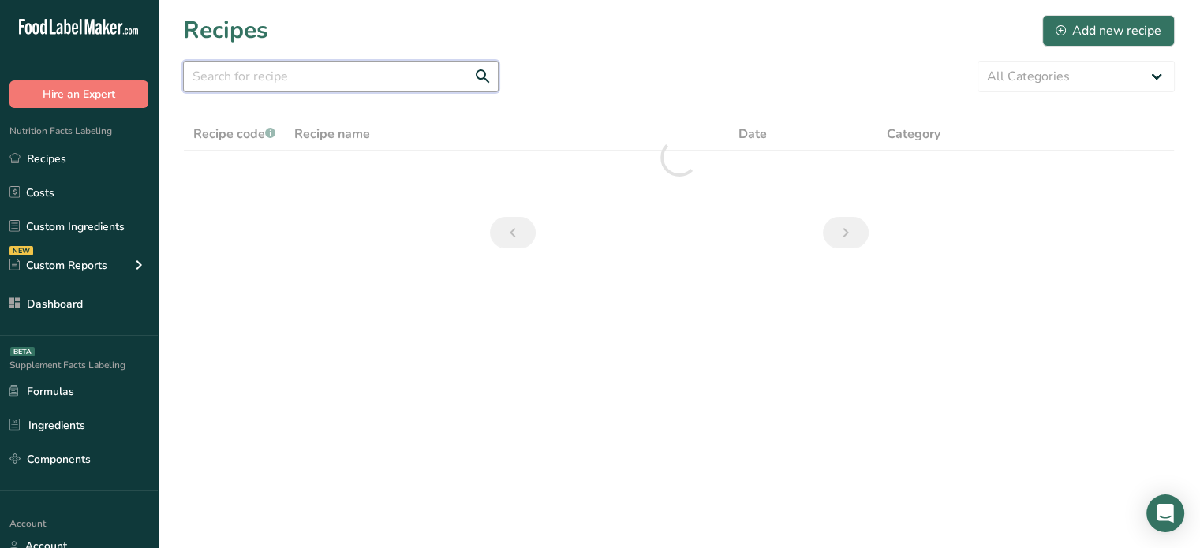
click at [281, 83] on input "text" at bounding box center [341, 77] width 316 height 32
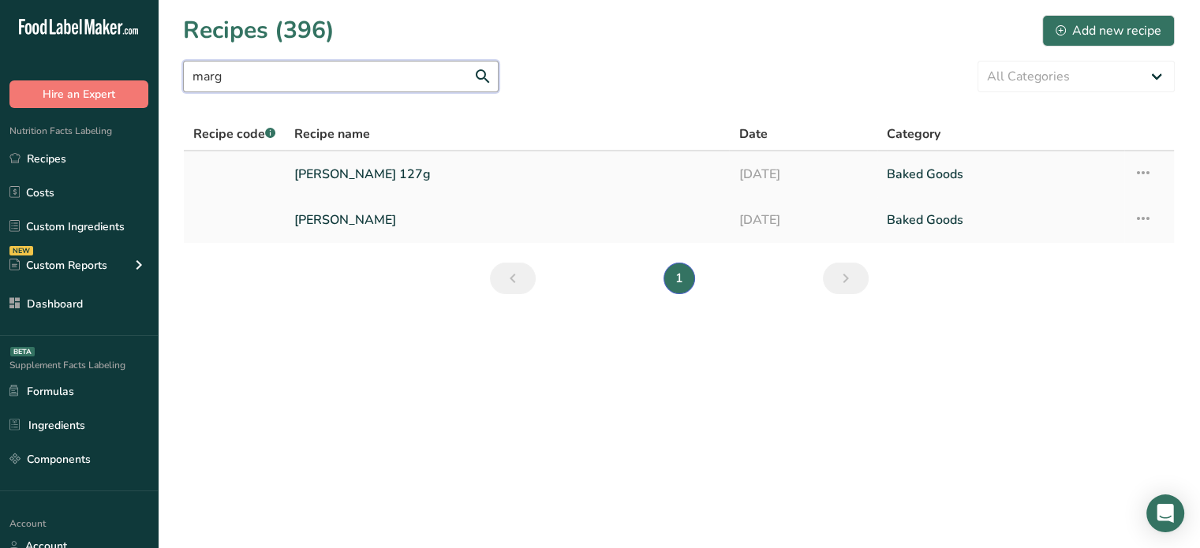
type input "marg"
click at [366, 180] on link "[PERSON_NAME] 127g" at bounding box center [506, 174] width 425 height 33
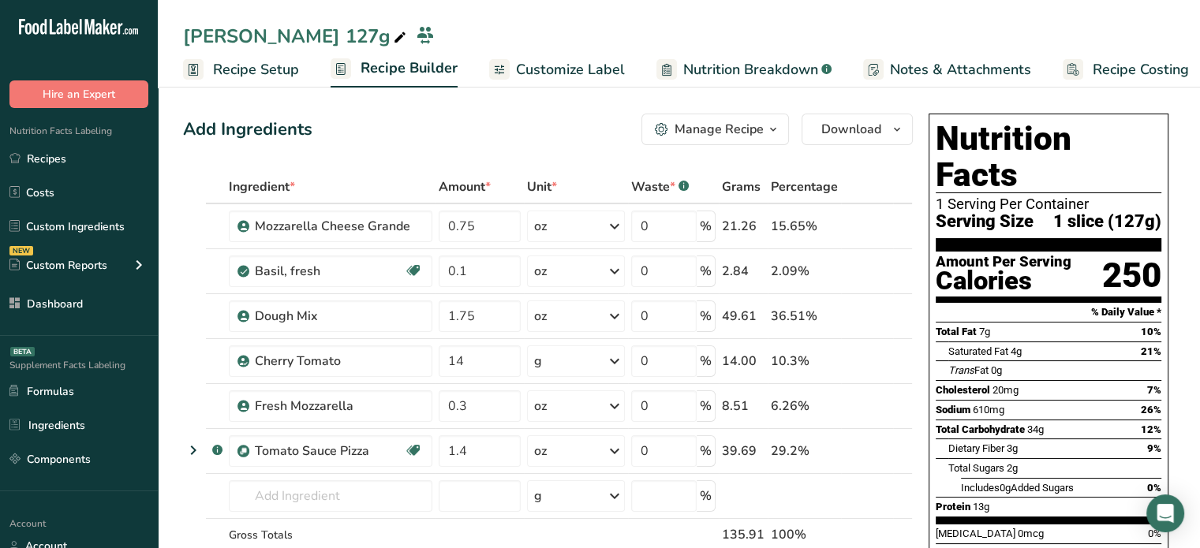
click at [729, 126] on div "Manage Recipe" at bounding box center [719, 129] width 89 height 19
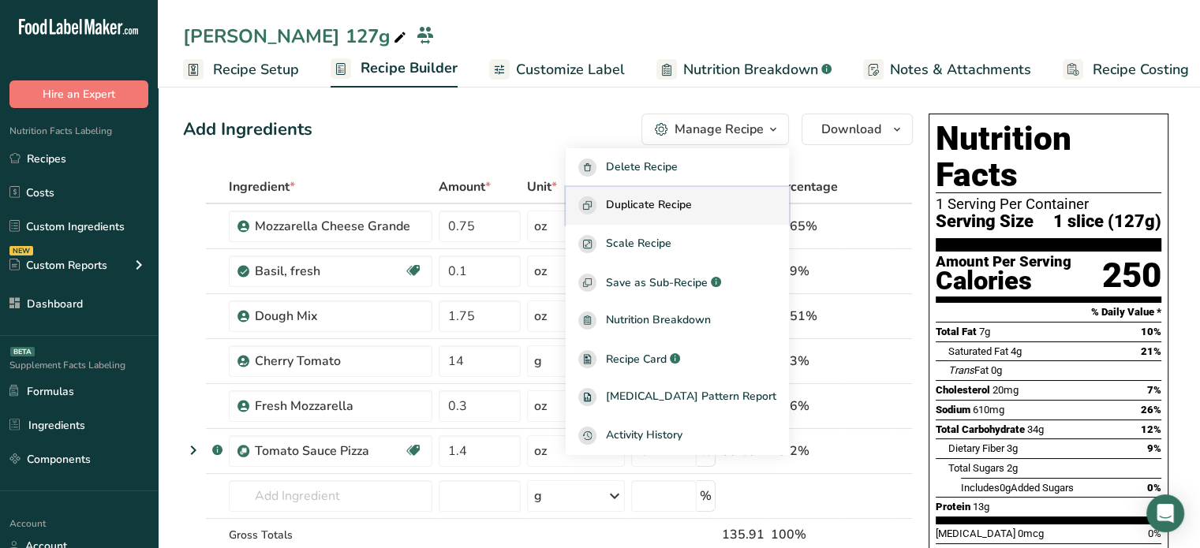
click at [694, 194] on button "Duplicate Recipe" at bounding box center [677, 206] width 223 height 39
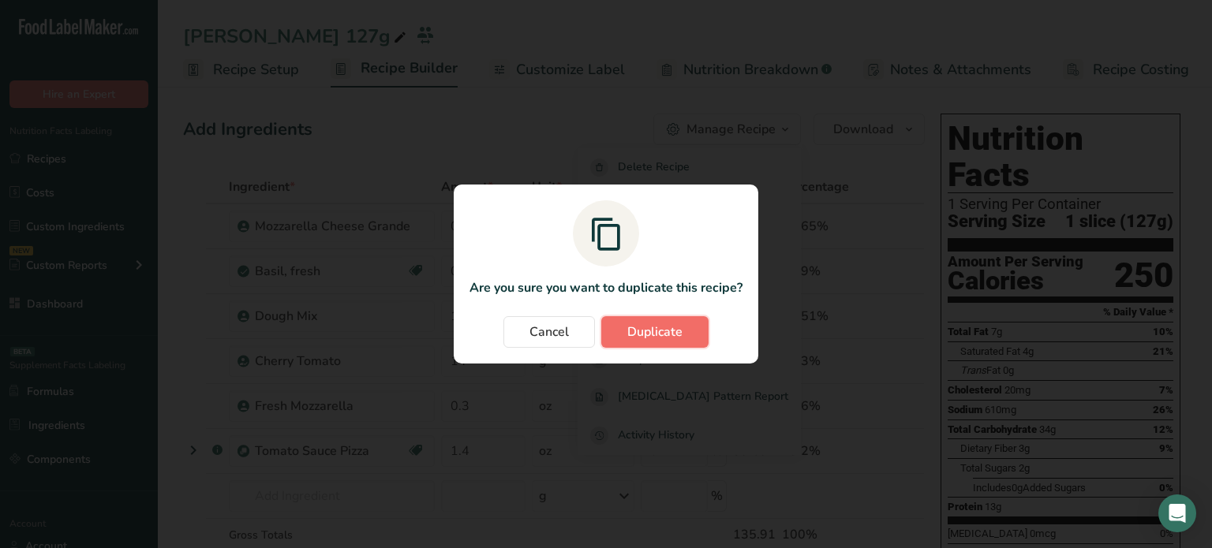
click at [637, 321] on button "Duplicate" at bounding box center [654, 332] width 107 height 32
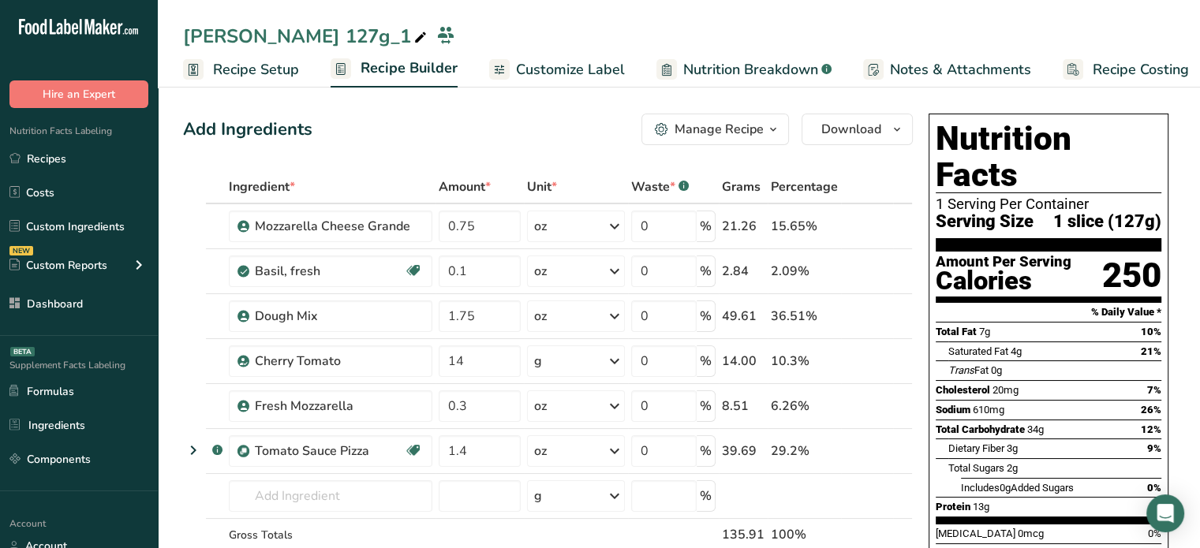
click at [413, 36] on icon at bounding box center [420, 38] width 14 height 22
click at [413, 27] on icon at bounding box center [420, 38] width 14 height 22
type input "[PERSON_NAME] 209g"
drag, startPoint x: 483, startPoint y: 222, endPoint x: 402, endPoint y: 217, distance: 80.7
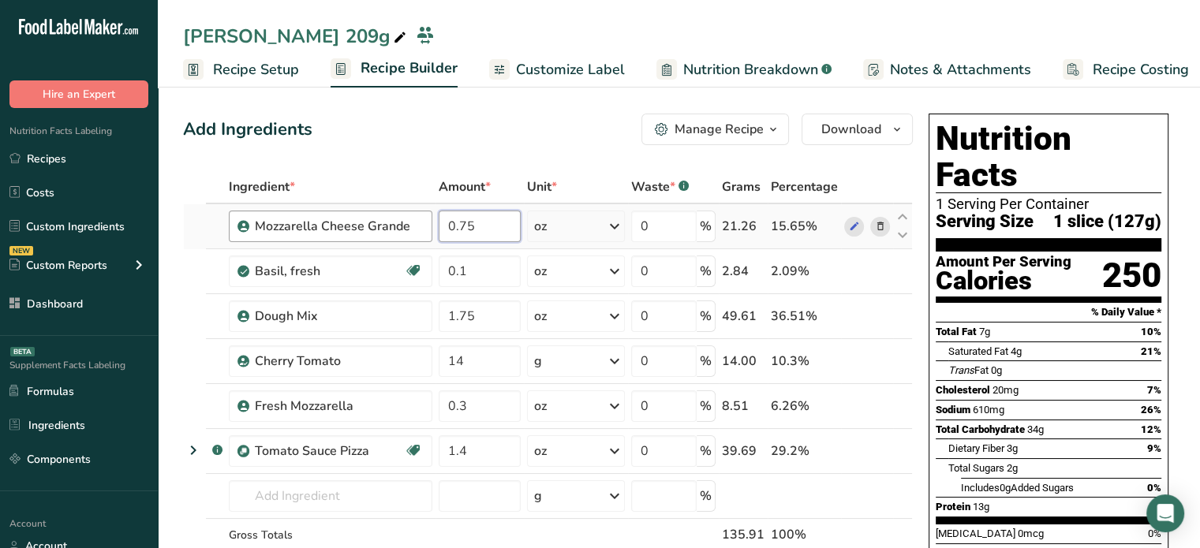
click at [402, 217] on tr "Mozzarella Cheese Grande 0.75 oz Weight Units g kg mg See more Volume Units l V…" at bounding box center [548, 226] width 728 height 45
type input "1.6"
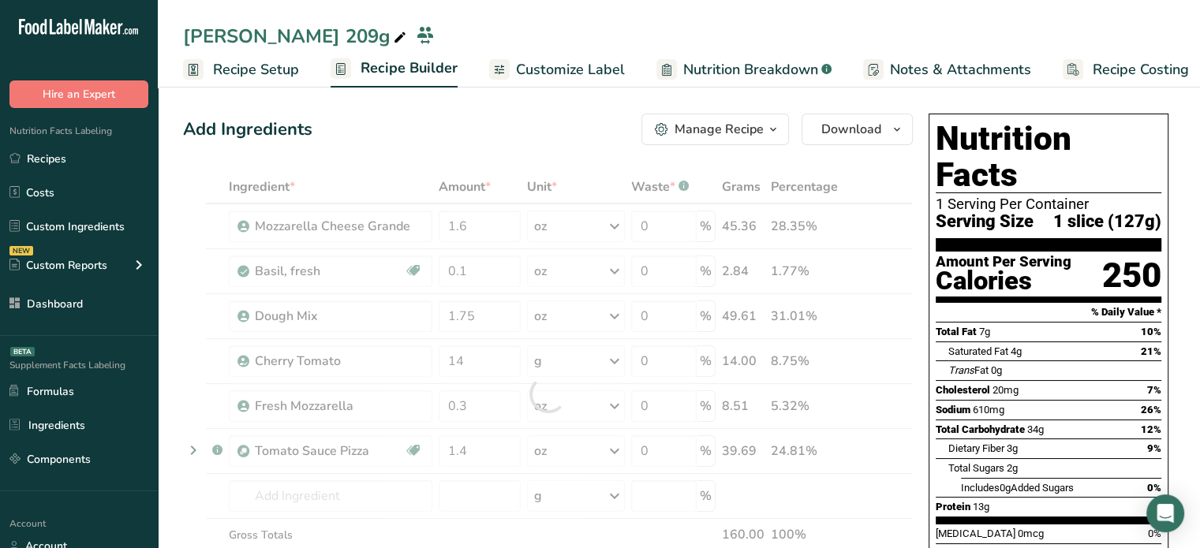
click at [364, 177] on div "Ingredient * Amount * Unit * Waste * .a-a{fill:#347362;}.b-a{fill:#fff;} Grams …" at bounding box center [548, 393] width 730 height 447
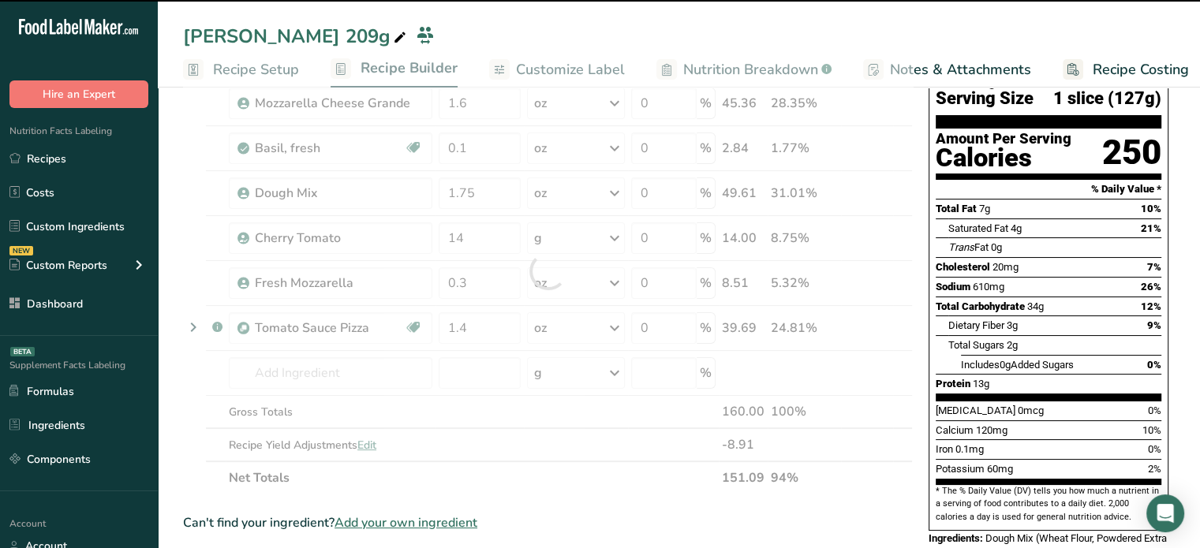
scroll to position [139, 0]
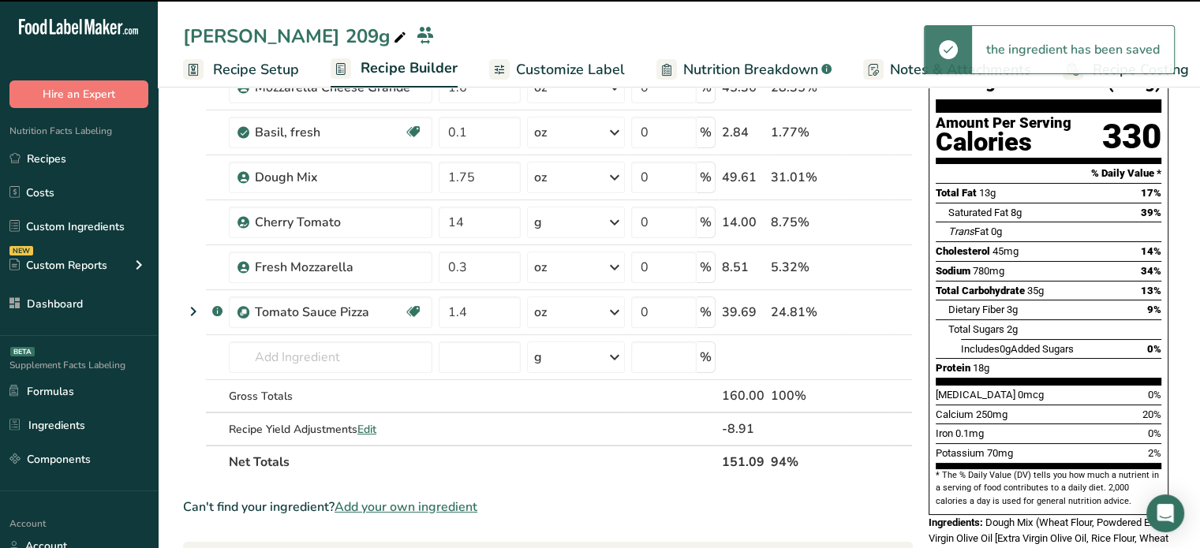
click at [372, 426] on span "Edit" at bounding box center [366, 429] width 19 height 15
select select "0"
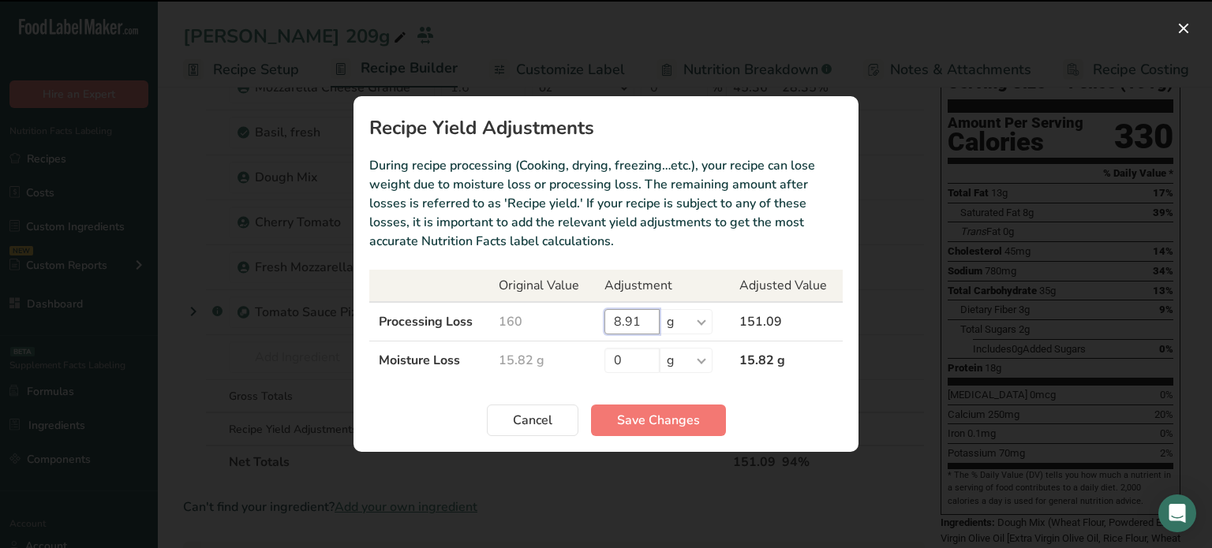
drag, startPoint x: 650, startPoint y: 313, endPoint x: 575, endPoint y: 316, distance: 75.0
click at [575, 316] on tr "Processing Loss 160 8.91 % g kg mg mcg lb oz 151.09" at bounding box center [605, 321] width 473 height 39
type input "0"
click at [622, 430] on button "Save Changes" at bounding box center [658, 421] width 135 height 32
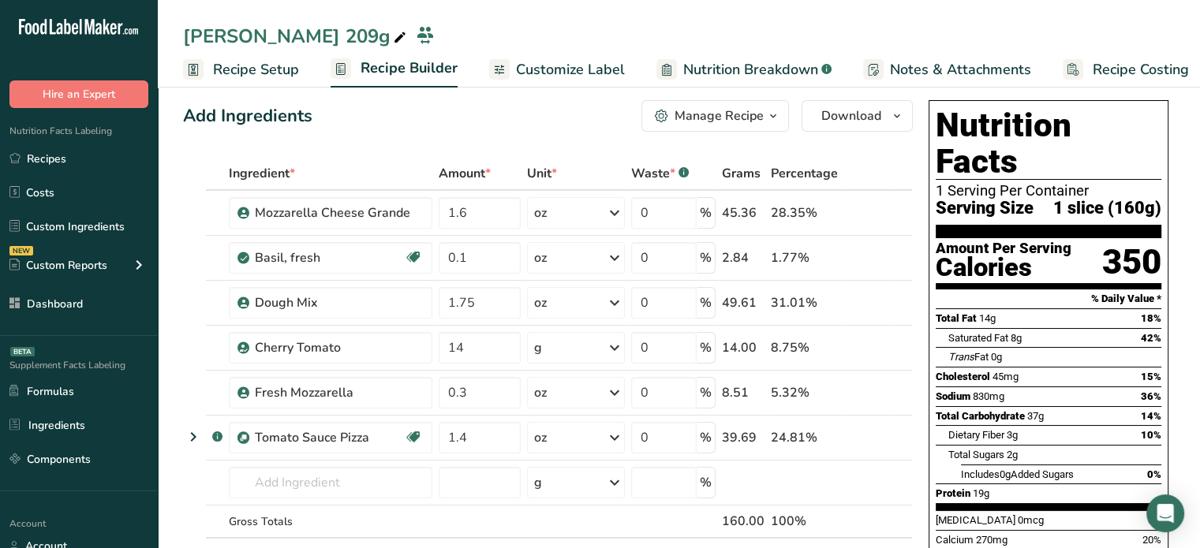
scroll to position [0, 0]
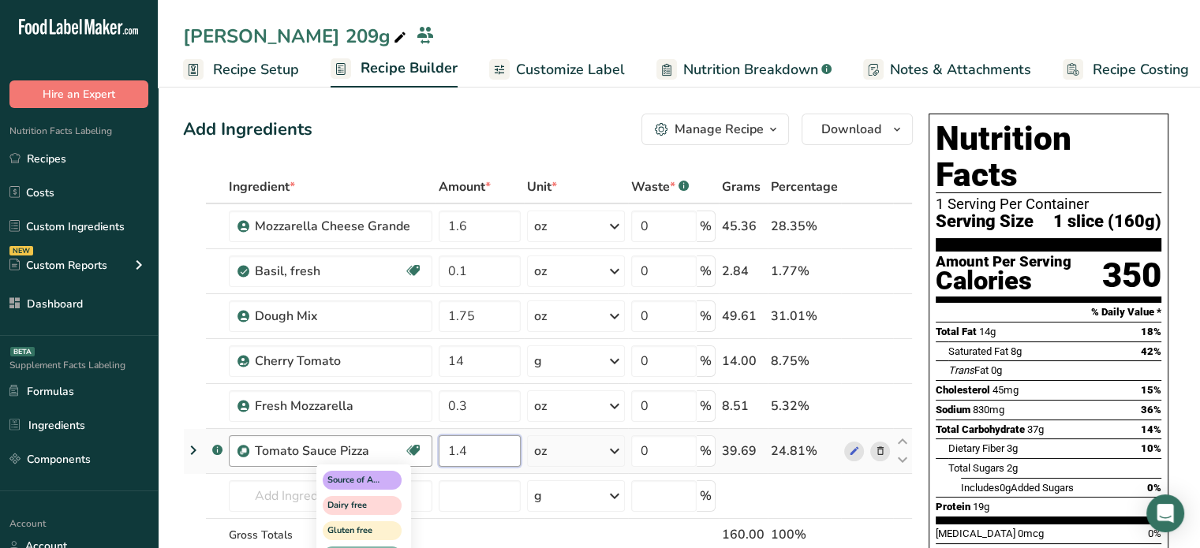
drag, startPoint x: 484, startPoint y: 451, endPoint x: 409, endPoint y: 453, distance: 75.0
click at [409, 453] on tr ".a-a{fill:#347362;}.b-a{fill:#fff;} Tomato Sauce Pizza Source of Antioxidants D…" at bounding box center [548, 451] width 728 height 45
type input "2"
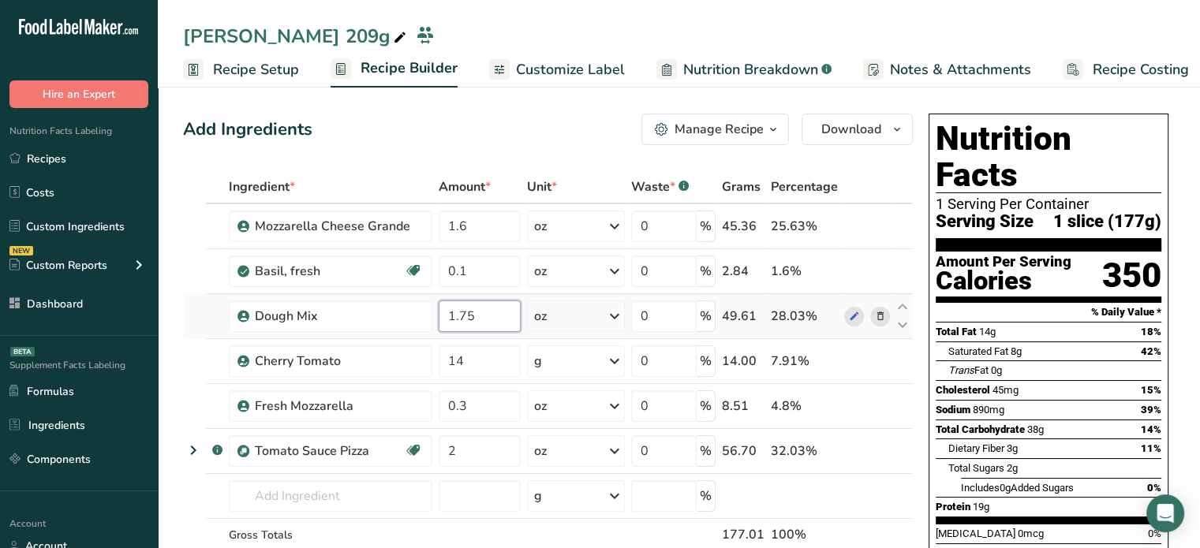
click at [467, 312] on input "1.75" at bounding box center [480, 317] width 82 height 32
type input "1"
type input "3.06"
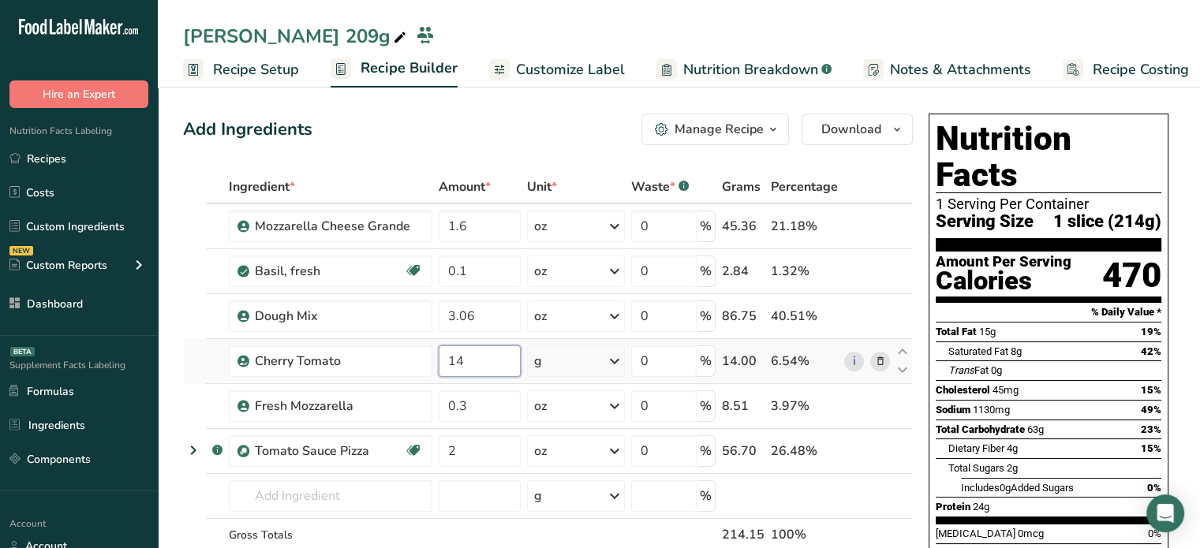
click at [489, 354] on input "14" at bounding box center [480, 362] width 82 height 32
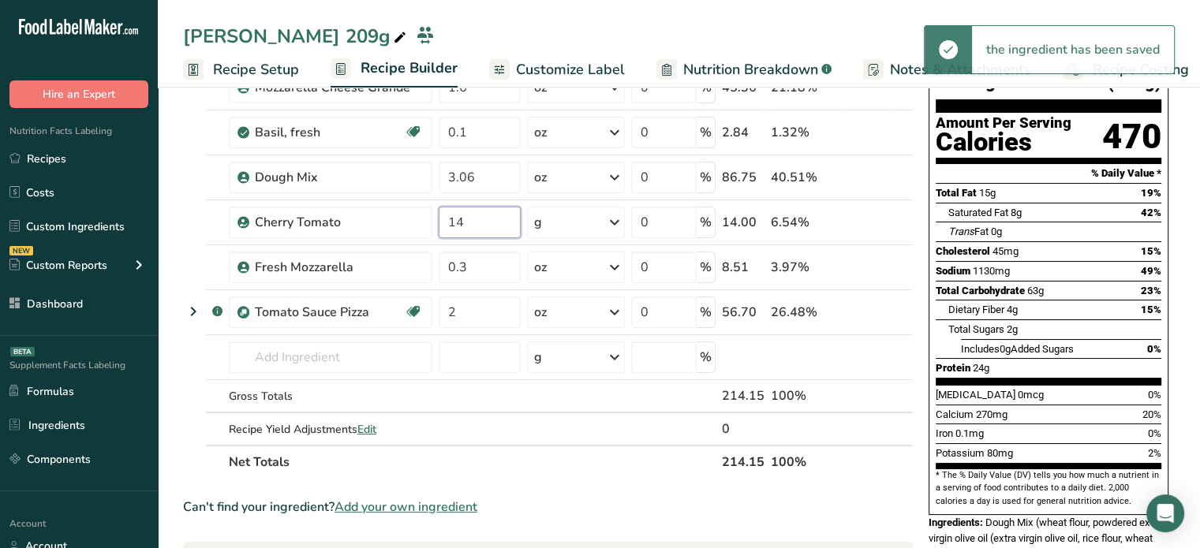
scroll to position [193, 0]
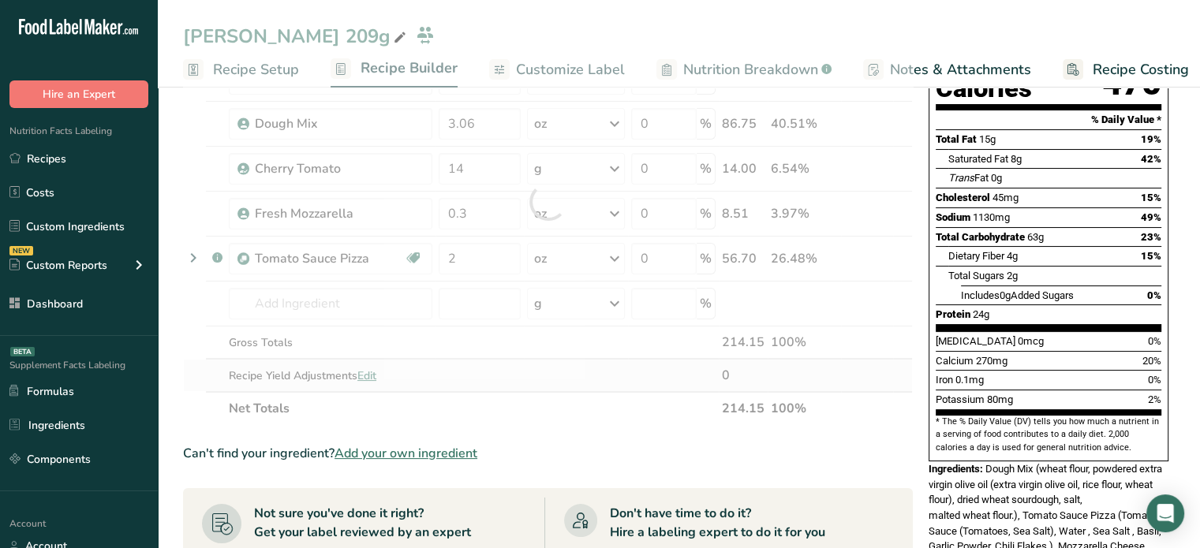
click at [376, 365] on div "Ingredient * Amount * Unit * Waste * .a-a{fill:#347362;}.b-a{fill:#fff;} Grams …" at bounding box center [548, 201] width 730 height 447
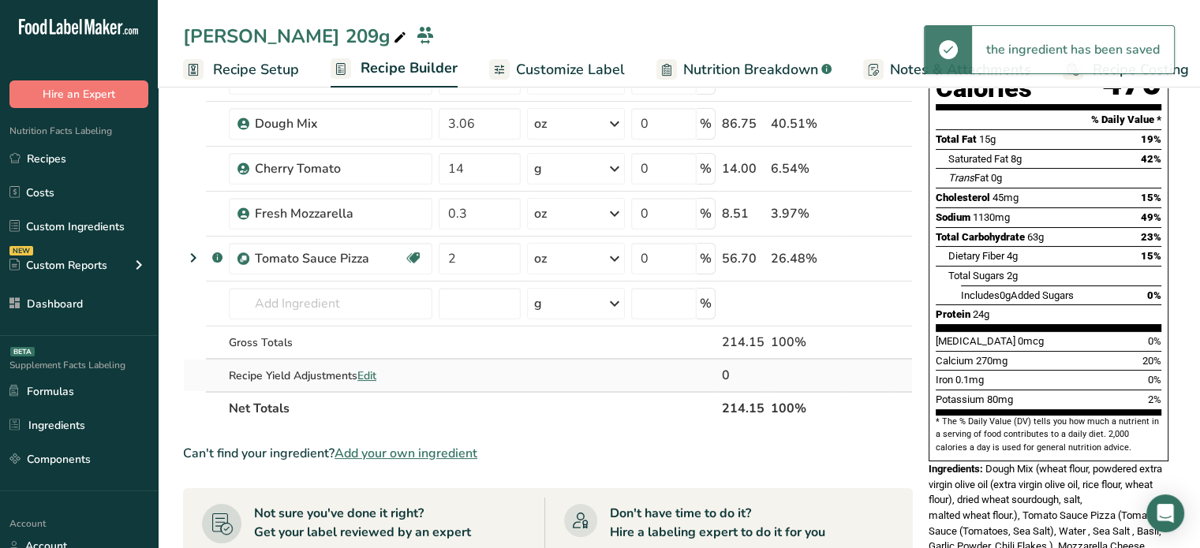
click at [373, 376] on span "Edit" at bounding box center [366, 375] width 19 height 15
select select "0"
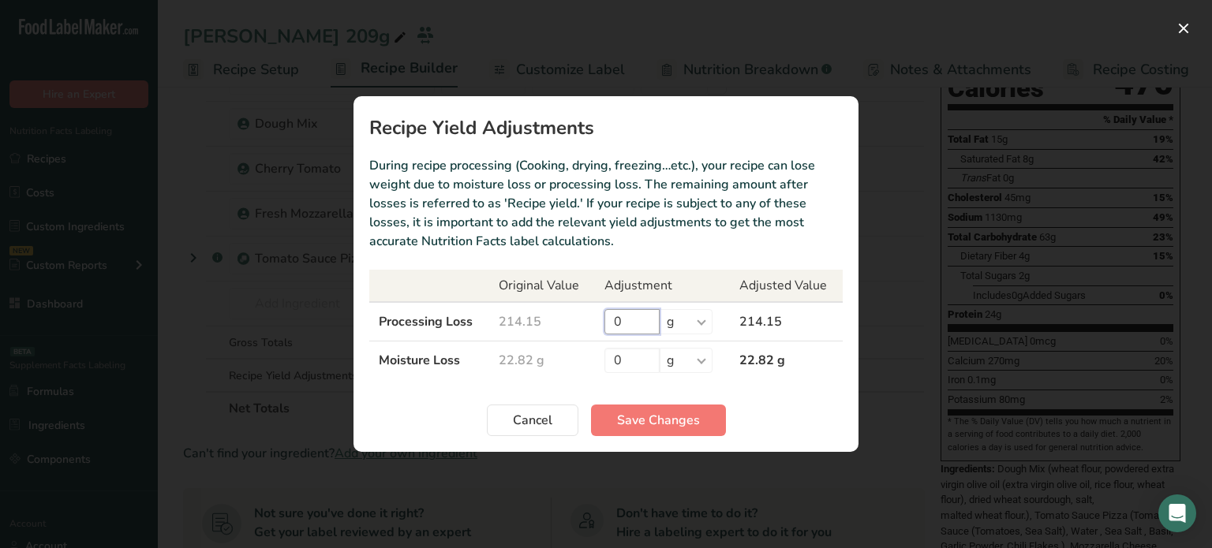
click at [639, 323] on input "0" at bounding box center [631, 321] width 55 height 25
type input "5"
click at [686, 436] on section "Recipe Yield Adjustments During recipe processing (Cooking, drying, freezing…et…" at bounding box center [605, 274] width 505 height 356
click at [694, 427] on span "Save Changes" at bounding box center [658, 420] width 83 height 19
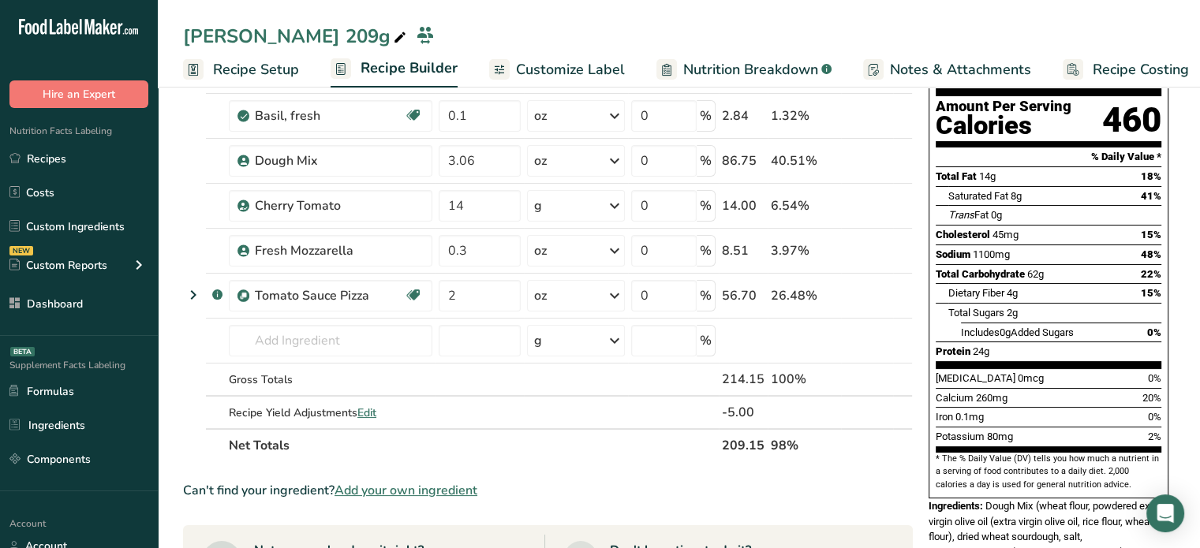
scroll to position [0, 0]
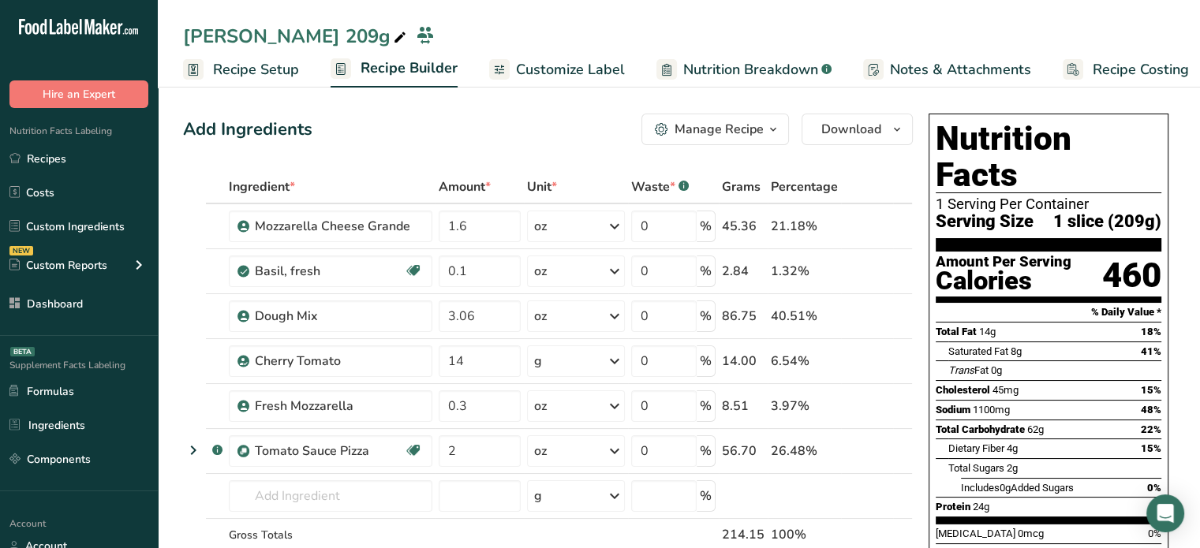
click at [563, 84] on link "Customize Label" at bounding box center [557, 70] width 136 height 36
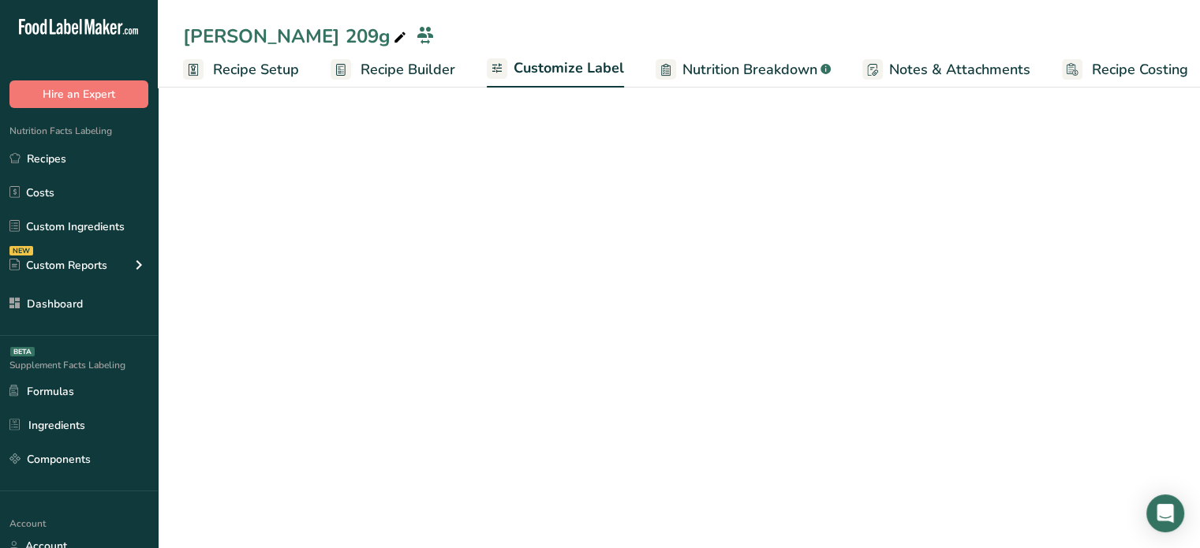
scroll to position [0, 13]
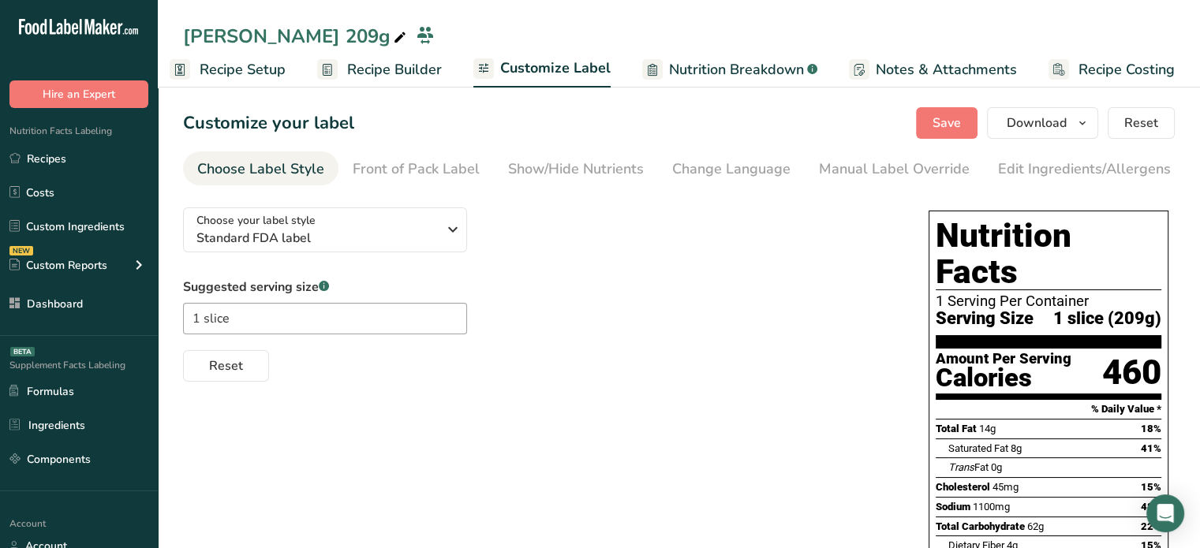
click at [403, 83] on link "Recipe Builder" at bounding box center [379, 70] width 125 height 36
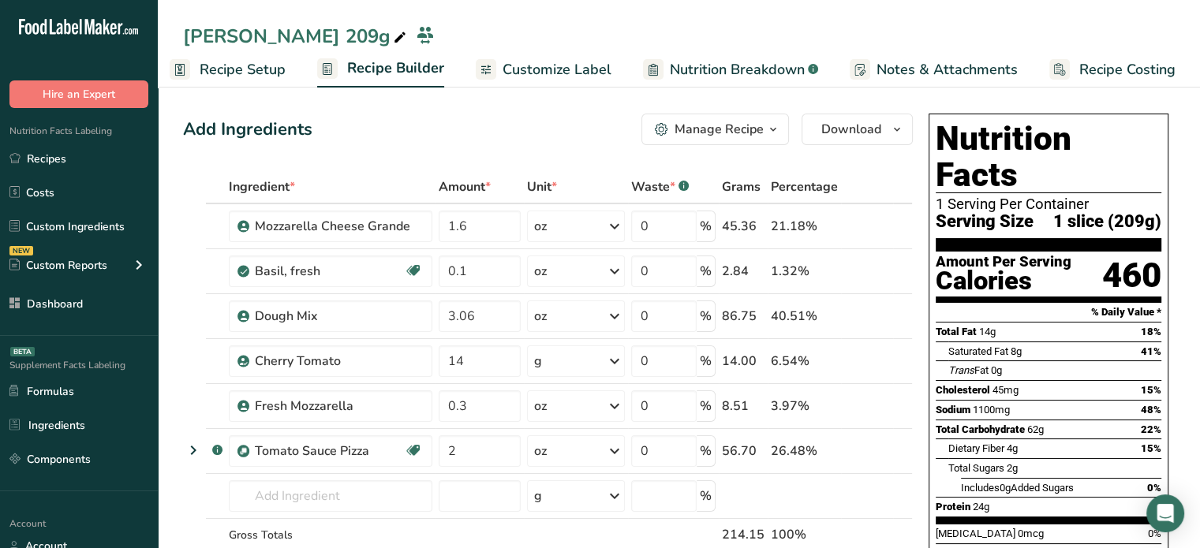
click at [572, 62] on span "Customize Label" at bounding box center [557, 69] width 109 height 21
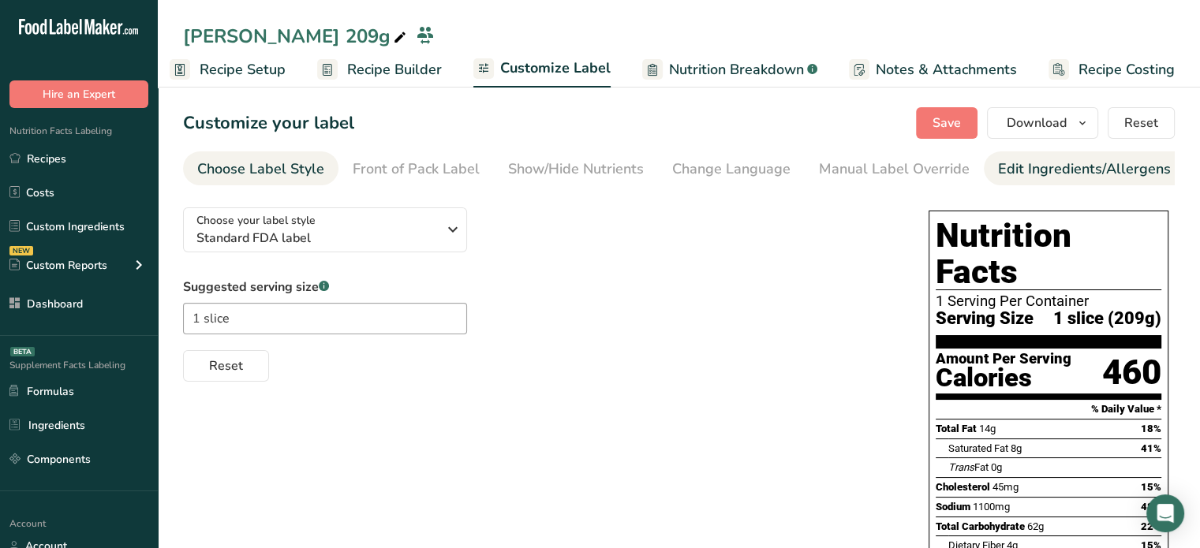
click at [1070, 155] on section "Customize your label Save Download Choose what to show on your downloaded label…" at bounding box center [679, 515] width 1042 height 866
click at [1070, 155] on link "Edit Ingredients/Allergens List" at bounding box center [1098, 169] width 200 height 36
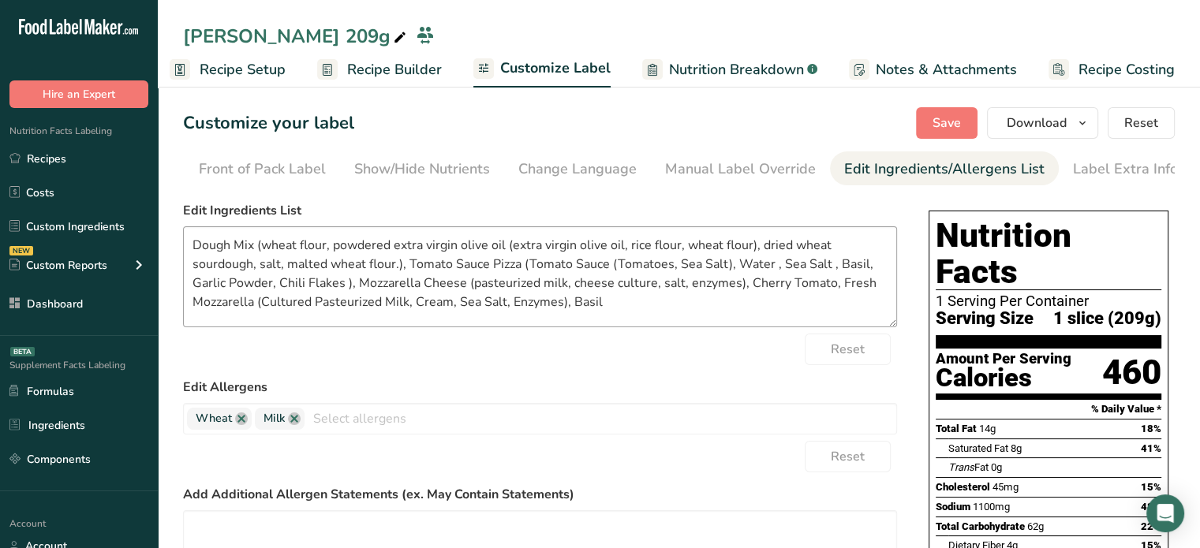
scroll to position [0, 155]
drag, startPoint x: 641, startPoint y: 316, endPoint x: 95, endPoint y: 195, distance: 559.3
click at [95, 195] on div ".a-20{fill:#fff;} Hire an Expert Nutrition Facts Labeling Recipes Costs Custom …" at bounding box center [600, 474] width 1200 height 948
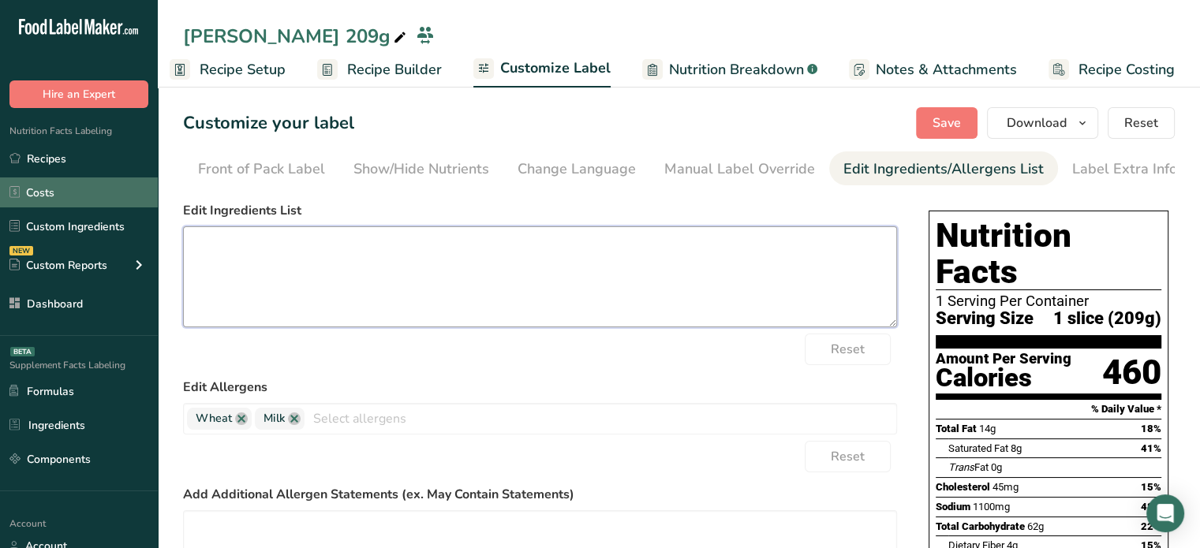
paste textarea "Dough Mix (Wheat Flour, Powdered Extra Virgin Olive Oil [Extra Virgin Olive Oil…"
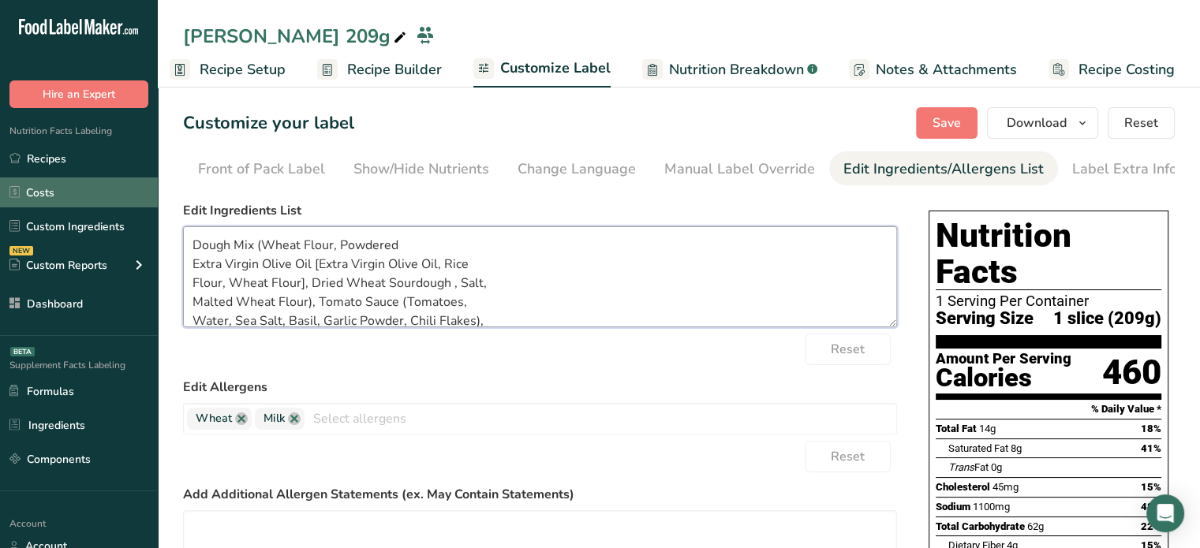
scroll to position [78, 0]
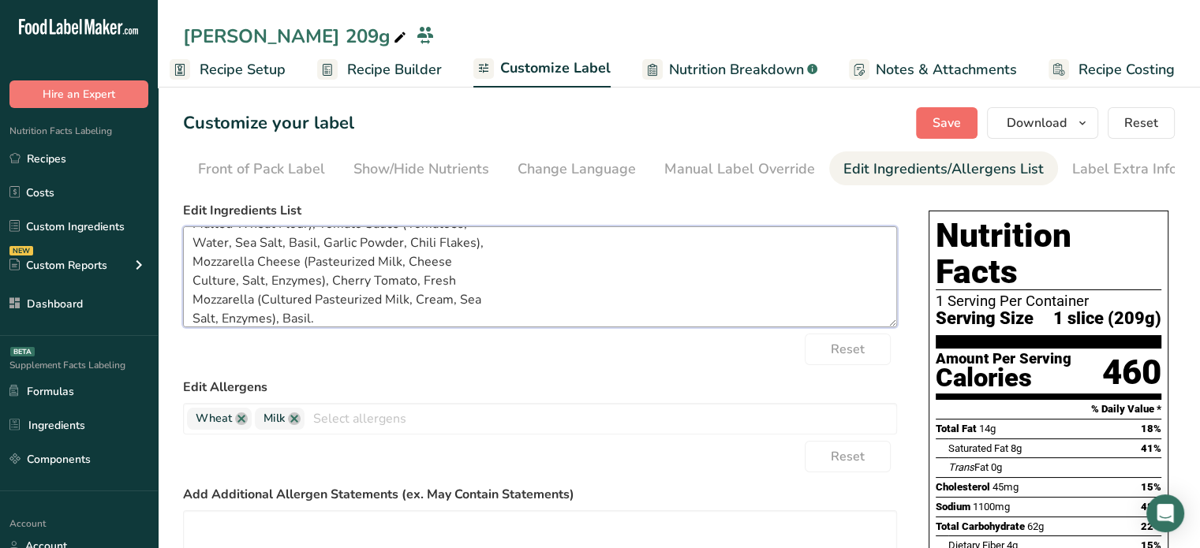
type textarea "Dough Mix (Wheat Flour, Powdered Extra Virgin Olive Oil [Extra Virgin Olive Oil…"
click at [937, 120] on span "Save" at bounding box center [947, 123] width 28 height 19
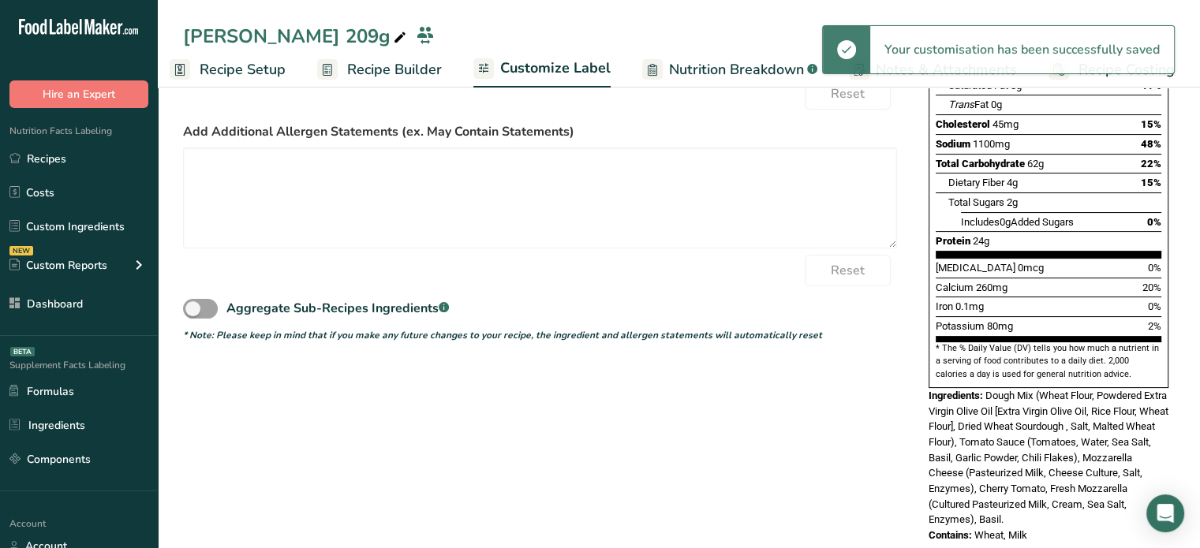
scroll to position [0, 0]
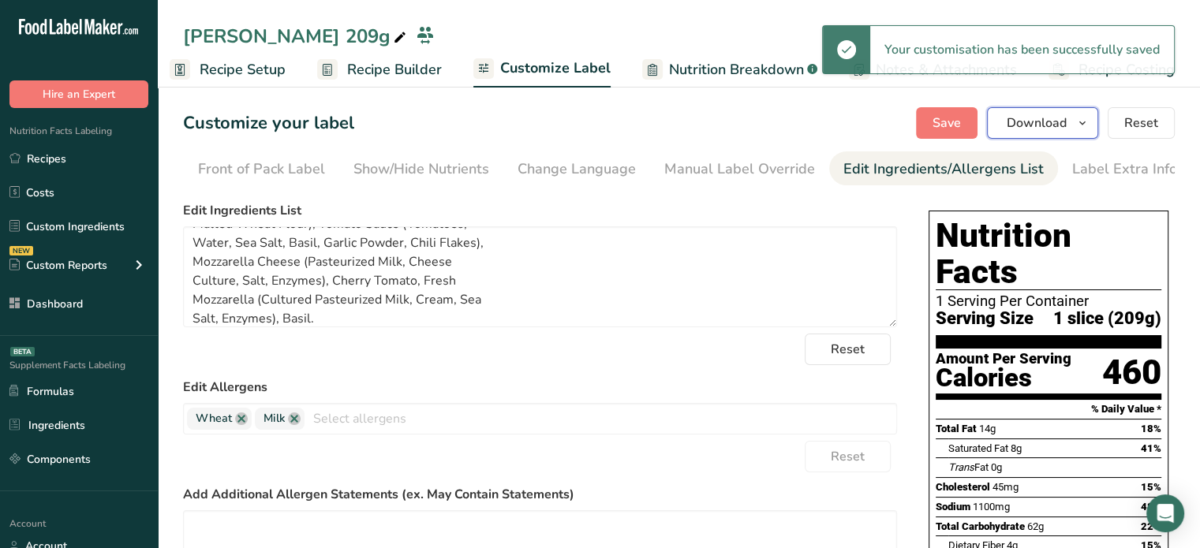
click at [1055, 120] on span "Download" at bounding box center [1037, 123] width 60 height 19
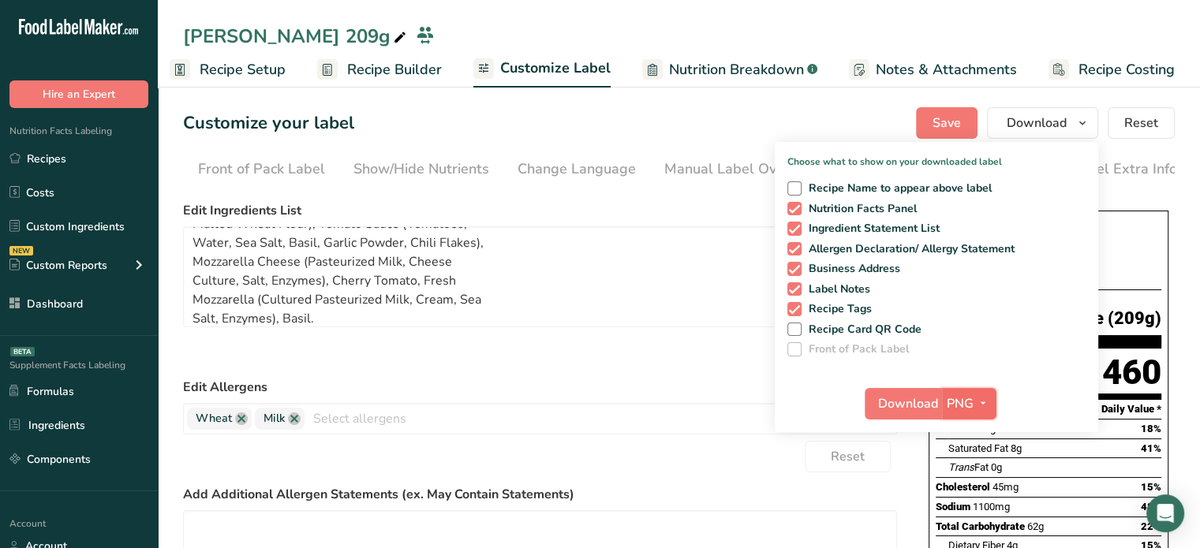
click at [969, 409] on span "PNG" at bounding box center [960, 404] width 27 height 19
click at [967, 510] on link "PDF" at bounding box center [971, 514] width 50 height 26
click at [914, 403] on span "Download" at bounding box center [909, 404] width 60 height 19
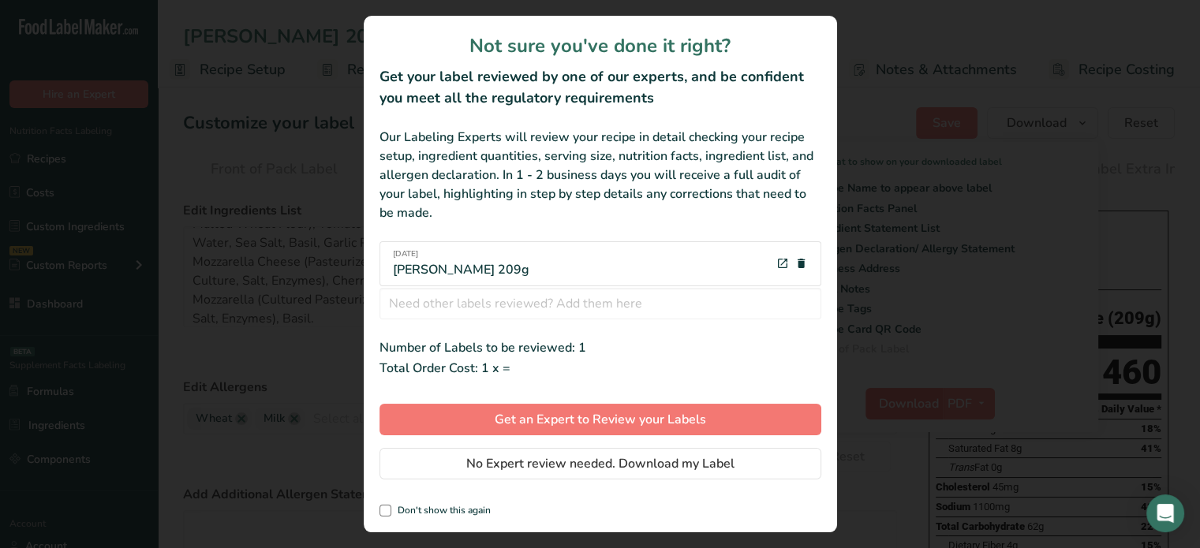
scroll to position [0, 2]
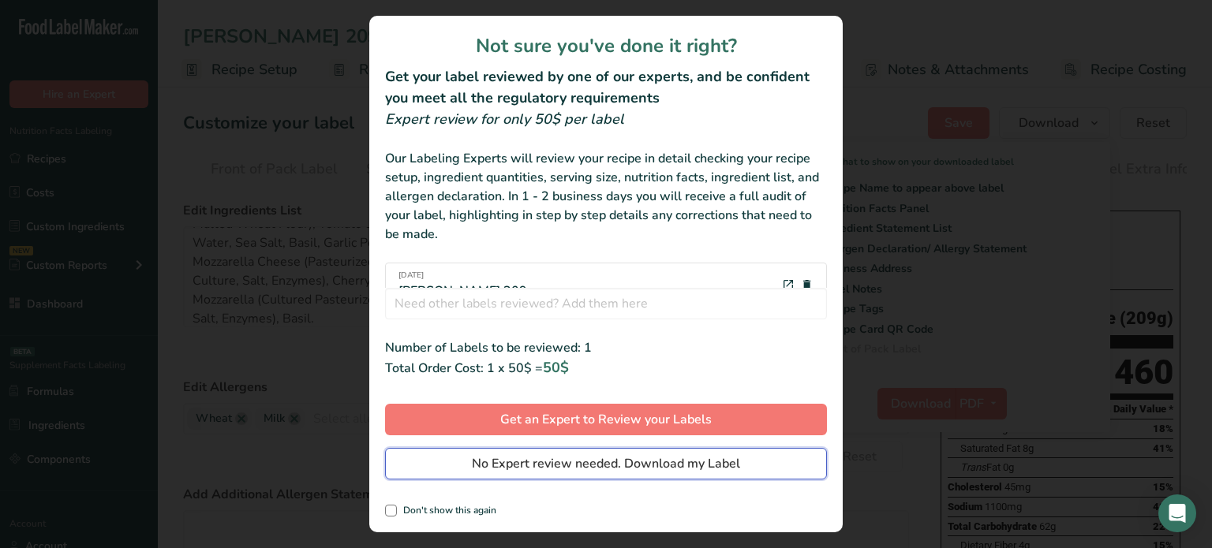
click at [748, 453] on button "No Expert review needed. Download my Label" at bounding box center [606, 464] width 442 height 32
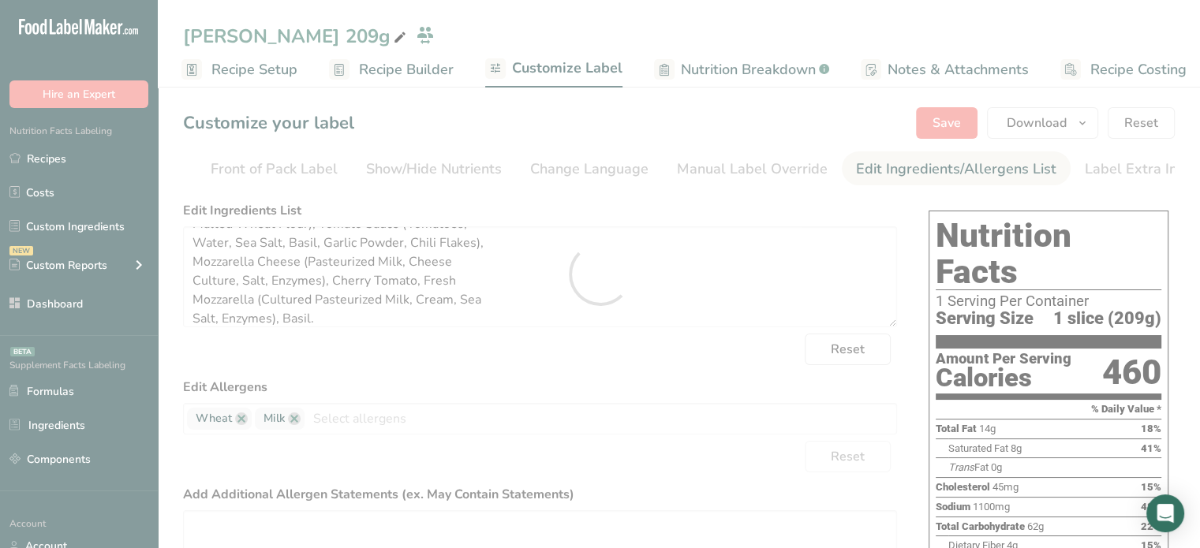
scroll to position [0, 0]
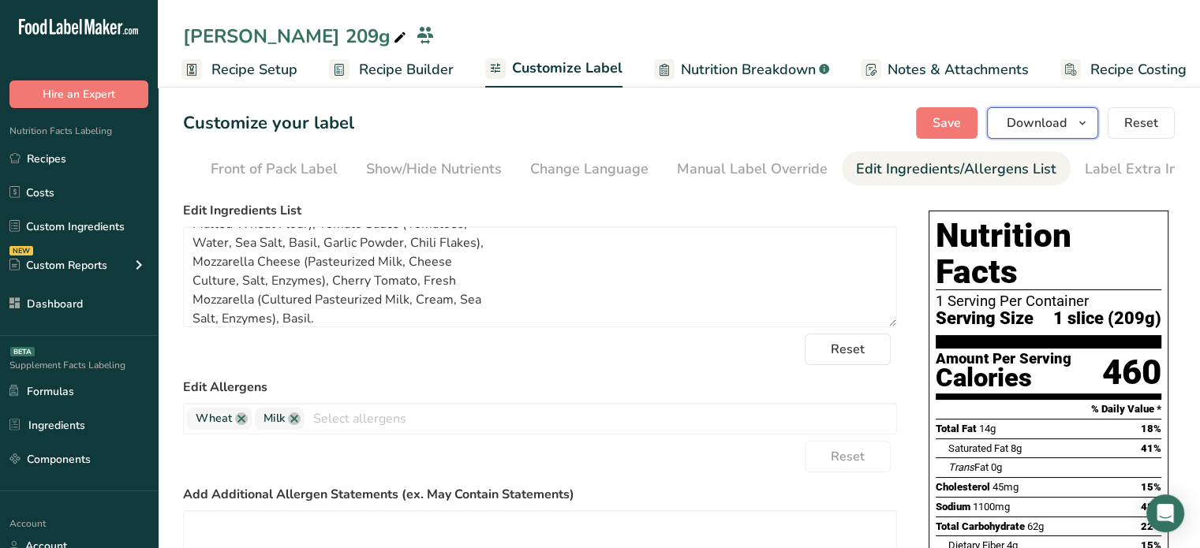
click at [1044, 129] on span "Download" at bounding box center [1037, 123] width 60 height 19
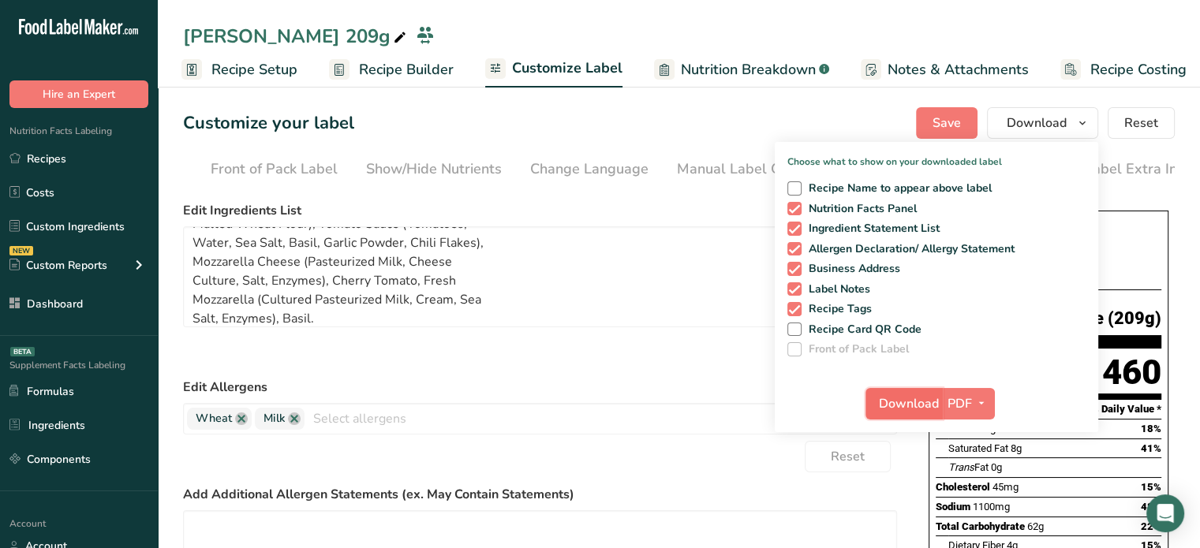
click at [906, 405] on span "Download" at bounding box center [909, 404] width 60 height 19
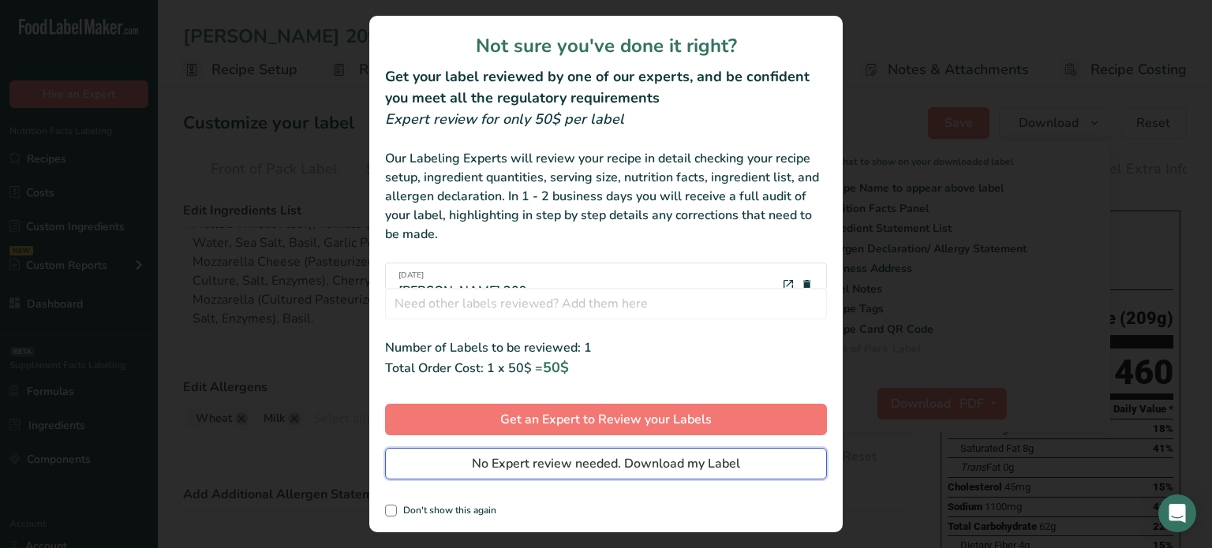
click at [805, 474] on button "No Expert review needed. Download my Label" at bounding box center [606, 464] width 442 height 32
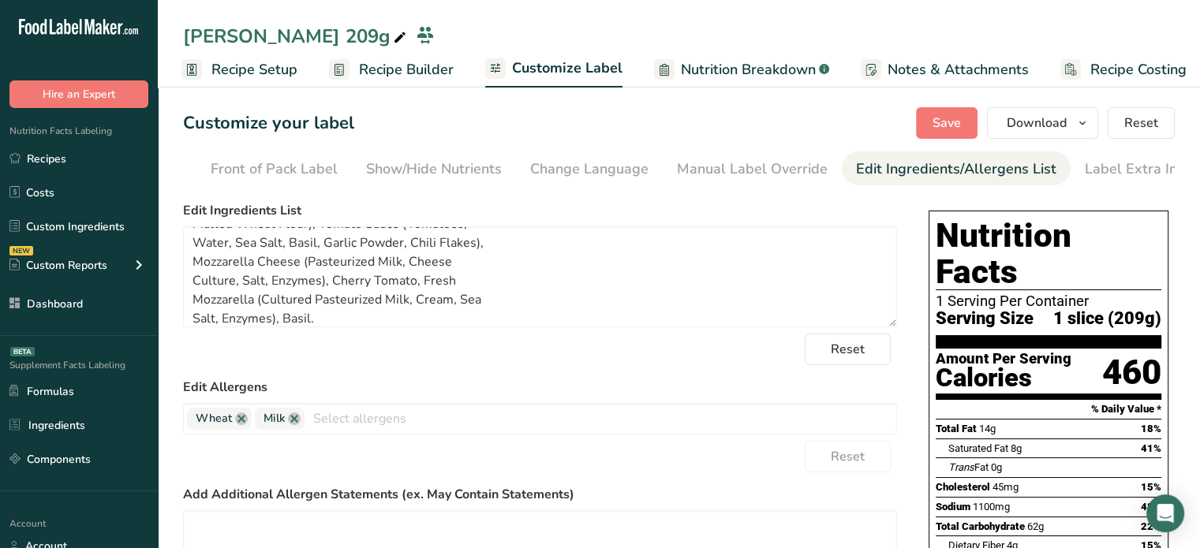
drag, startPoint x: 87, startPoint y: 147, endPoint x: 190, endPoint y: 3, distance: 176.9
click at [87, 147] on link "Recipes" at bounding box center [79, 159] width 158 height 30
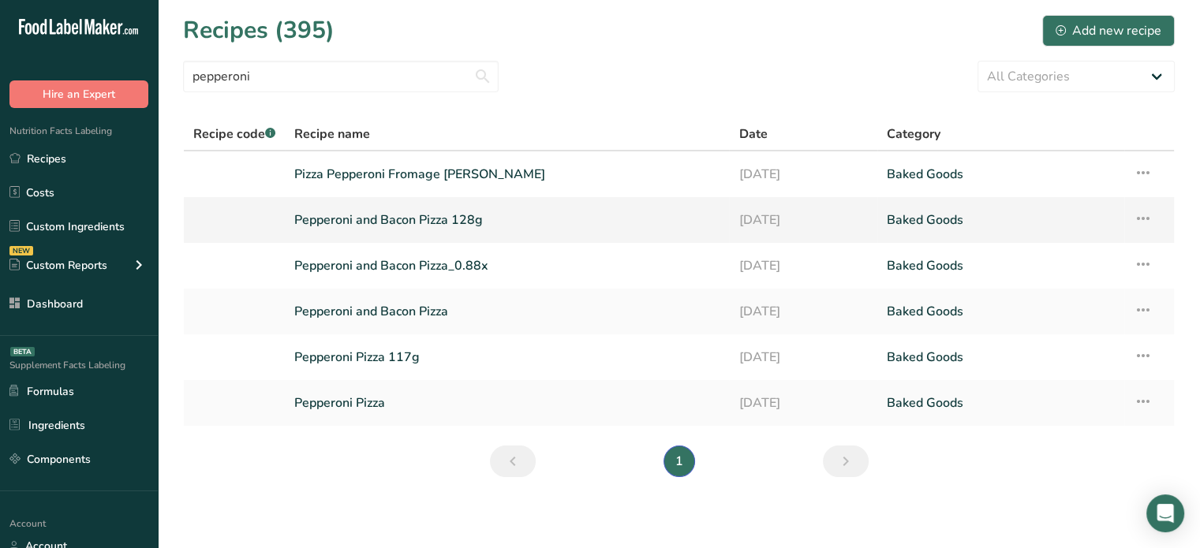
click at [368, 225] on link "Pepperoni and Bacon Pizza 128g" at bounding box center [506, 220] width 425 height 33
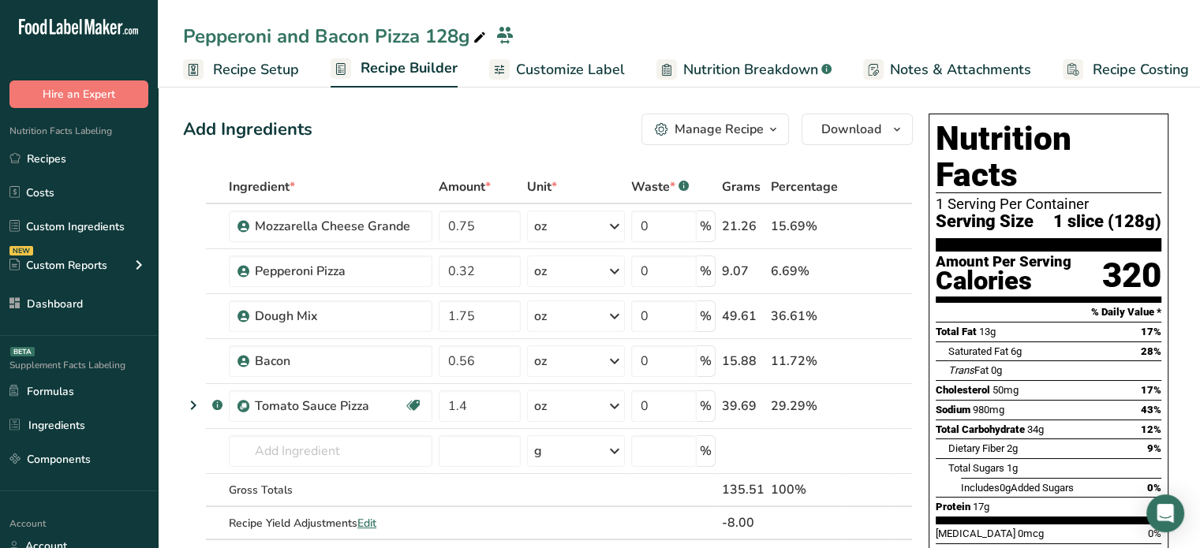
click at [724, 122] on div "Manage Recipe" at bounding box center [719, 129] width 89 height 19
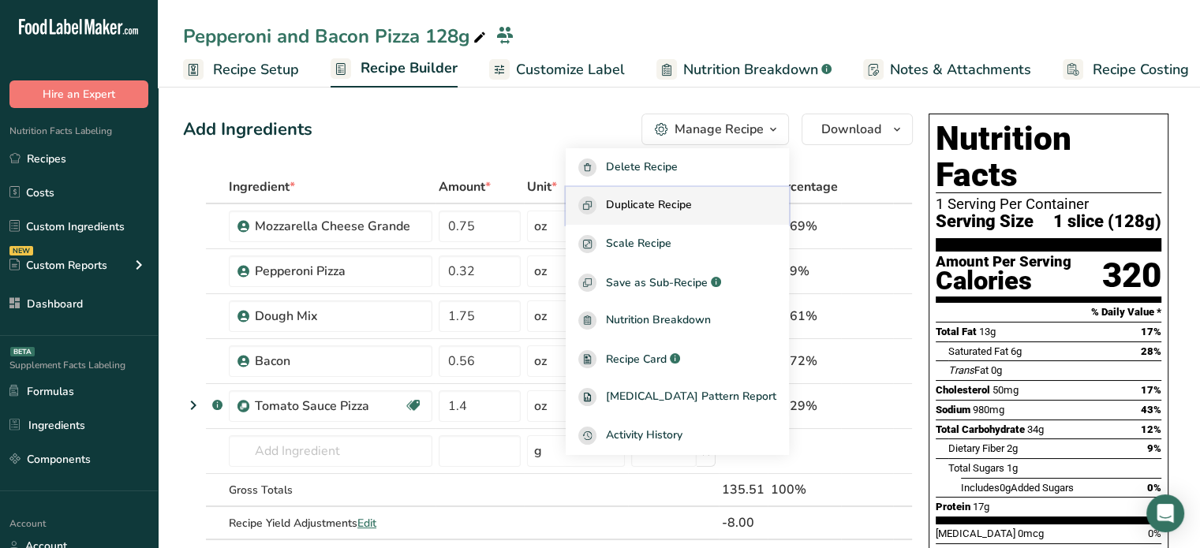
click at [697, 193] on button "Duplicate Recipe" at bounding box center [677, 206] width 223 height 39
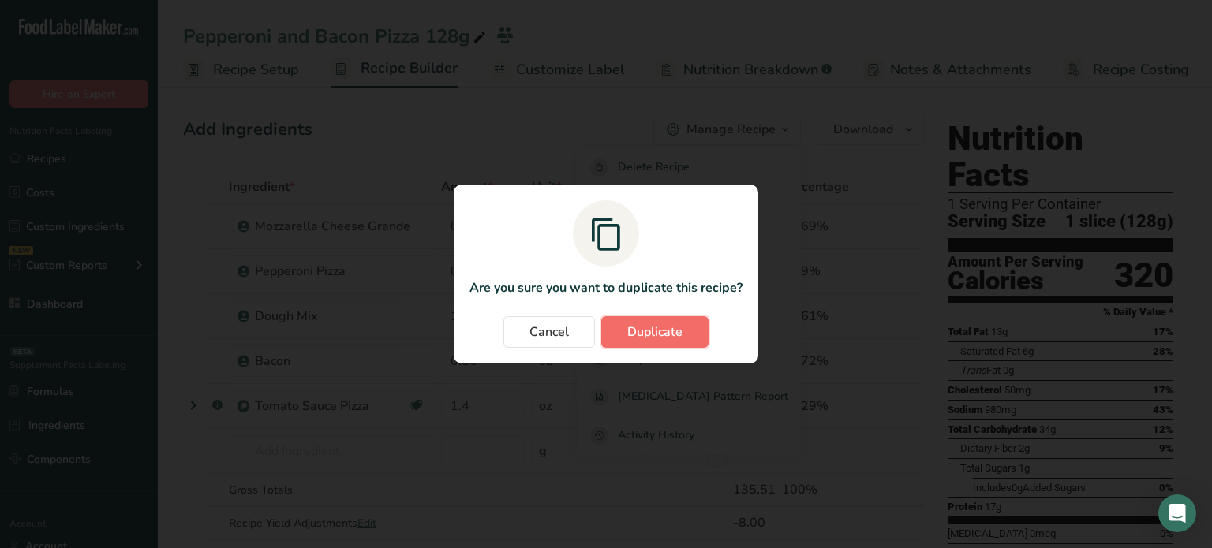
click at [659, 323] on span "Duplicate" at bounding box center [654, 332] width 55 height 19
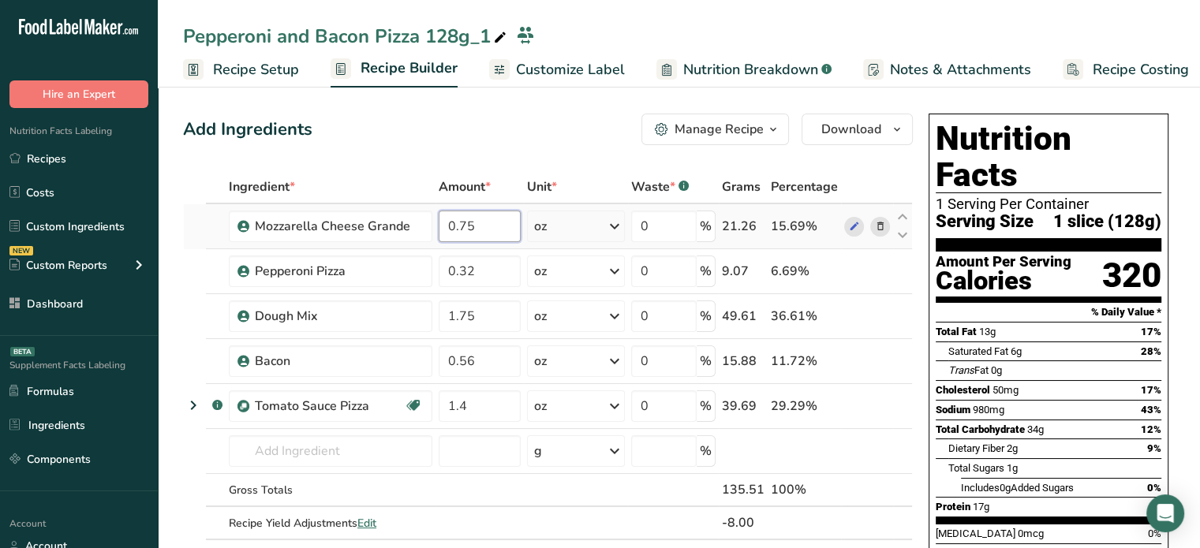
click at [466, 226] on input "0.75" at bounding box center [480, 227] width 82 height 32
type input "1.6"
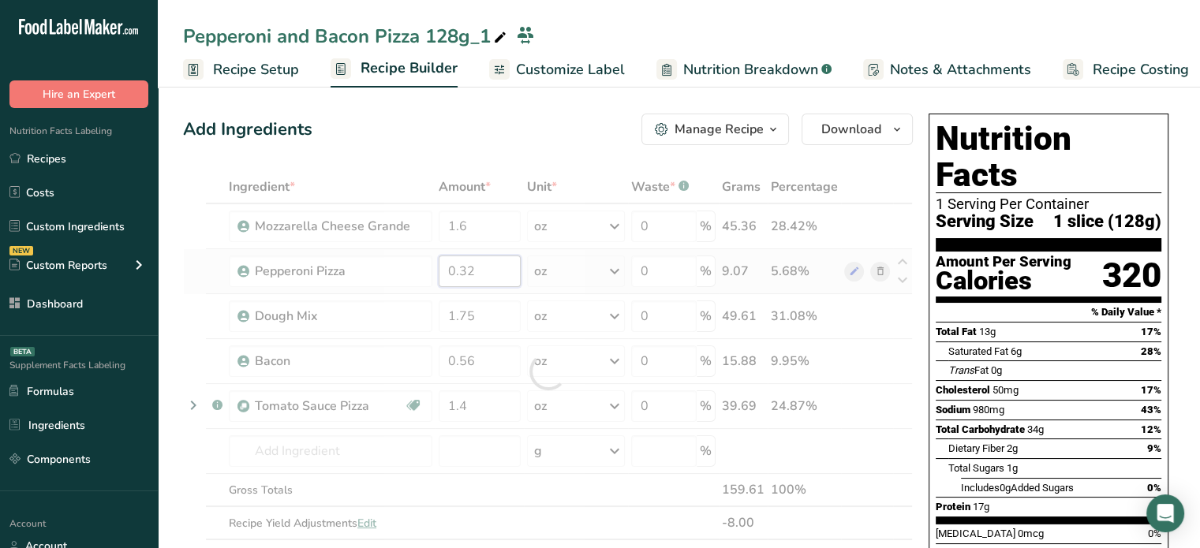
click at [458, 264] on div "Ingredient * Amount * Unit * Waste * .a-a{fill:#347362;}.b-a{fill:#fff;} Grams …" at bounding box center [548, 371] width 730 height 402
click at [501, 42] on icon at bounding box center [500, 38] width 14 height 22
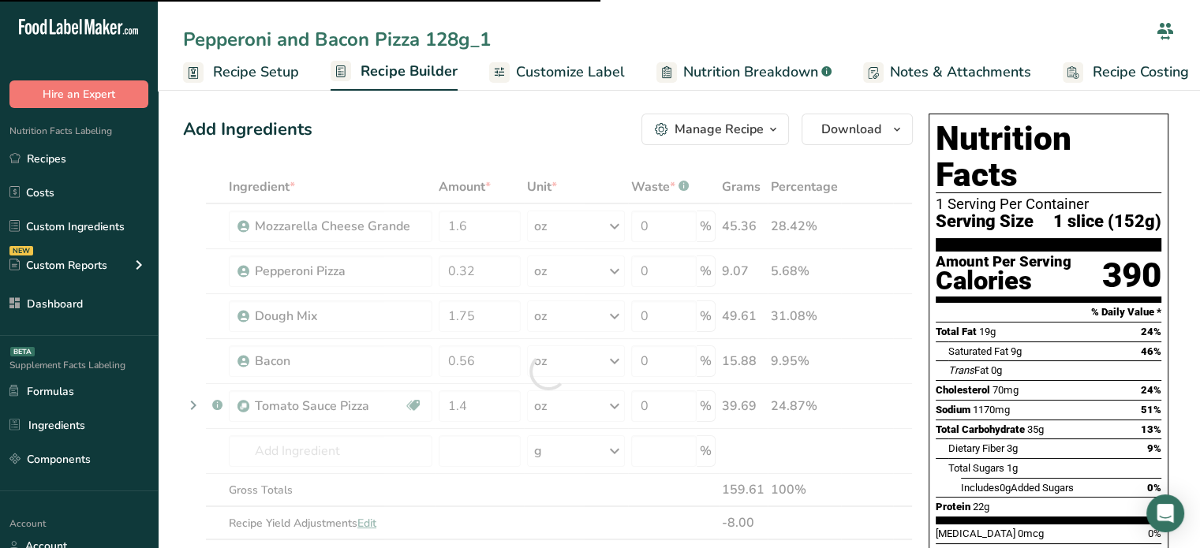
drag, startPoint x: 430, startPoint y: 36, endPoint x: 514, endPoint y: 40, distance: 84.6
click at [514, 40] on input "Pepperoni and Bacon Pizza 128g_1" at bounding box center [666, 39] width 967 height 28
type input "Pepperoni and Bacon Pizza 208g"
click at [526, 116] on div "Add Ingredients Manage Recipe Delete Recipe Duplicate Recipe Scale Recipe Save …" at bounding box center [548, 130] width 730 height 32
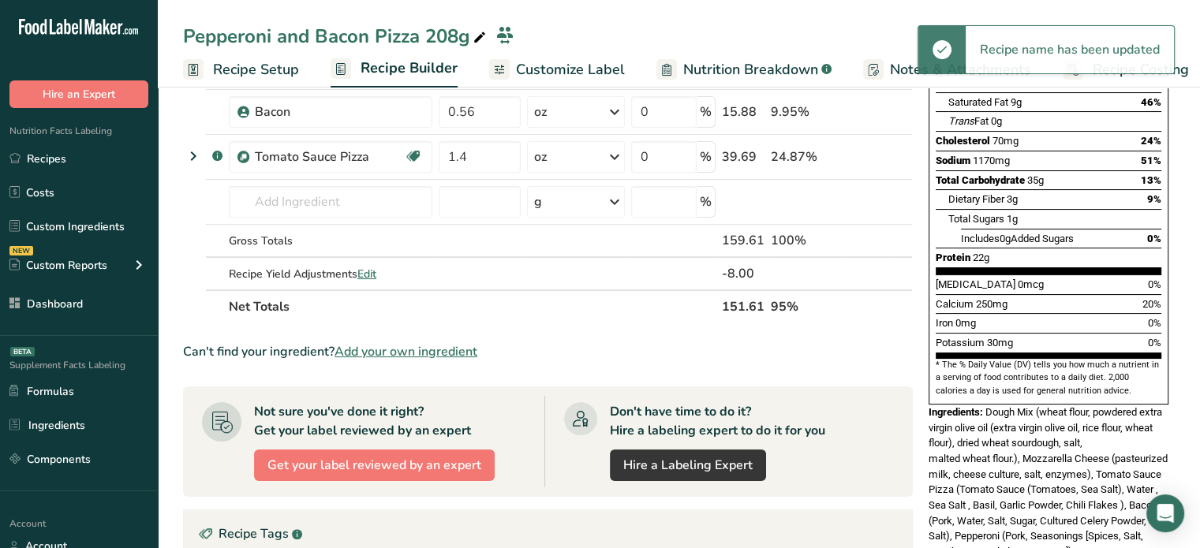
scroll to position [241, 0]
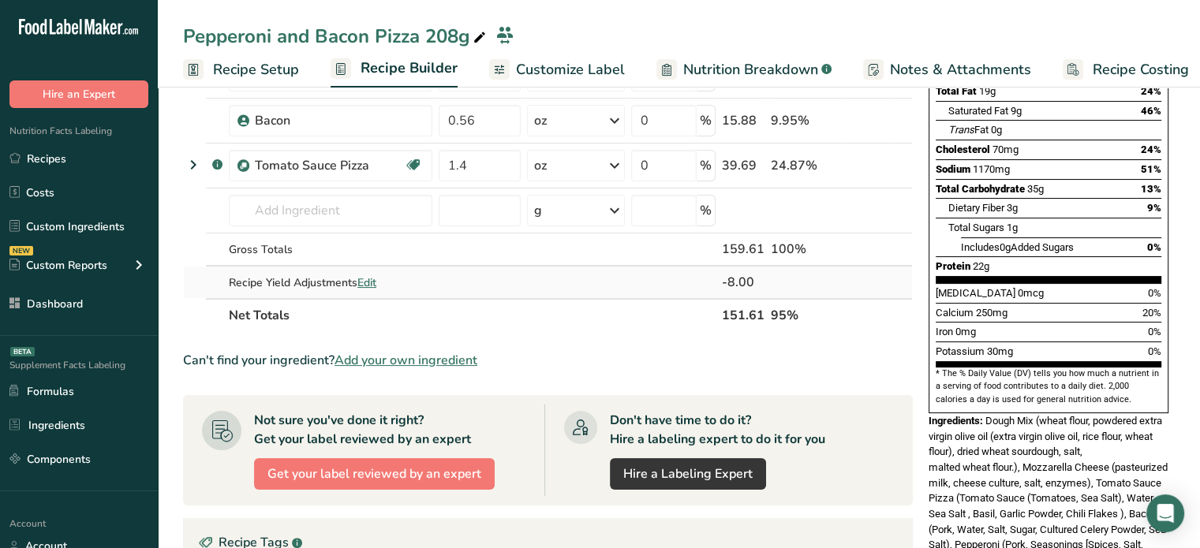
click at [375, 277] on span "Edit" at bounding box center [366, 282] width 19 height 15
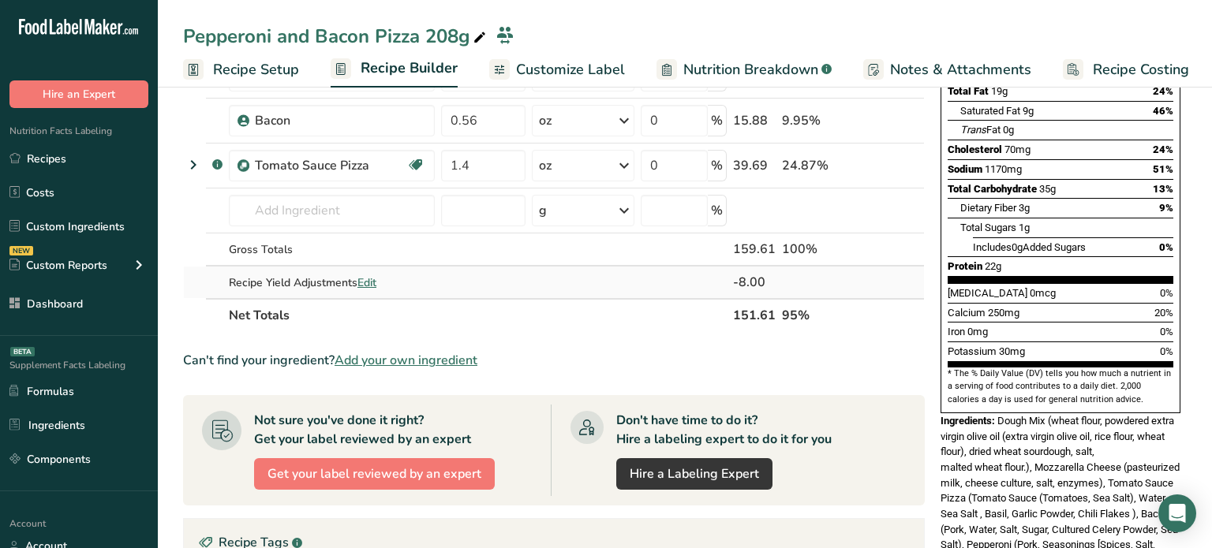
select select "0"
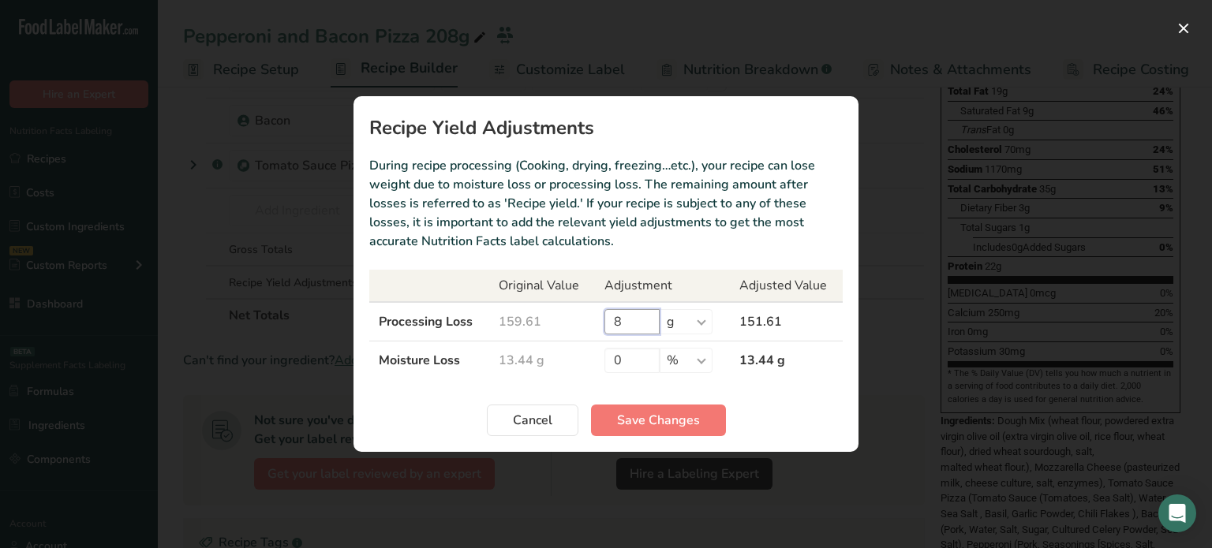
click at [638, 318] on input "8" at bounding box center [631, 321] width 55 height 25
type input "0"
click at [632, 409] on button "Save Changes" at bounding box center [658, 421] width 135 height 32
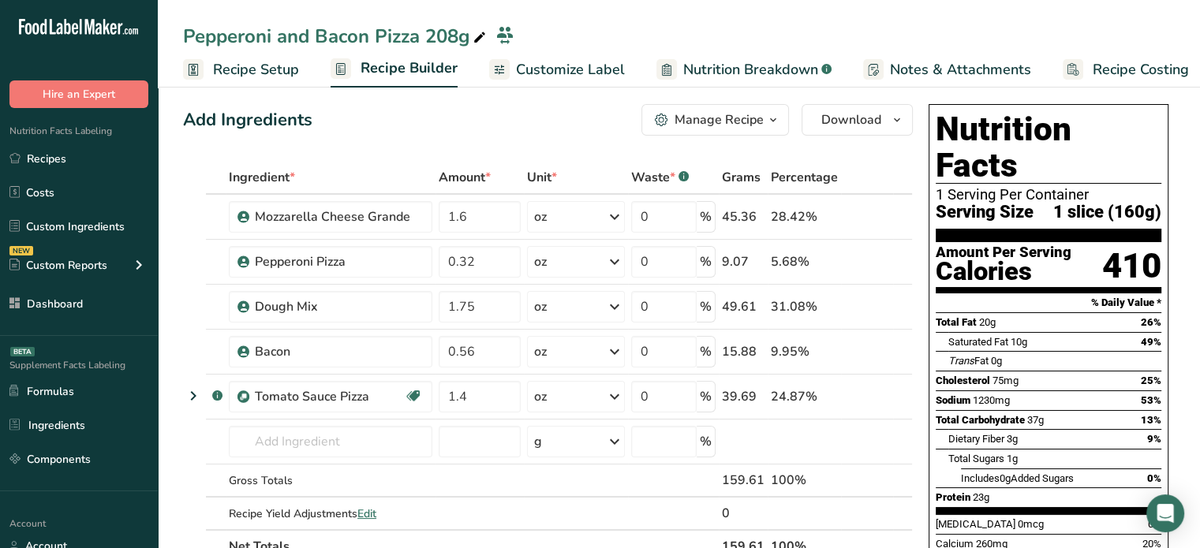
scroll to position [4, 0]
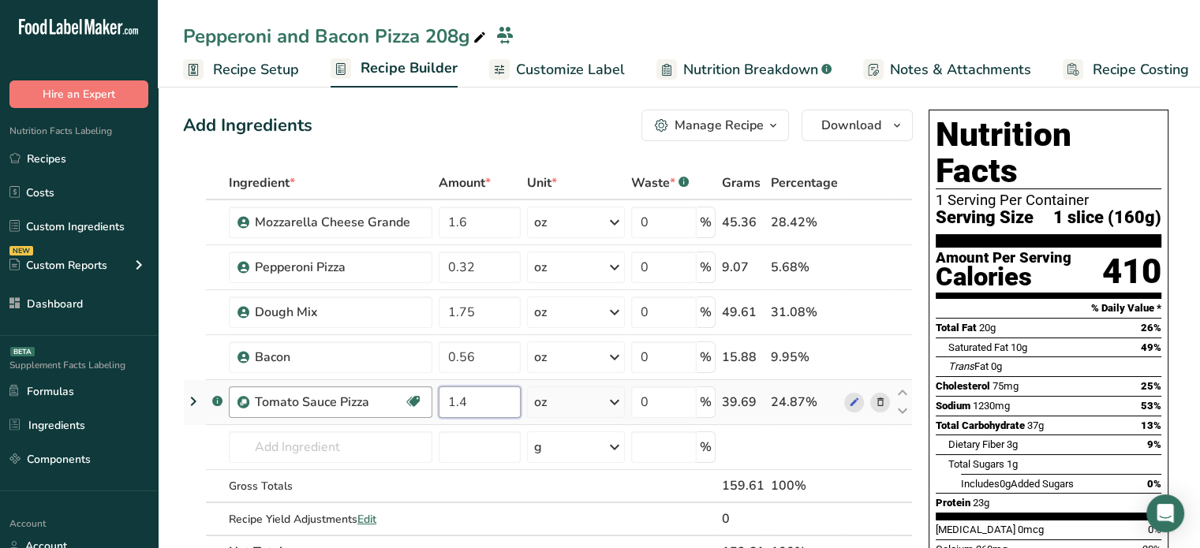
drag, startPoint x: 477, startPoint y: 397, endPoint x: 412, endPoint y: 394, distance: 65.6
click at [412, 394] on tr ".a-a{fill:#347362;}.b-a{fill:#fff;} Tomato Sauce Pizza Source of Antioxidants D…" at bounding box center [548, 402] width 728 height 45
type input "2"
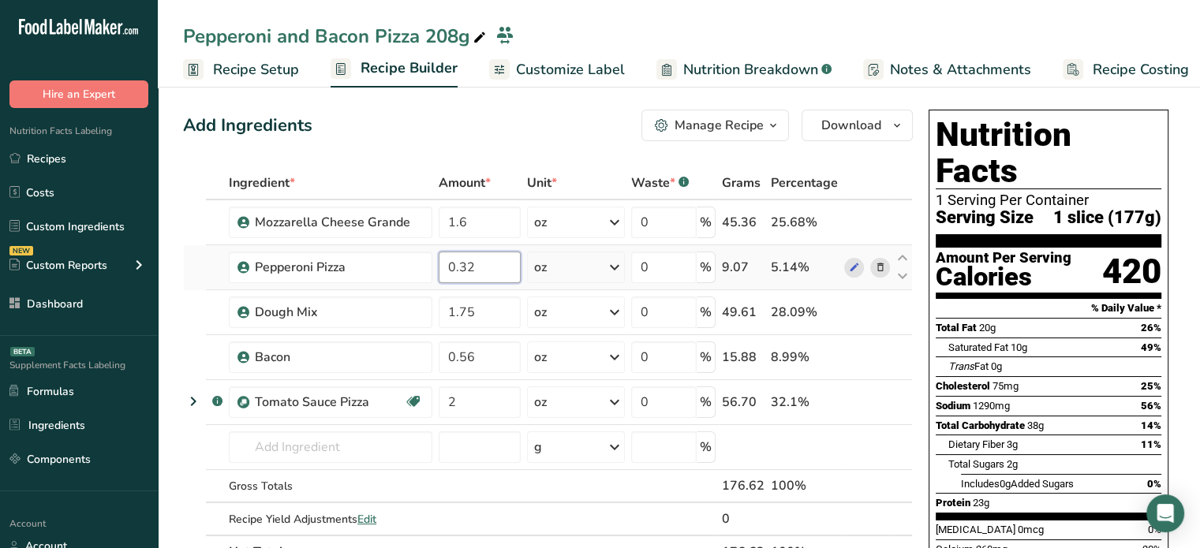
click at [487, 275] on input "0.32" at bounding box center [480, 268] width 82 height 32
type input "0.3"
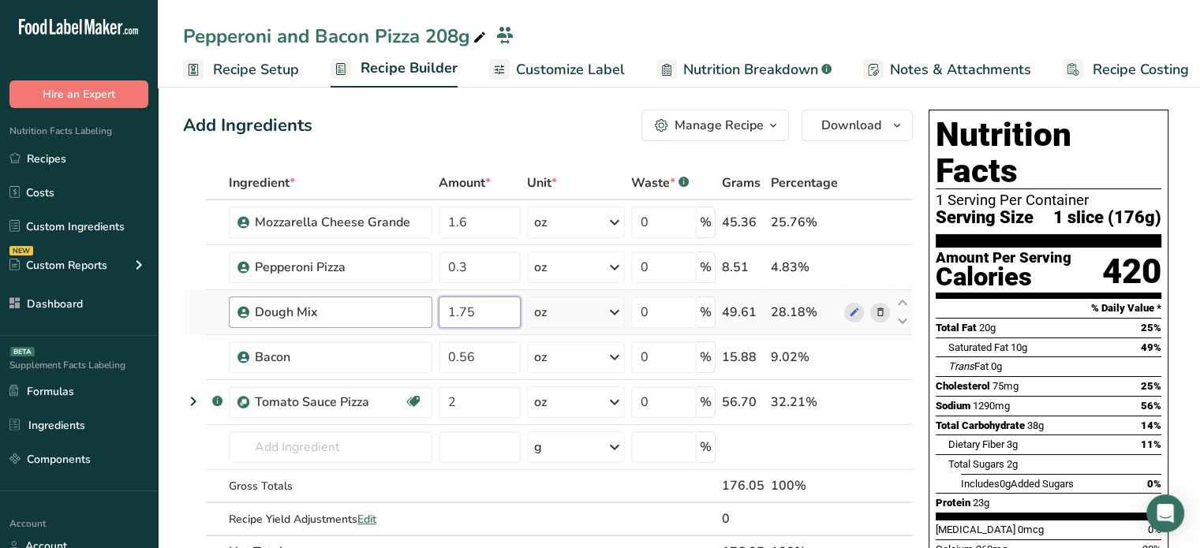
drag, startPoint x: 486, startPoint y: 315, endPoint x: 421, endPoint y: 305, distance: 65.4
click at [421, 305] on tr "Dough Mix 1.75 oz Weight Units g kg mg See more Volume Units l Volume units req…" at bounding box center [548, 312] width 728 height 45
type input "3.06"
click at [380, 134] on div "Add Ingredients Manage Recipe Delete Recipe Duplicate Recipe Scale Recipe Save …" at bounding box center [548, 126] width 730 height 32
click at [492, 365] on input "0.56" at bounding box center [480, 358] width 82 height 32
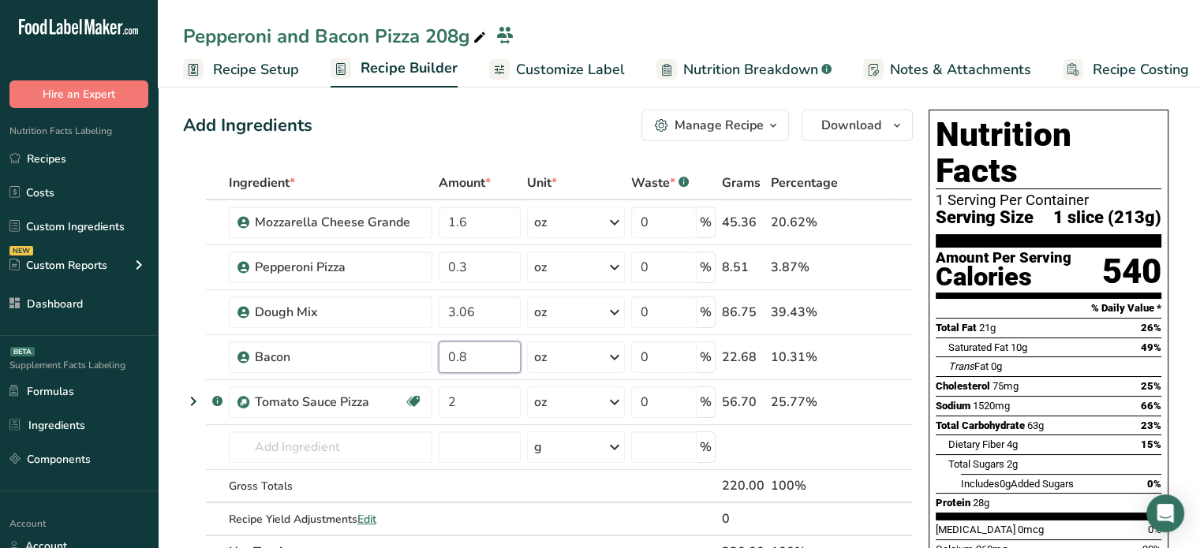
type input "0.8"
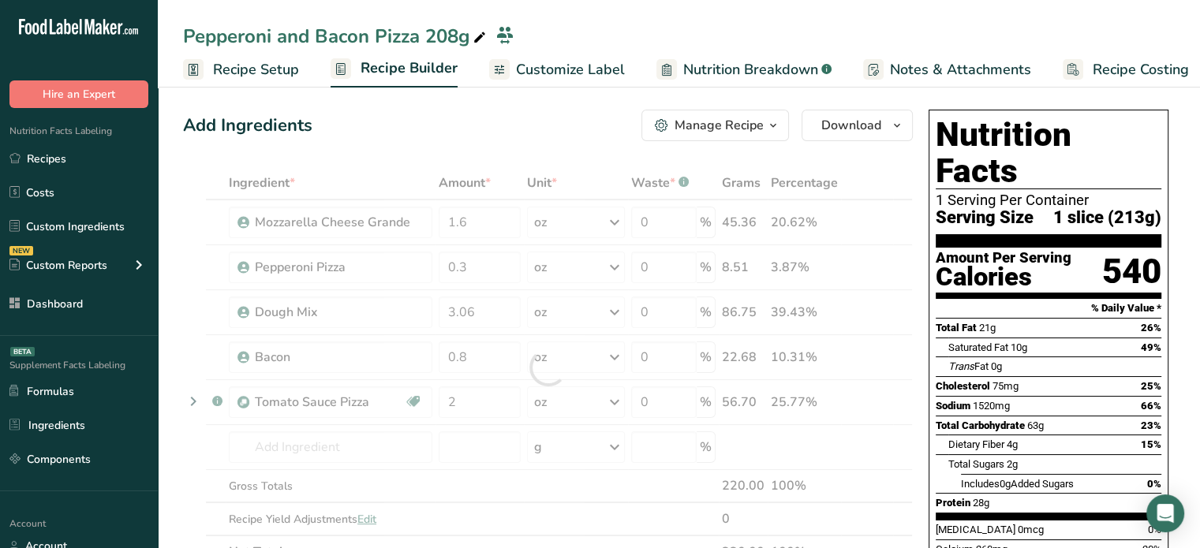
click at [360, 113] on div "Add Ingredients Manage Recipe Delete Recipe Duplicate Recipe Scale Recipe Save …" at bounding box center [548, 126] width 730 height 32
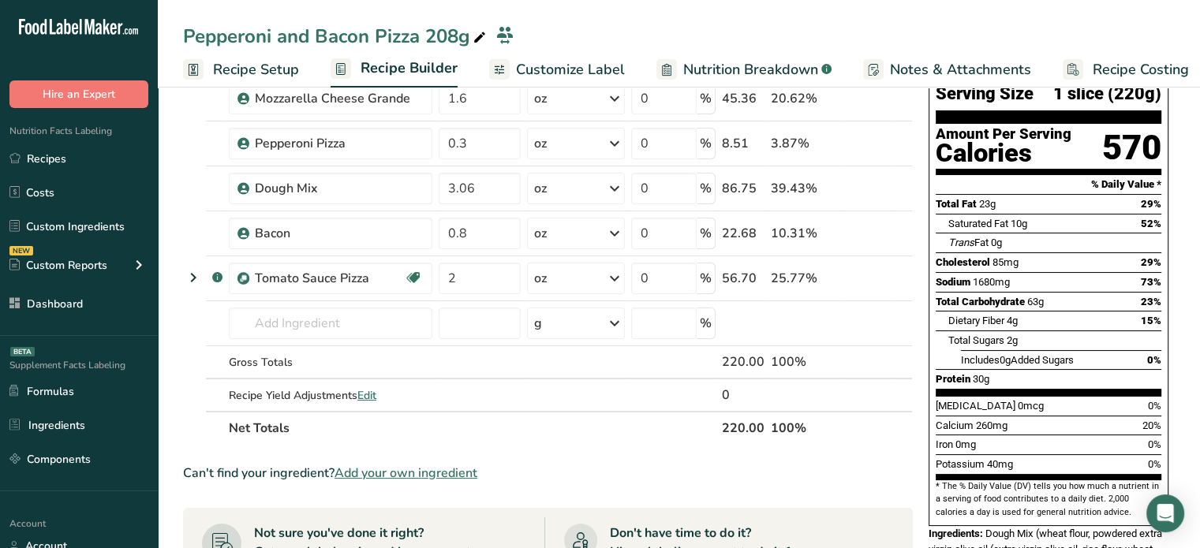
scroll to position [133, 0]
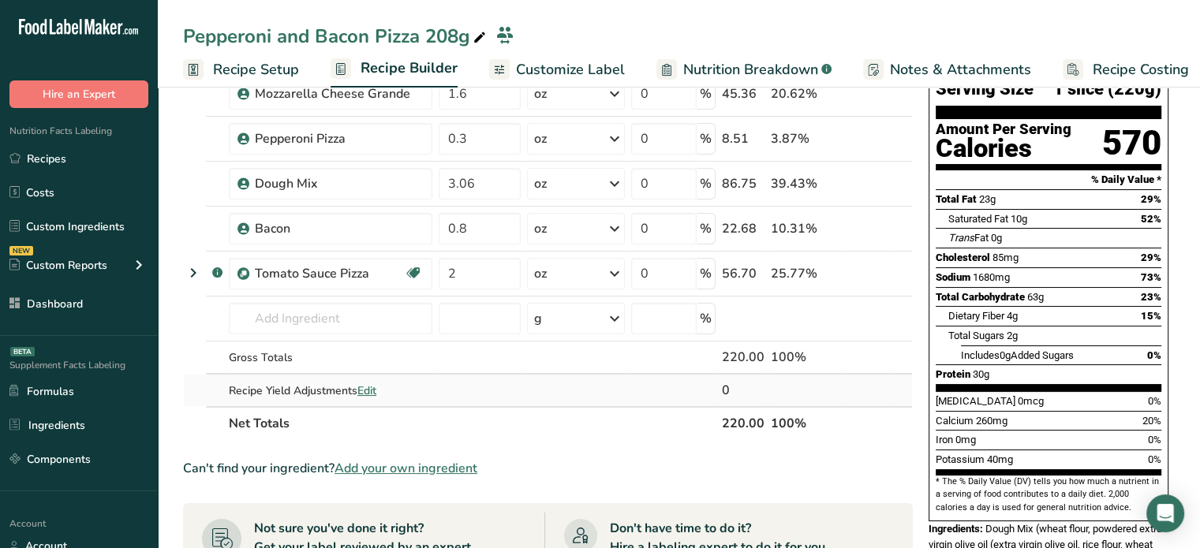
click at [360, 391] on span "Edit" at bounding box center [366, 390] width 19 height 15
select select "0"
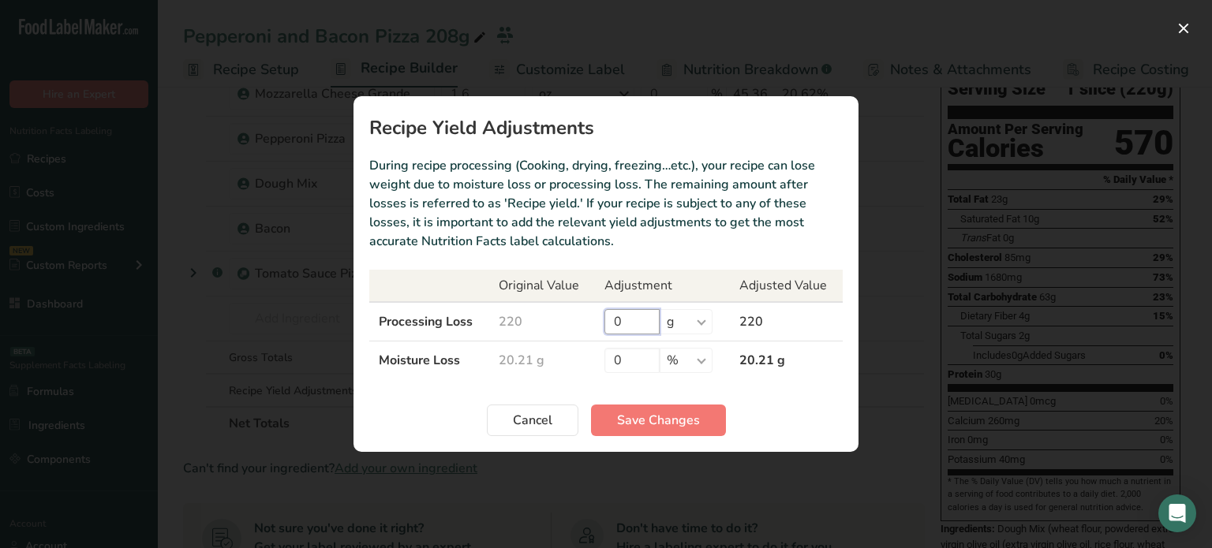
drag, startPoint x: 614, startPoint y: 327, endPoint x: 638, endPoint y: 323, distance: 24.1
click at [638, 323] on input "0" at bounding box center [631, 321] width 55 height 25
type input "11"
click at [645, 432] on button "Save Changes" at bounding box center [658, 421] width 135 height 32
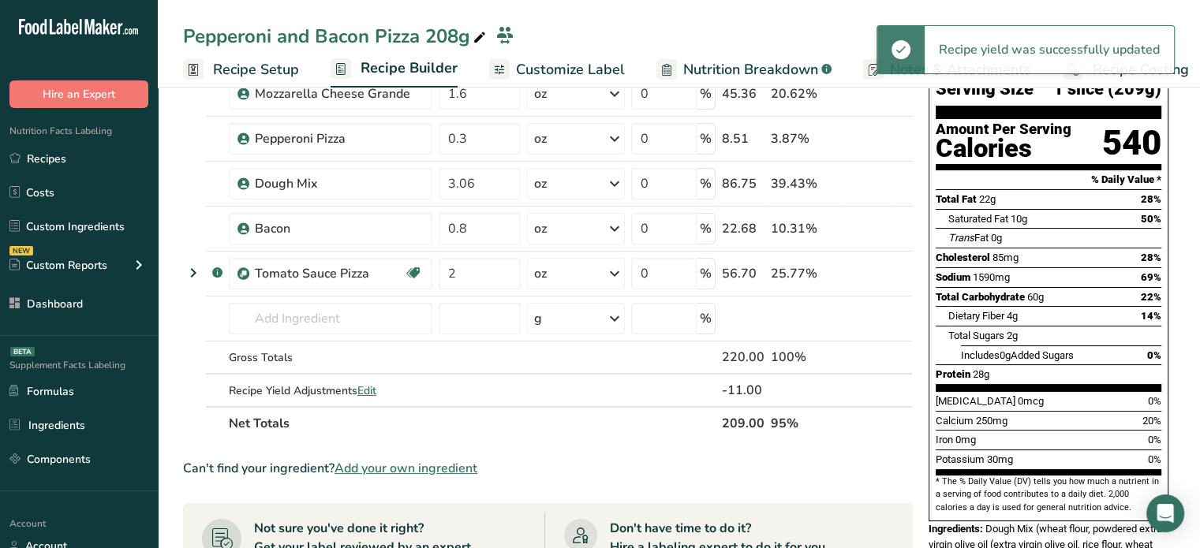
scroll to position [0, 0]
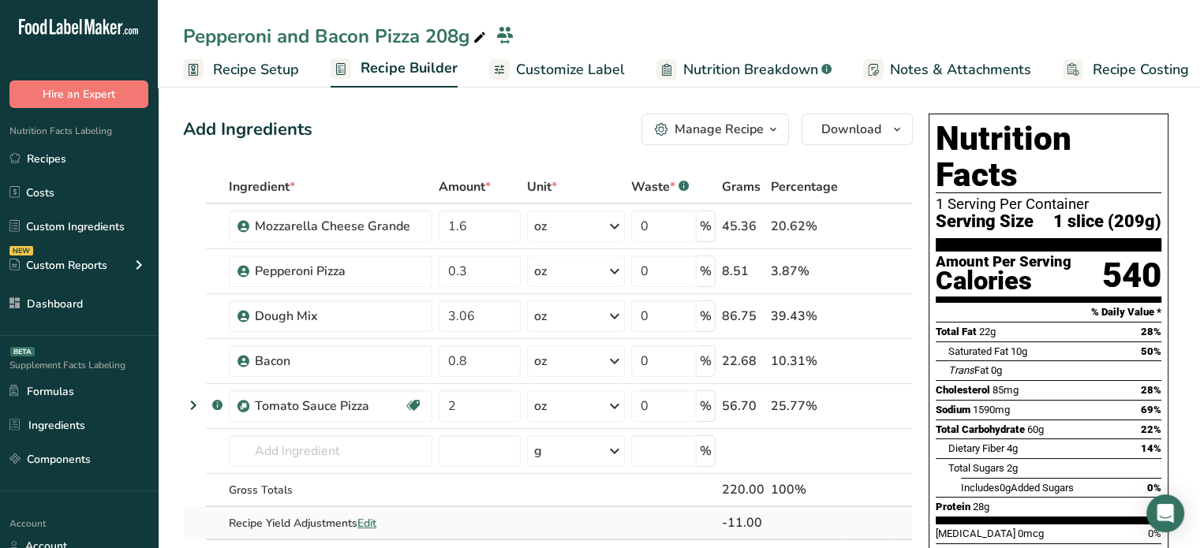
click at [369, 517] on span "Edit" at bounding box center [366, 523] width 19 height 15
select select "0"
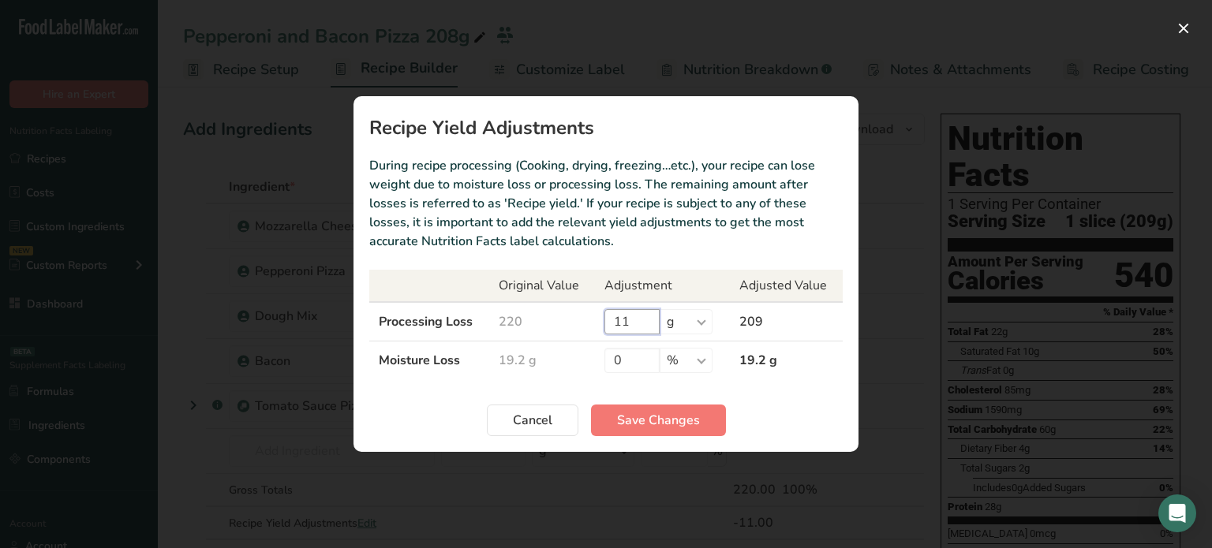
click at [646, 310] on input "11" at bounding box center [631, 321] width 55 height 25
type input "12"
click at [656, 432] on button "Save Changes" at bounding box center [658, 421] width 135 height 32
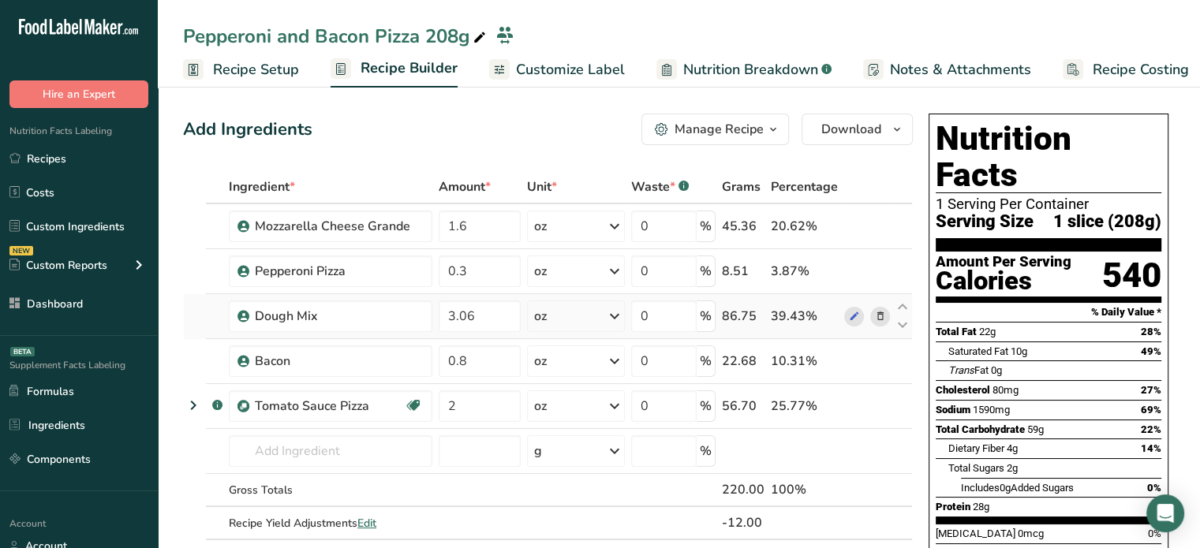
click at [789, 307] on div "39.43%" at bounding box center [804, 316] width 67 height 19
click at [596, 69] on span "Customize Label" at bounding box center [570, 69] width 109 height 21
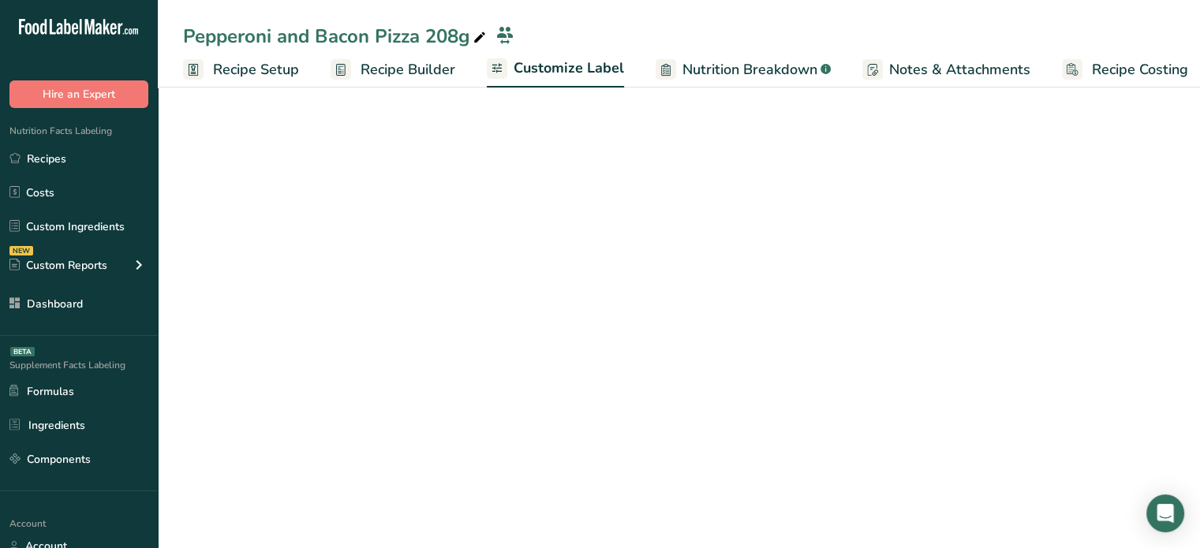
scroll to position [0, 13]
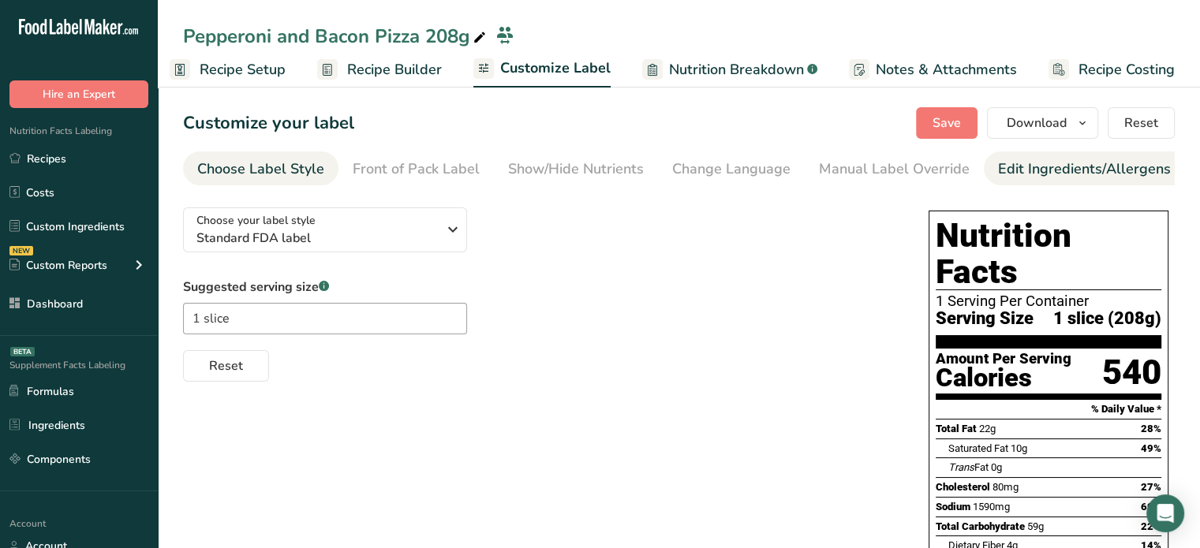
click at [1030, 174] on div "Edit Ingredients/Allergens List" at bounding box center [1098, 169] width 200 height 21
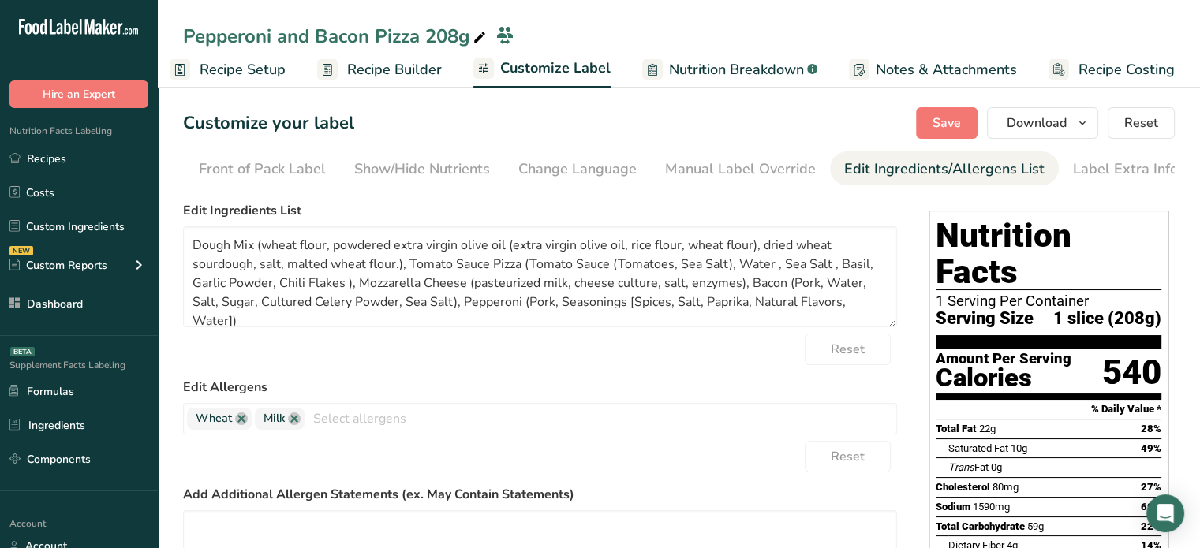
scroll to position [0, 155]
drag, startPoint x: 238, startPoint y: 248, endPoint x: 767, endPoint y: 368, distance: 542.1
click at [767, 368] on form "Edit Ingredients List Dough Mix (wheat flour, powdered extra virgin olive oil (…" at bounding box center [540, 453] width 714 height 504
type textarea "Dough Flavors, Water])"
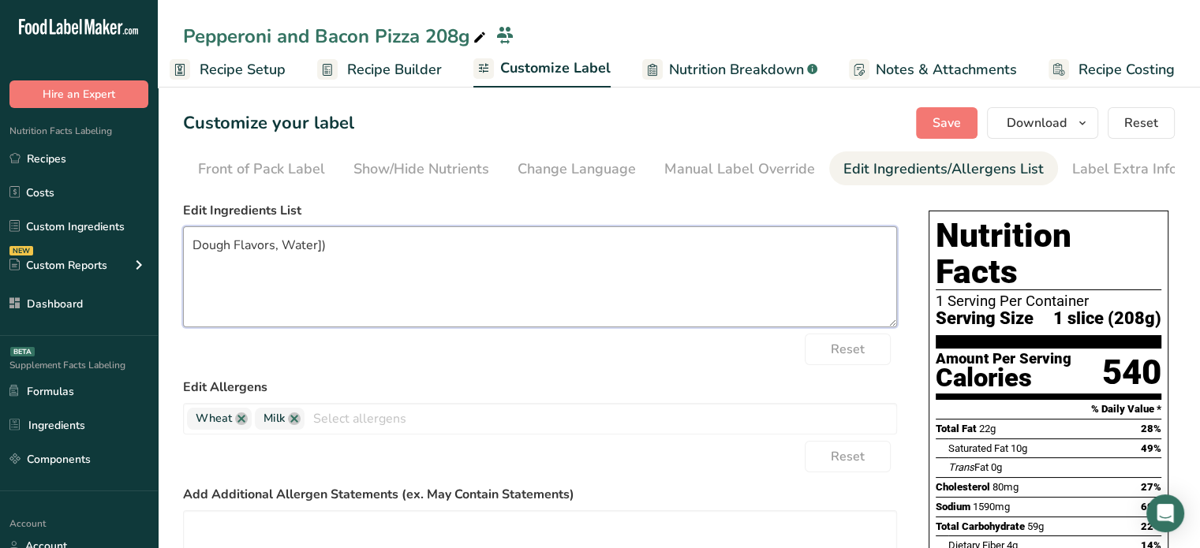
drag, startPoint x: 452, startPoint y: 292, endPoint x: 193, endPoint y: 262, distance: 260.5
click at [193, 262] on textarea "Dough Flavors, Water])" at bounding box center [540, 276] width 714 height 101
paste textarea "Dough Mix (Wheat Flour, Powdered Extra Virgin Olive Oil [Extra Virgin Olive Oil…"
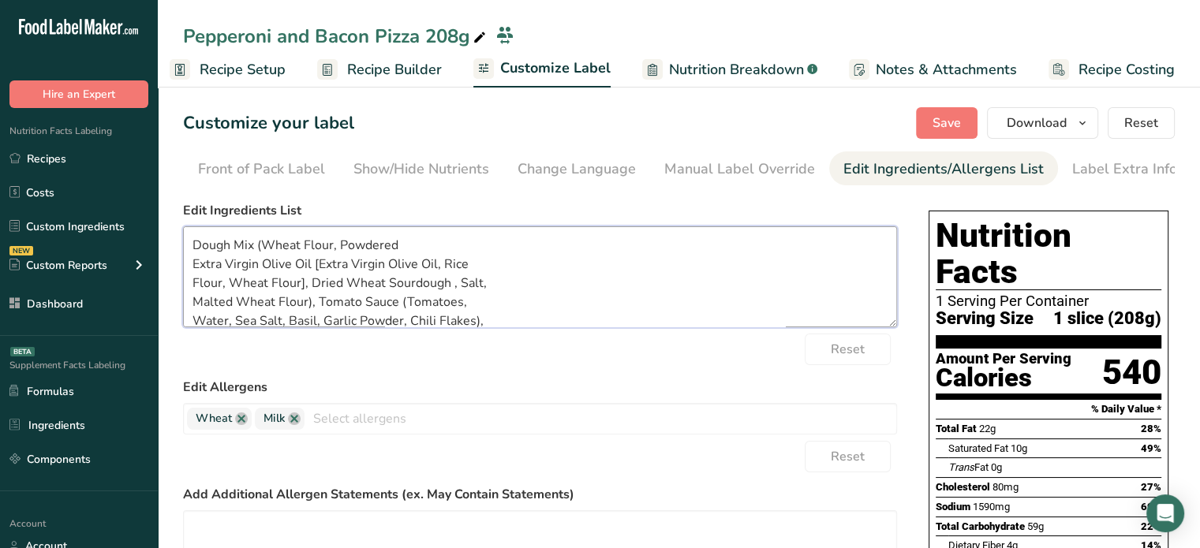
scroll to position [97, 0]
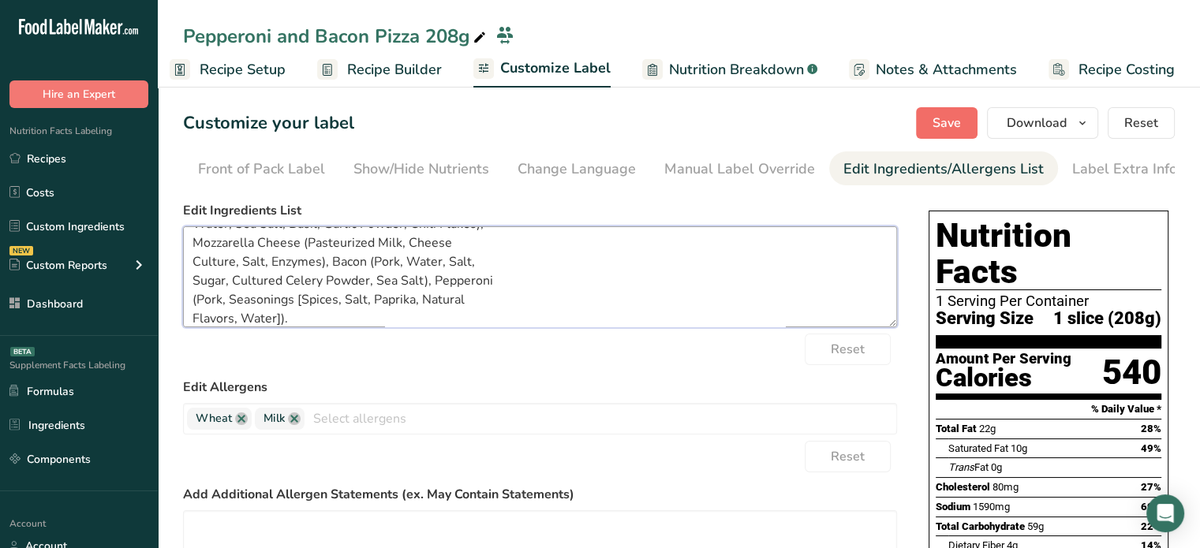
type textarea "Dough Mix (Wheat Flour, Powdered Extra Virgin Olive Oil [Extra Virgin Olive Oil…"
click at [920, 122] on button "Save" at bounding box center [947, 123] width 62 height 32
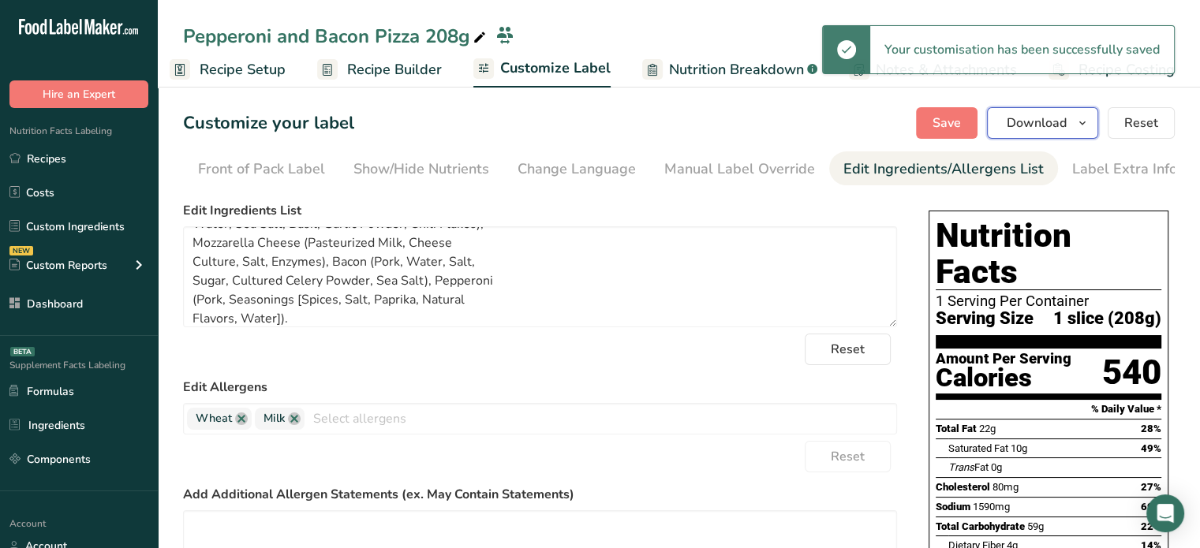
click at [1061, 130] on span "Download" at bounding box center [1037, 123] width 60 height 19
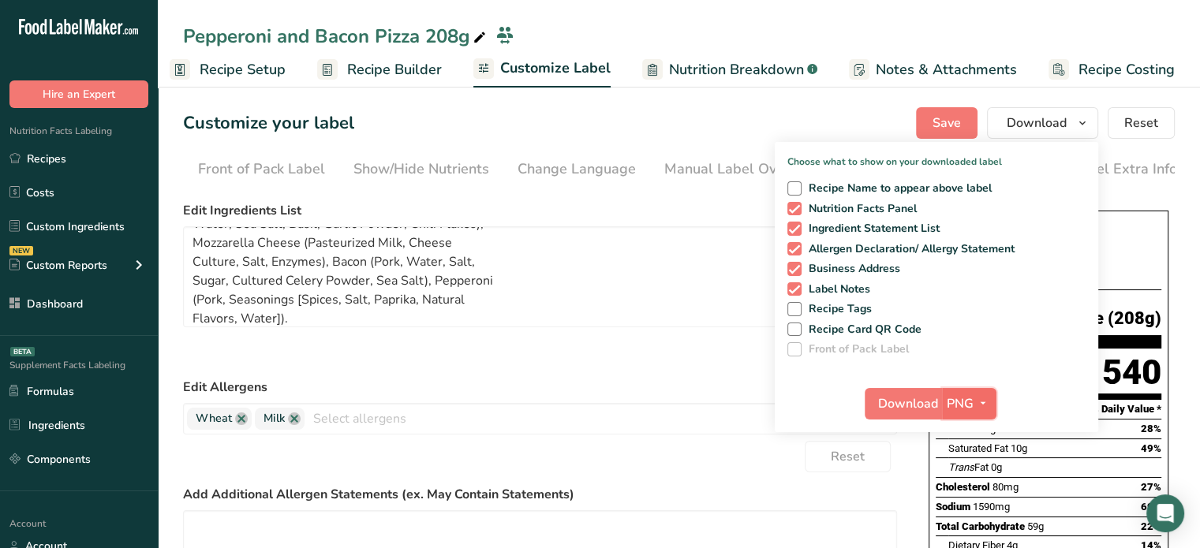
click at [972, 400] on span "PNG" at bounding box center [960, 404] width 27 height 19
click at [973, 503] on link "PDF" at bounding box center [971, 514] width 50 height 26
click at [911, 403] on span "Download" at bounding box center [909, 404] width 60 height 19
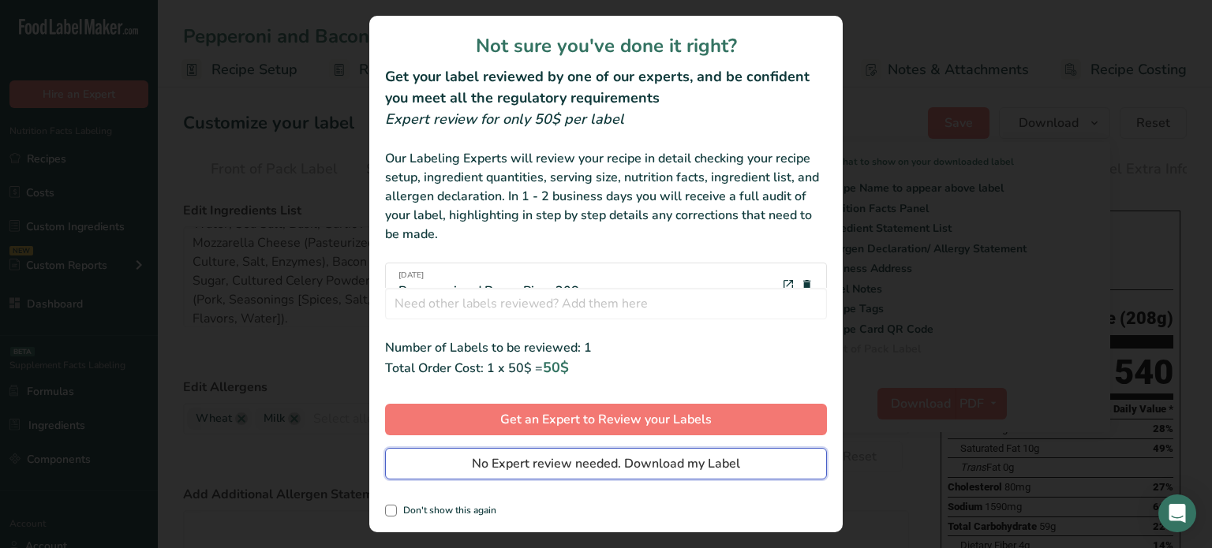
click at [703, 464] on span "No Expert review needed. Download my Label" at bounding box center [606, 463] width 268 height 19
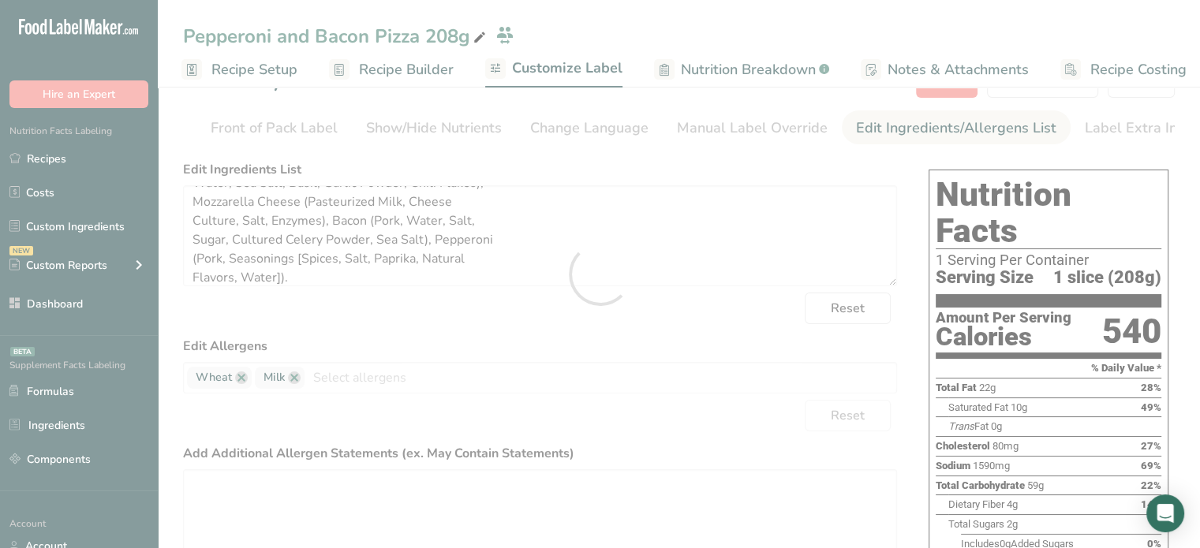
scroll to position [0, 0]
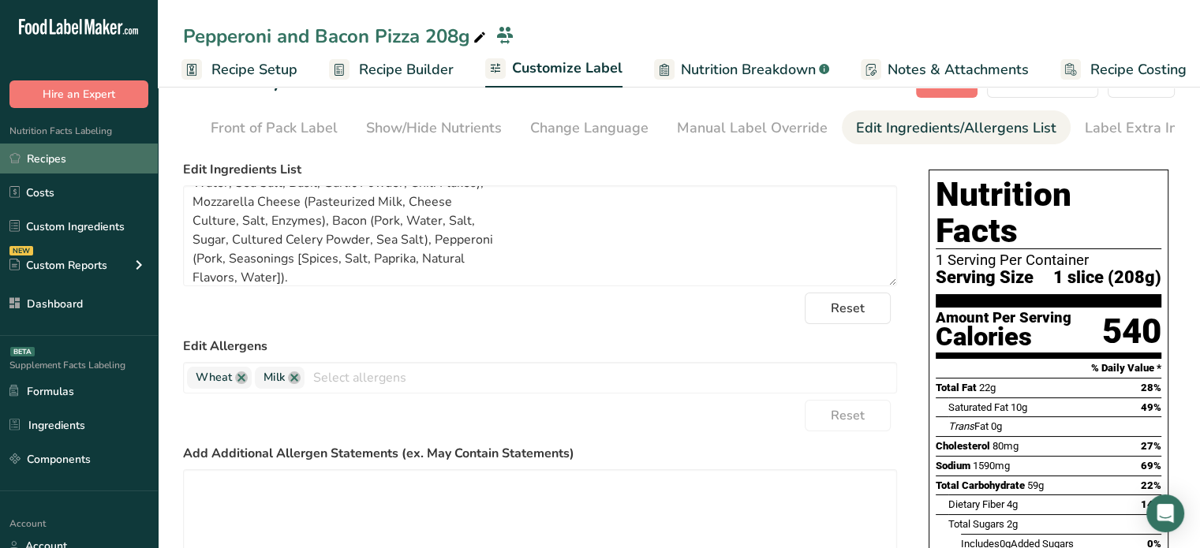
click at [135, 170] on link "Recipes" at bounding box center [79, 159] width 158 height 30
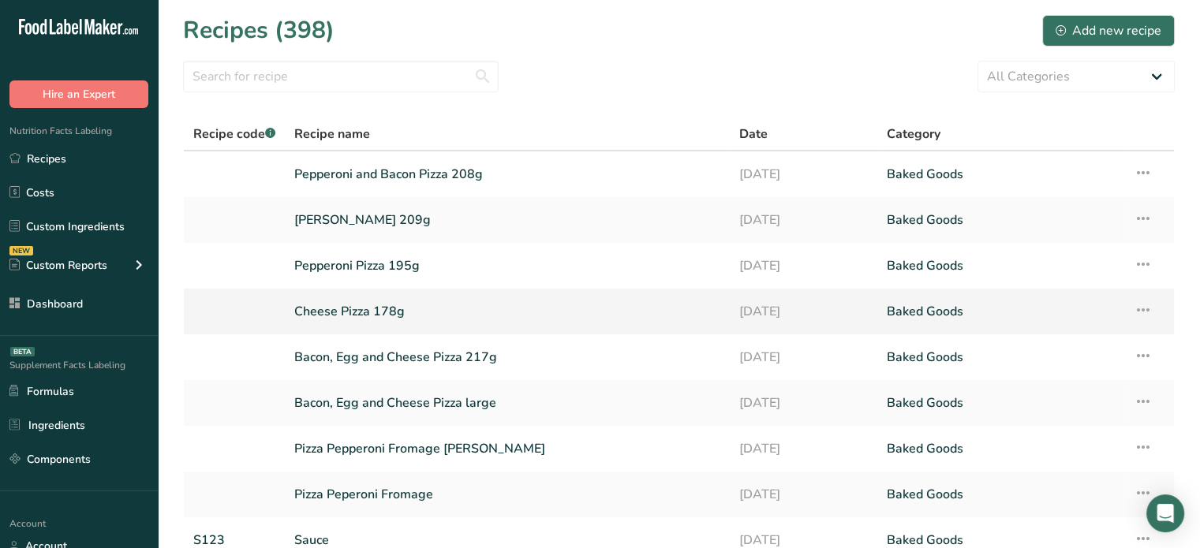
click at [346, 297] on link "Cheese Pizza 178g" at bounding box center [506, 311] width 425 height 33
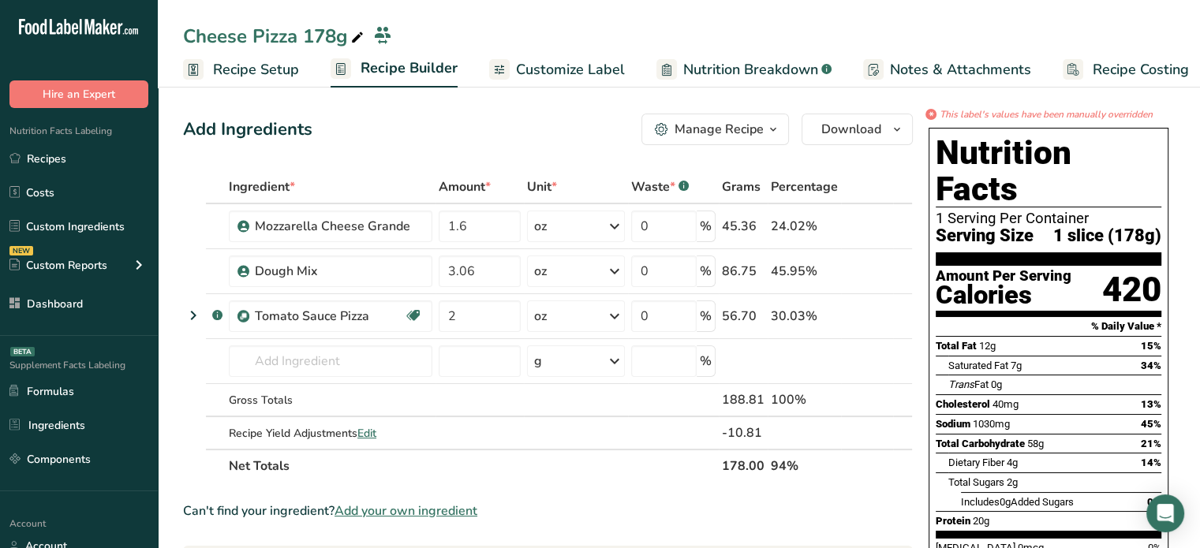
click at [538, 72] on span "Customize Label" at bounding box center [570, 69] width 109 height 21
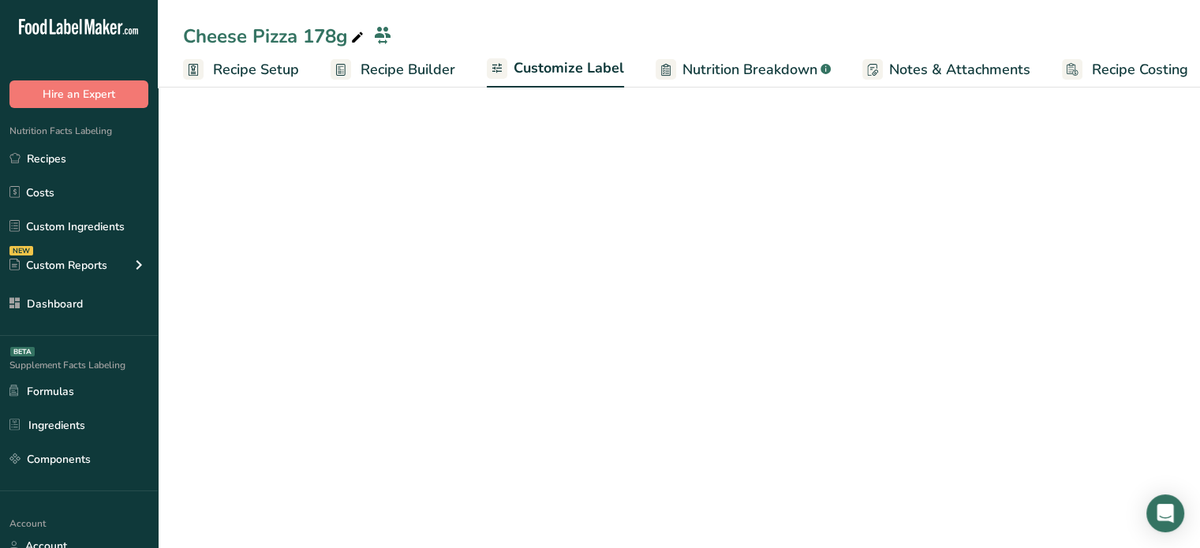
scroll to position [0, 13]
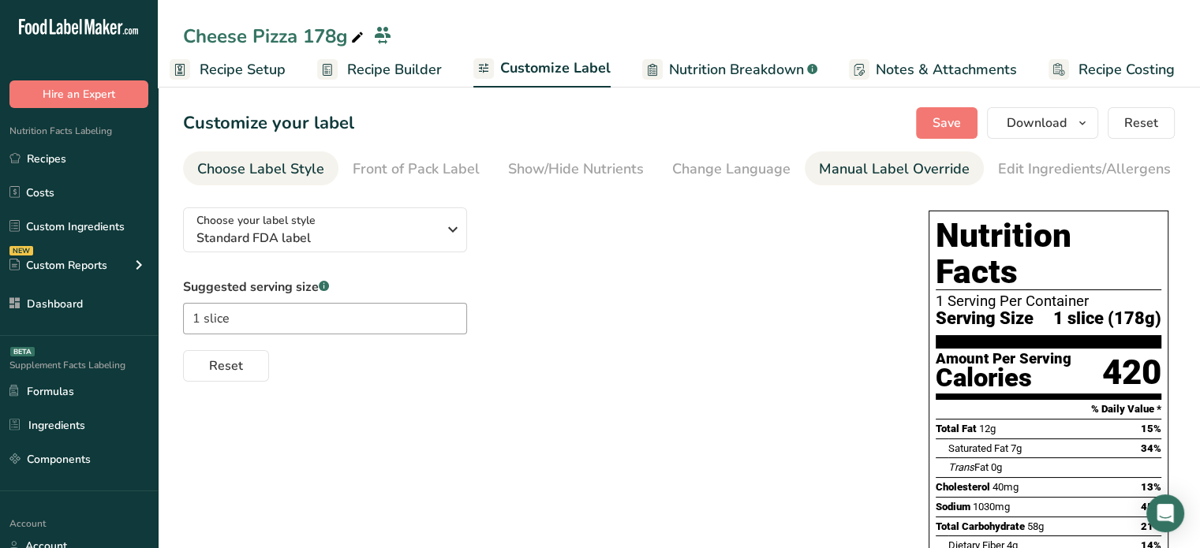
click at [830, 169] on div "Manual Label Override" at bounding box center [894, 169] width 151 height 21
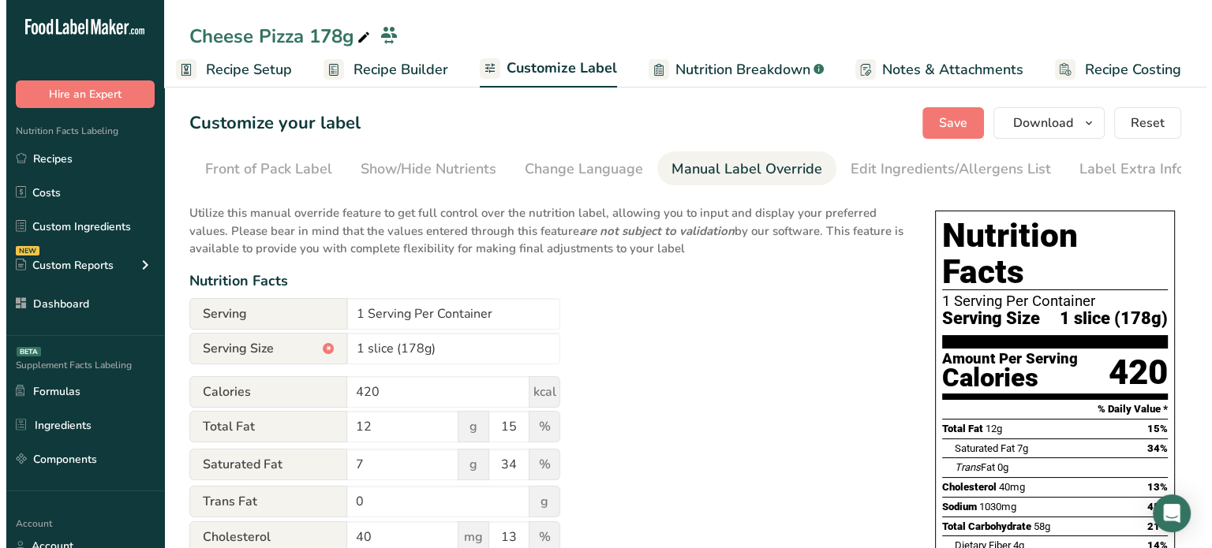
scroll to position [0, 155]
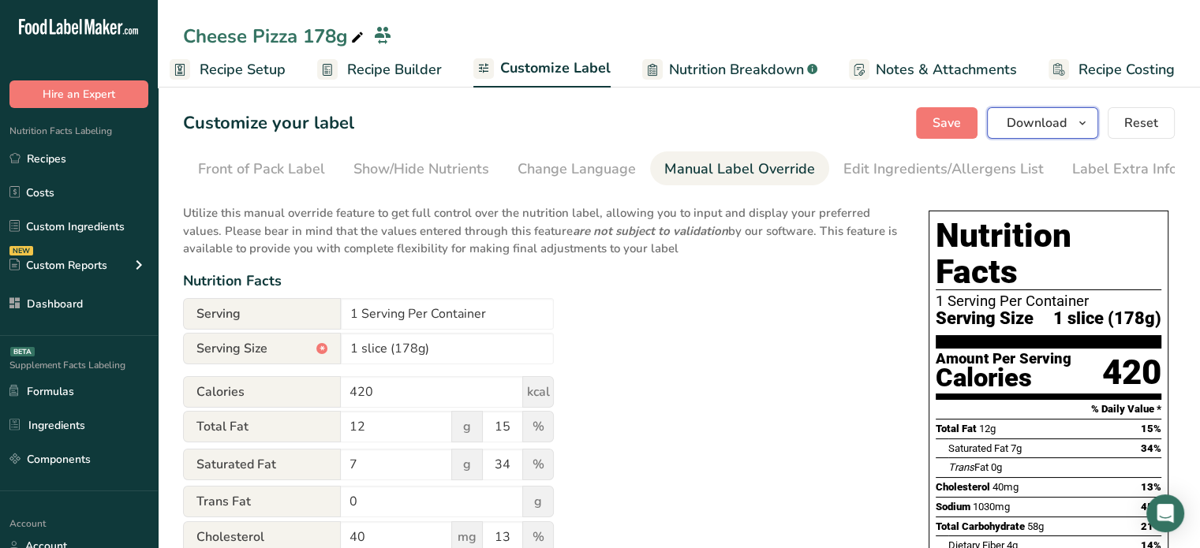
click at [1017, 138] on button "Download" at bounding box center [1042, 123] width 111 height 32
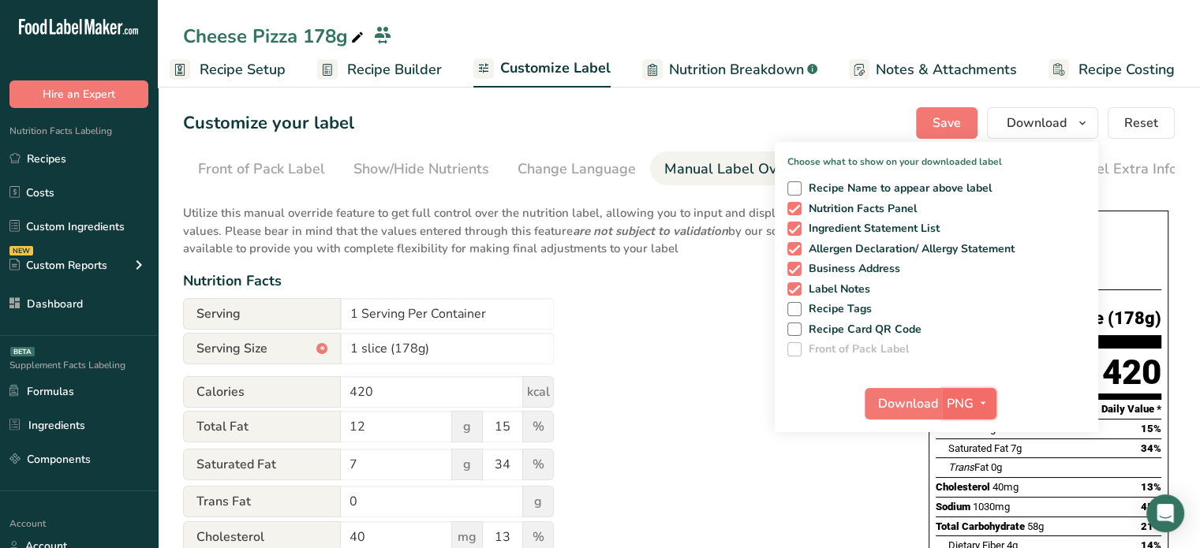
click at [972, 404] on span "PNG" at bounding box center [960, 404] width 27 height 19
click at [966, 514] on link "PDF" at bounding box center [971, 514] width 50 height 26
click at [925, 406] on span "Download" at bounding box center [909, 404] width 60 height 19
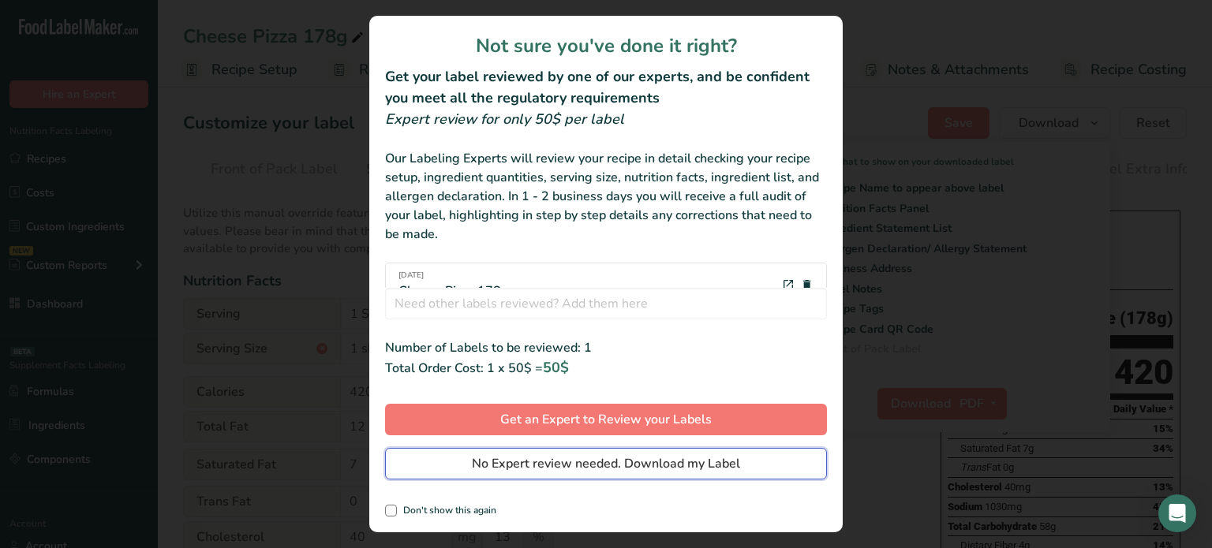
click at [685, 466] on span "No Expert review needed. Download my Label" at bounding box center [606, 463] width 268 height 19
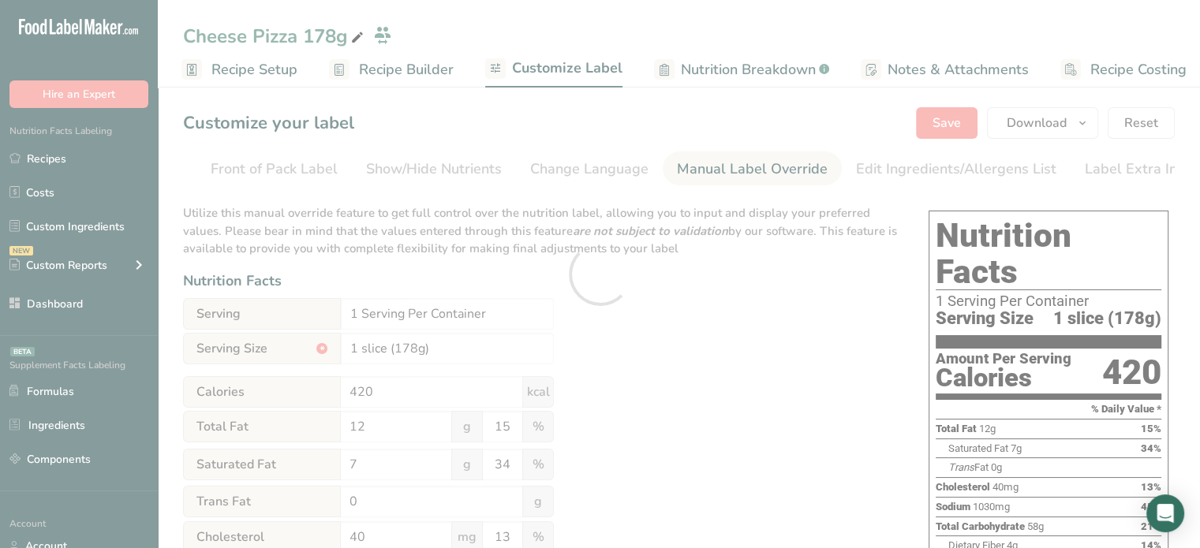
scroll to position [0, 0]
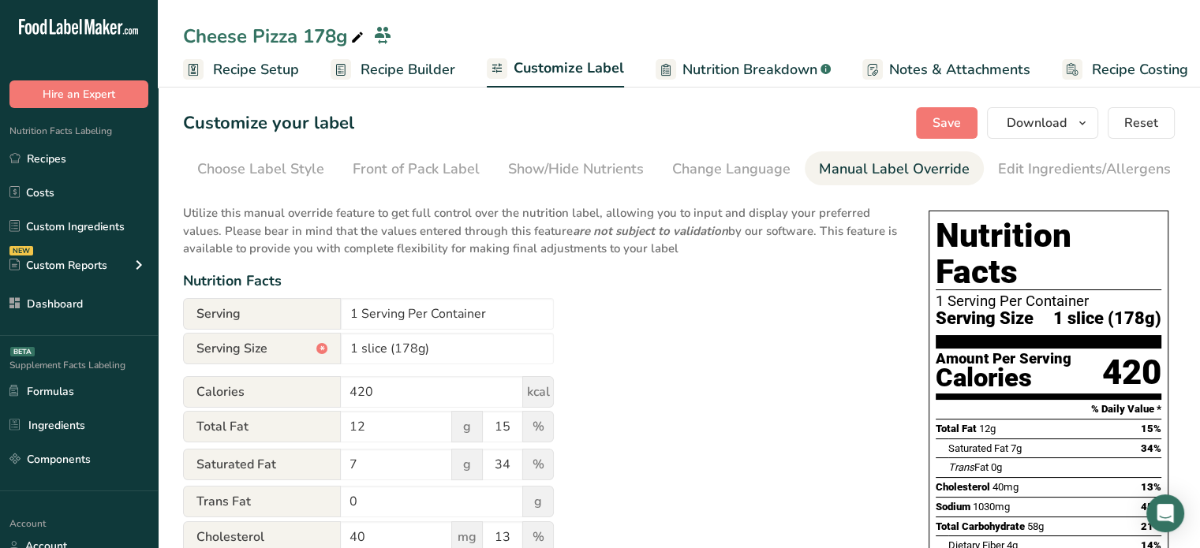
scroll to position [0, 142]
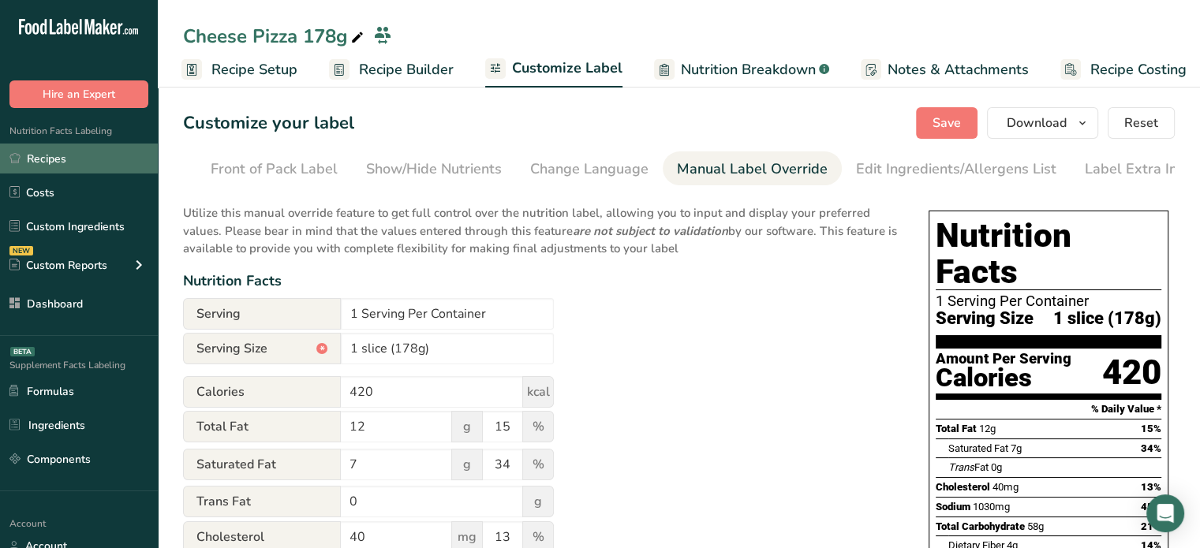
click at [126, 153] on link "Recipes" at bounding box center [79, 159] width 158 height 30
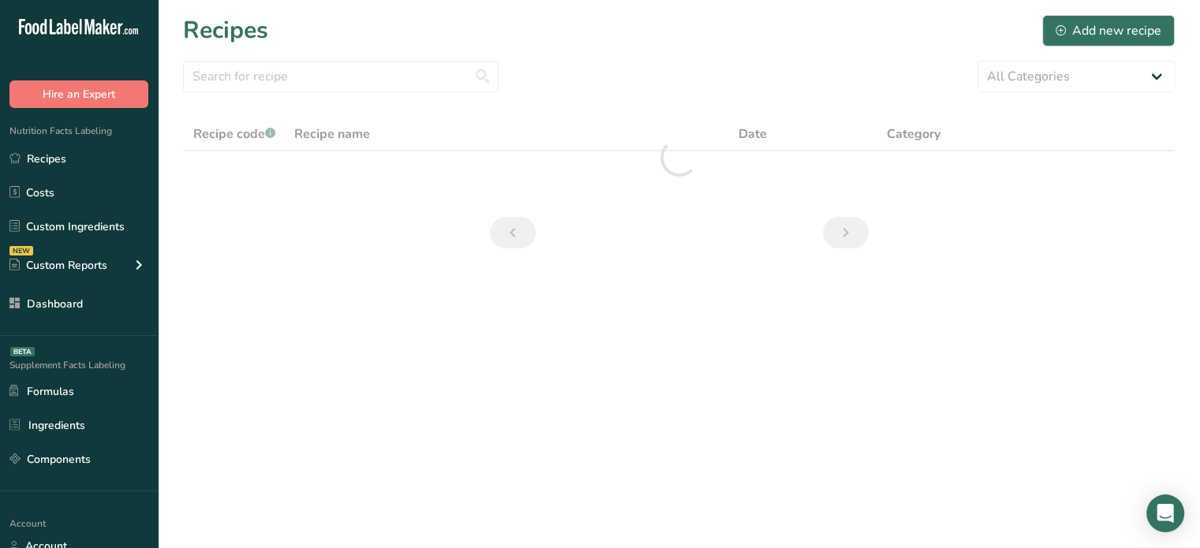
click at [92, 321] on div "Nutrition Facts Labeling Recipes Costs Custom Ingredients NEW Custom Reports Me…" at bounding box center [79, 222] width 158 height 228
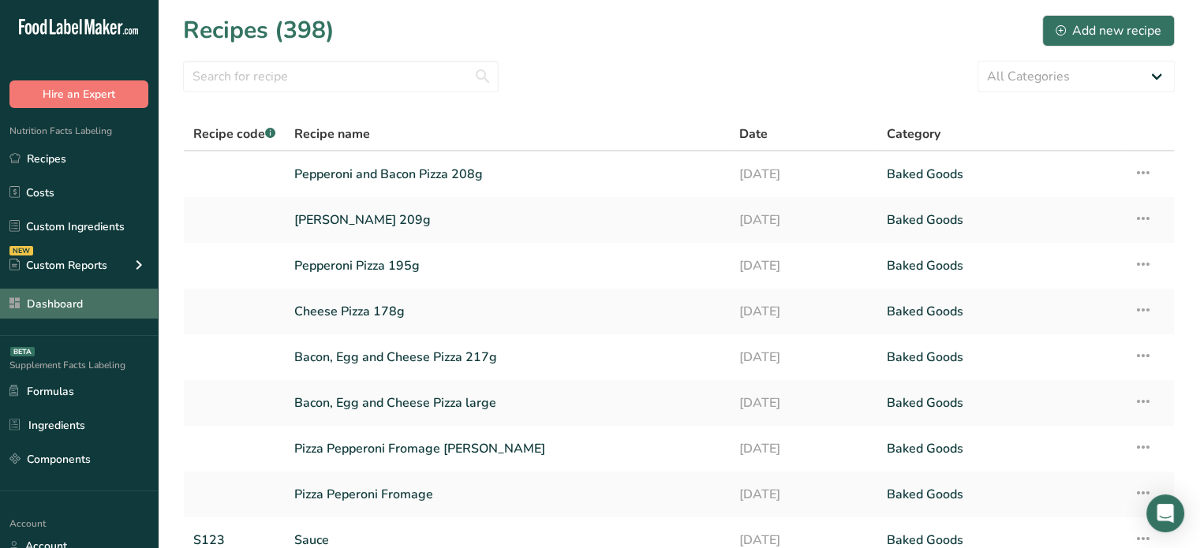
click at [93, 318] on div "Nutrition Facts Labeling Recipes Costs Custom Ingredients NEW Custom Reports Me…" at bounding box center [79, 222] width 158 height 228
click at [93, 318] on link "Dashboard" at bounding box center [79, 304] width 158 height 30
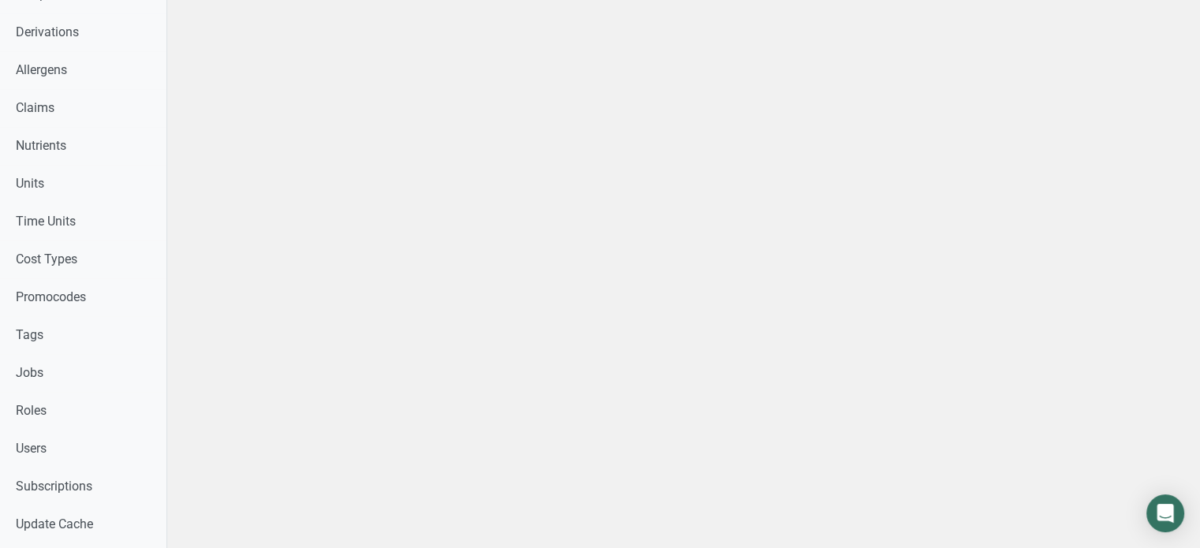
scroll to position [603, 0]
click at [259, 380] on div at bounding box center [683, 120] width 1033 height 1446
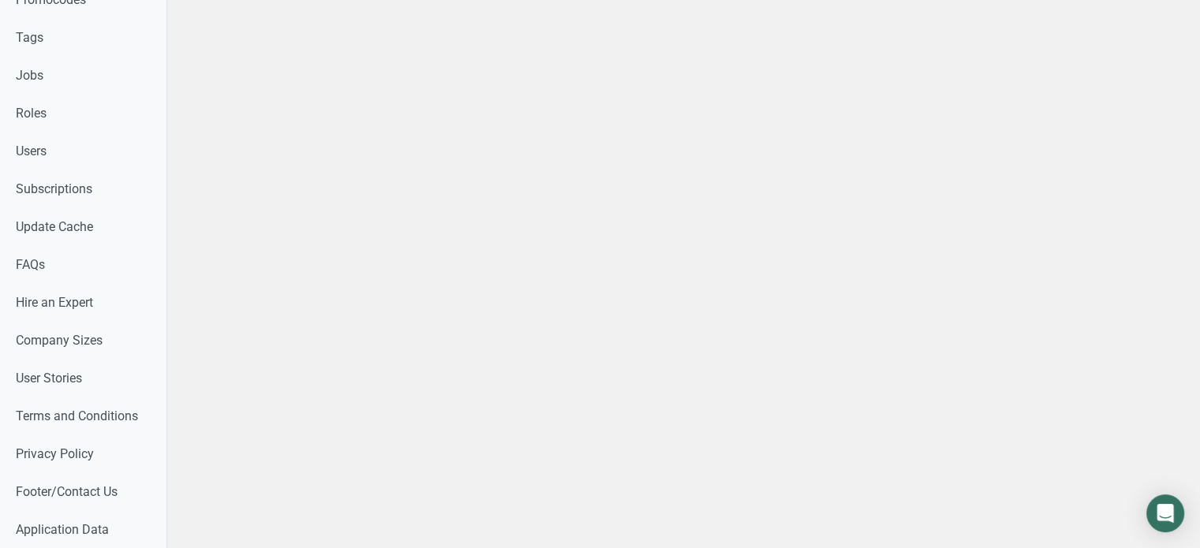
scroll to position [168, 0]
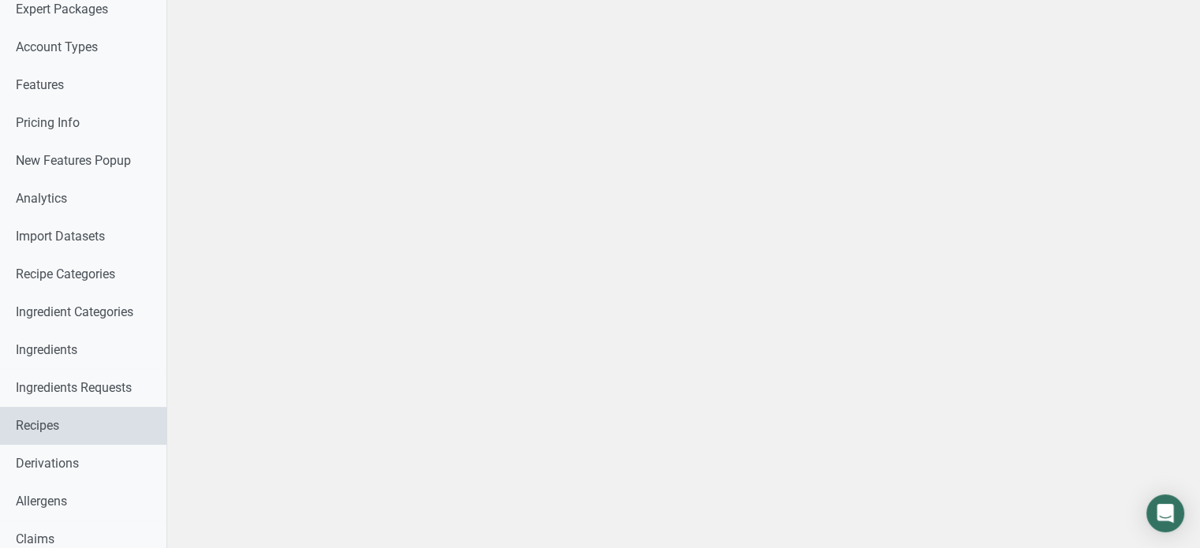
click at [57, 420] on link "Recipes" at bounding box center [83, 426] width 166 height 38
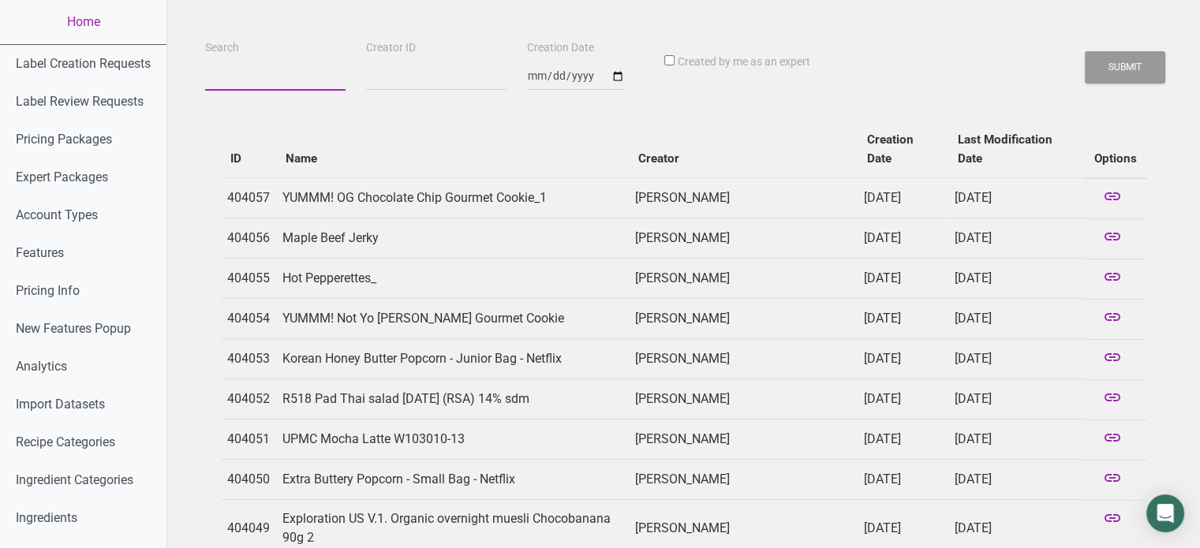
click at [289, 79] on input "Search" at bounding box center [275, 76] width 140 height 28
paste input "VA Crab Cake Company - Classic Crab Cake"
type input "VA Crab Cake Company - Classic Crab Cake"
click at [1085, 51] on button "Submit" at bounding box center [1125, 67] width 80 height 32
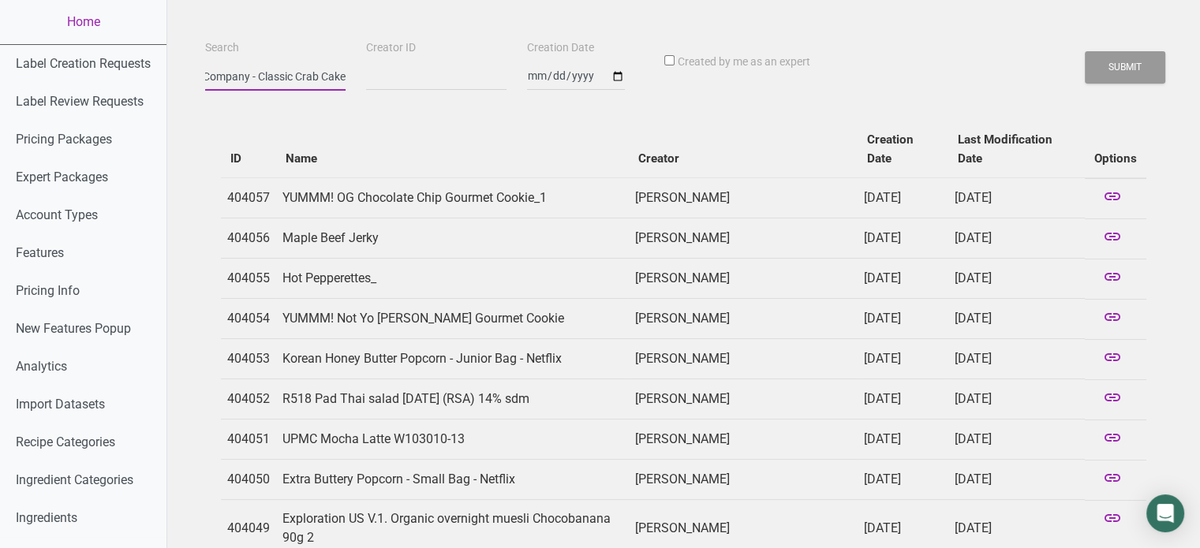
click at [1085, 51] on button "Submit" at bounding box center [1125, 67] width 80 height 32
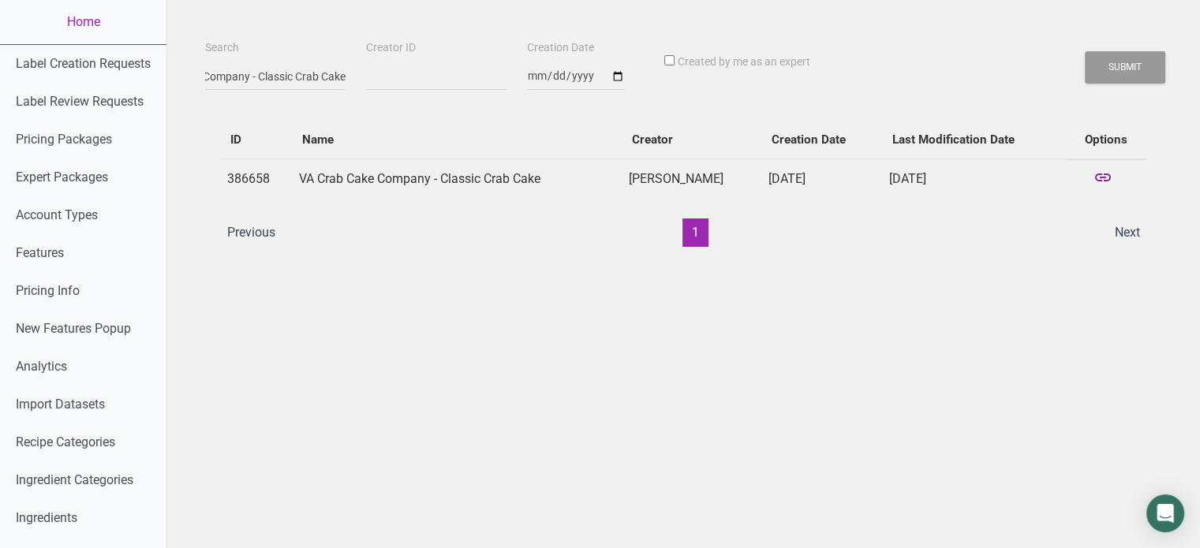
click at [1105, 178] on icon at bounding box center [1103, 179] width 19 height 22
click at [1098, 173] on icon at bounding box center [1103, 179] width 19 height 22
click at [138, 20] on link "Home" at bounding box center [83, 22] width 166 height 44
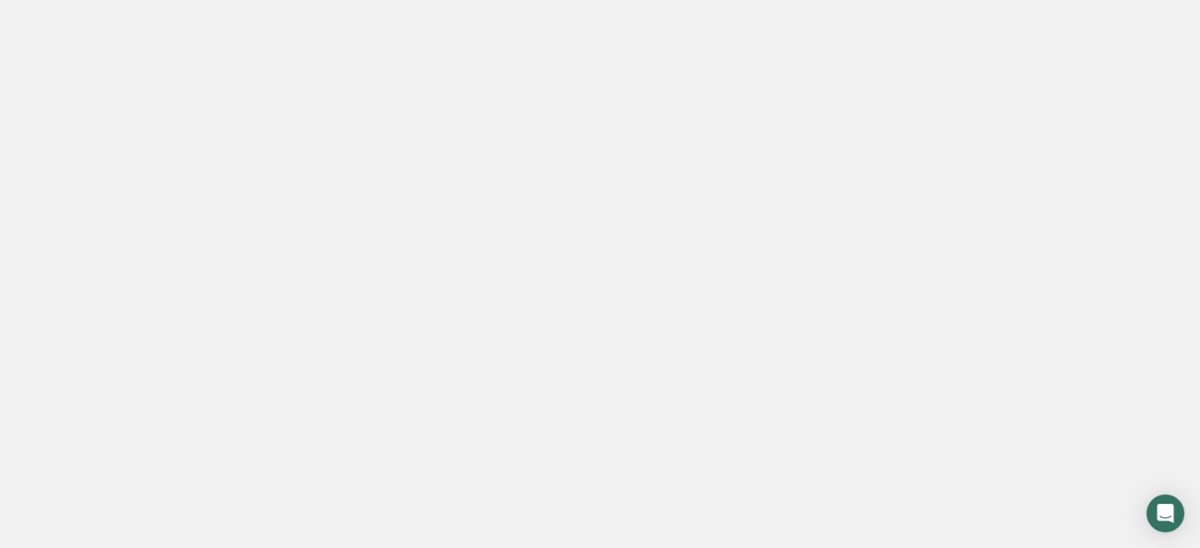
click at [138, 20] on link "Home" at bounding box center [83, 22] width 166 height 44
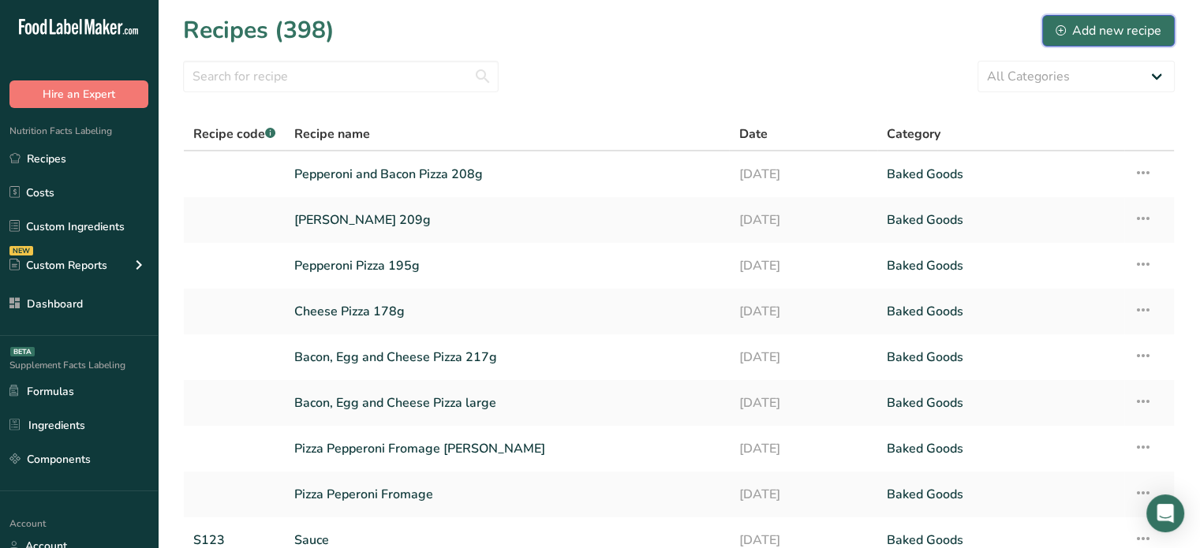
click at [1100, 15] on button "Add new recipe" at bounding box center [1108, 31] width 133 height 32
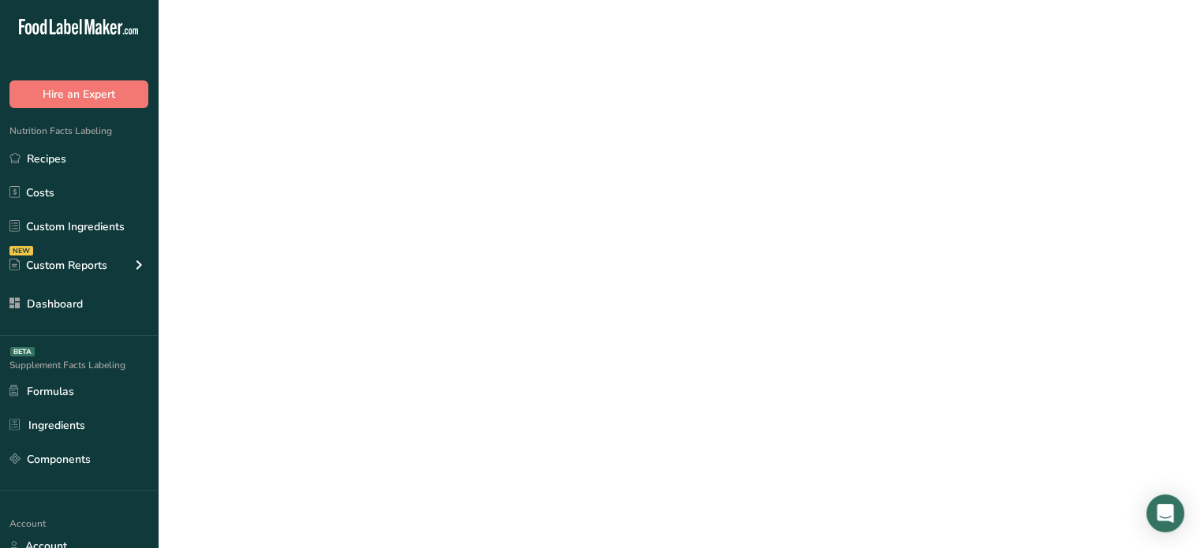
click at [1100, 15] on button "Add new recipe" at bounding box center [1108, 31] width 133 height 32
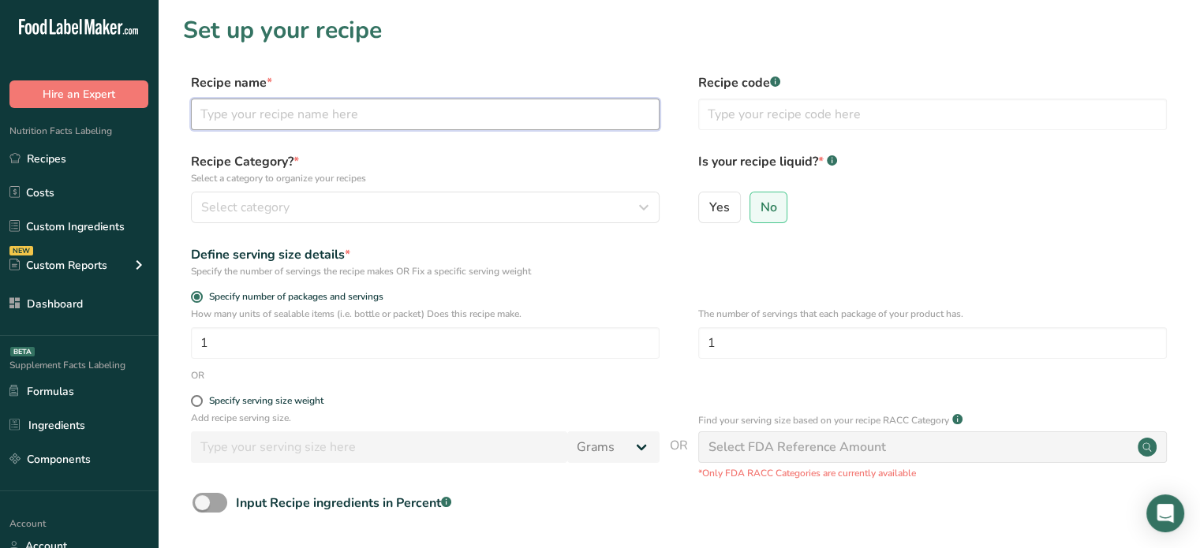
click at [468, 107] on input "text" at bounding box center [425, 115] width 469 height 32
type input "test"
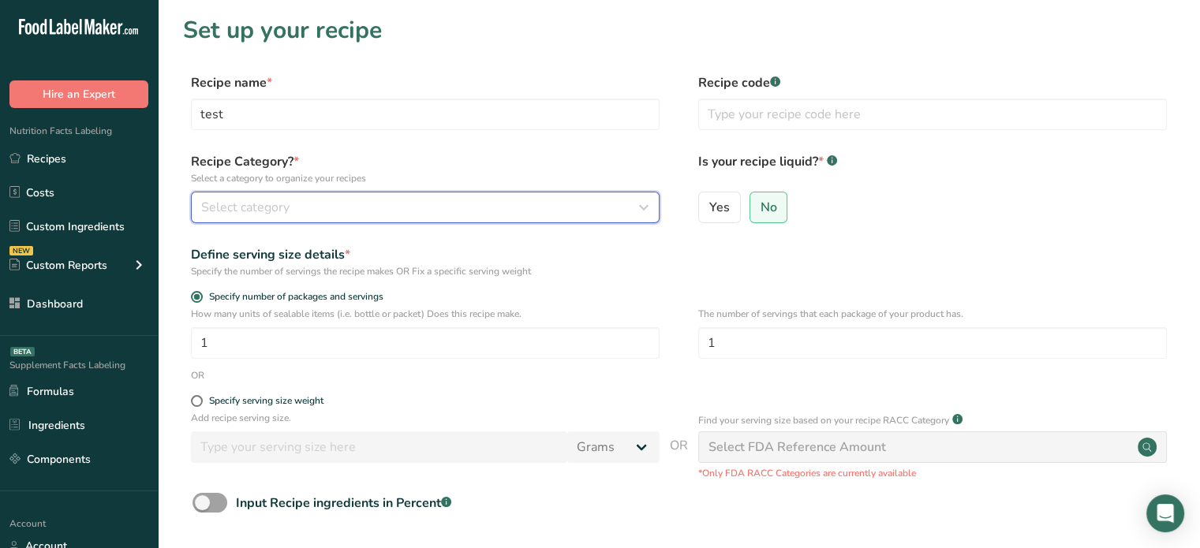
click at [606, 201] on div "Select category" at bounding box center [420, 207] width 439 height 19
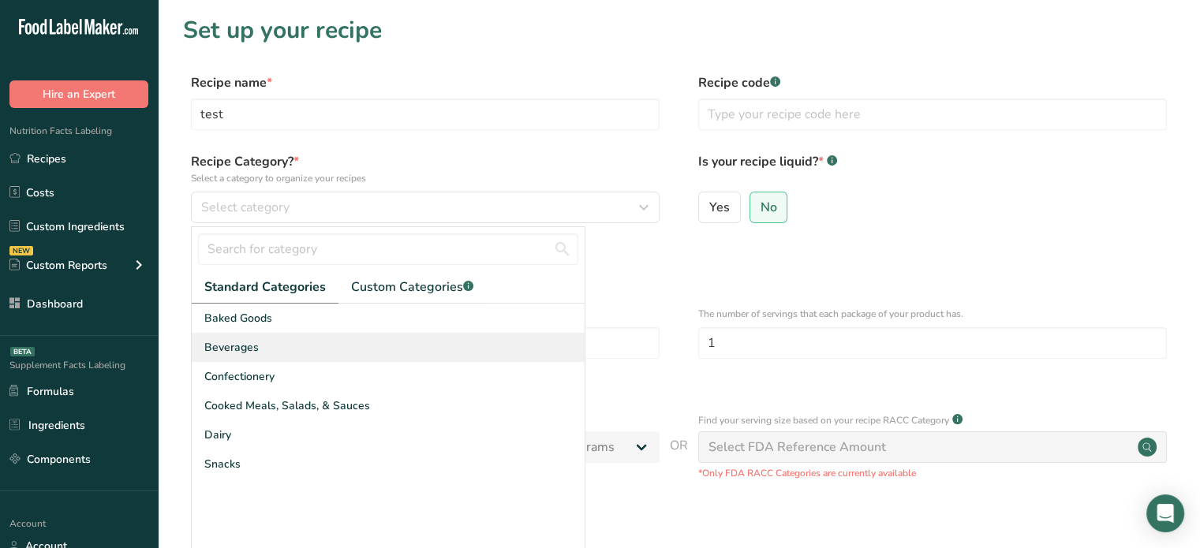
click at [492, 349] on div "Beverages" at bounding box center [388, 347] width 393 height 29
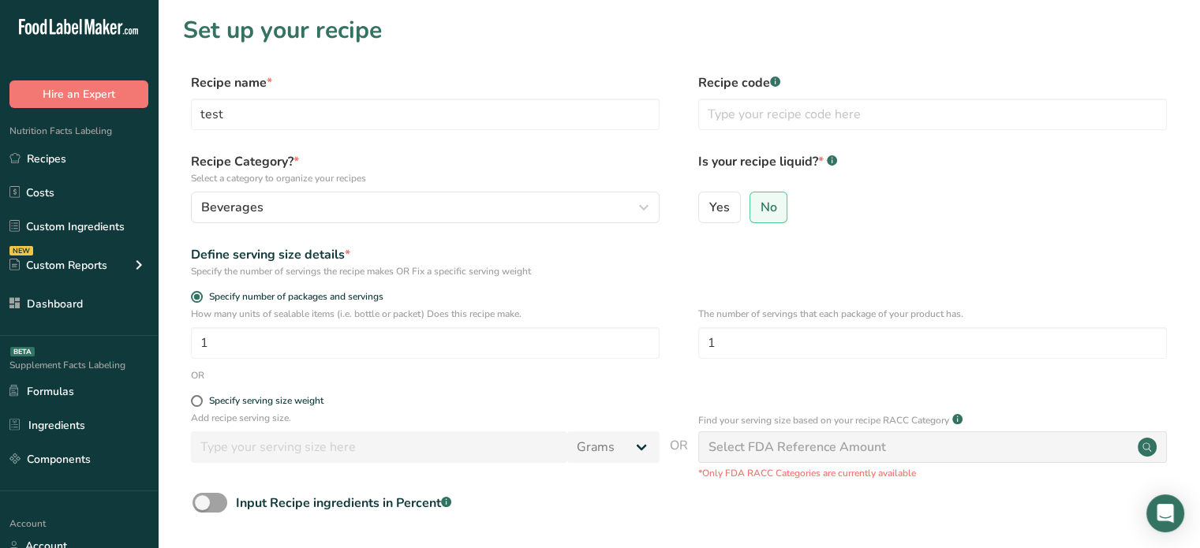
scroll to position [118, 0]
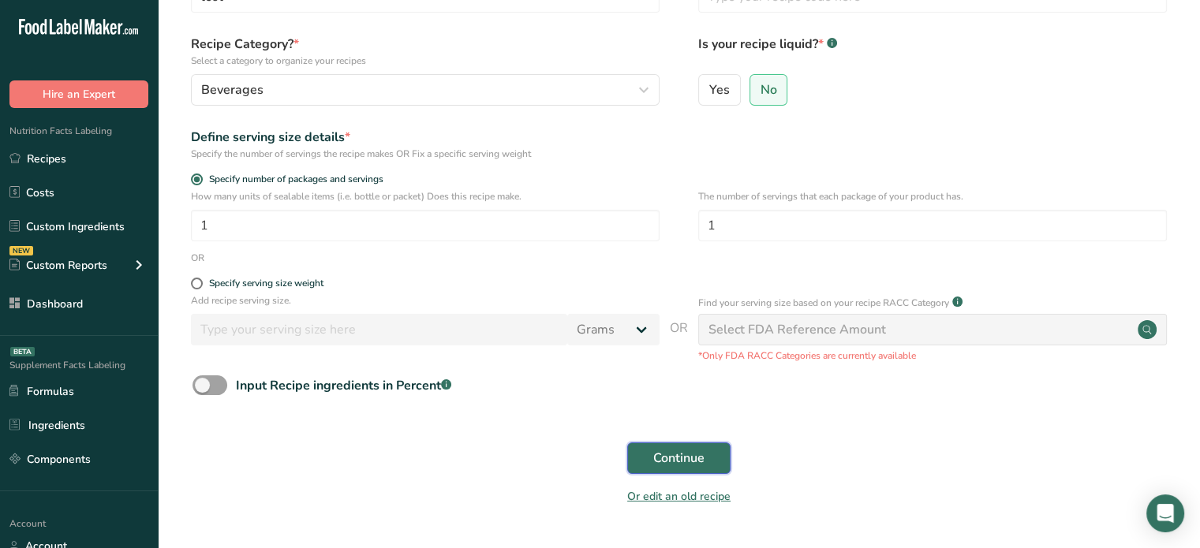
click at [695, 454] on span "Continue" at bounding box center [678, 458] width 51 height 19
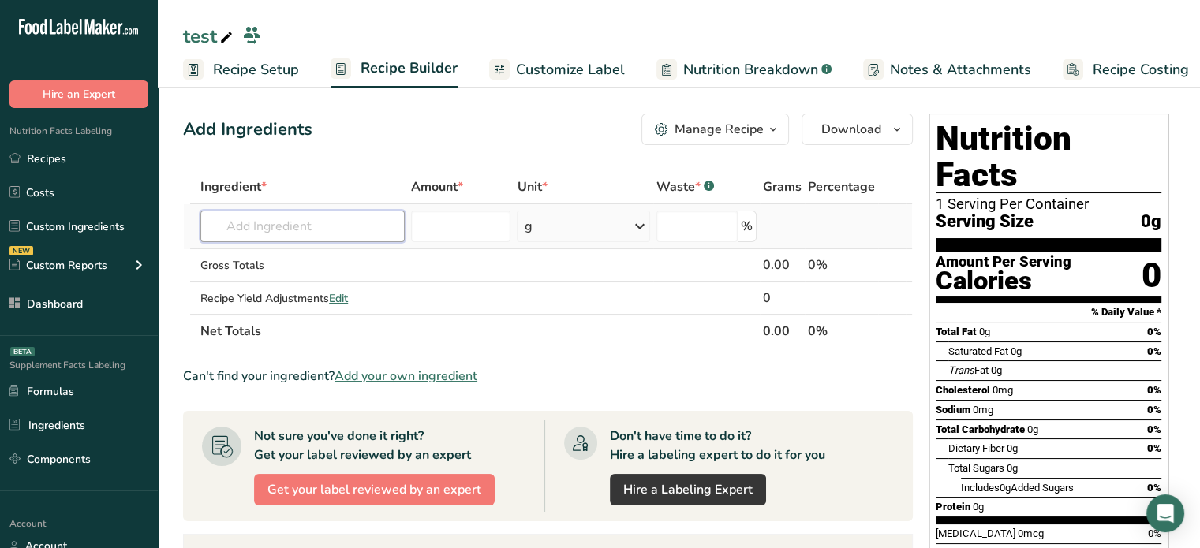
click at [365, 236] on input "text" at bounding box center [302, 227] width 204 height 32
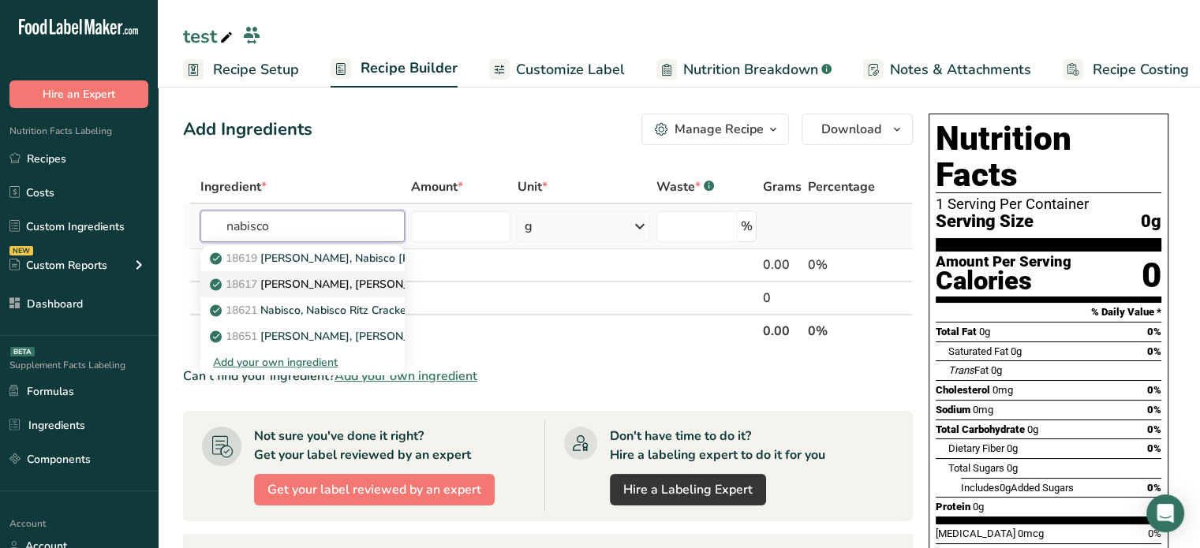
type input "nabisco"
click at [351, 290] on p "18617 Nabisco, Nabisco Grahams Crackers" at bounding box center [352, 284] width 279 height 17
type input "[PERSON_NAME], [PERSON_NAME] Crackers"
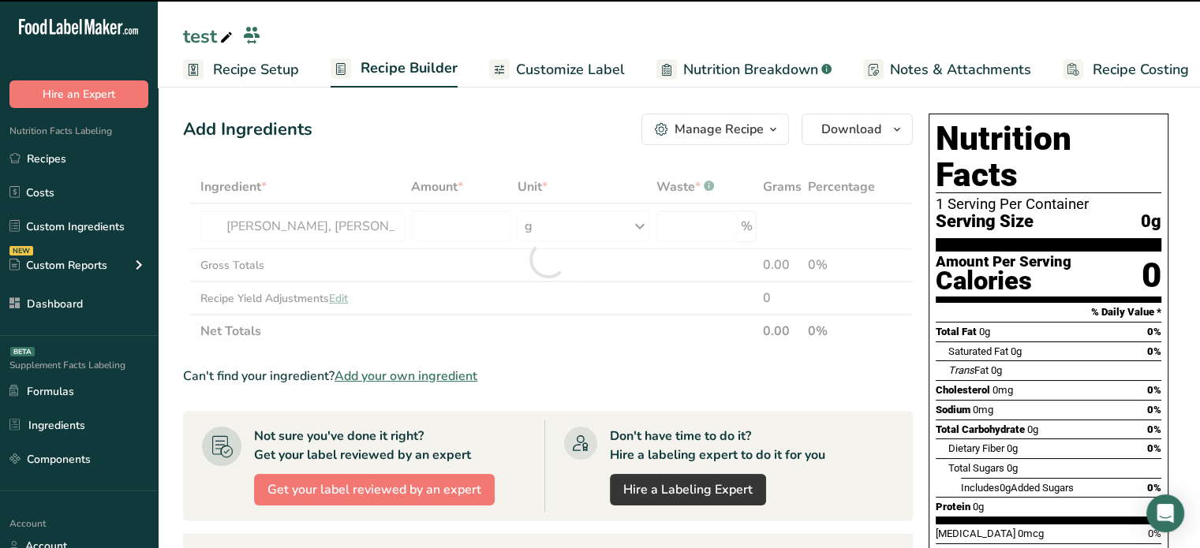
type input "0"
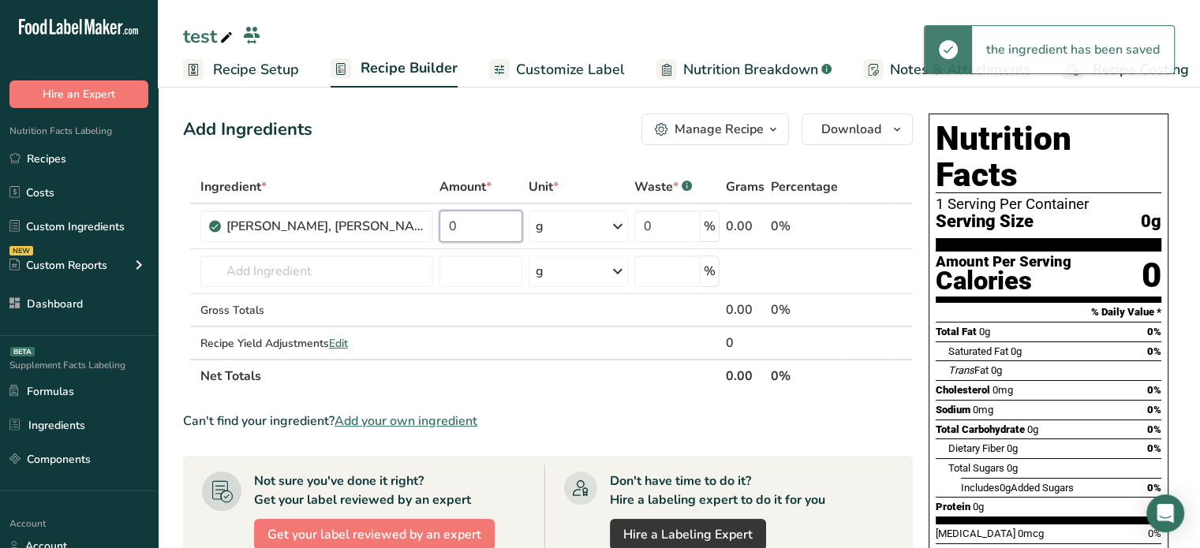
click at [481, 222] on input "0" at bounding box center [481, 227] width 84 height 32
type input "88"
click at [703, 334] on div "Ingredient * Amount * Unit * Waste * .a-a{fill:#347362;}.b-a{fill:#fff;} Grams …" at bounding box center [548, 281] width 730 height 222
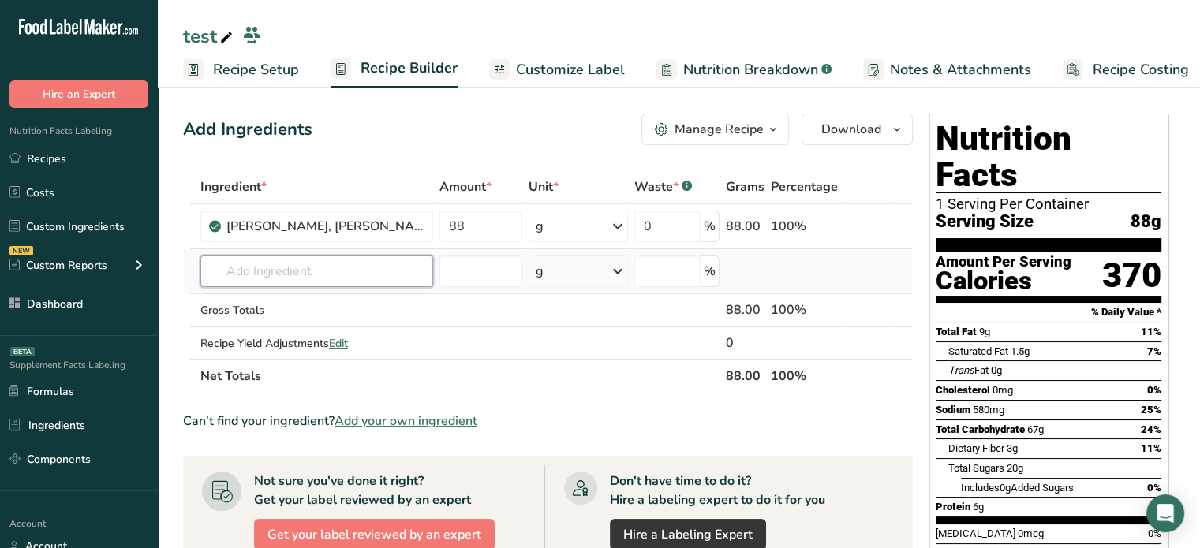
click at [319, 257] on input "text" at bounding box center [316, 272] width 233 height 32
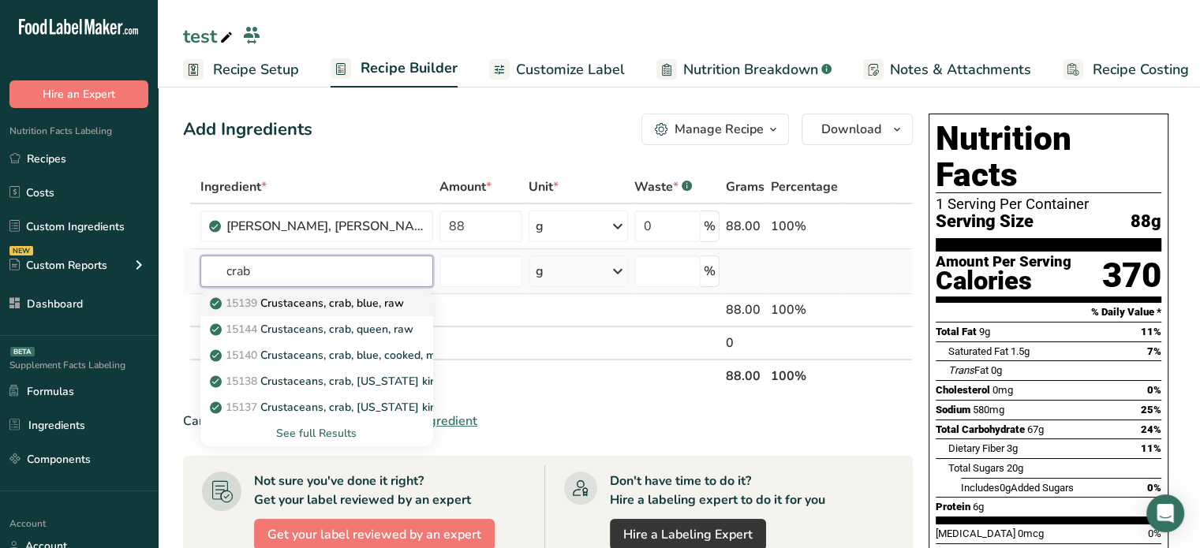
type input "crab"
click at [320, 302] on p "15139 Crustaceans, crab, blue, raw" at bounding box center [308, 303] width 191 height 17
type input "Crustaceans, crab, blue, raw"
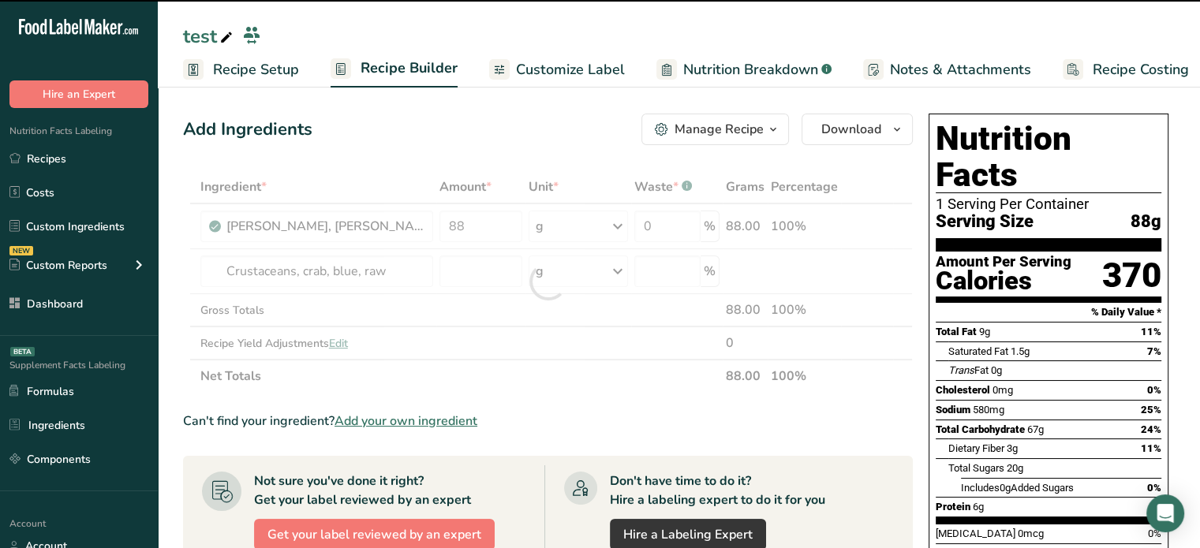
type input "0"
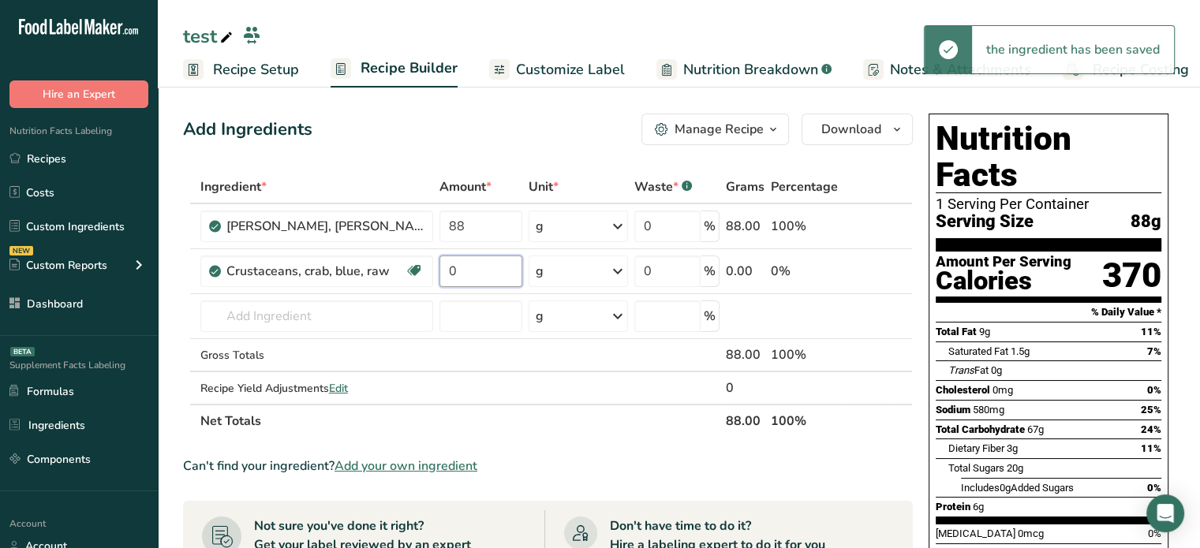
click at [495, 259] on input "0" at bounding box center [481, 272] width 84 height 32
type input "8"
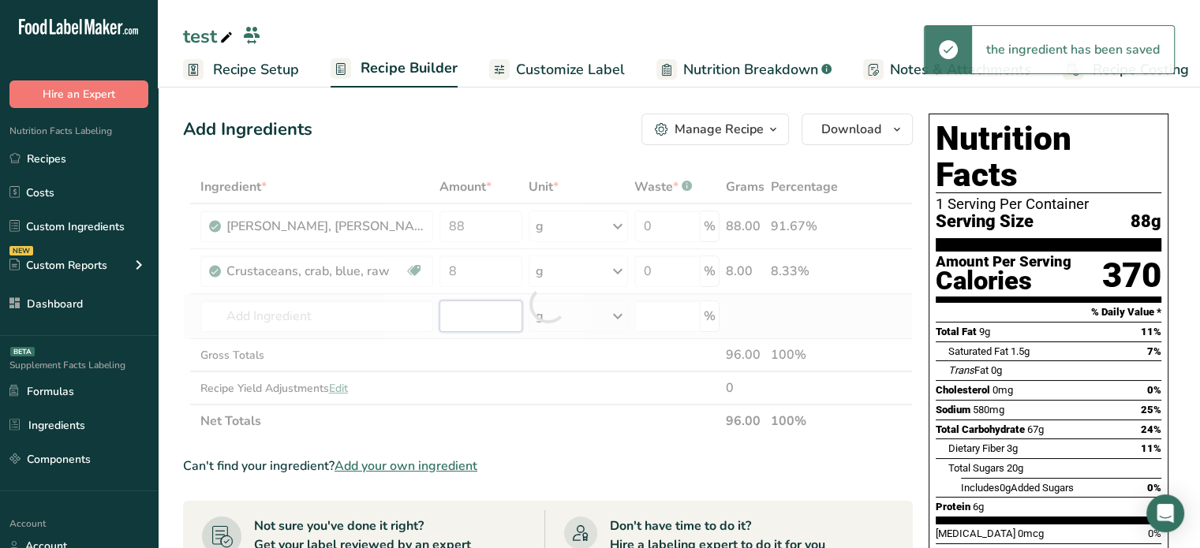
click at [447, 312] on div "Ingredient * Amount * Unit * Waste * .a-a{fill:#347362;}.b-a{fill:#fff;} Grams …" at bounding box center [548, 303] width 730 height 267
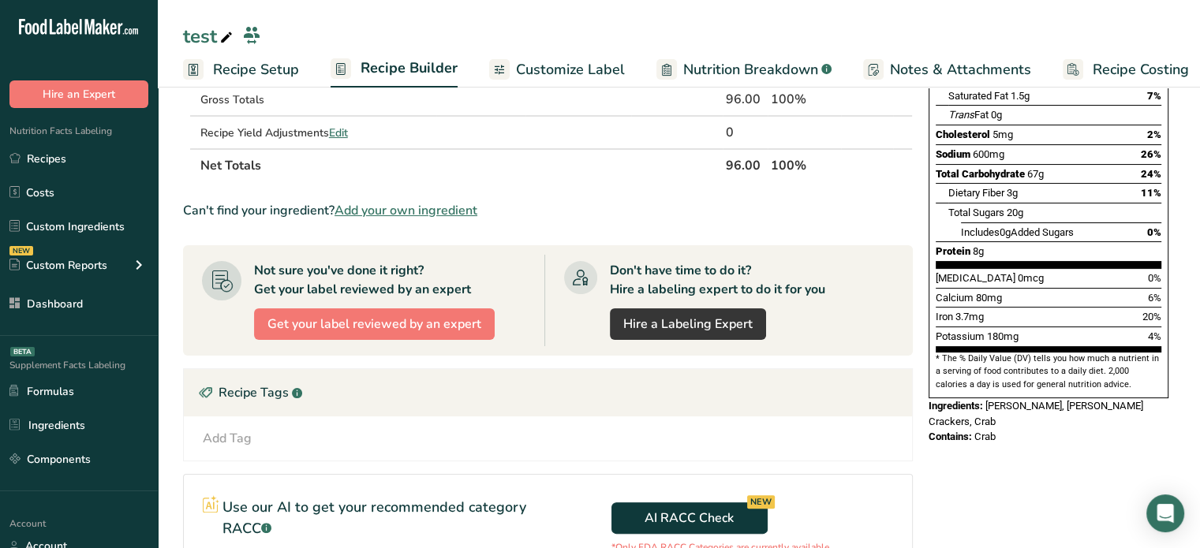
scroll to position [10, 0]
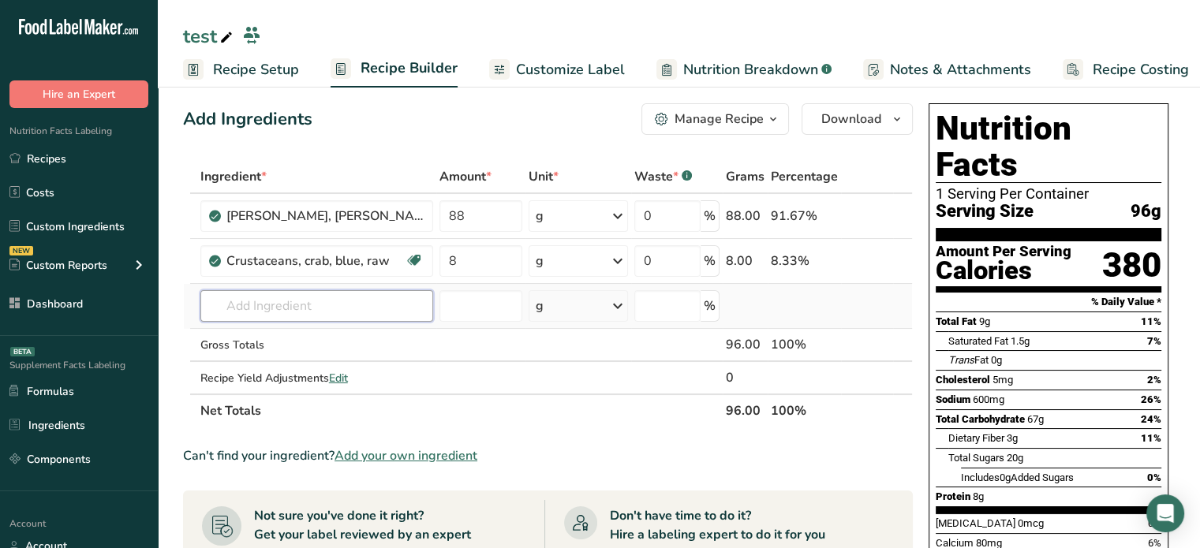
click at [350, 305] on input "text" at bounding box center [316, 306] width 233 height 32
type input "mustard ye"
click at [368, 333] on p "2046 Mustard, prepared, yellow" at bounding box center [300, 338] width 174 height 17
type input "Mustard, prepared, yellow"
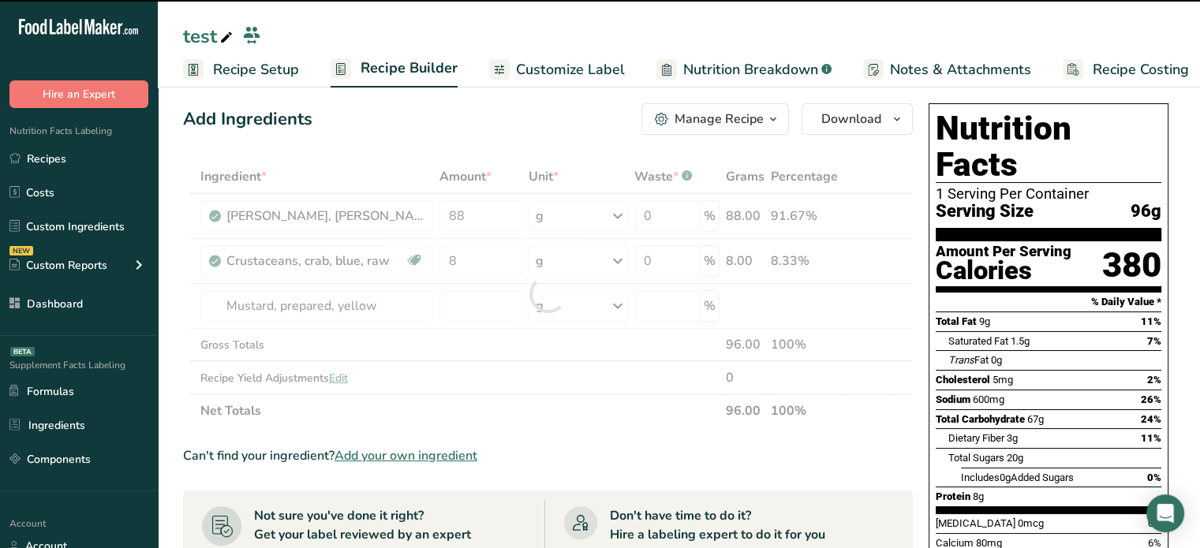
type input "0"
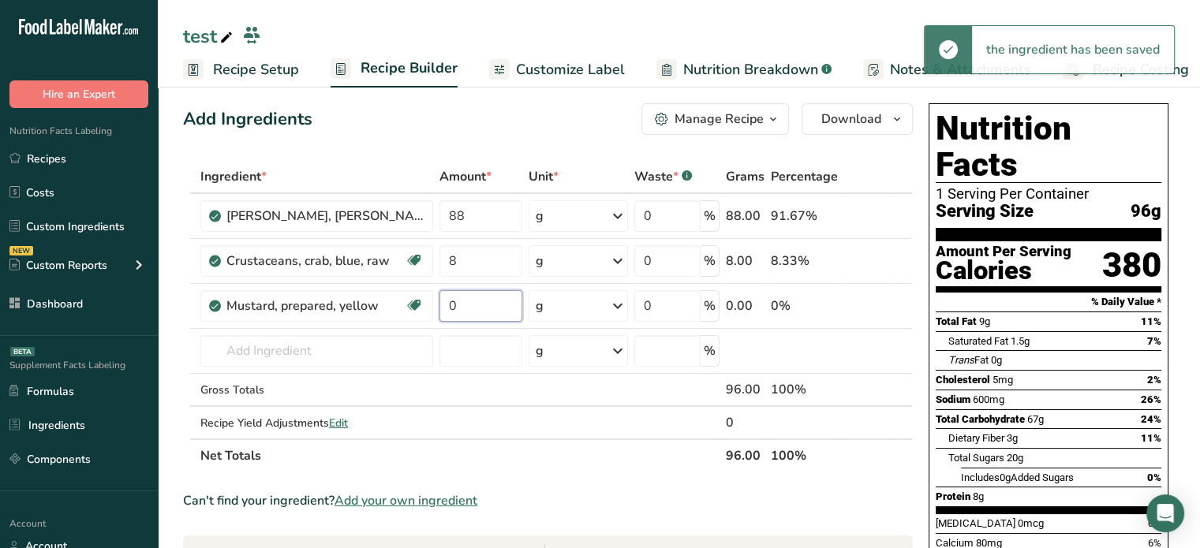
click at [480, 296] on input "0" at bounding box center [481, 306] width 84 height 32
type input "77"
click at [480, 341] on div "Ingredient * Amount * Unit * Waste * .a-a{fill:#347362;}.b-a{fill:#fff;} Grams …" at bounding box center [548, 316] width 730 height 312
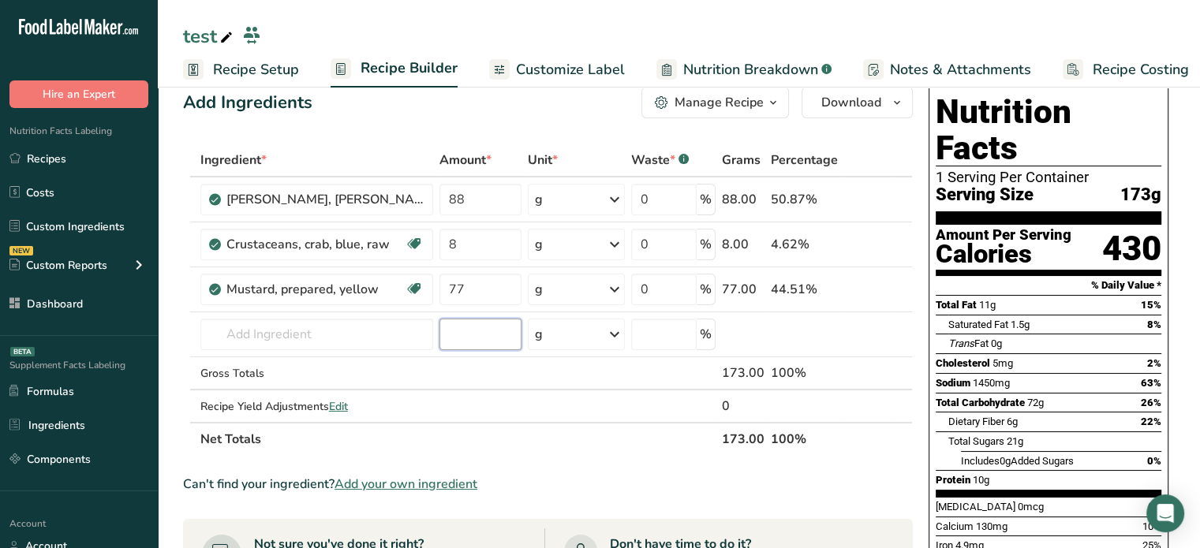
scroll to position [0, 0]
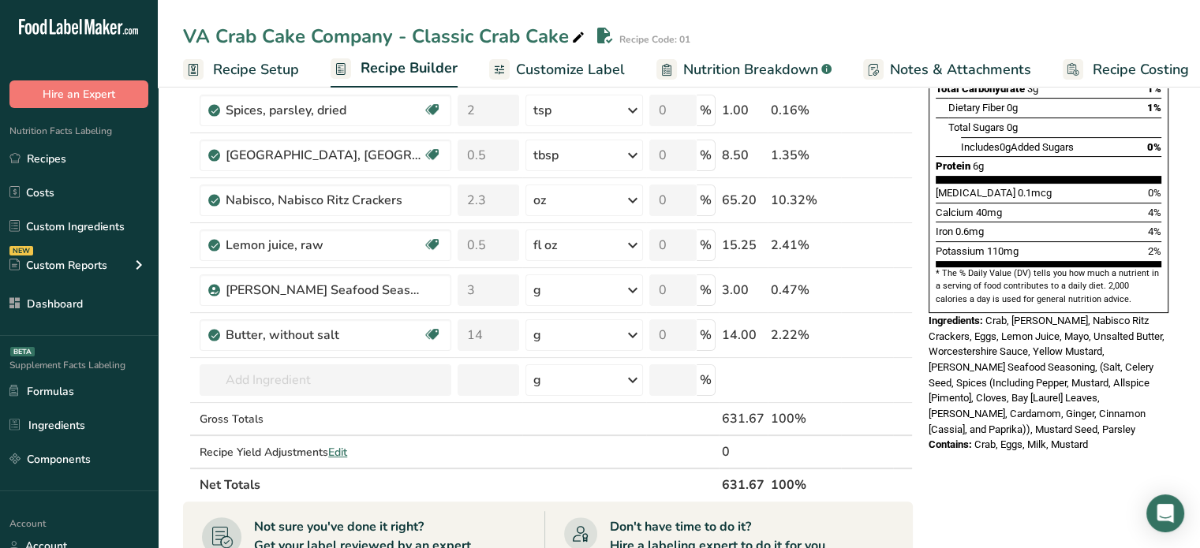
scroll to position [344, 0]
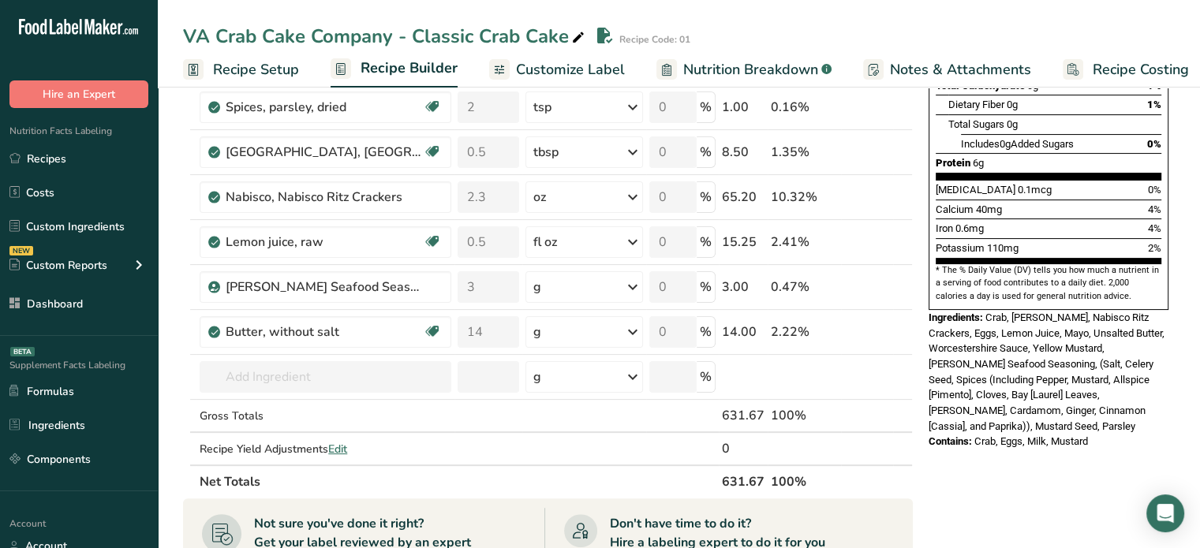
click at [290, 69] on span "Recipe Setup" at bounding box center [256, 69] width 86 height 21
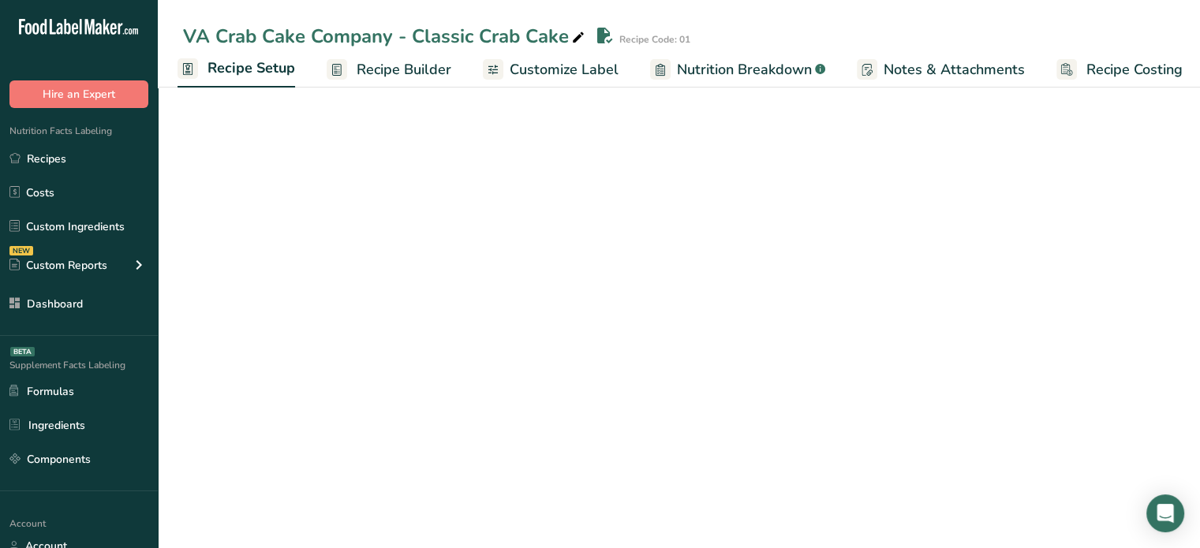
scroll to position [106, 0]
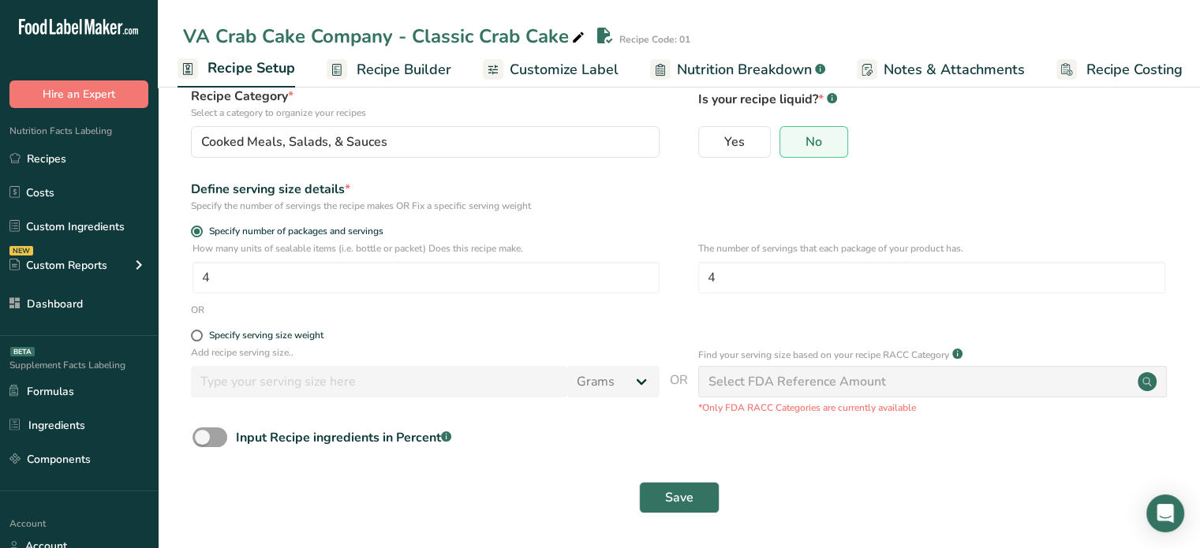
click at [393, 82] on link "Recipe Builder" at bounding box center [389, 70] width 125 height 36
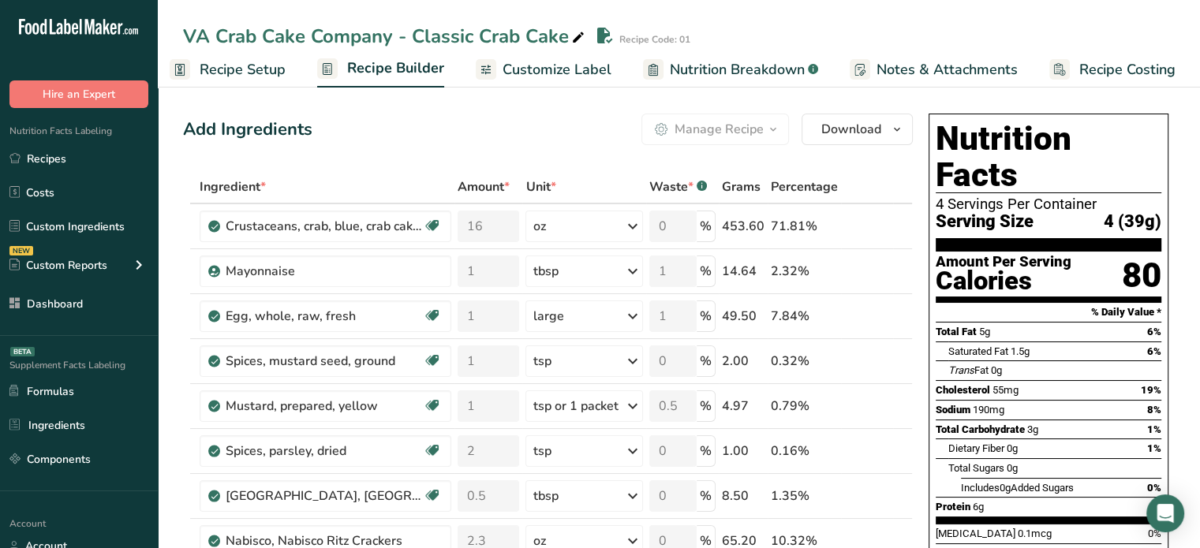
click at [1135, 212] on span "4 (39g)" at bounding box center [1133, 222] width 58 height 20
click at [387, 140] on div "Add Ingredients Manage Recipe Delete Recipe Duplicate Recipe Scale Recipe Save …" at bounding box center [548, 130] width 730 height 32
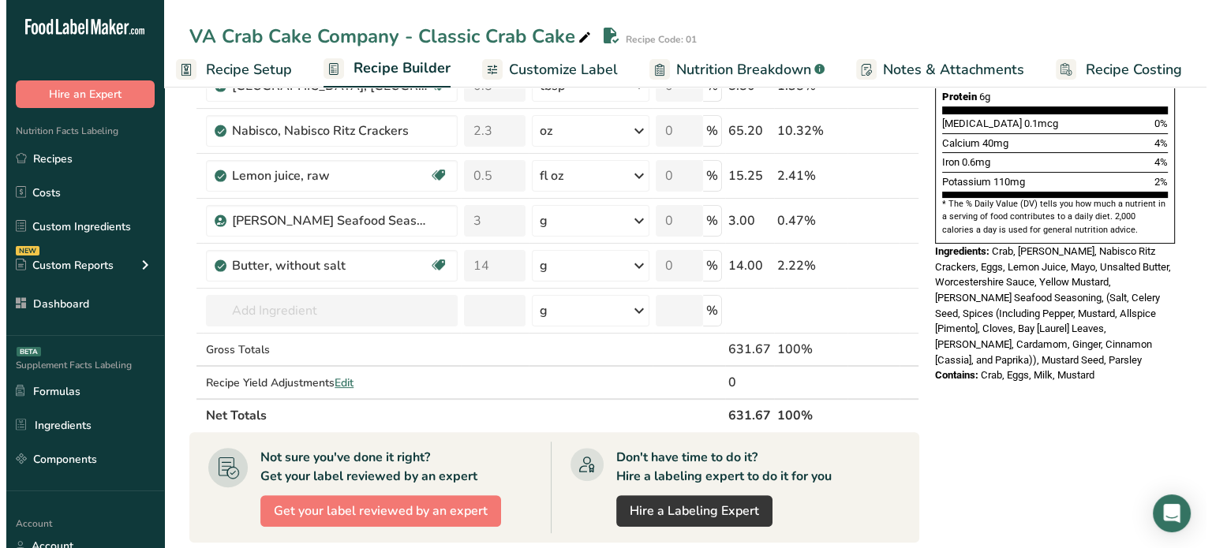
scroll to position [390, 0]
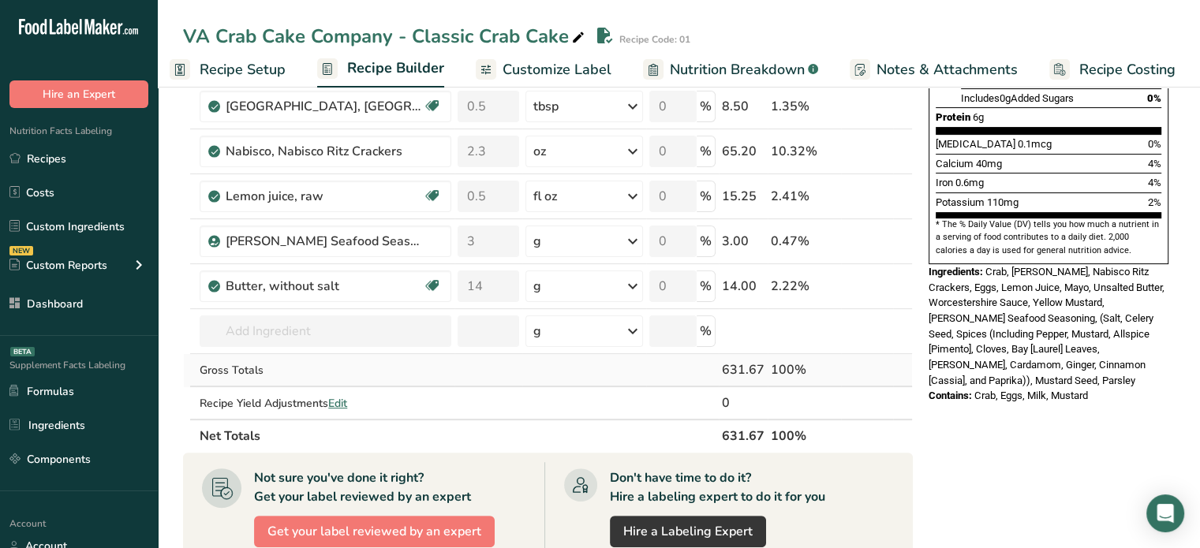
click at [733, 364] on div "631.67" at bounding box center [743, 370] width 43 height 19
copy div "631.67"
click at [347, 401] on span "Edit" at bounding box center [337, 403] width 19 height 15
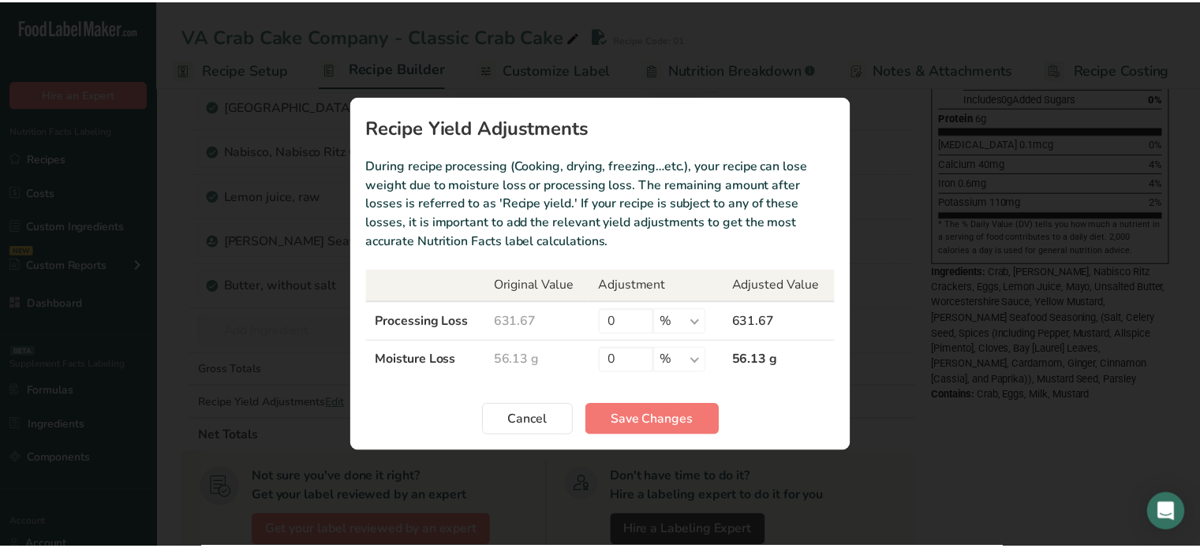
scroll to position [0, 2]
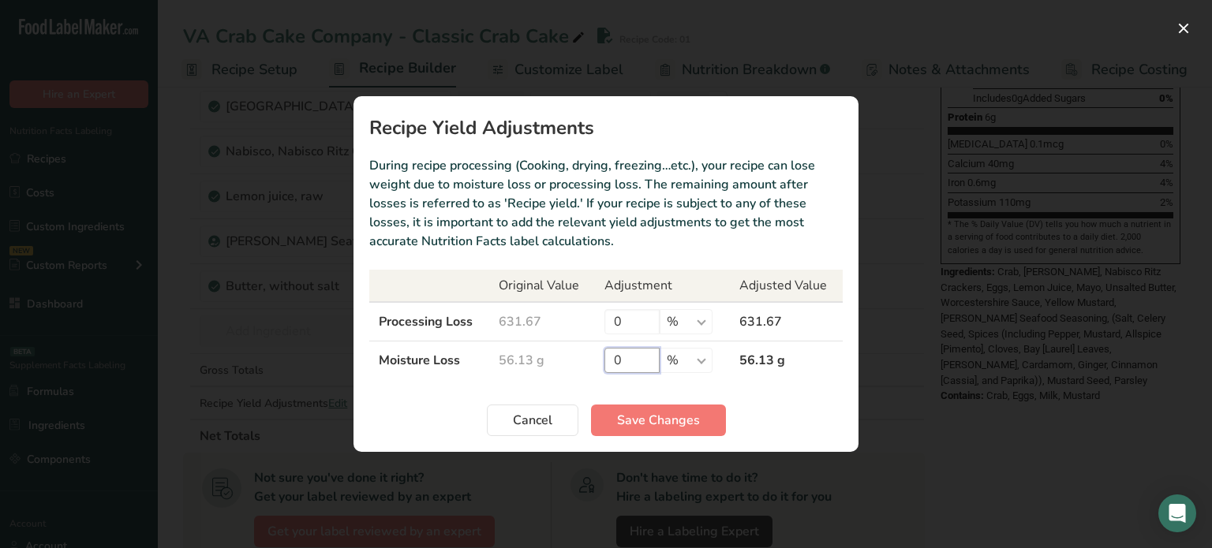
drag, startPoint x: 650, startPoint y: 361, endPoint x: 600, endPoint y: 365, distance: 49.8
click at [600, 365] on td "0 % g kg mg mcg lb oz" at bounding box center [662, 361] width 135 height 39
type input "41.67"
click at [544, 414] on span "Cancel" at bounding box center [532, 420] width 39 height 19
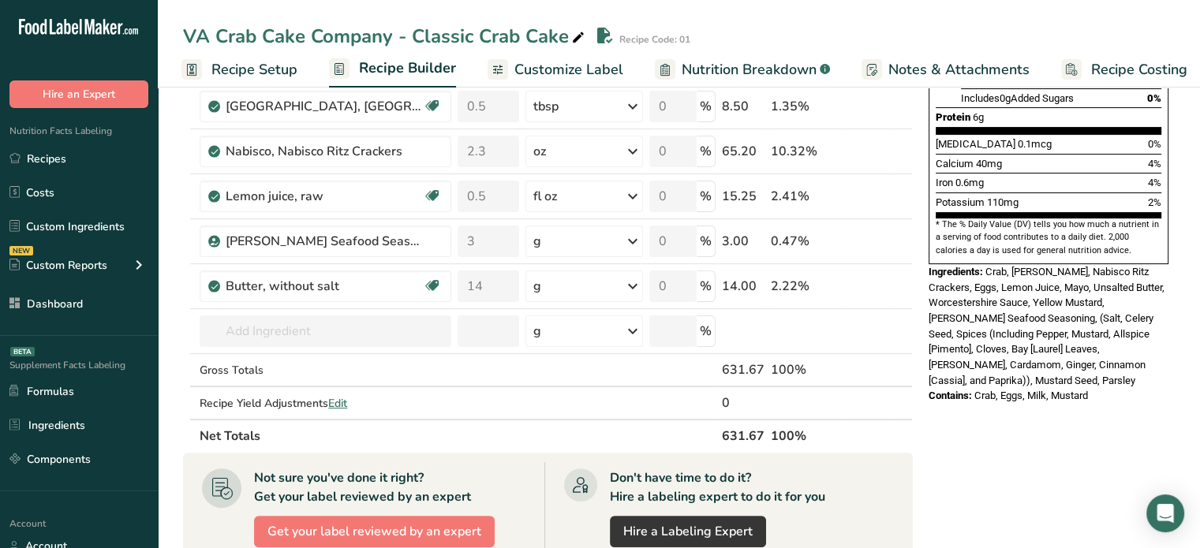
click at [275, 74] on span "Recipe Setup" at bounding box center [254, 69] width 86 height 21
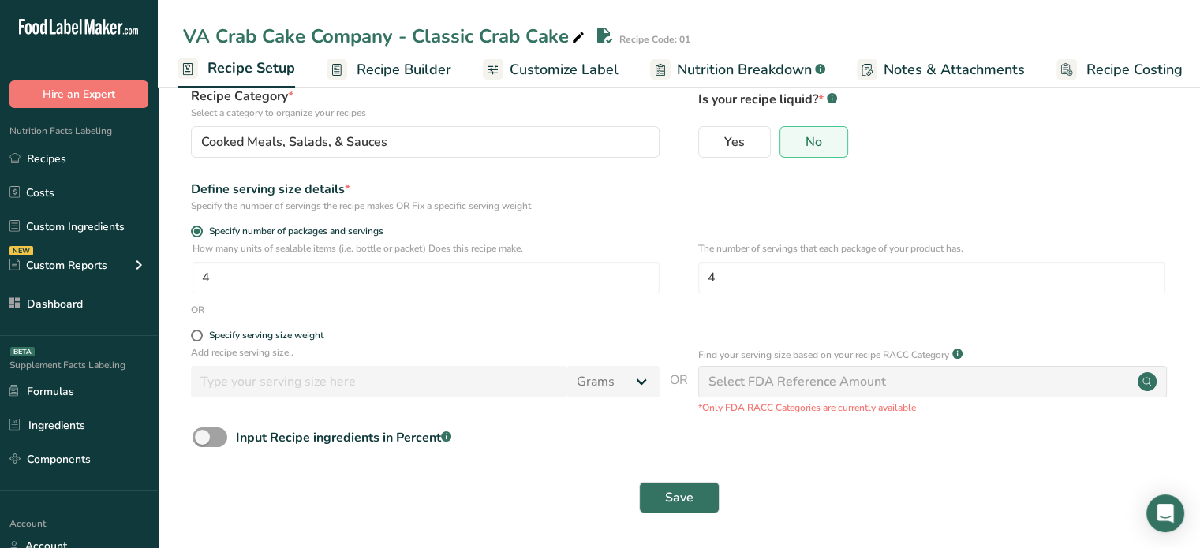
scroll to position [106, 0]
click at [436, 78] on span "Recipe Builder" at bounding box center [404, 69] width 95 height 21
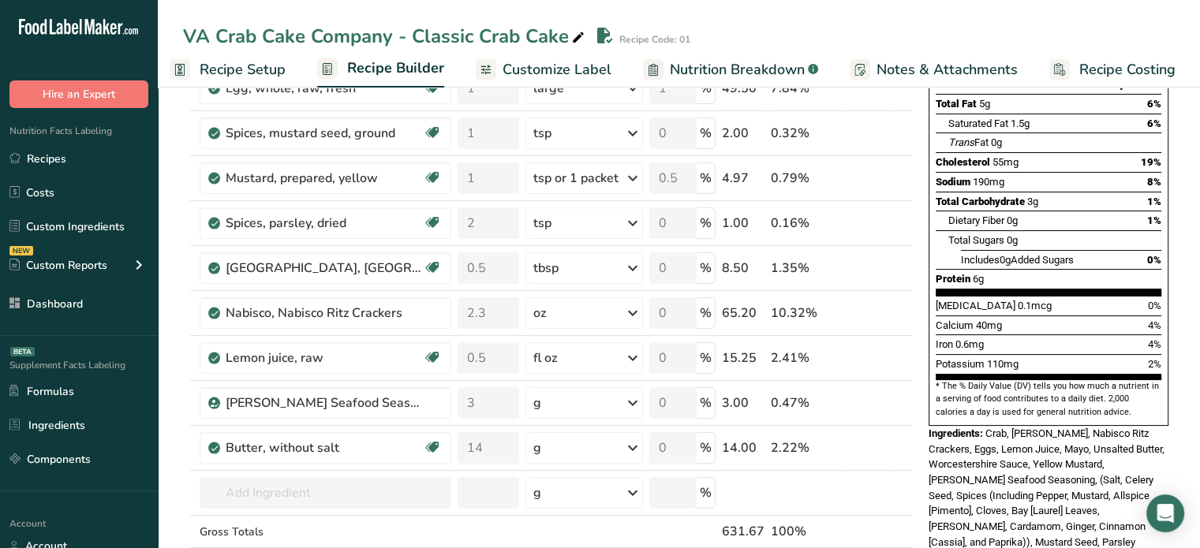
scroll to position [245, 0]
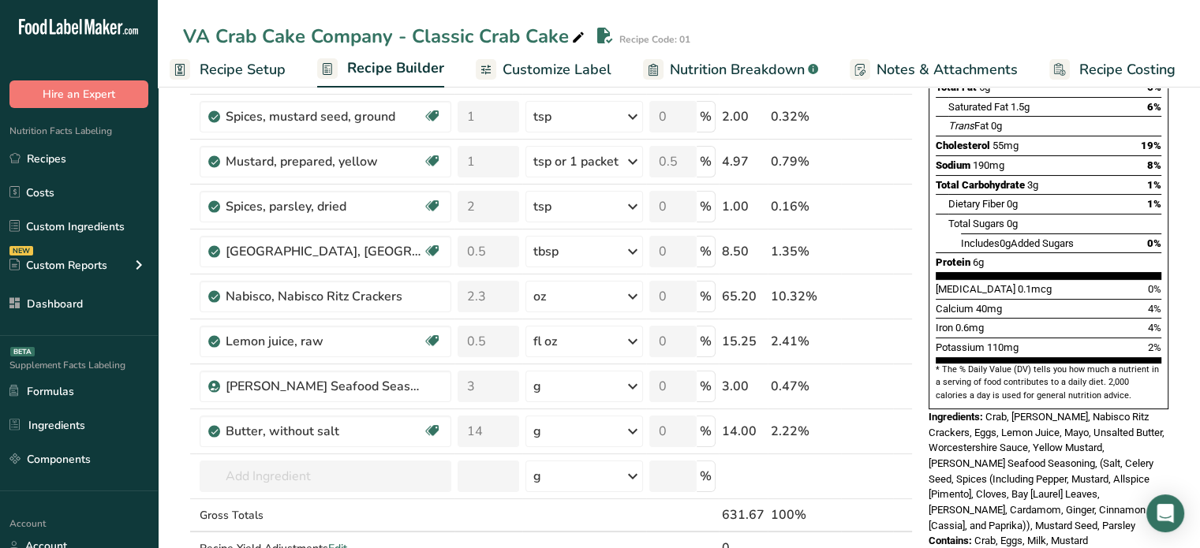
drag, startPoint x: 1197, startPoint y: 192, endPoint x: 1193, endPoint y: 135, distance: 56.9
click at [1193, 135] on section "Add Ingredients Manage Recipe Delete Recipe Duplicate Recipe Scale Recipe Save …" at bounding box center [679, 486] width 1042 height 1298
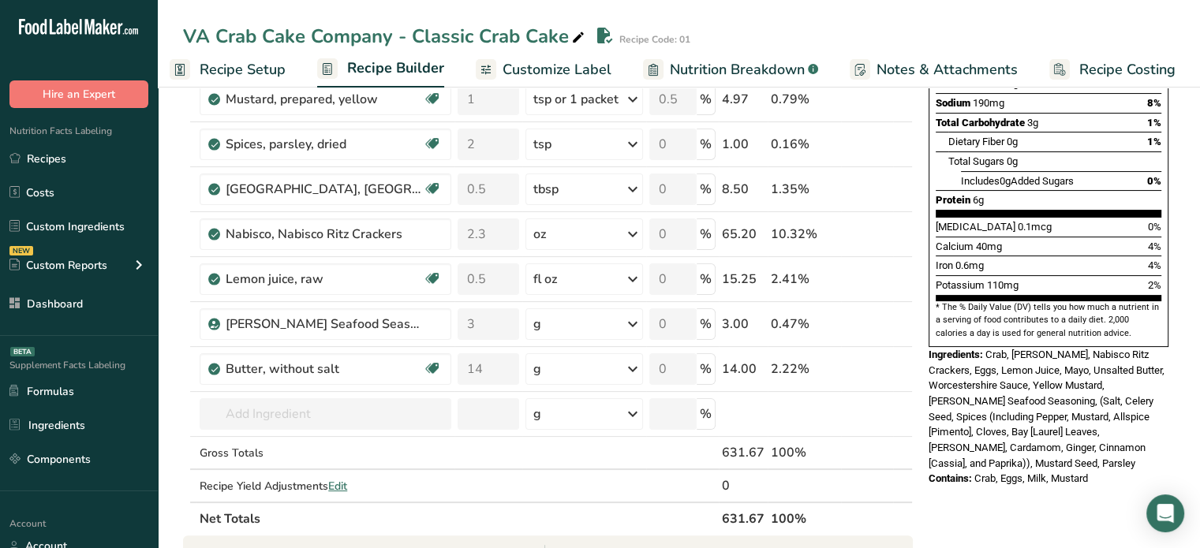
scroll to position [320, 0]
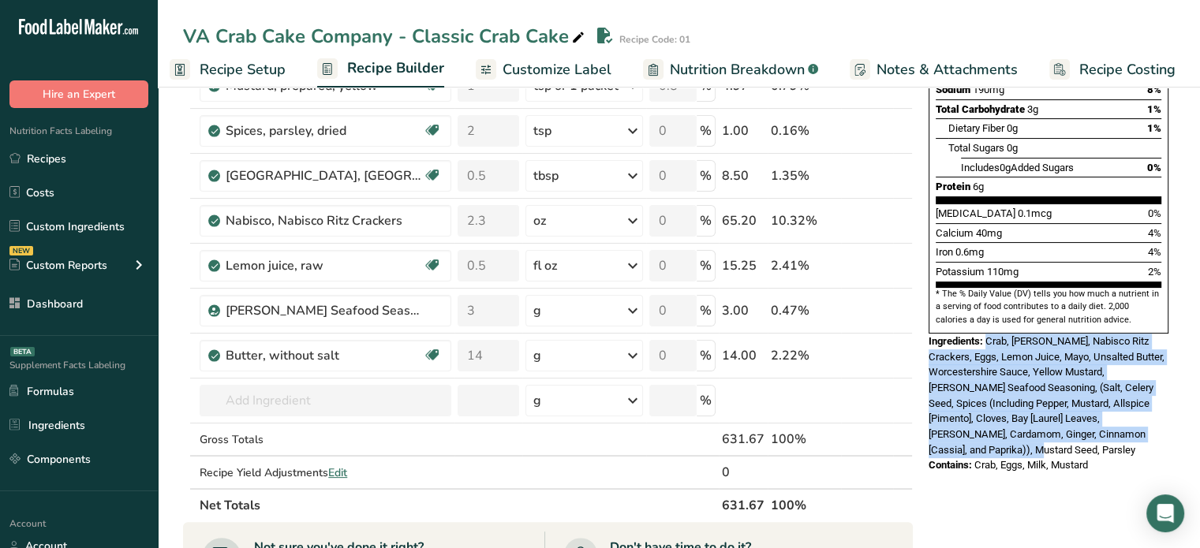
drag, startPoint x: 989, startPoint y: 302, endPoint x: 1070, endPoint y: 406, distance: 131.6
click at [1070, 406] on div "Ingredients: Crab, Nabisco, Nabisco Ritz Crackers, Eggs, Lemon Juice, Mayo, Uns…" at bounding box center [1049, 396] width 240 height 125
copy span "Crab, Nabisco, Nabisco Ritz Crackers, Eggs, Lemon Juice, Mayo, Unsalted Butter,…"
click at [1136, 334] on div "Ingredients: Crab, Nabisco, Nabisco Ritz Crackers, Eggs, Lemon Juice, Mayo, Uns…" at bounding box center [1049, 396] width 240 height 125
drag, startPoint x: 927, startPoint y: 318, endPoint x: 1035, endPoint y: 407, distance: 140.1
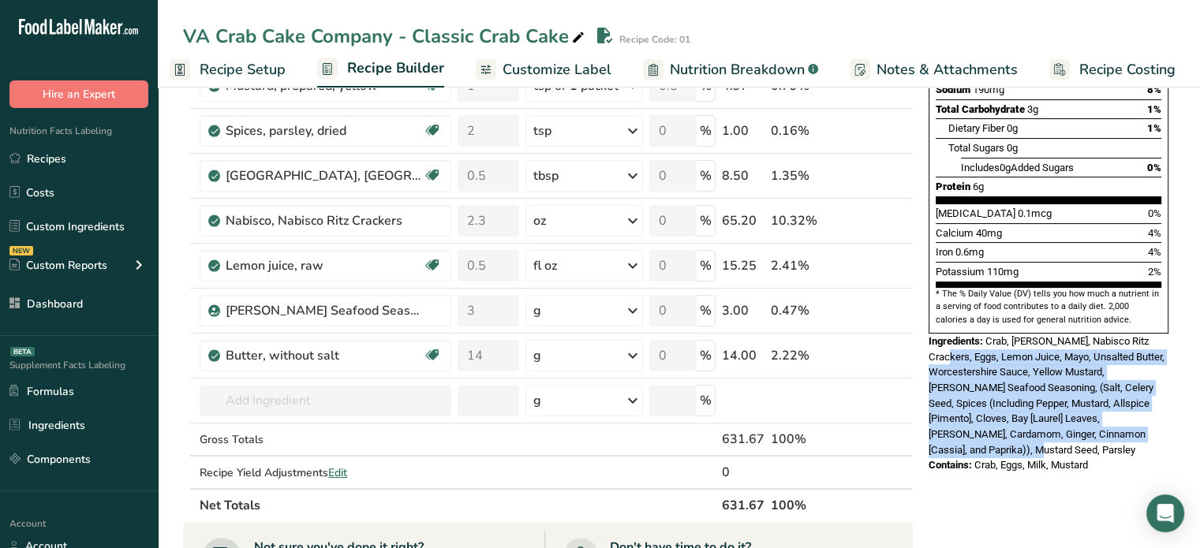
click at [1035, 407] on div "Nutrition Facts 4 Servings Per Container Serving Size 4 (39g) Amount Per Servin…" at bounding box center [1048, 133] width 252 height 693
copy span "Eggs, Lemon Juice, Mayo, Unsalted Butter, Worcestershire Sauce, Yellow Mustard,…"
click at [858, 308] on icon at bounding box center [853, 311] width 11 height 17
click at [1072, 380] on span "Crab, Nabisco, Nabisco Ritz Crackers, Eggs, Lemon Juice, Mayo, Unsalted Butter,…" at bounding box center [1047, 395] width 236 height 121
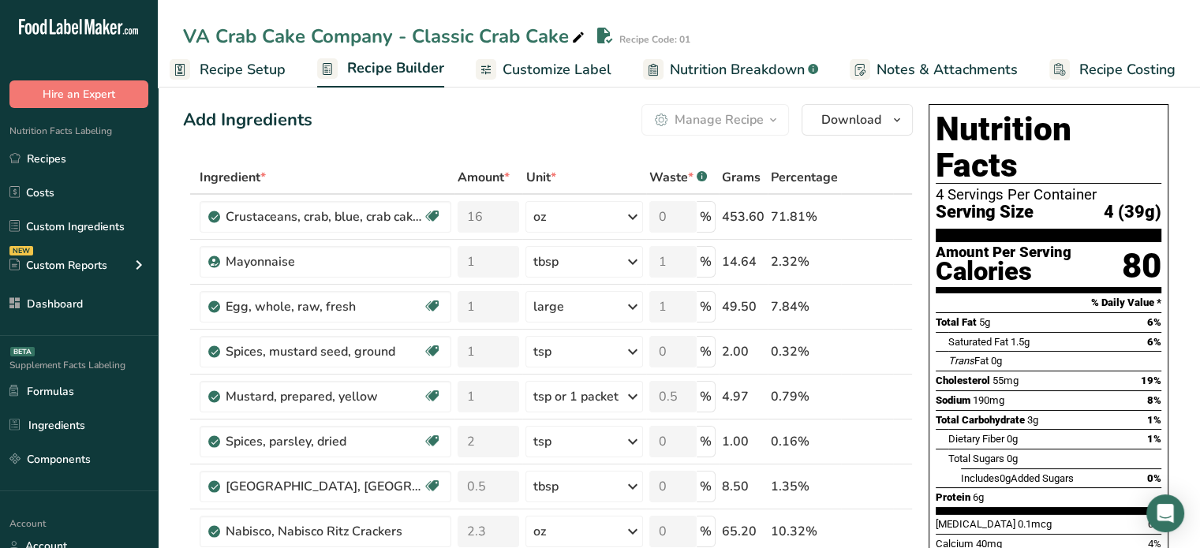
scroll to position [0, 0]
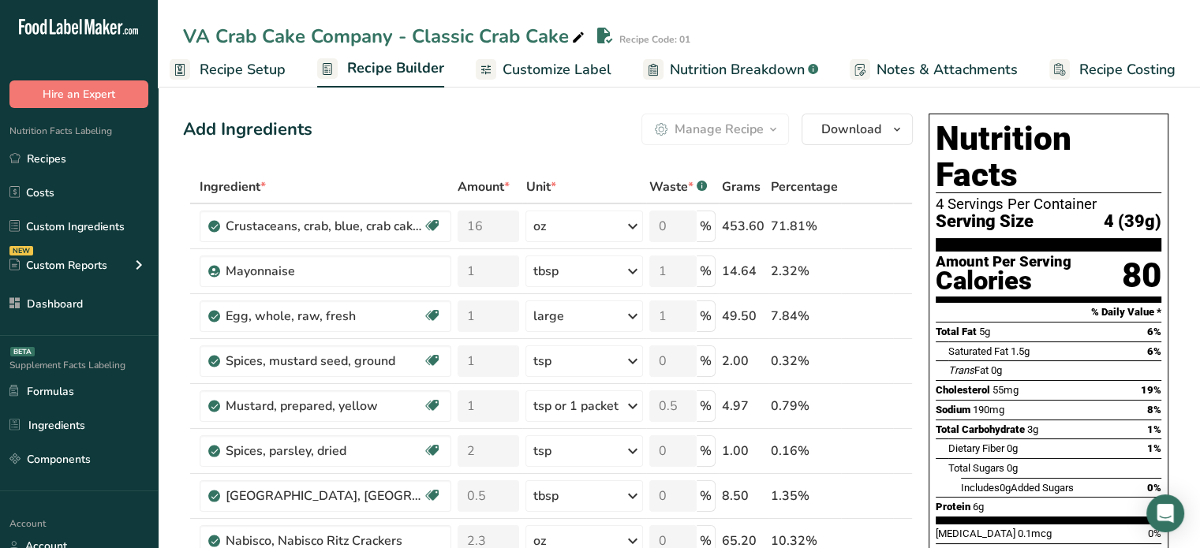
click at [77, 489] on div ".a-20{fill:#fff;} Hire an Expert Nutrition Facts Labeling Recipes Costs Custom …" at bounding box center [79, 274] width 158 height 548
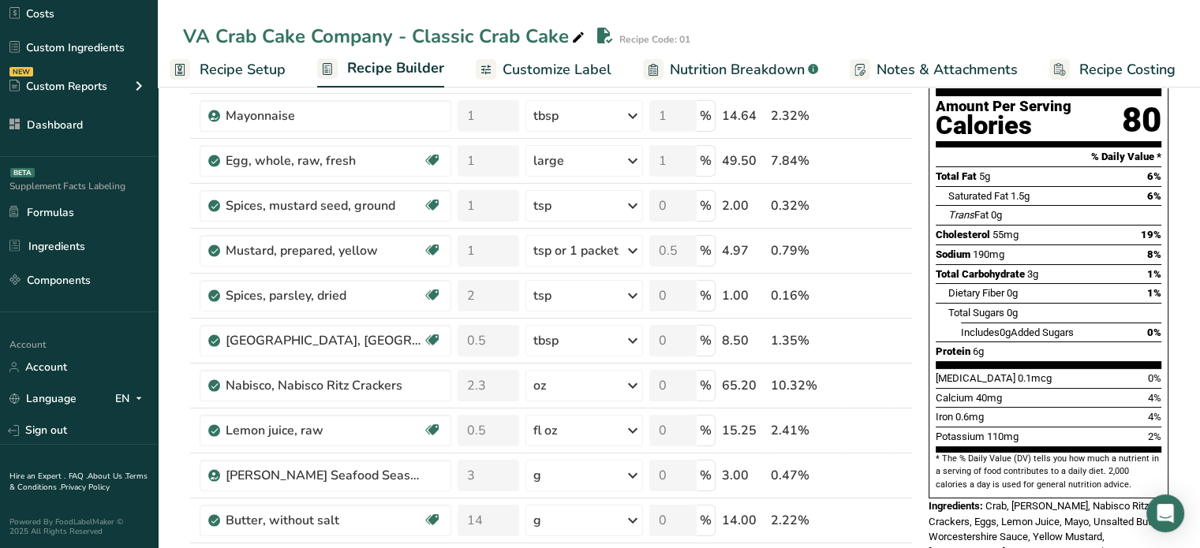
scroll to position [158, 0]
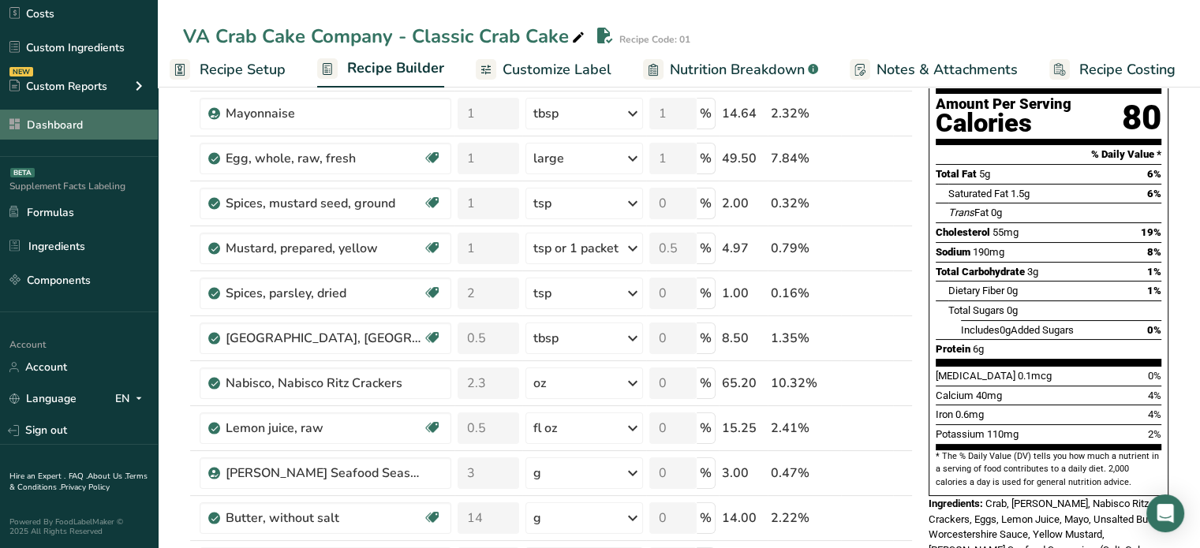
click at [107, 116] on link "Dashboard" at bounding box center [79, 125] width 158 height 30
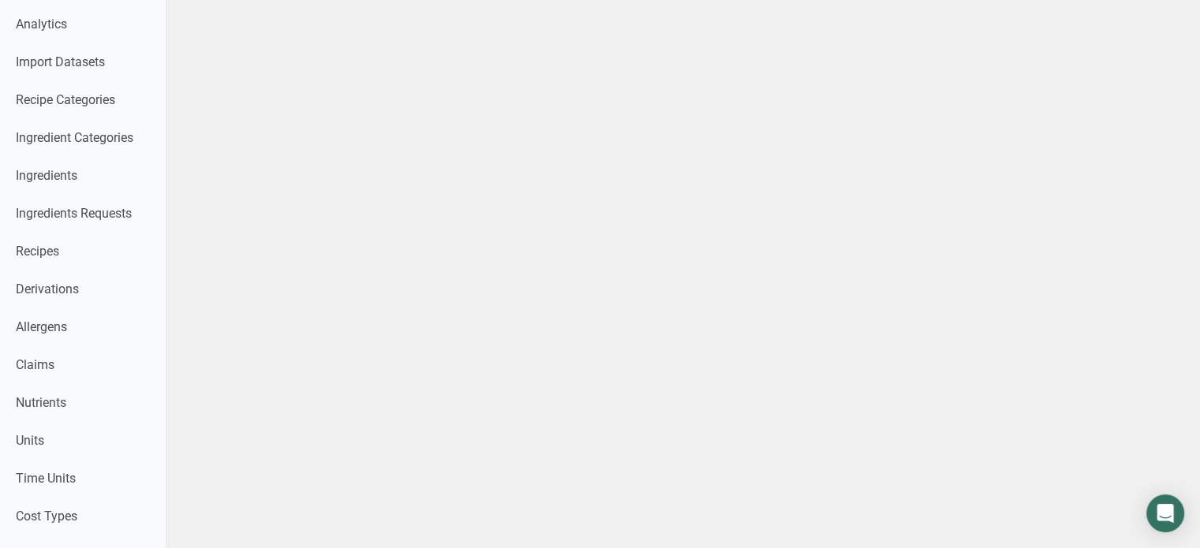
scroll to position [376, 0]
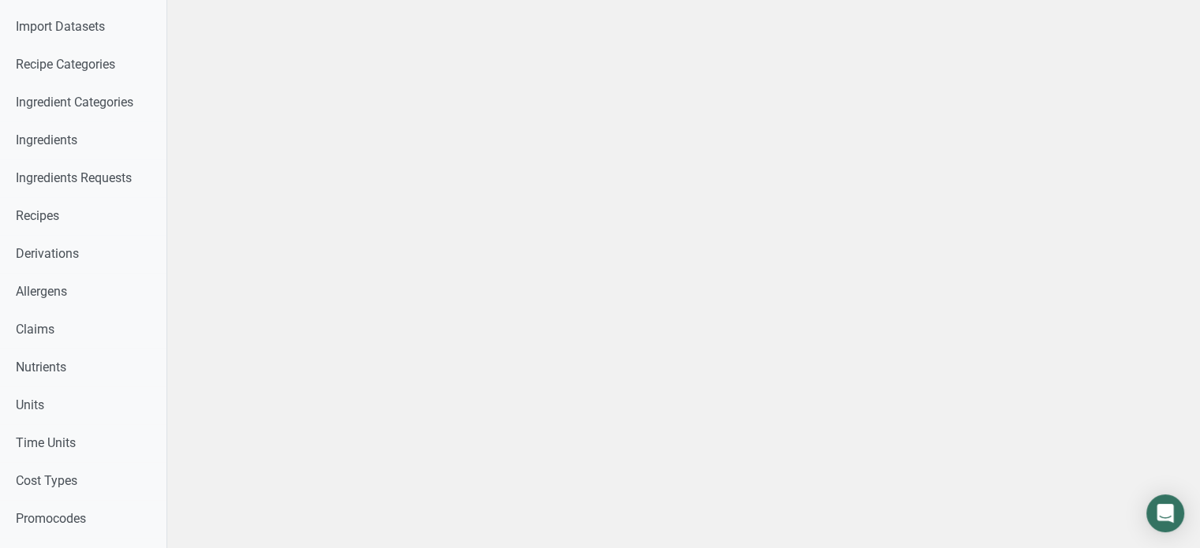
click at [219, 460] on div at bounding box center [683, 345] width 1033 height 1446
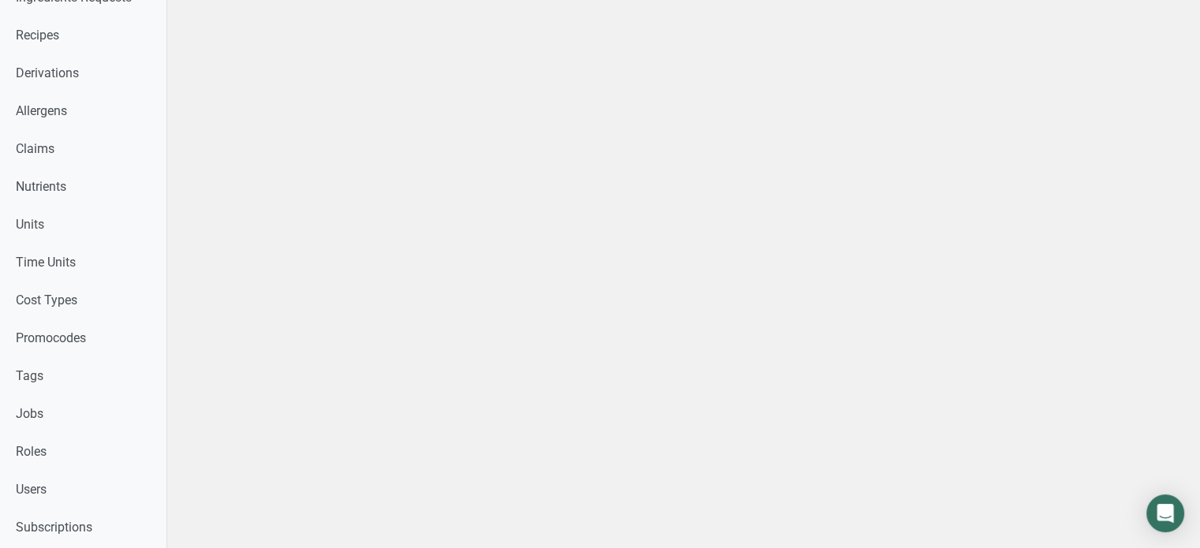
scroll to position [565, 0]
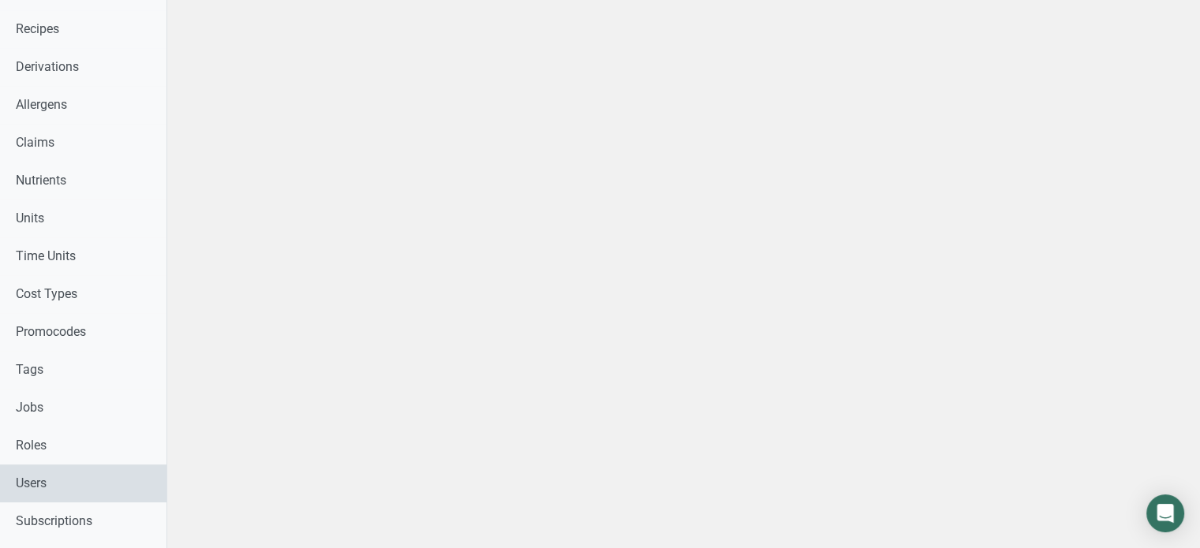
click at [133, 477] on link "Users" at bounding box center [83, 484] width 166 height 38
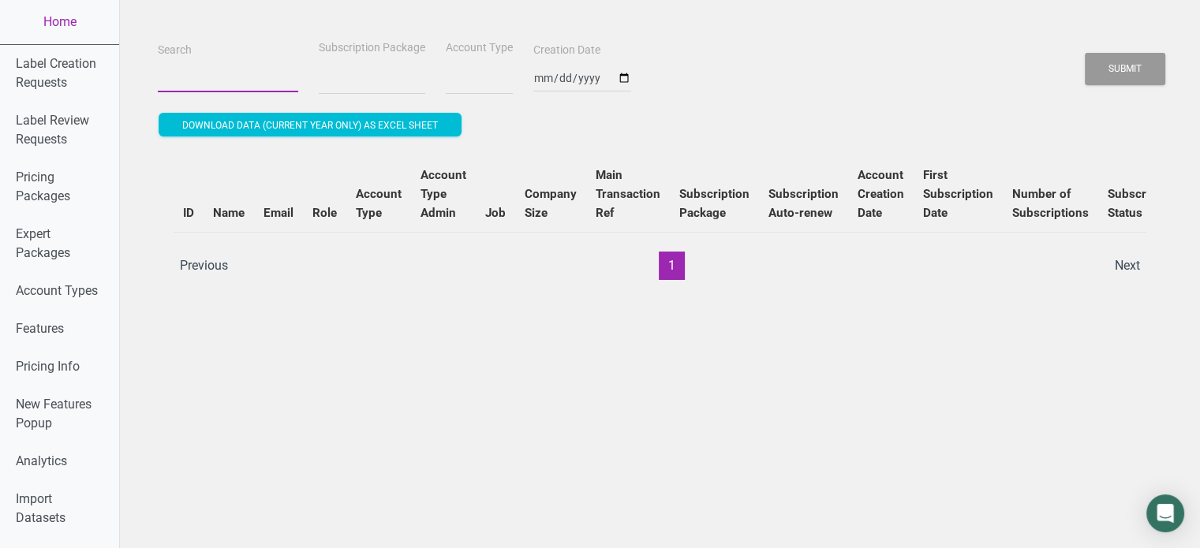
click at [246, 90] on input "Search" at bounding box center [228, 78] width 140 height 28
select select
paste input "VA Crab Cake Company - Gluten Free Crab Cake"
type input "VA Crab Cake Company - Gluten Free Crab Cake"
select select
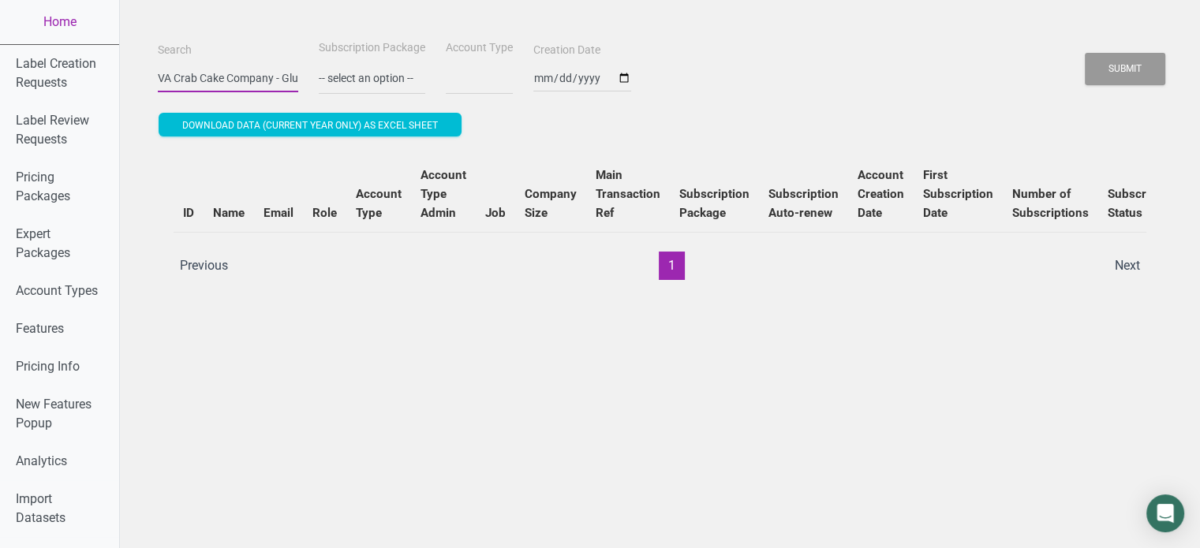
scroll to position [0, 109]
type input "VA Crab Cake Company - Gluten Free Crab Cake"
click at [1085, 53] on button "Submit" at bounding box center [1125, 69] width 80 height 32
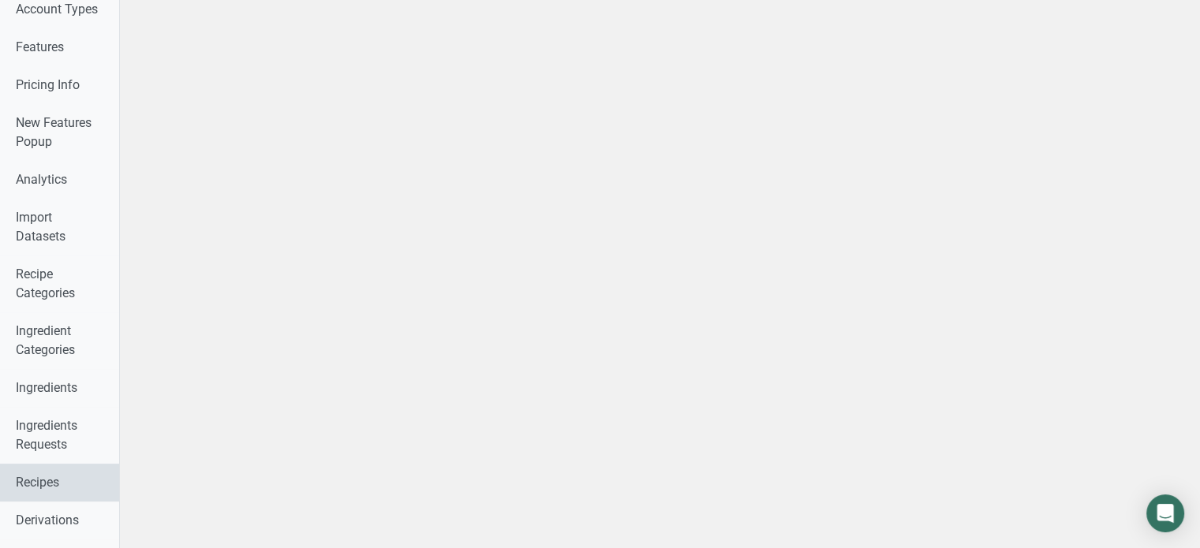
click at [55, 479] on link "Recipes" at bounding box center [59, 483] width 119 height 38
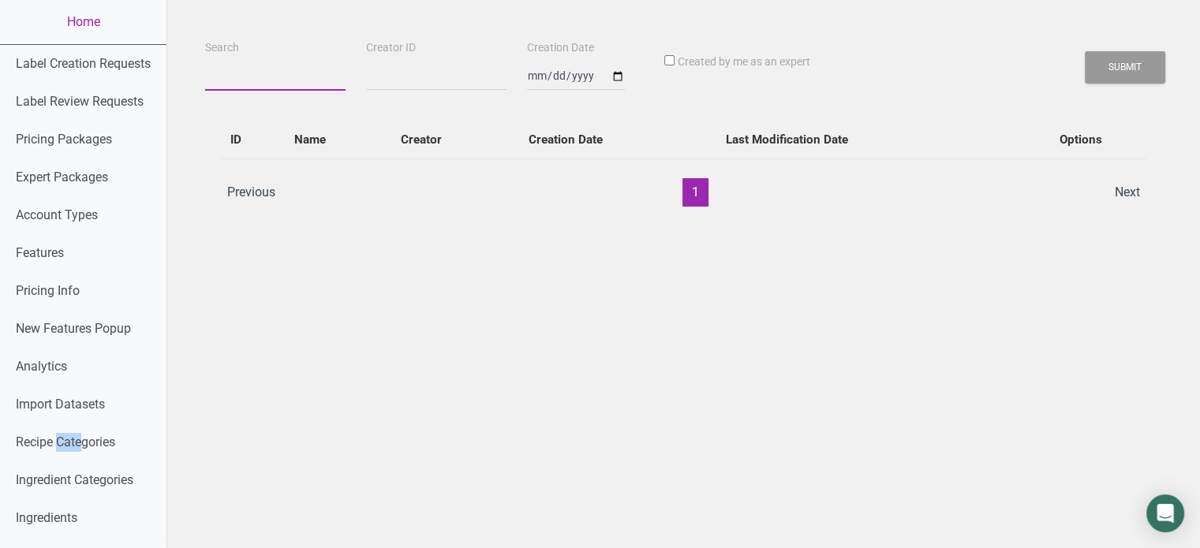
click at [259, 87] on input "Search" at bounding box center [275, 76] width 140 height 28
paste input "VA Crab Cake Company - Gluten Free Crab Cake"
click at [259, 87] on input "VA Crab Cake Company - Gluten Free Crab Cake" at bounding box center [275, 76] width 140 height 28
drag, startPoint x: 209, startPoint y: 65, endPoint x: 326, endPoint y: 64, distance: 116.8
click at [209, 65] on input "VA Crab Cake Company - Gluten Free Crab Cake" at bounding box center [275, 76] width 140 height 28
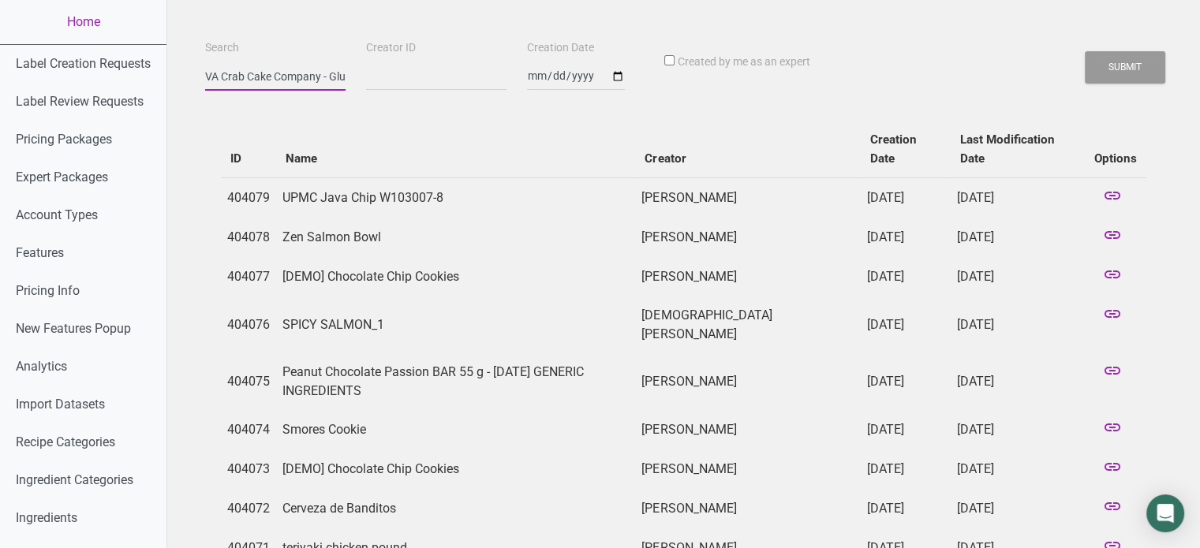
scroll to position [0, 110]
type input "VA Crab Cake Company - Gluten Free Crab Cake"
click at [1139, 80] on button "Submit" at bounding box center [1125, 67] width 80 height 32
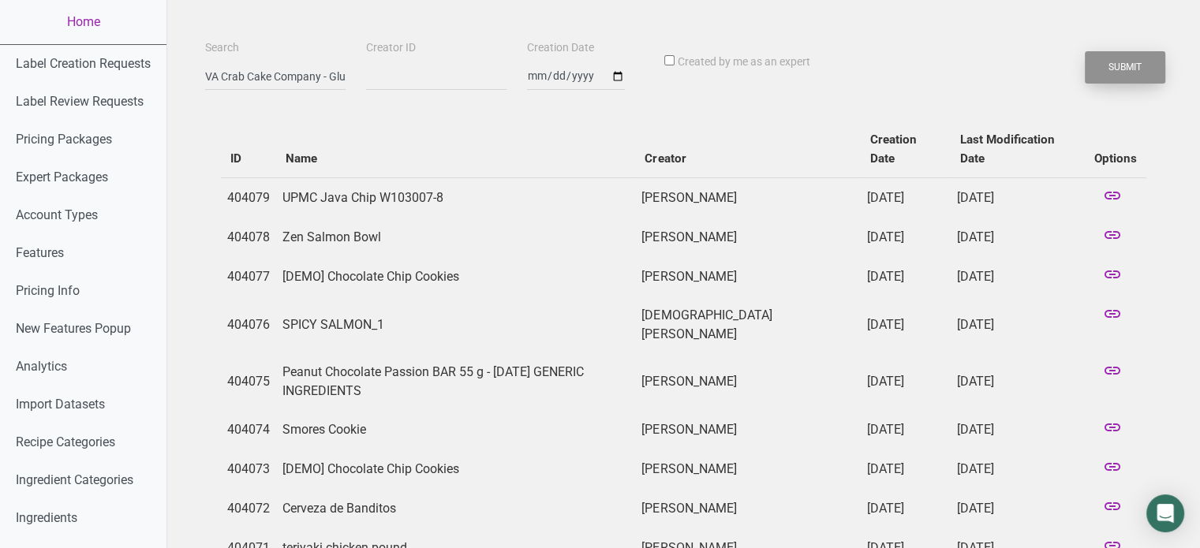
click at [1123, 68] on button "Submit" at bounding box center [1125, 67] width 80 height 32
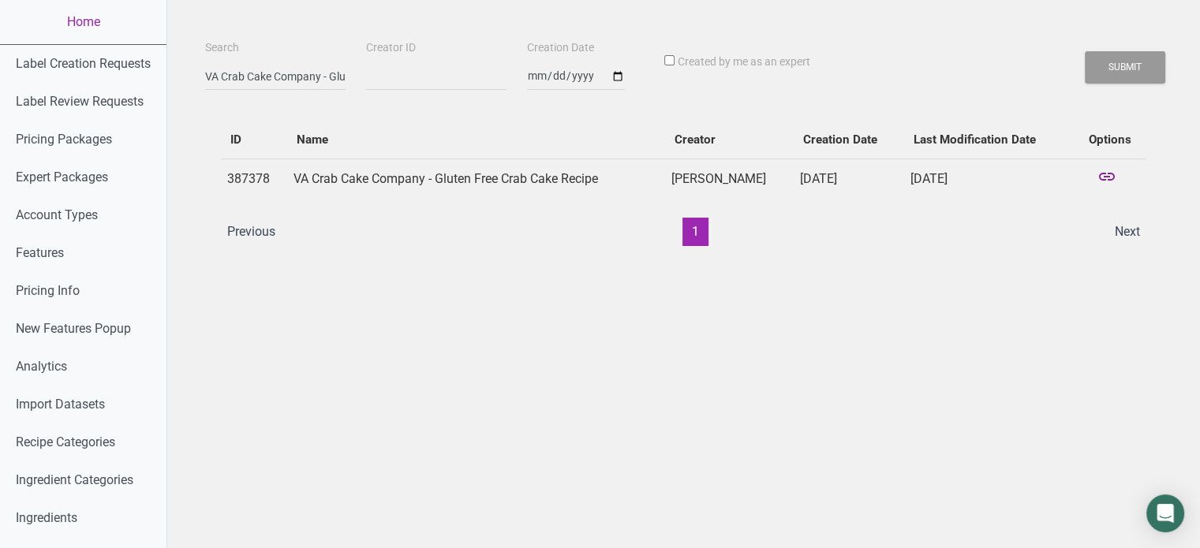
click at [1111, 183] on icon at bounding box center [1106, 178] width 19 height 22
click at [81, 31] on link "Home" at bounding box center [83, 22] width 166 height 44
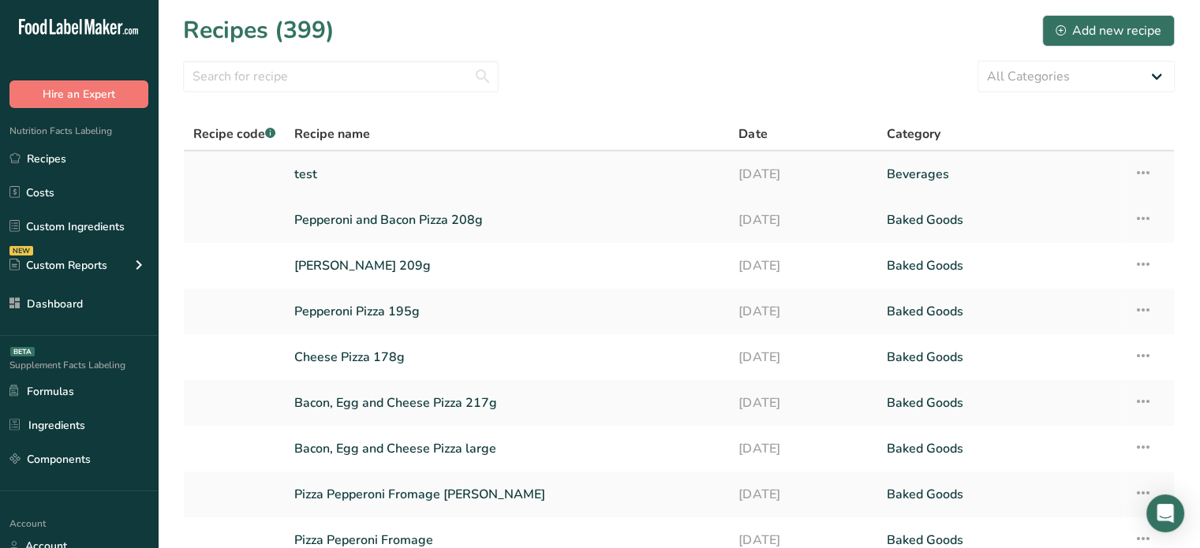
click at [331, 182] on link "test" at bounding box center [506, 174] width 425 height 33
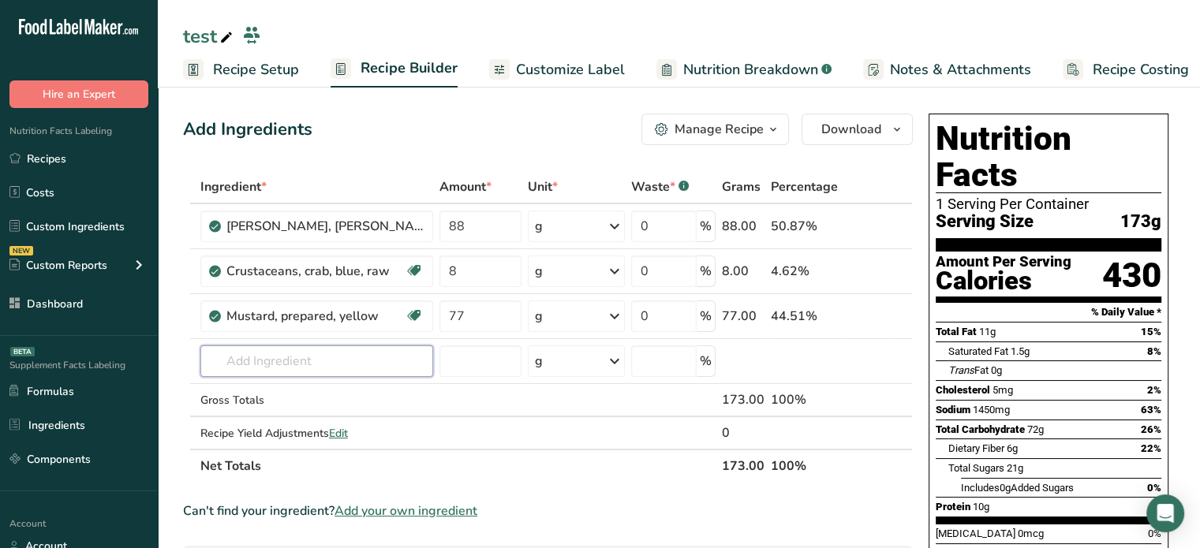
click at [306, 373] on input "text" at bounding box center [316, 362] width 233 height 32
paste input "Hellmann's"
type input "Hellmann's"
click at [505, 433] on td at bounding box center [480, 433] width 88 height 32
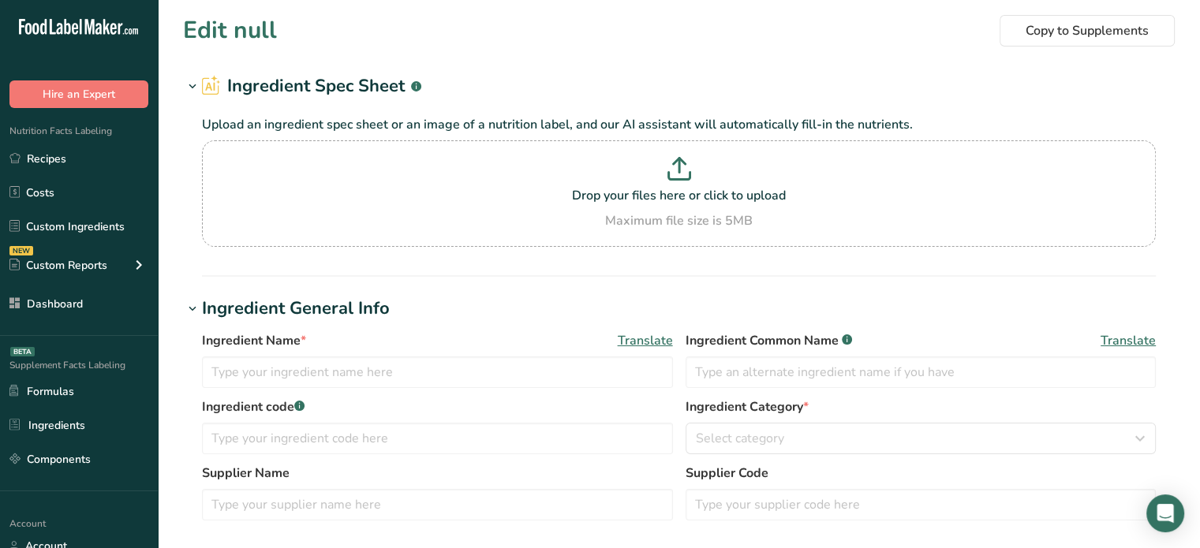
type input "[PERSON_NAME] Seafood Seasoning"
type input "Crab Cake Seasoning"
type input "007"
type input "[PERSON_NAME] FOODS, INC."
type textarea "Salt, Celery Seed, Spices (Including Pepper, Mustard, Allspice [Pimento], Clove…"
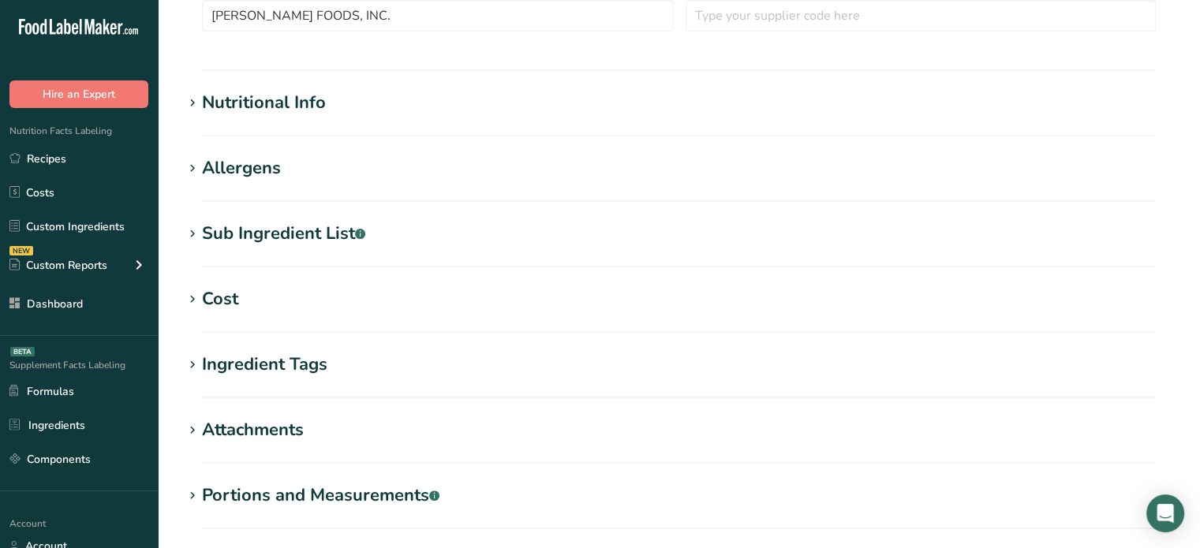
scroll to position [496, 0]
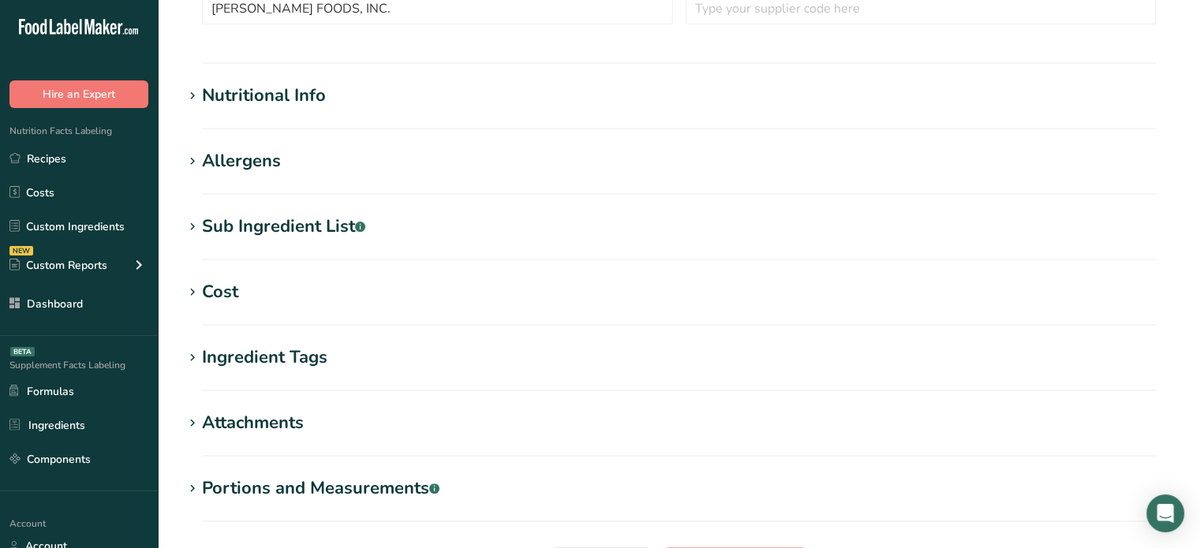
click at [319, 222] on div "Sub Ingredient List .a-a{fill:#347362;}.b-a{fill:#fff;}" at bounding box center [283, 227] width 163 height 26
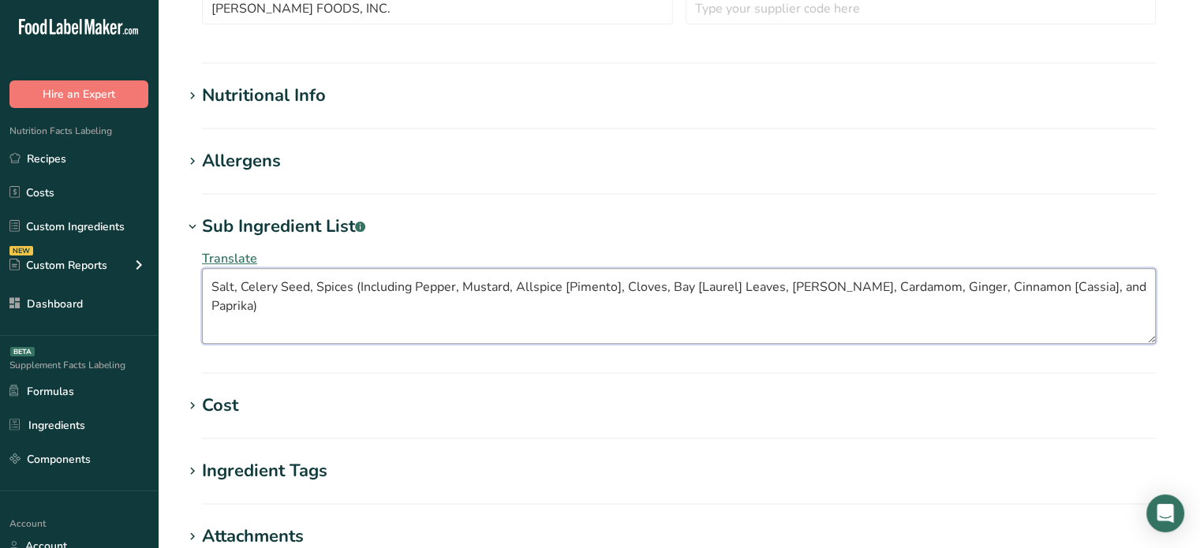
click at [562, 284] on textarea "Salt, Celery Seed, Spices (Including Pepper, Mustard, Allspice [Pimento], Clove…" at bounding box center [679, 306] width 954 height 76
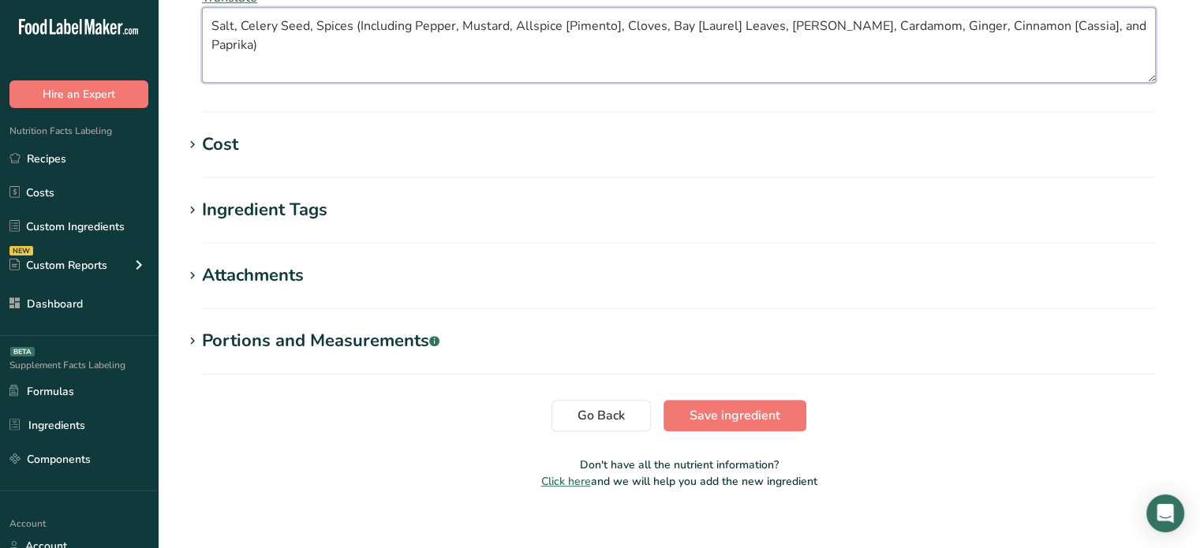
scroll to position [754, 0]
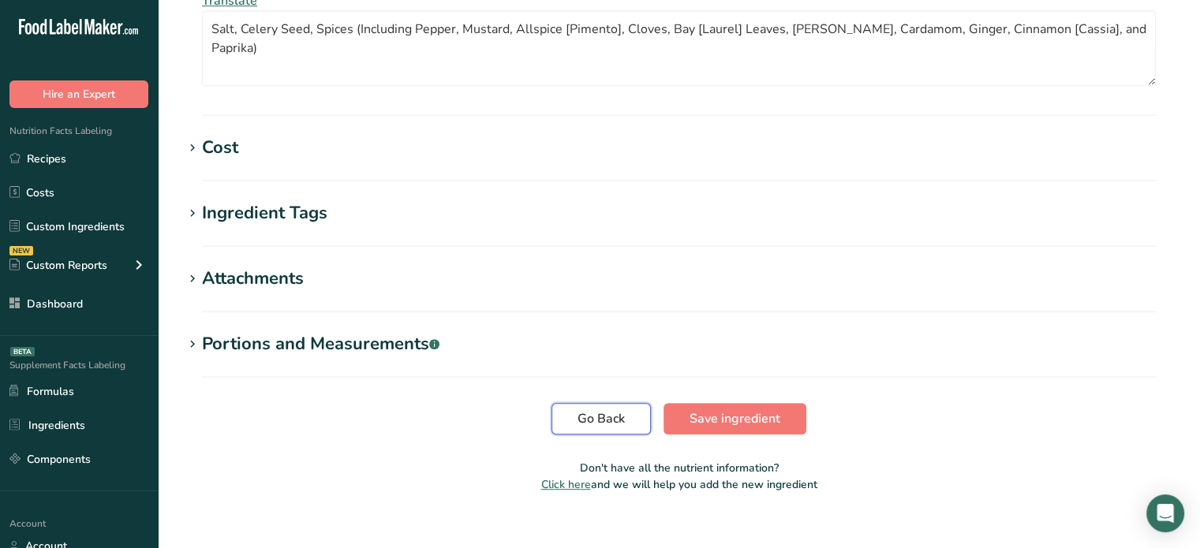
click at [615, 424] on span "Go Back" at bounding box center [601, 418] width 47 height 19
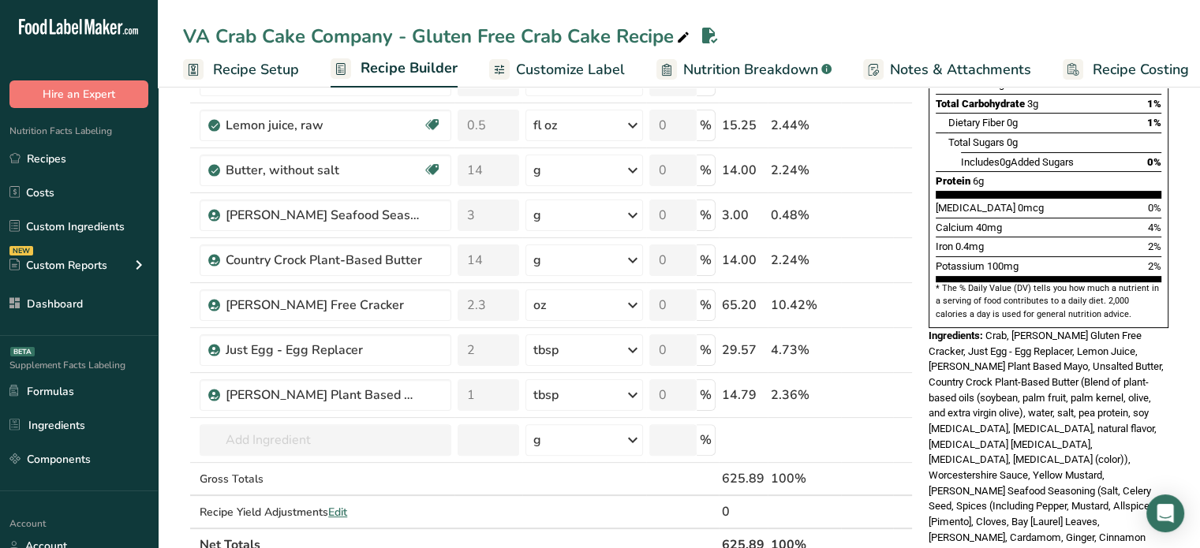
scroll to position [317, 0]
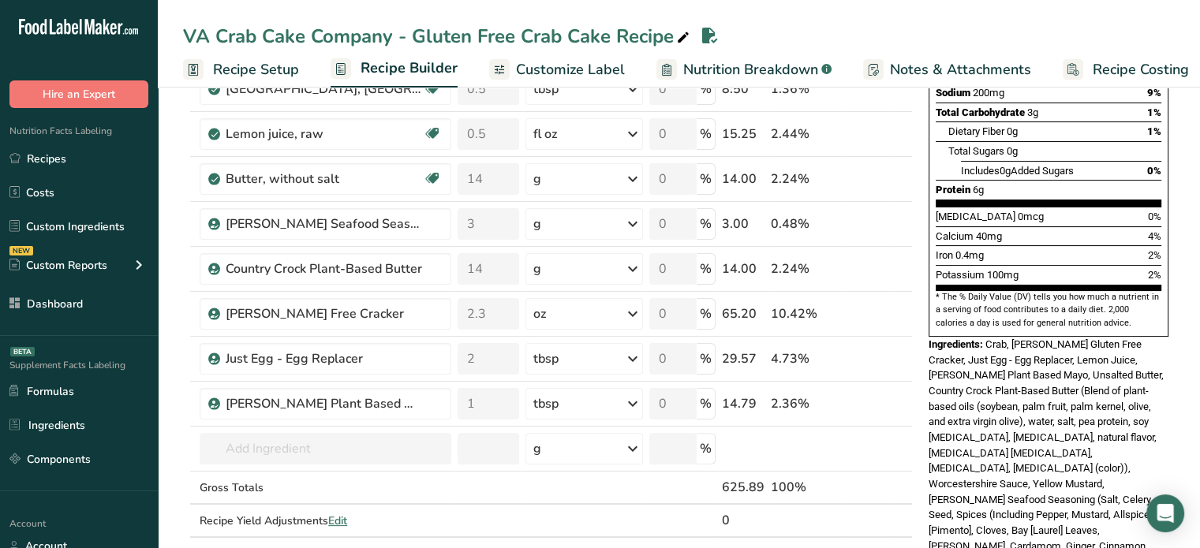
click at [991, 338] on span "Crab, [PERSON_NAME] Gluten Free Cracker, Just Egg - Egg Replacer, Lemon Juice, …" at bounding box center [1046, 453] width 235 height 230
click at [983, 338] on span "Ingredients:" at bounding box center [956, 344] width 54 height 12
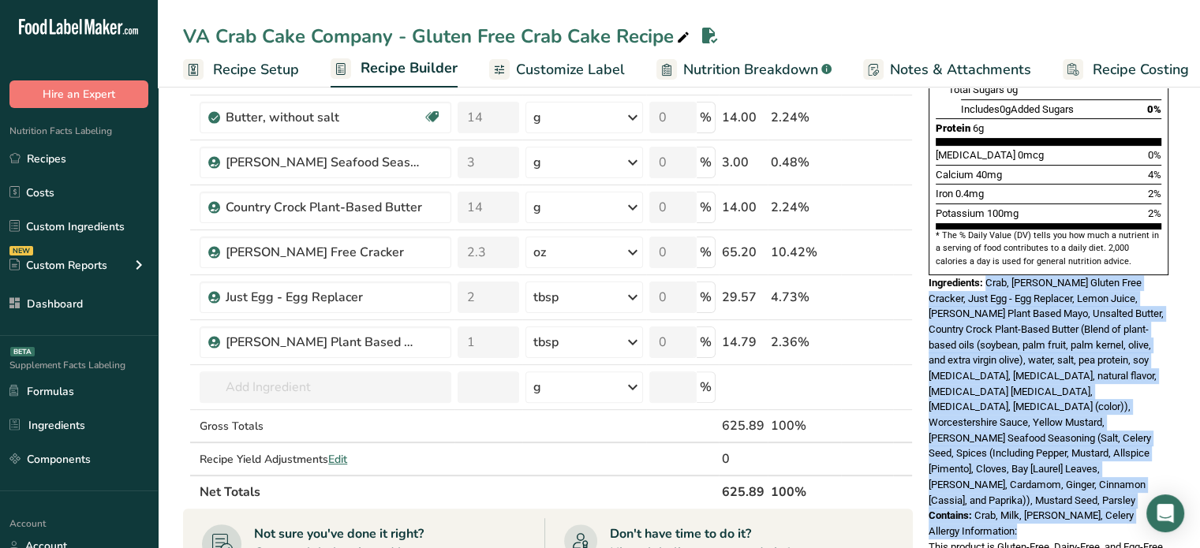
scroll to position [381, 0]
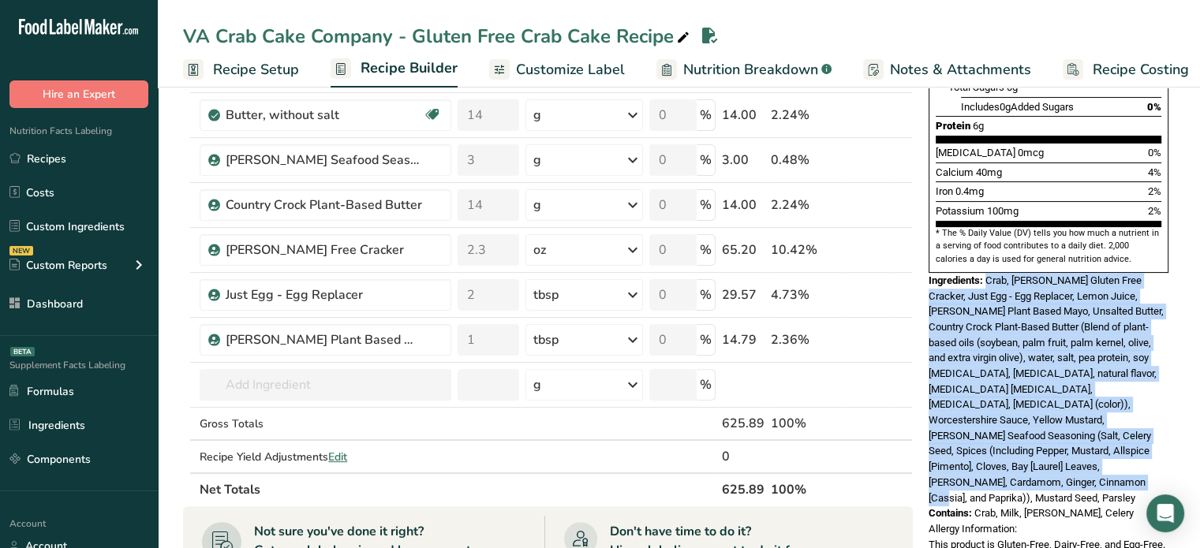
drag, startPoint x: 988, startPoint y: 303, endPoint x: 1088, endPoint y: 430, distance: 161.8
click at [1088, 430] on div "Ingredients: Crab, [PERSON_NAME] Gluten Free Cracker, Just Egg - Egg Replacer, …" at bounding box center [1049, 389] width 240 height 233
copy span "Crab, [PERSON_NAME] Gluten Free Cracker, Just Egg - Egg Replacer, Lemon Juice, …"
